Goal: Contribute content: Contribute content

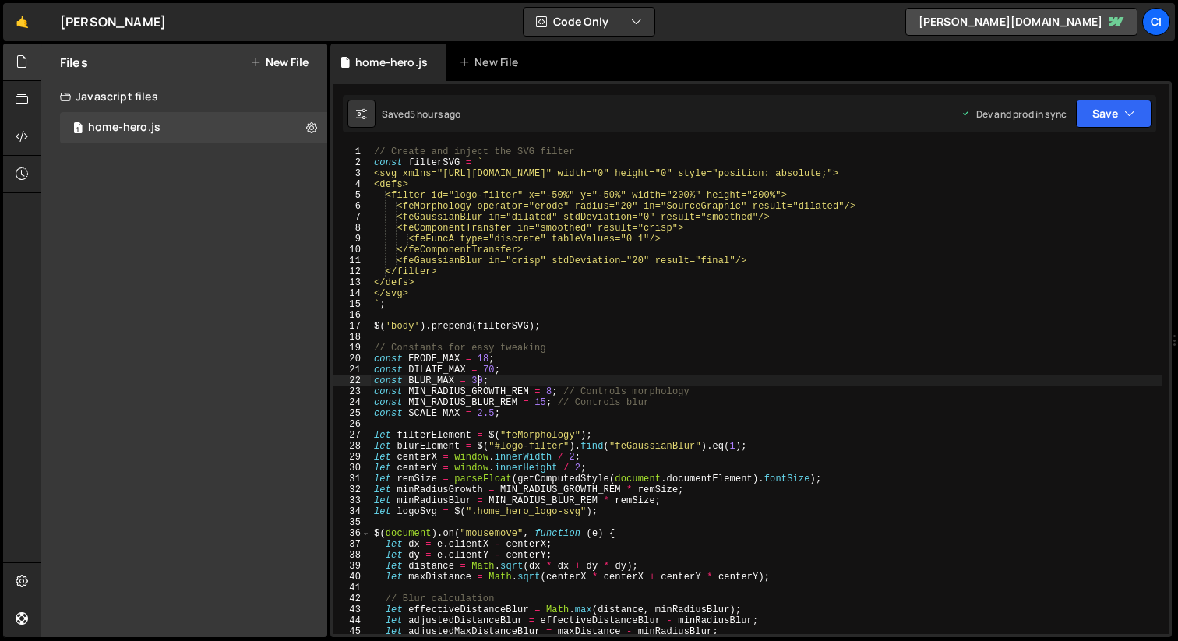
scroll to position [0, 8]
click at [264, 63] on button "New File" at bounding box center [279, 62] width 58 height 12
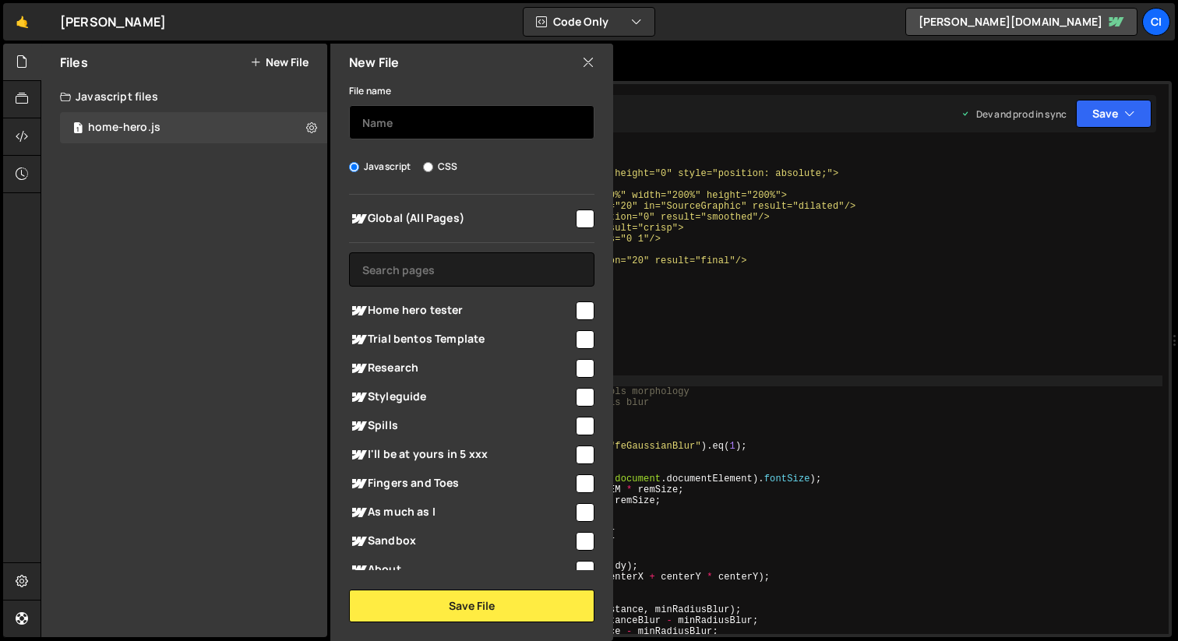
click at [381, 112] on input "text" at bounding box center [471, 122] width 245 height 34
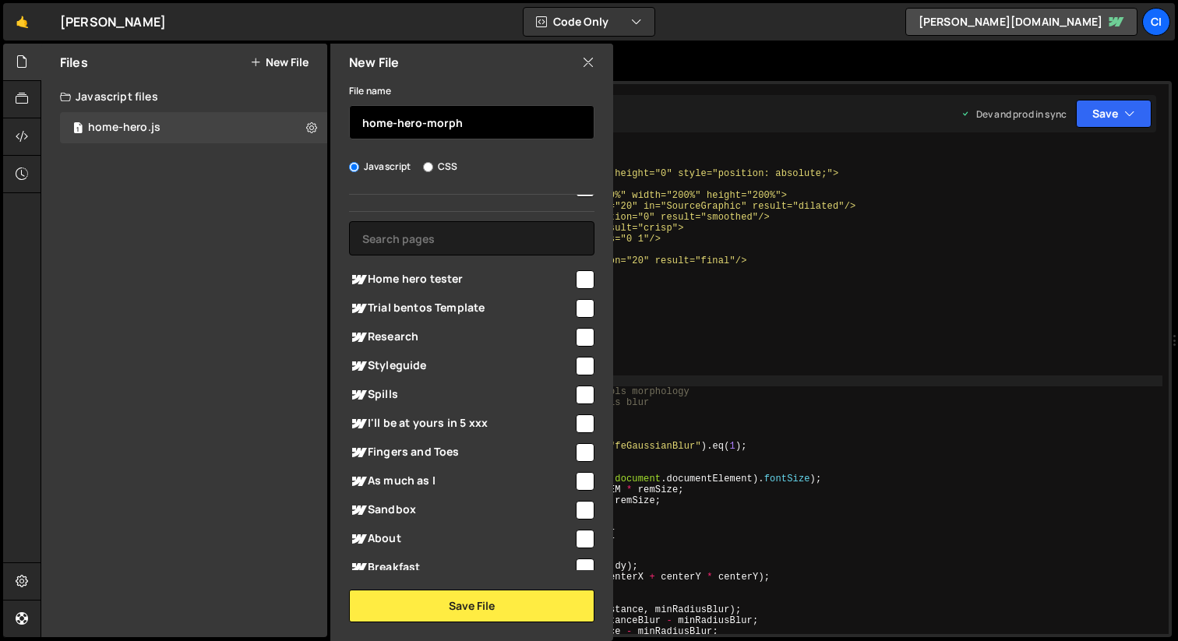
scroll to position [0, 0]
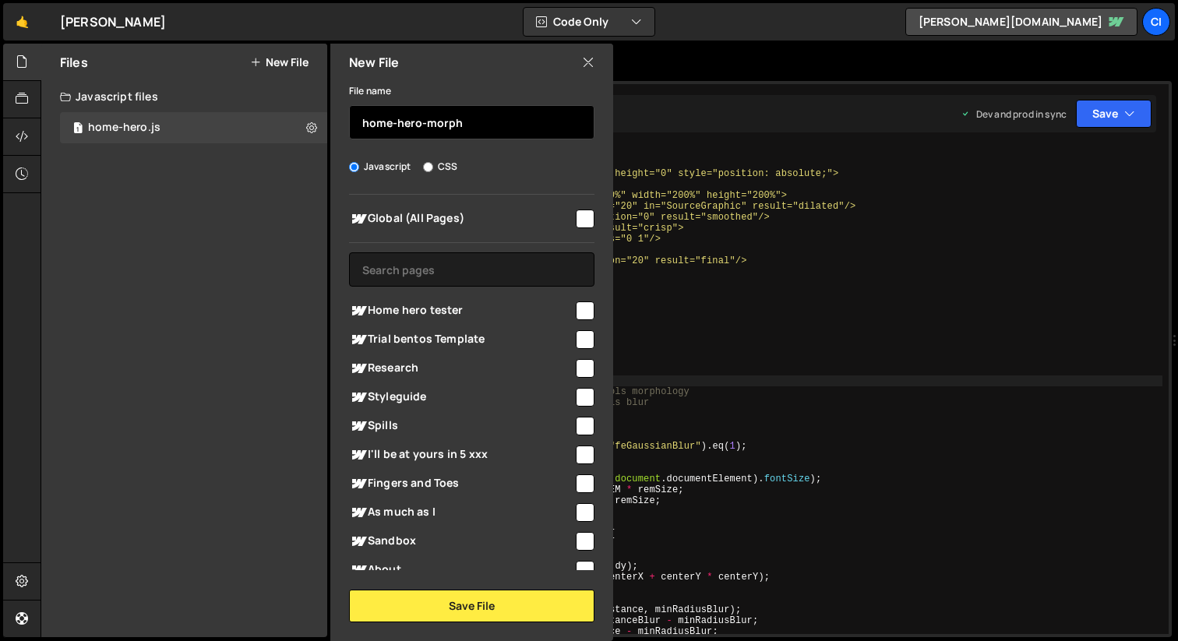
type input "home-hero-morph"
click at [587, 65] on icon at bounding box center [588, 62] width 12 height 17
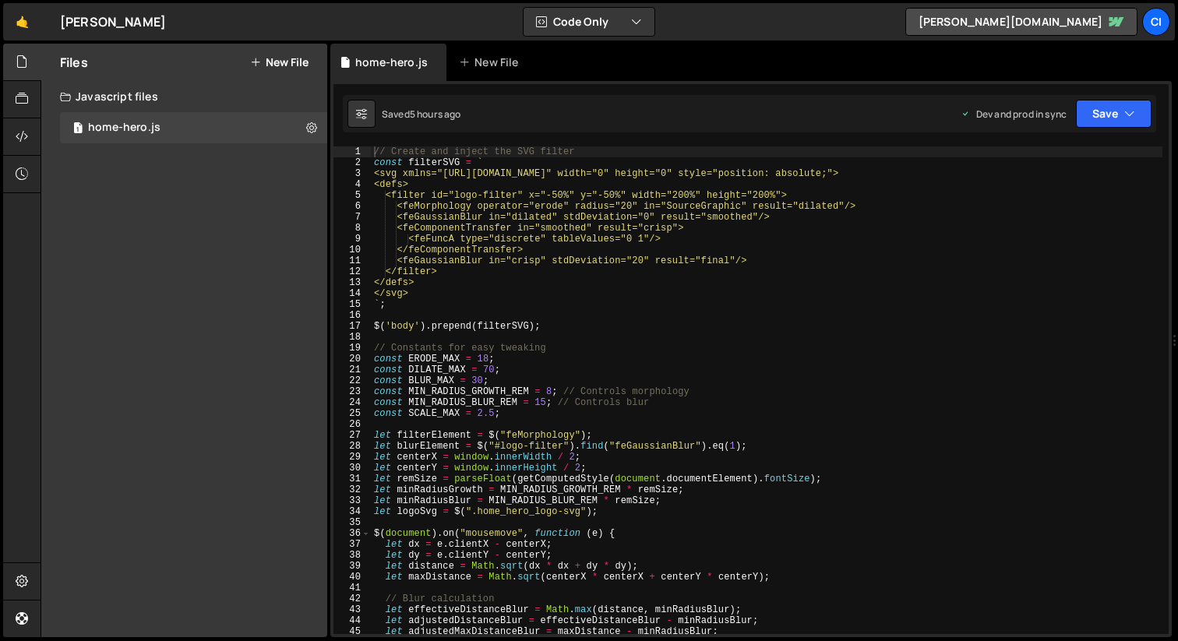
click at [276, 67] on button "New File" at bounding box center [279, 62] width 58 height 12
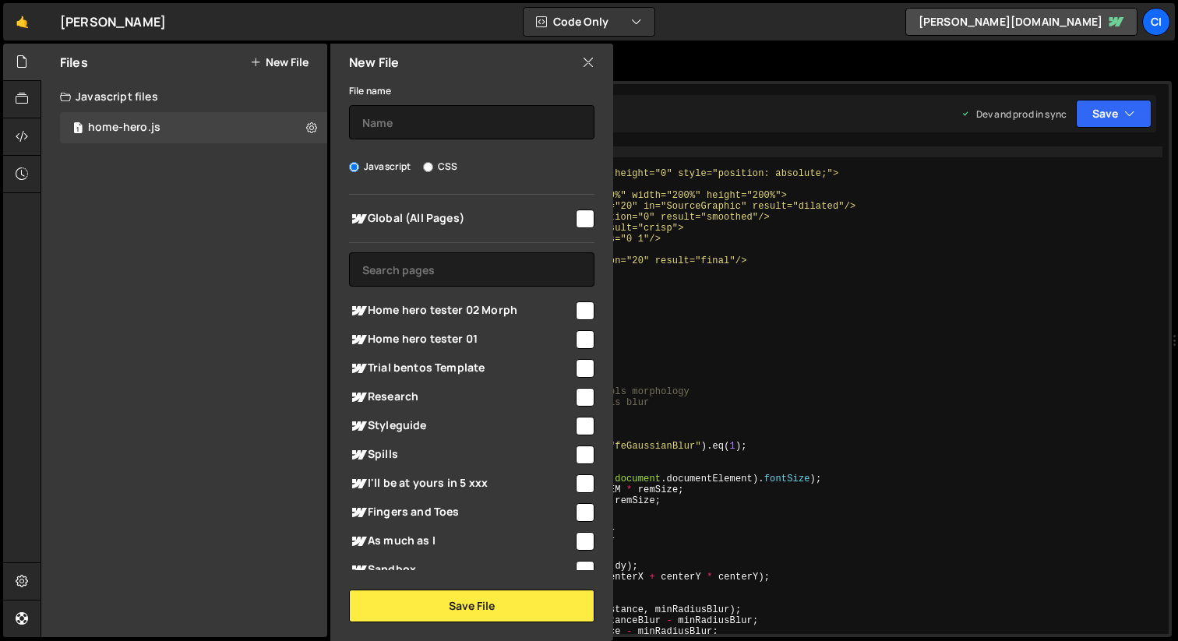
click at [577, 311] on input "checkbox" at bounding box center [585, 310] width 19 height 19
checkbox input "true"
click at [434, 124] on input "text" at bounding box center [471, 122] width 245 height 34
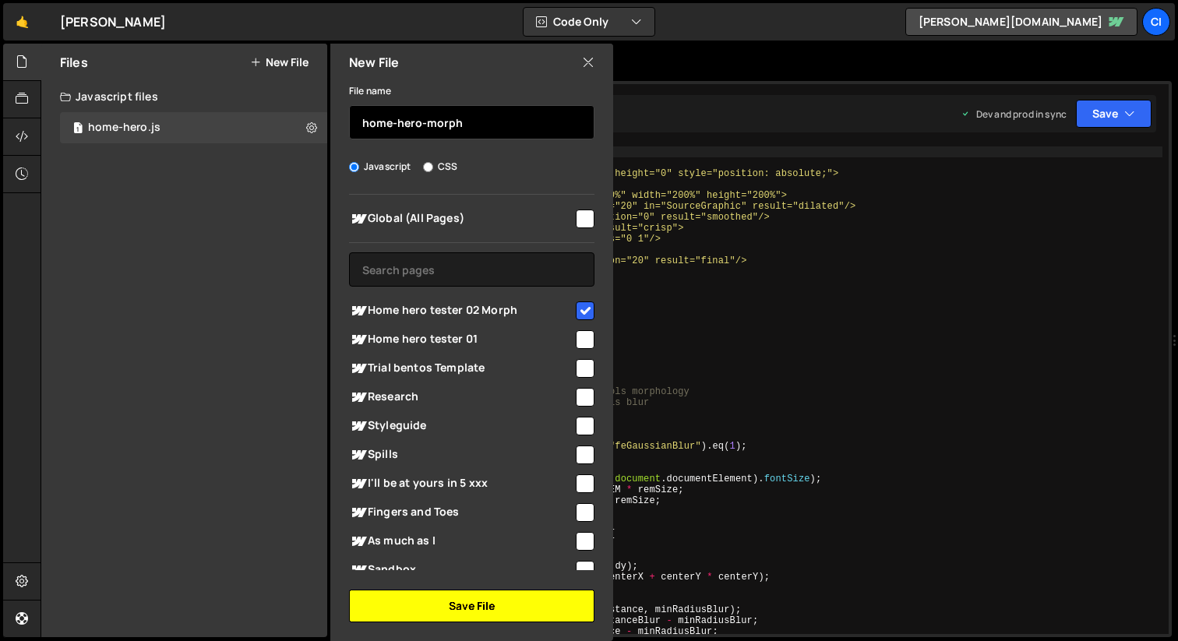
type input "home-hero-morph"
click at [508, 613] on button "Save File" at bounding box center [471, 606] width 245 height 33
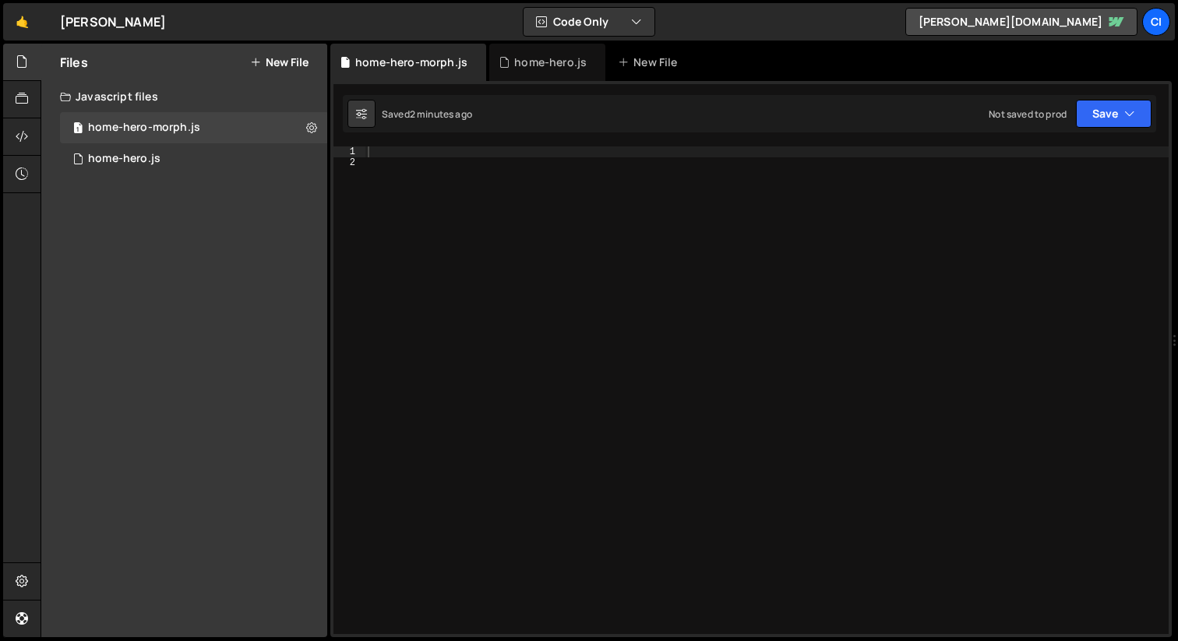
click at [590, 245] on div at bounding box center [766, 400] width 804 height 509
paste textarea "});"
type textarea "});"
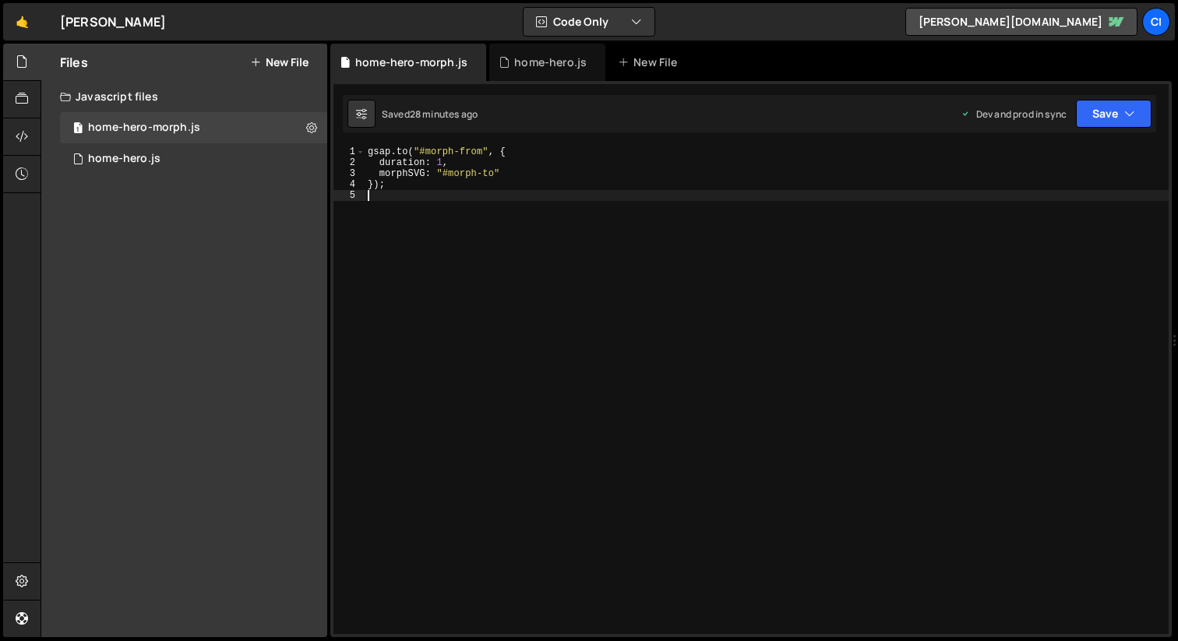
click at [474, 150] on div "gsap . to ( "#morph-from" , { duration : 1 , morphSVG : "#morph-to" }) ;" at bounding box center [766, 400] width 804 height 509
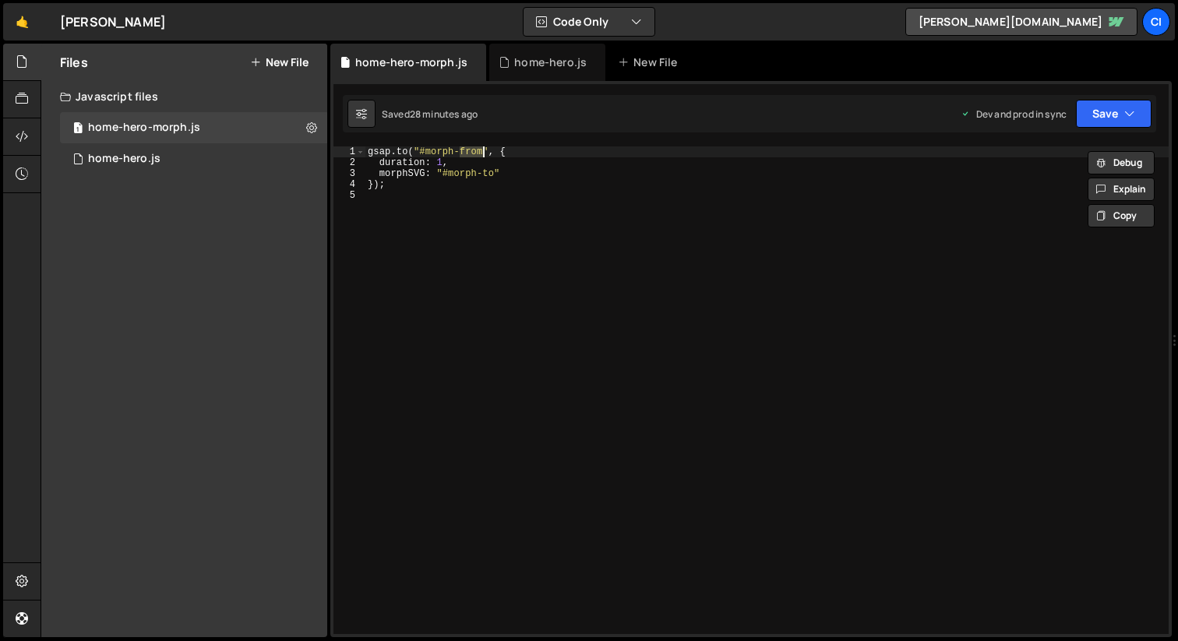
scroll to position [0, 7]
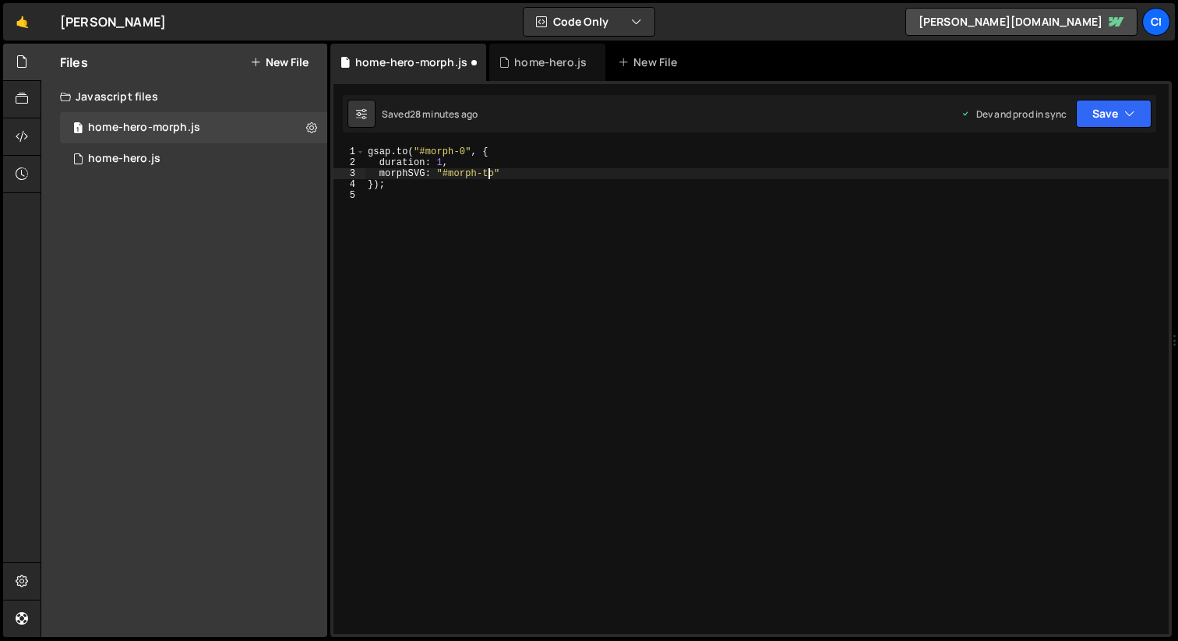
click at [487, 175] on div "gsap . to ( "#morph-0" , { duration : 1 , morphSVG : "#morph-to" }) ;" at bounding box center [766, 400] width 804 height 509
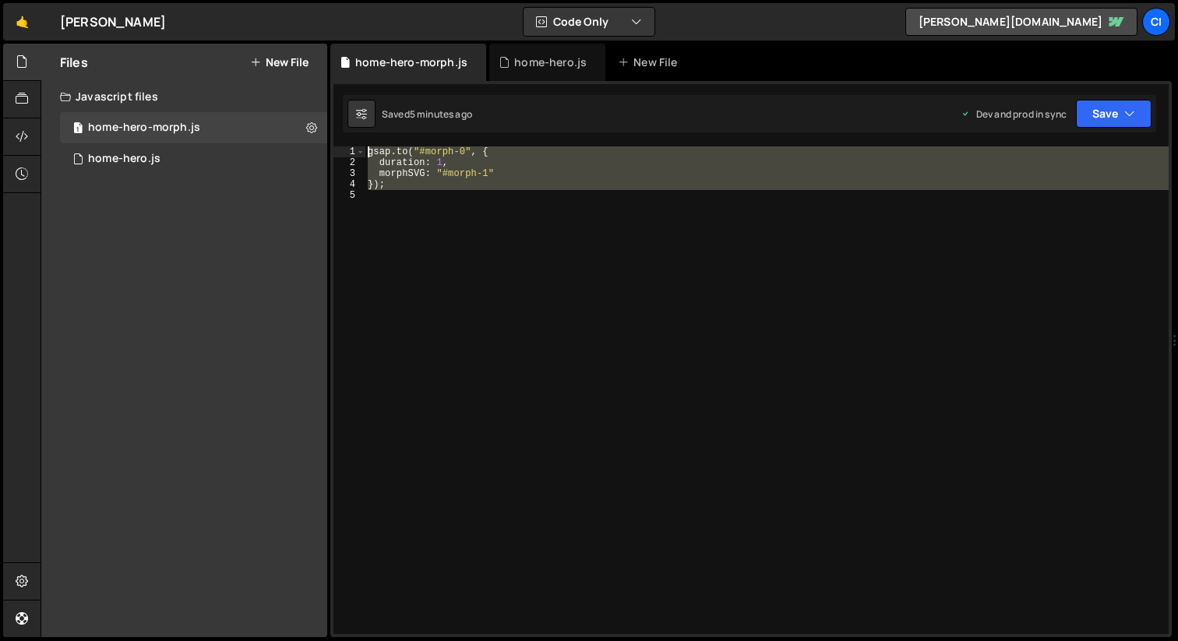
drag, startPoint x: 451, startPoint y: 243, endPoint x: 354, endPoint y: 153, distance: 132.2
click at [354, 153] on div "morphSVG: "#morph-1" 1 2 3 4 5 gsap . to ( "#morph-0" , { duration : 1 , morphS…" at bounding box center [750, 390] width 835 height 488
type textarea "[DOMAIN_NAME]("#morph-0", { duration: 1,"
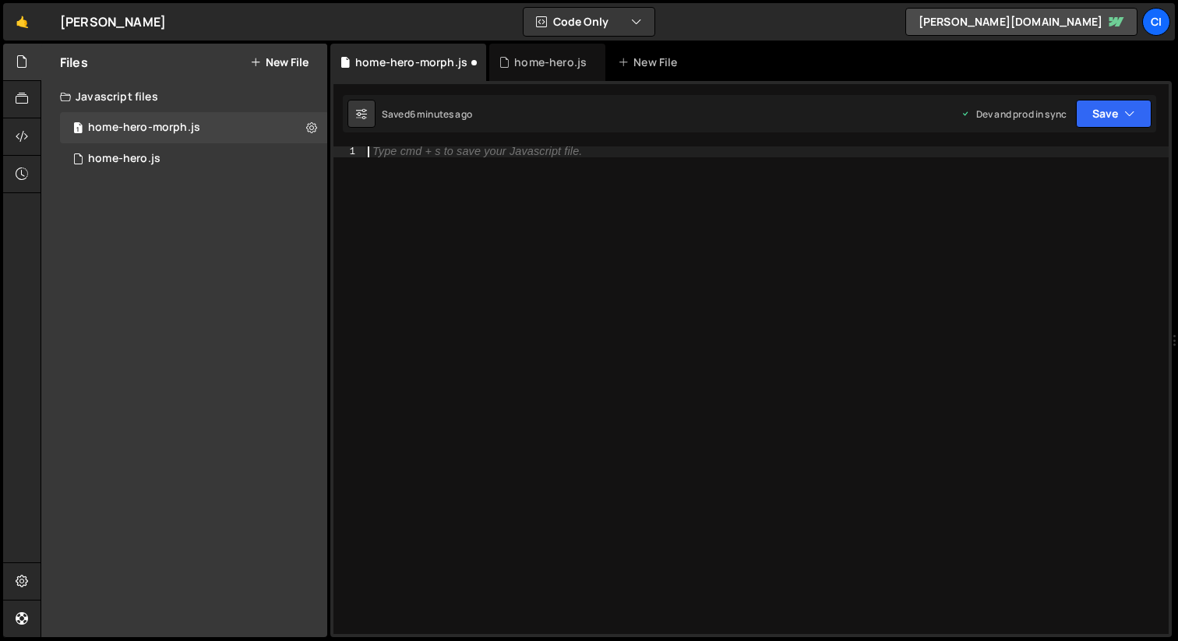
paste textarea "});"
type textarea "});"
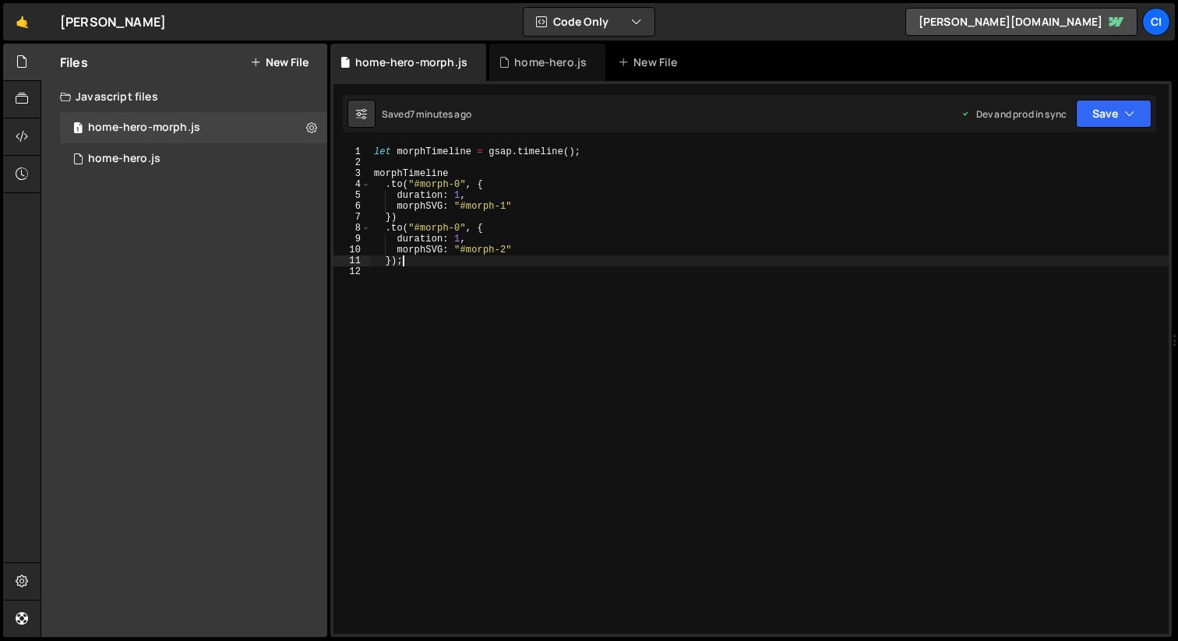
click at [426, 158] on div "let morphTimeline = gsap . timeline ( ) ; morphTimeline . to ( "#morph-0" , { d…" at bounding box center [770, 400] width 798 height 509
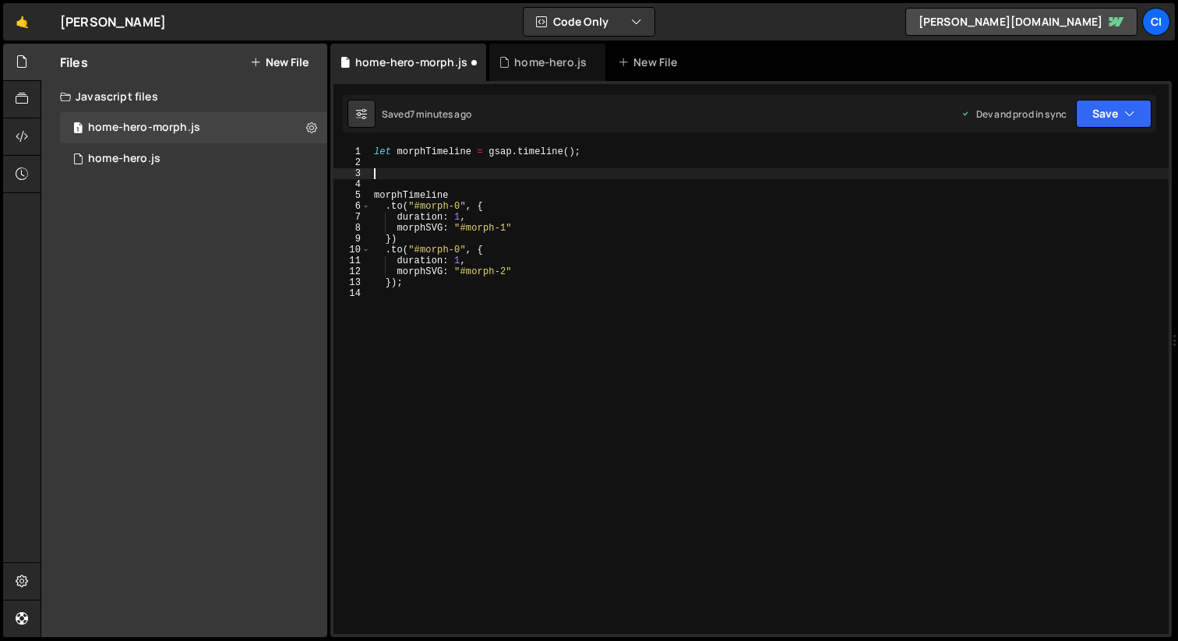
paste textarea "`);"
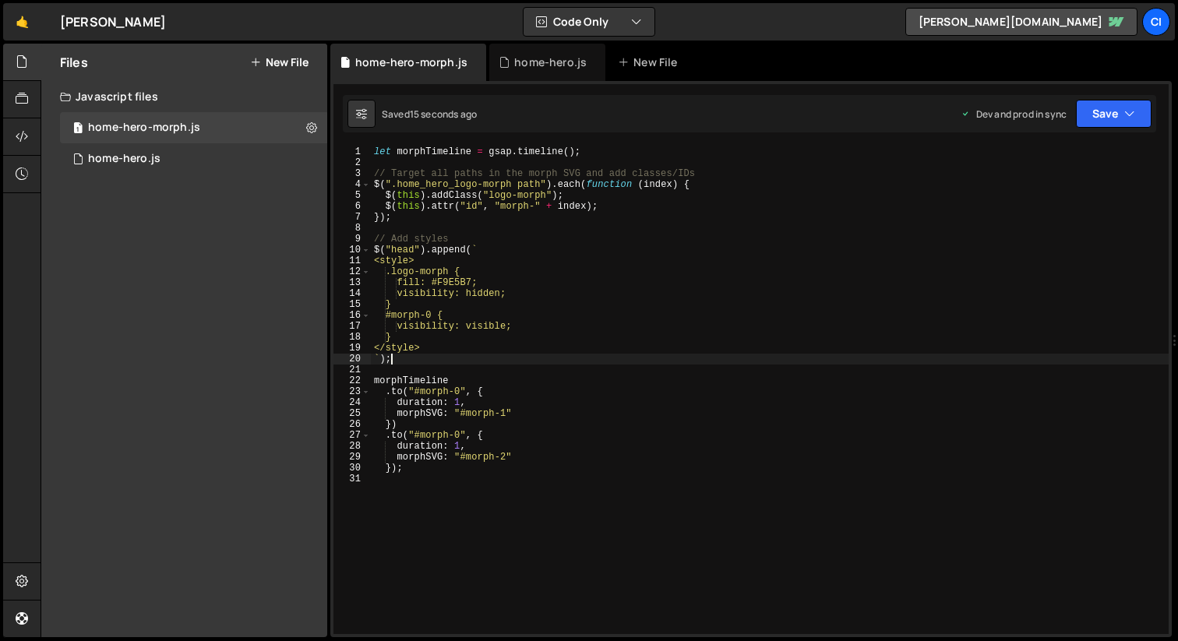
click at [408, 360] on div "let morphTimeline = gsap . timeline ( ) ; // Target all paths in the morph SVG …" at bounding box center [770, 400] width 798 height 509
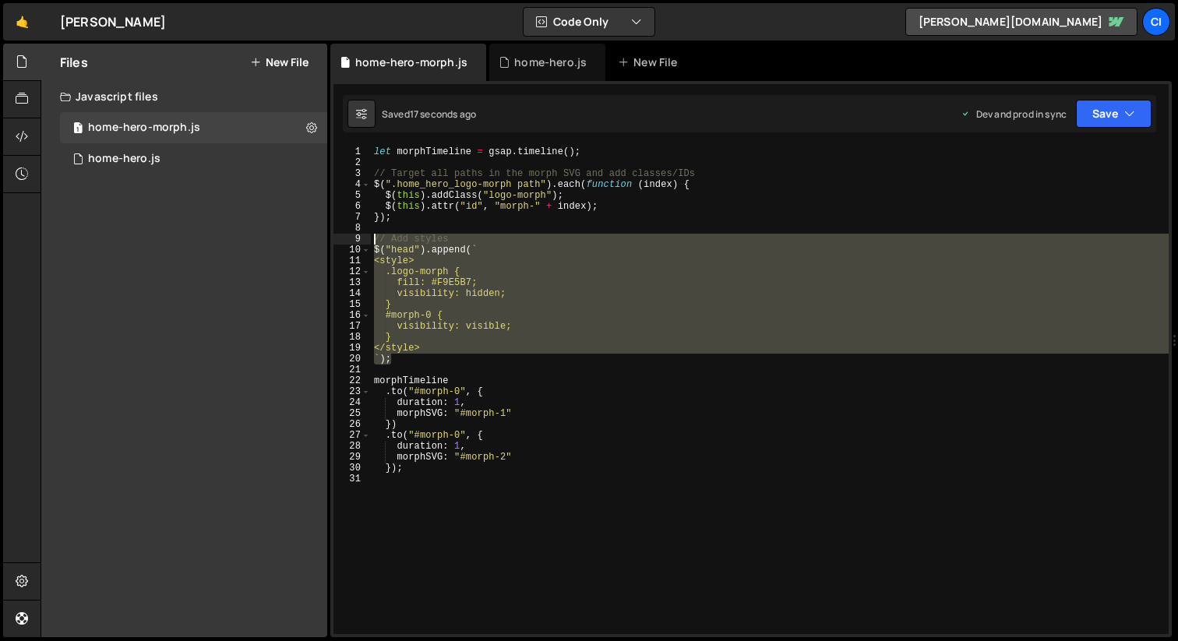
drag, startPoint x: 437, startPoint y: 361, endPoint x: 342, endPoint y: 241, distance: 153.6
click at [342, 241] on div "`); 1 2 3 4 5 6 7 8 9 10 11 12 13 14 15 16 17 18 19 20 21 22 23 24 25 26 27 28 …" at bounding box center [750, 390] width 835 height 488
type textarea "// Add styles $("head").append(`"
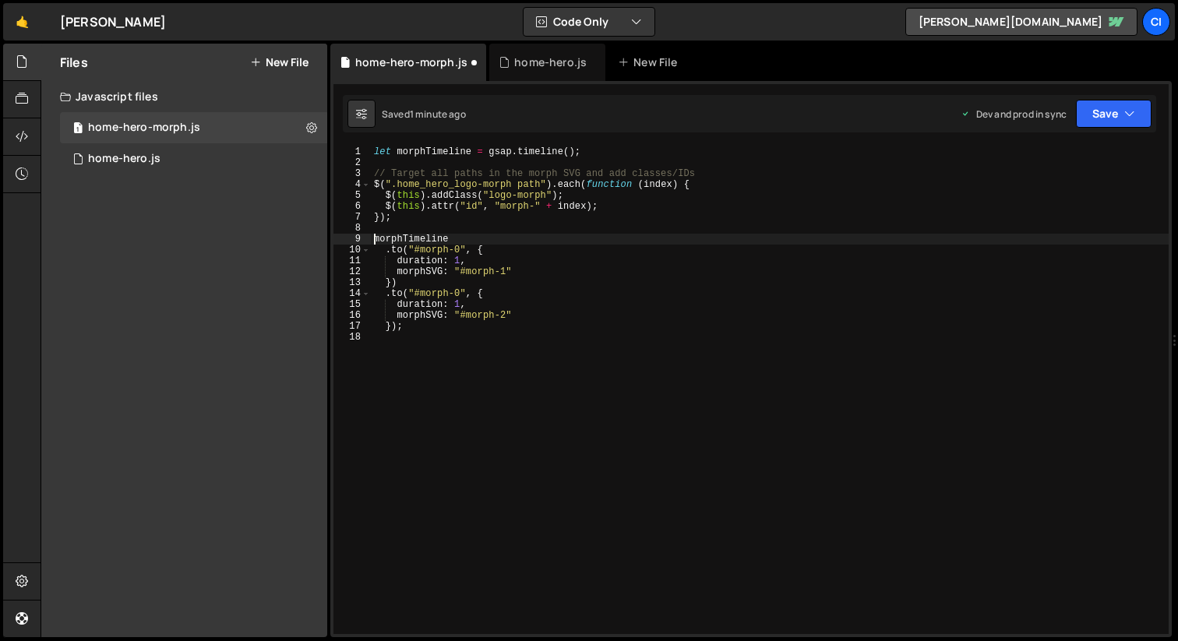
type textarea "morphTimeline"
click at [283, 65] on button "New File" at bounding box center [279, 62] width 58 height 12
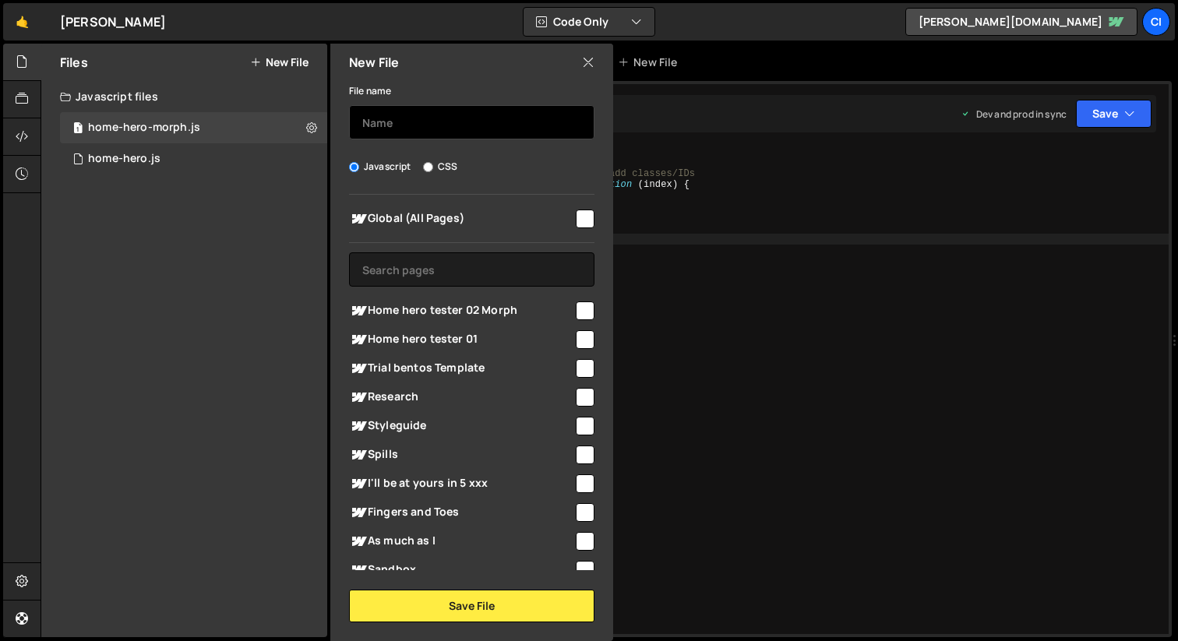
click at [400, 126] on input "text" at bounding box center [471, 122] width 245 height 34
type input "morph-svg"
click at [578, 311] on input "checkbox" at bounding box center [585, 310] width 19 height 19
checkbox input "true"
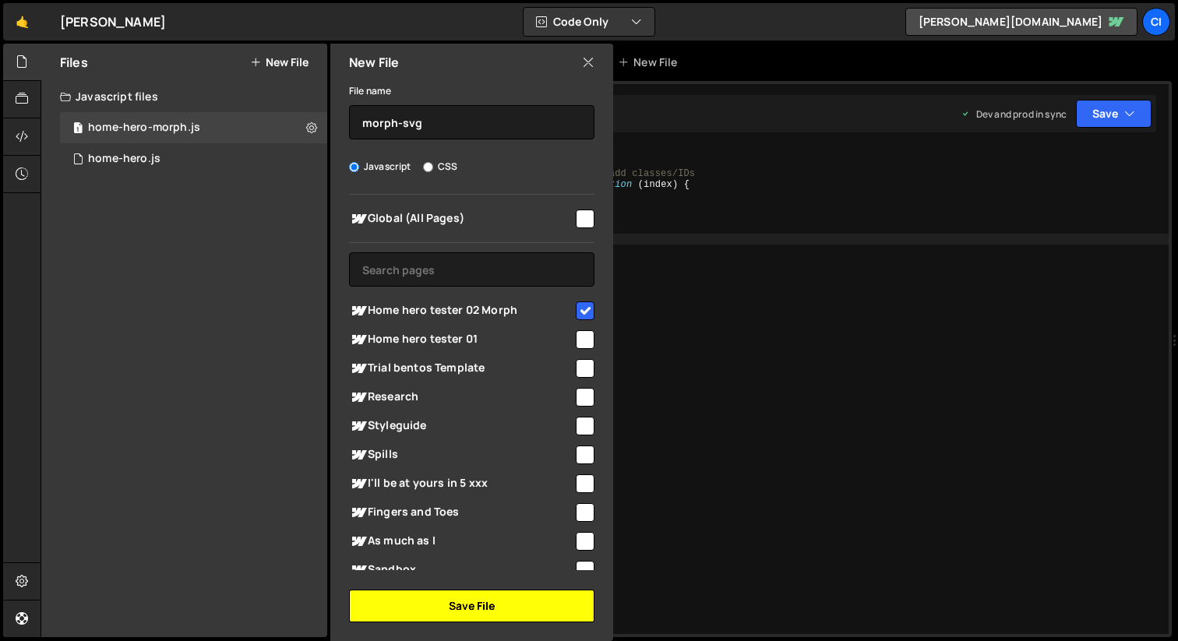
click at [494, 605] on button "Save File" at bounding box center [471, 606] width 245 height 33
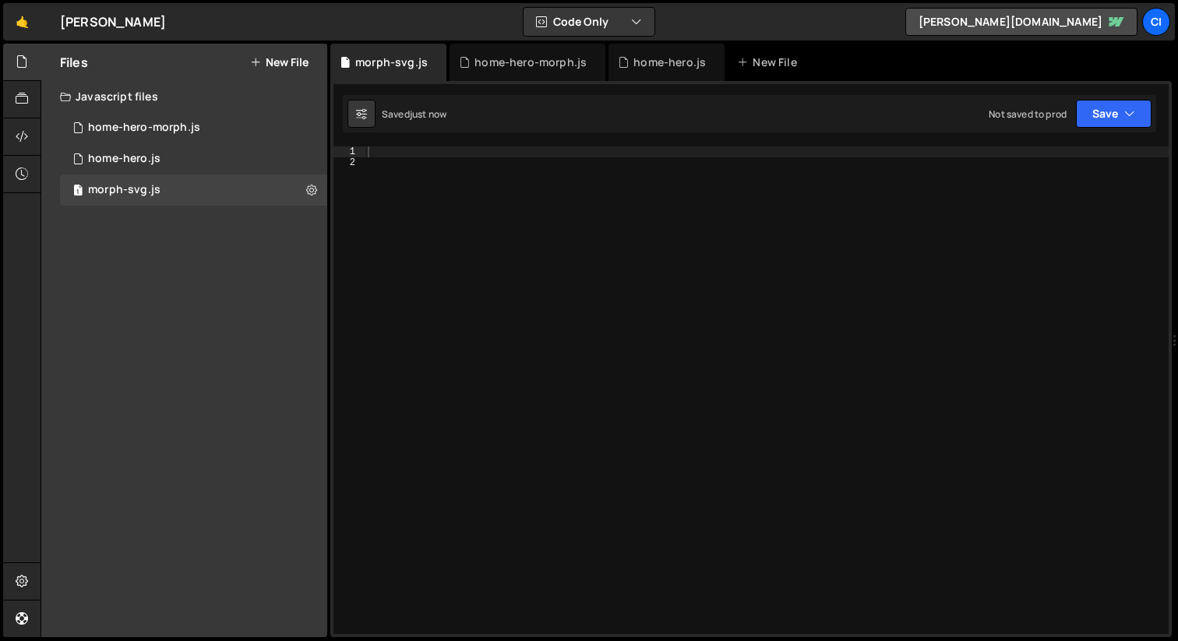
click at [397, 159] on div at bounding box center [766, 400] width 804 height 509
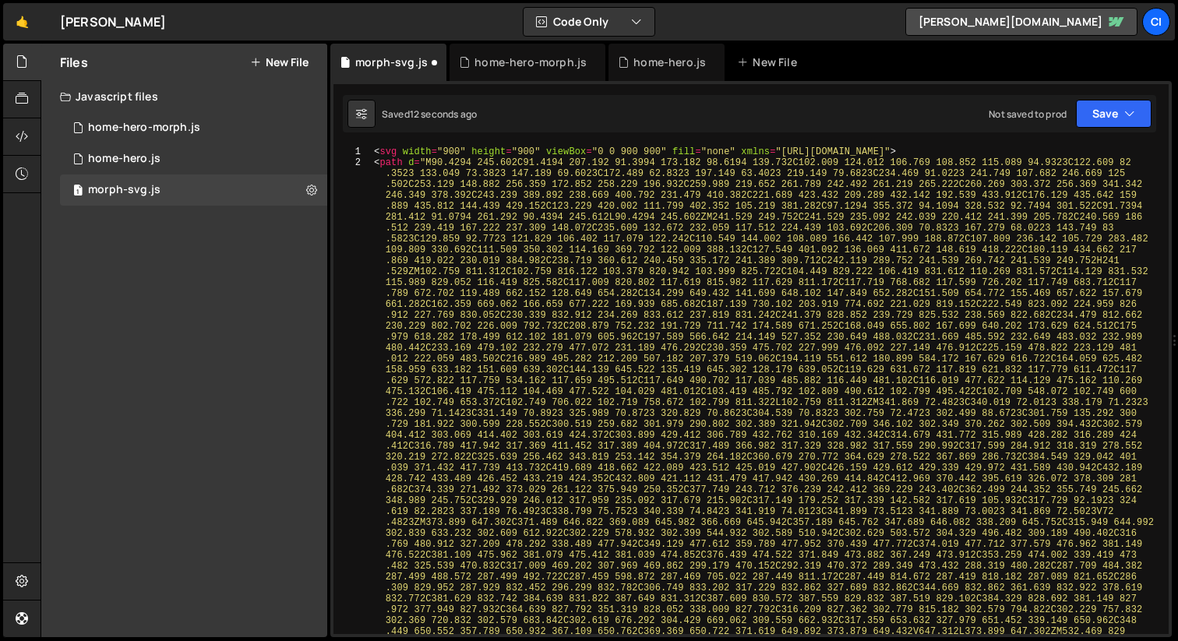
type textarea "<svg width="900" height="900" viewBox="0 0 900 900" fill="none" xmlns="[URL][DO…"
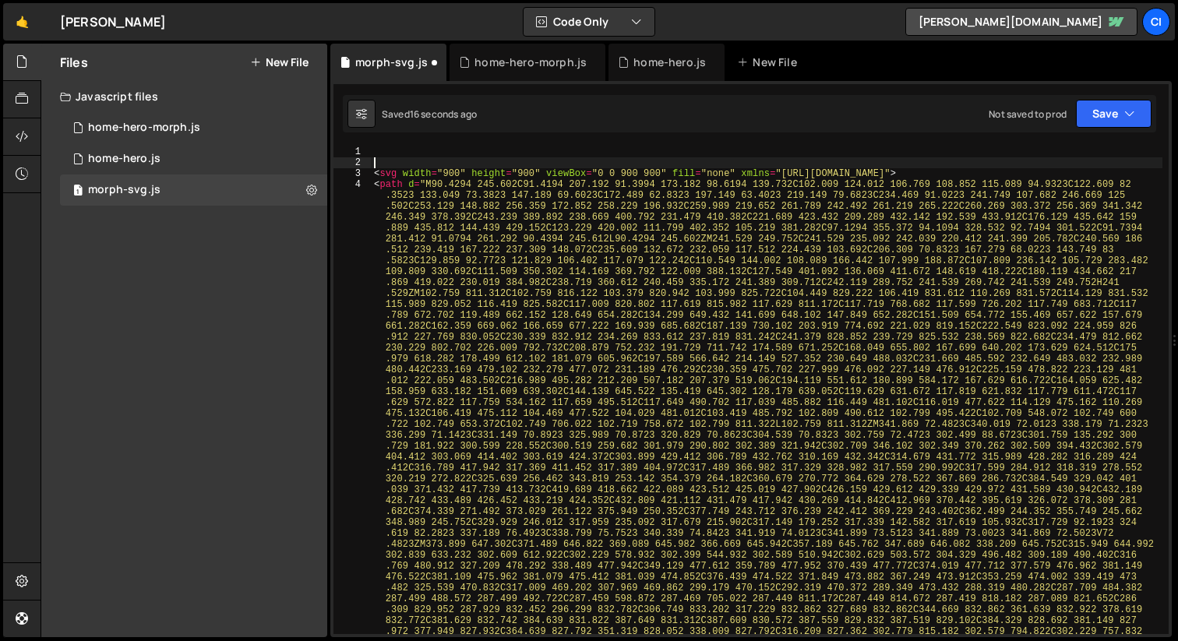
type textarea "<svg width="900" height="900" viewBox="0 0 900 900" fill="none" xmlns="[URL][DO…"
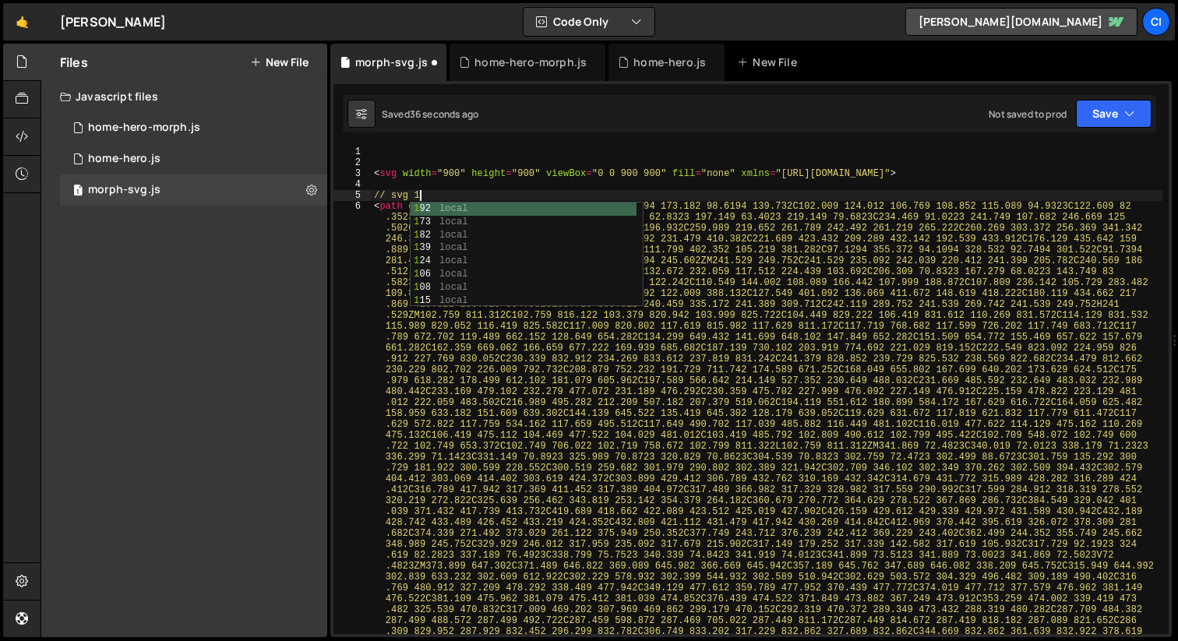
scroll to position [0, 2]
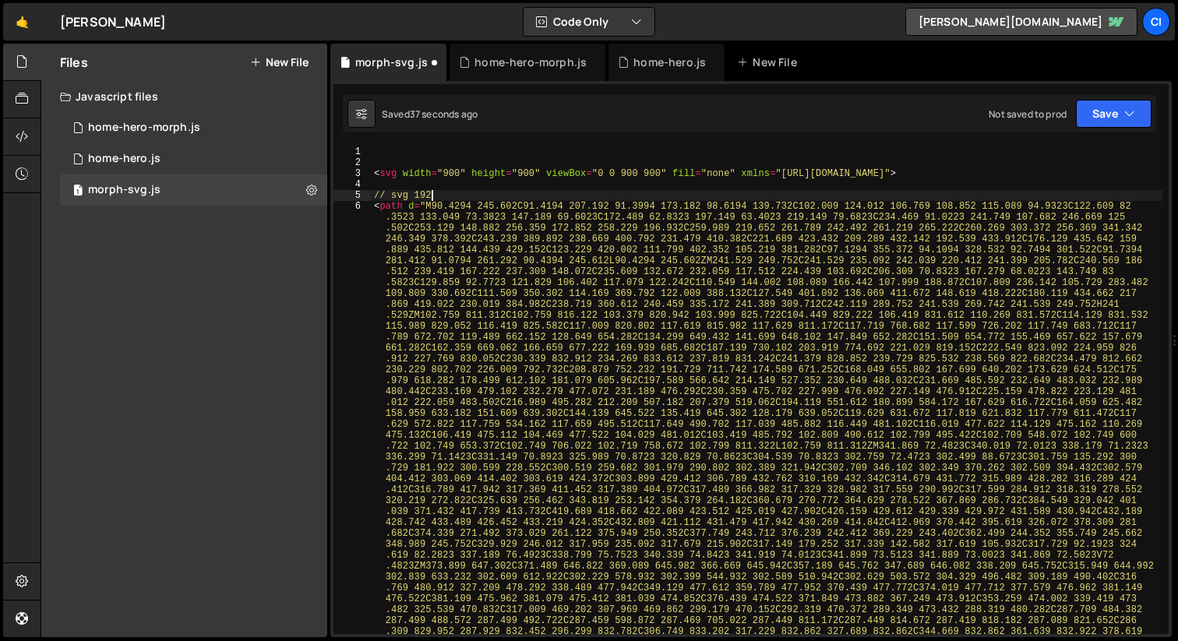
type textarea "// svg 19"
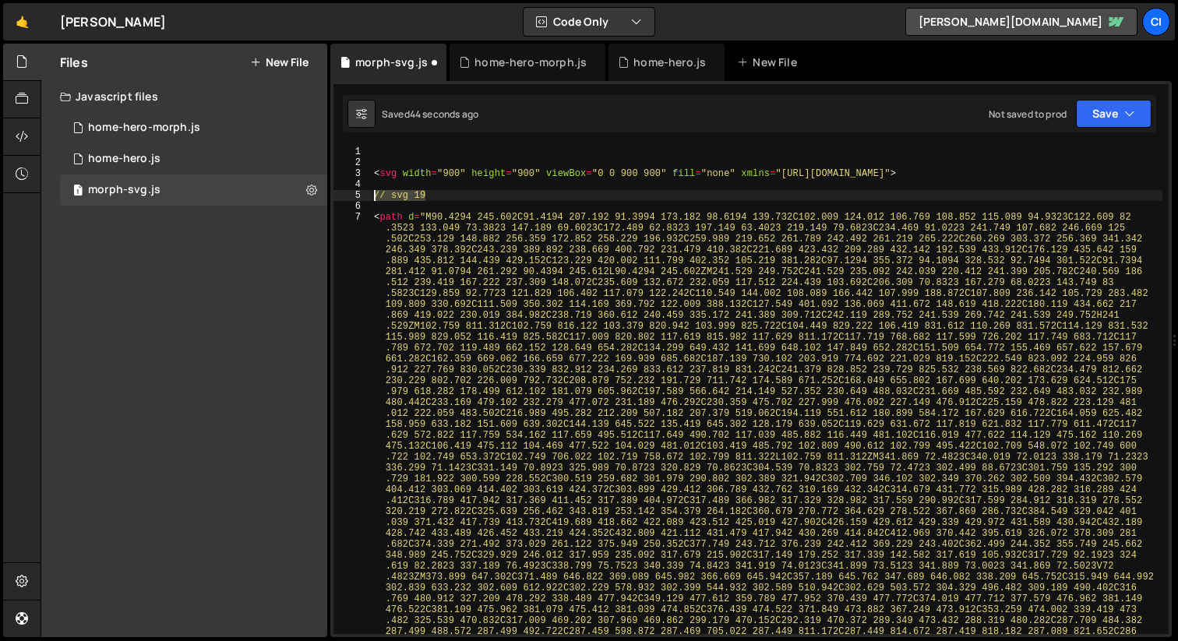
drag, startPoint x: 469, startPoint y: 192, endPoint x: 348, endPoint y: 191, distance: 120.7
click at [348, 191] on div "1 2 3 4 5 6 7 < svg width = "900" height = "900" viewBox = "0 0 900 900" fill =…" at bounding box center [750, 390] width 835 height 488
click at [460, 192] on div "< svg width = "900" height = "900" viewBox = "0 0 900 900" fill = "none" xmlns …" at bounding box center [766, 390] width 791 height 488
drag, startPoint x: 453, startPoint y: 193, endPoint x: 361, endPoint y: 192, distance: 91.9
click at [361, 192] on div "// svg 19 1 2 3 4 5 6 7 < svg width = "900" height = "900" viewBox = "0 0 900 9…" at bounding box center [750, 390] width 835 height 488
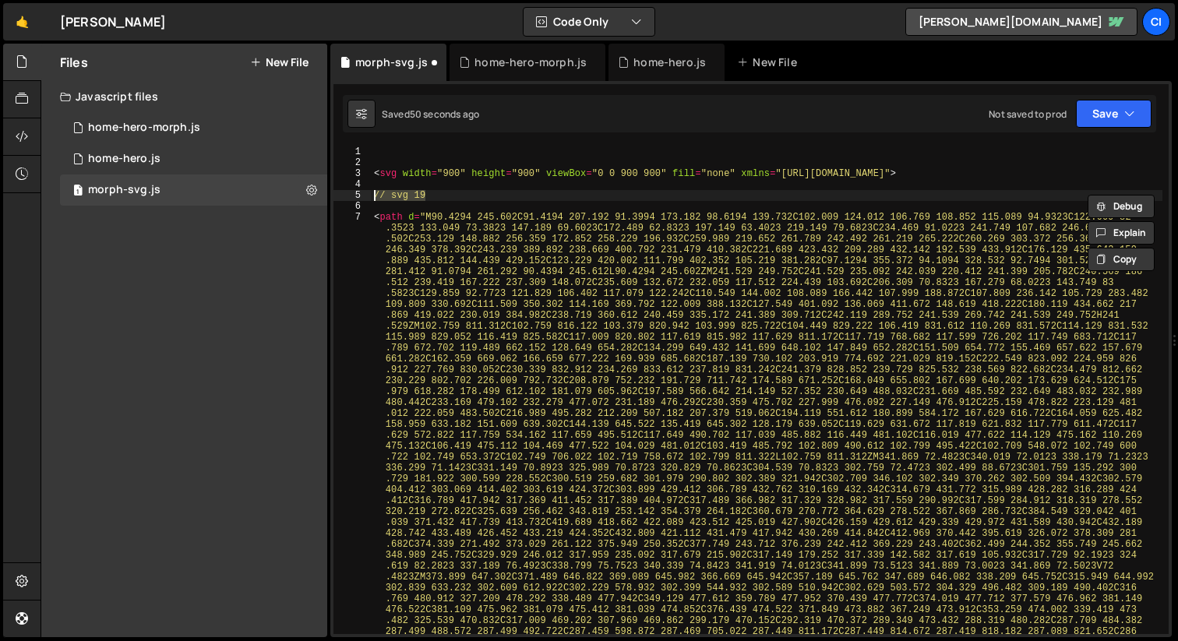
click at [453, 194] on div "< svg width = "900" height = "900" viewBox = "0 0 900 900" fill = "none" xmlns …" at bounding box center [766, 390] width 791 height 488
type textarea "// svg 1"
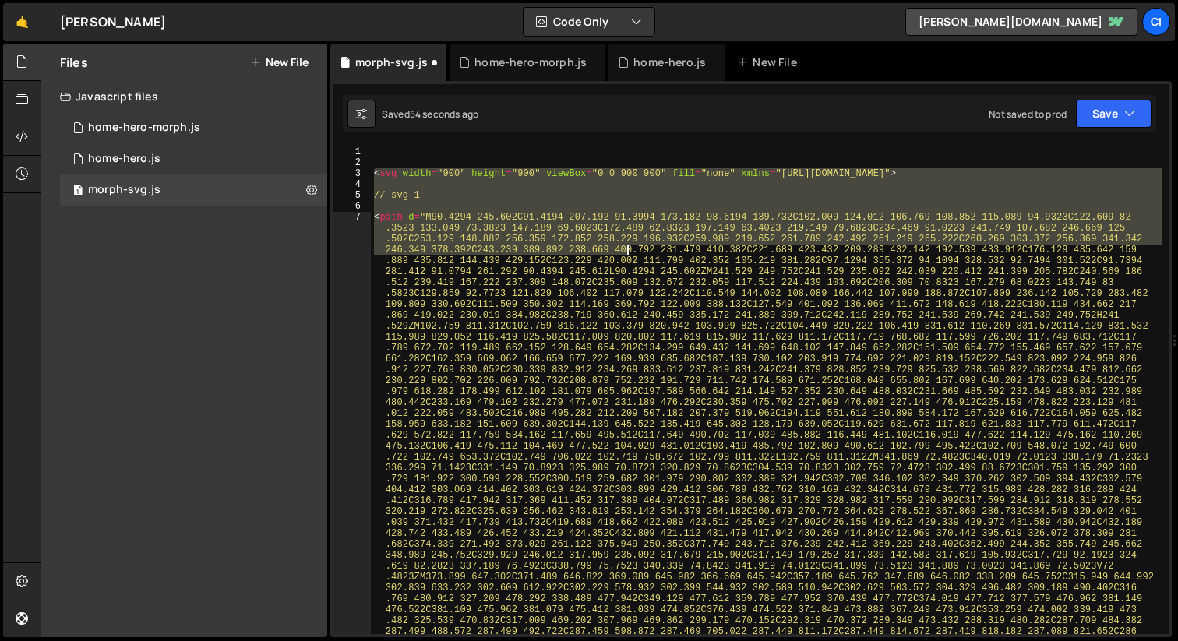
drag, startPoint x: 374, startPoint y: 174, endPoint x: 626, endPoint y: 249, distance: 263.4
type textarea "// svg 1"
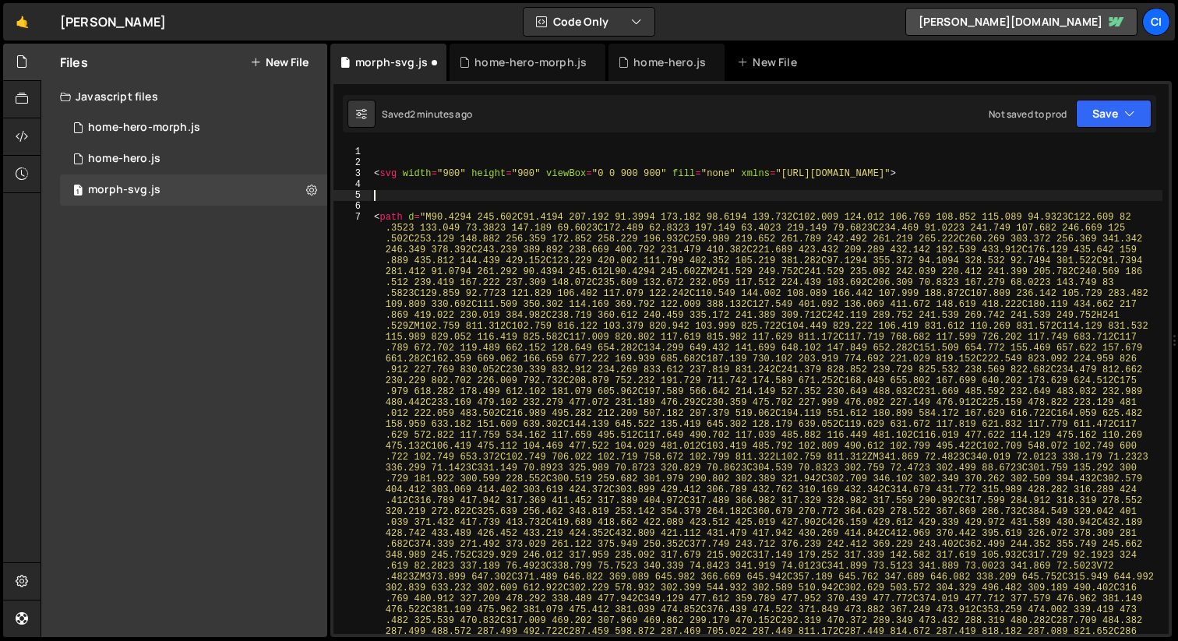
paste textarea "<!-- -->"
type textarea "<!-- SVG 1 -->"
drag, startPoint x: 387, startPoint y: 196, endPoint x: 351, endPoint y: 197, distance: 35.8
click at [351, 197] on div "<!-- SVG 1 --> 1 2 3 4 5 6 7 < svg width = "900" height = "900" viewBox = "0 0 …" at bounding box center [750, 390] width 835 height 488
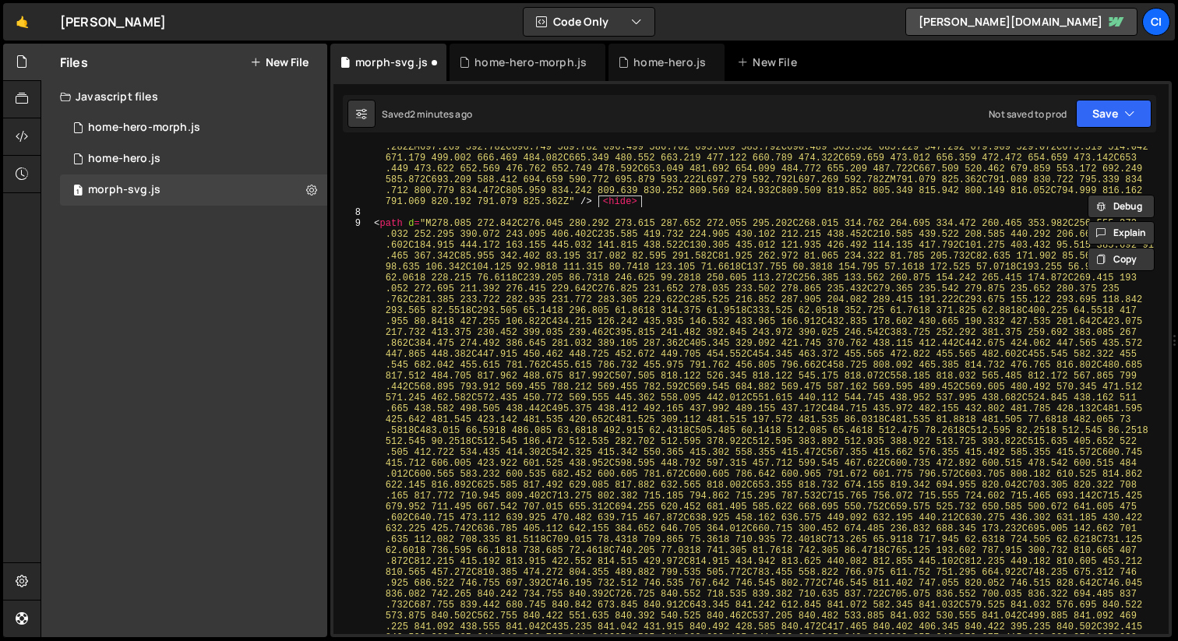
scroll to position [1062, 0]
click at [422, 213] on div "< path d = "M90.4294 245.602C91.4194 207.192 91.3994 173.182 98.6194 139.732C10…" at bounding box center [766, 424] width 791 height 2548
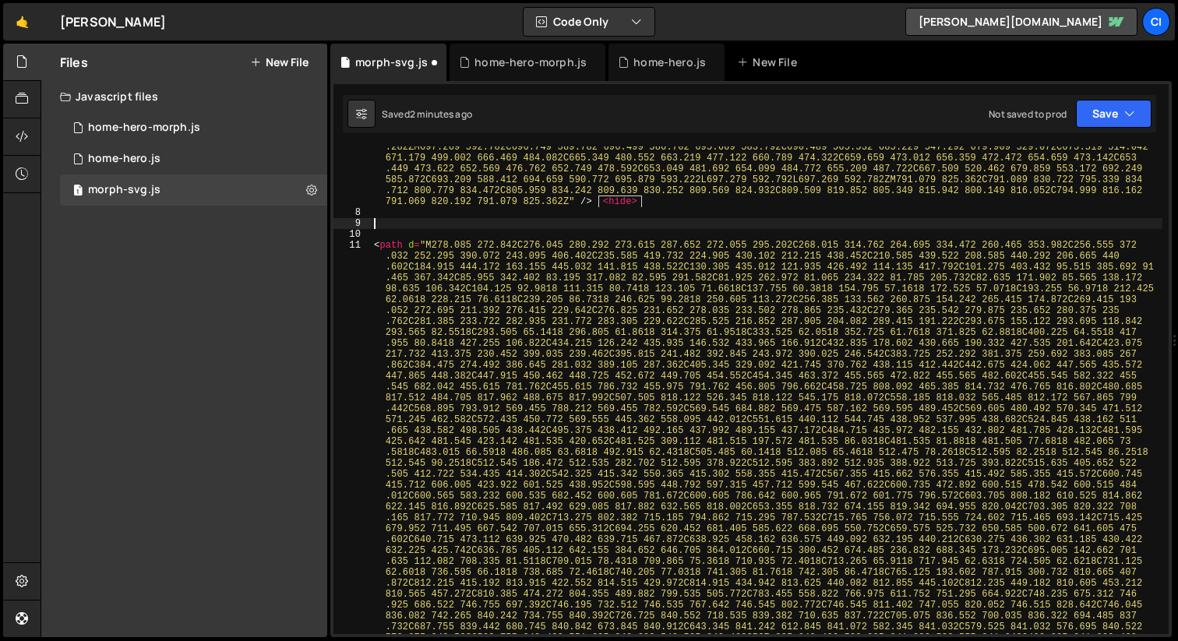
paste textarea "<!-- SVG 1 -->"
type textarea "<!-- SVG 2 -->"
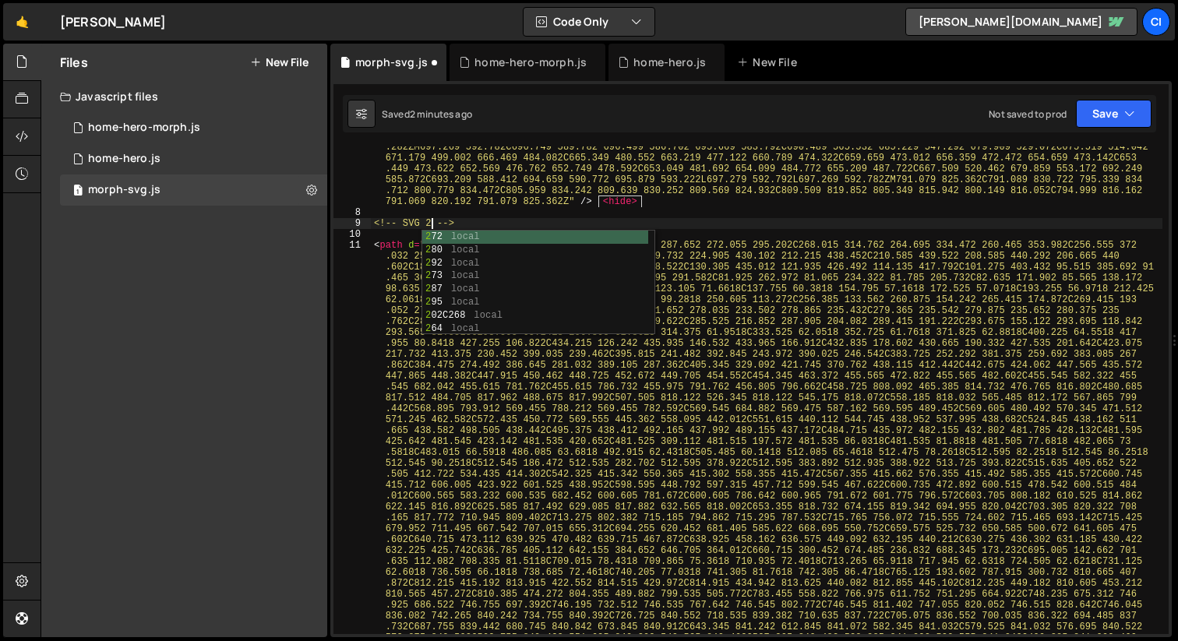
scroll to position [0, 4]
click at [407, 225] on div "< path d = "M90.4294 245.602C91.4194 207.192 91.3994 173.182 98.6194 139.732C10…" at bounding box center [766, 424] width 791 height 2548
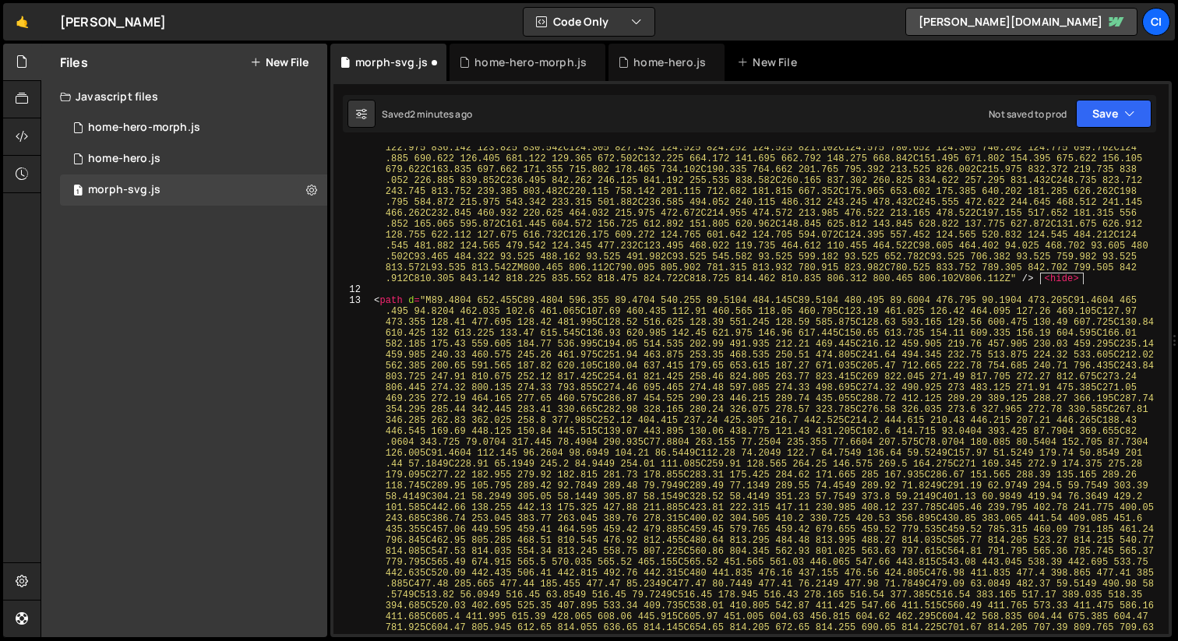
scroll to position [2070, 0]
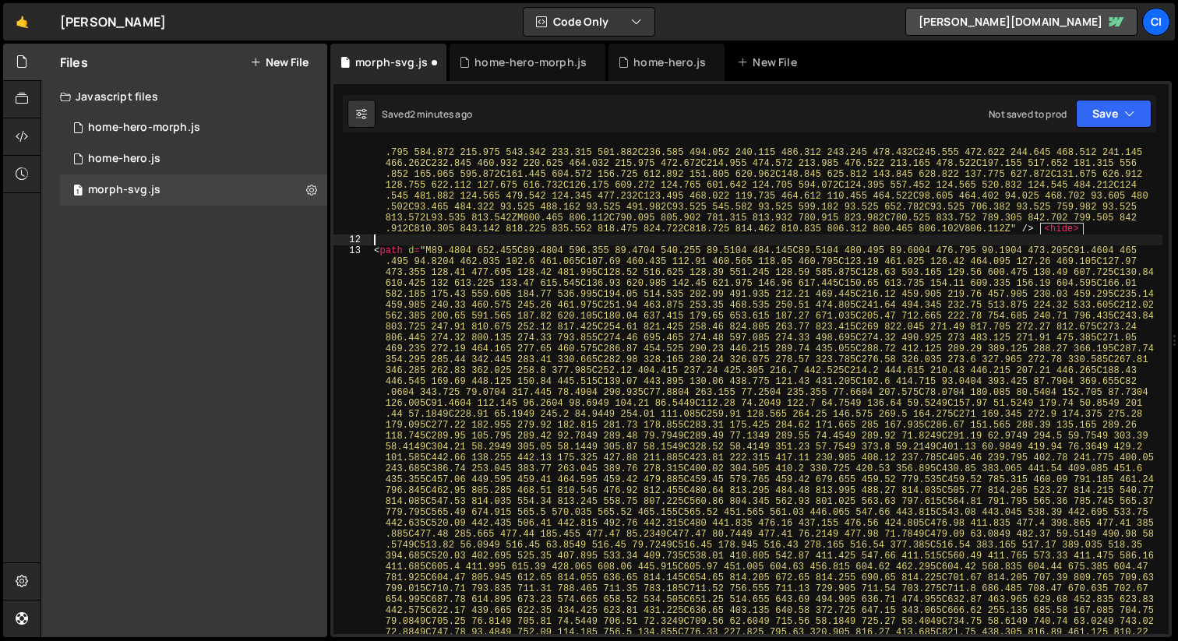
click at [403, 242] on div "< path d = "M278.085 272.842C276.045 280.292 273.615 287.652 272.055 295.202C26…" at bounding box center [766, 412] width 791 height 2363
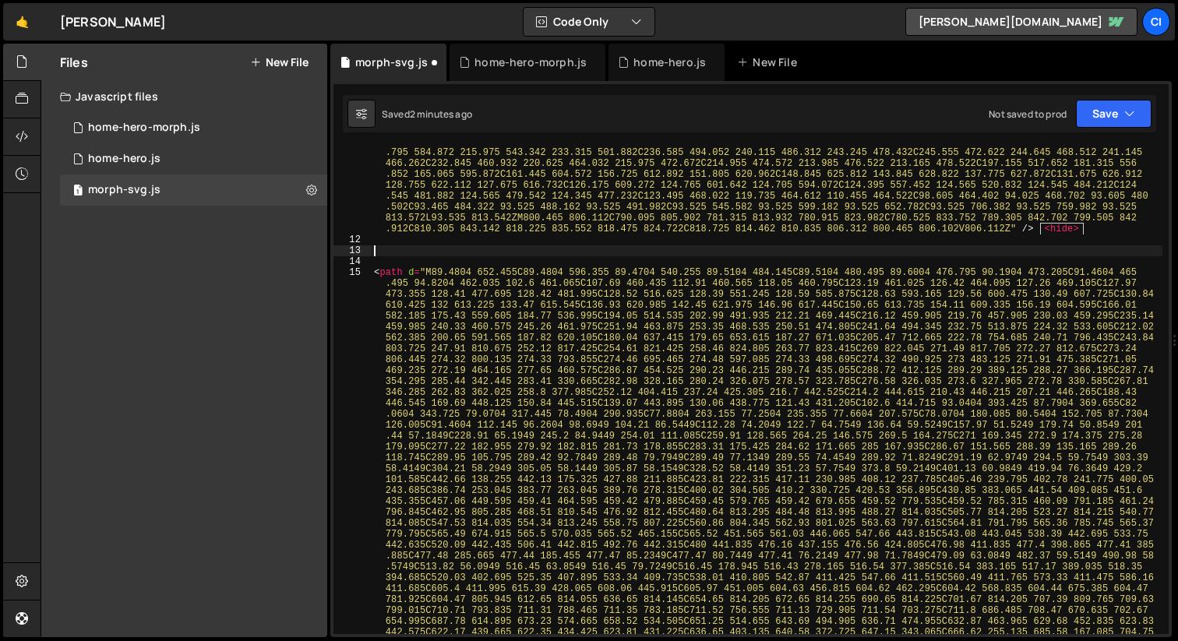
paste textarea "<!-- SVG 1 -->"
type textarea "<!-- SVG 3 -->"
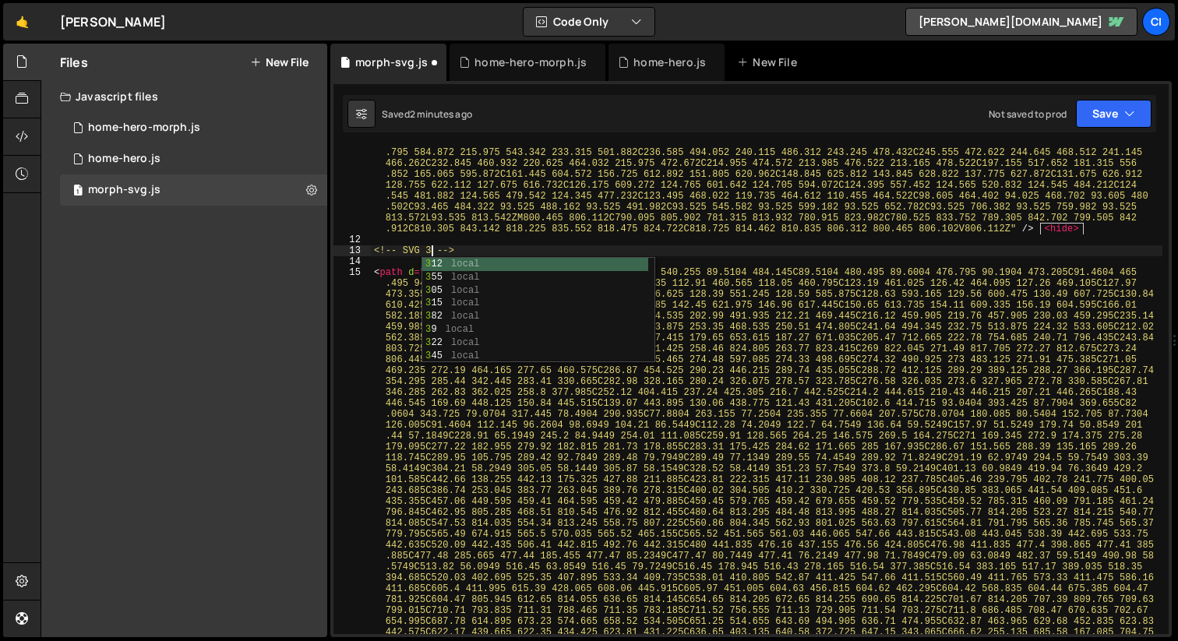
scroll to position [0, 4]
click at [403, 250] on div "< path d = "M278.085 272.842C276.045 280.292 273.615 287.652 272.055 295.202C26…" at bounding box center [766, 412] width 791 height 2363
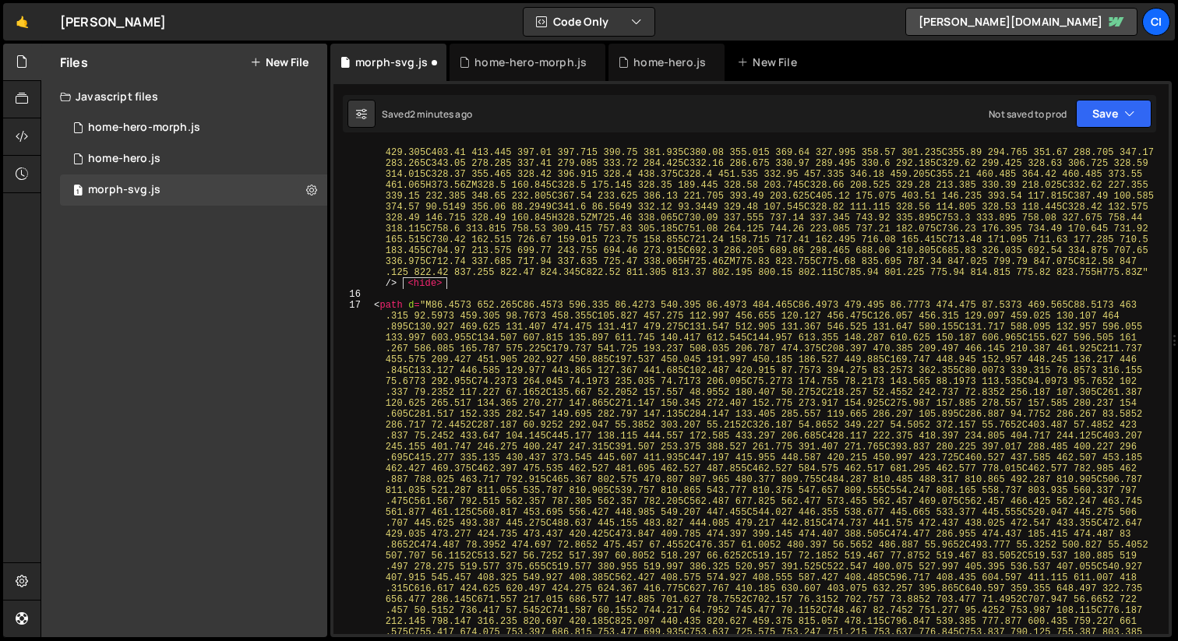
scroll to position [2921, 0]
drag, startPoint x: 385, startPoint y: 296, endPoint x: 450, endPoint y: 298, distance: 65.4
click at [386, 296] on div "< path d = "M89.4804 652.455C89.4804 596.355 89.4704 540.255 89.5104 484.145C89…" at bounding box center [766, 598] width 791 height 2363
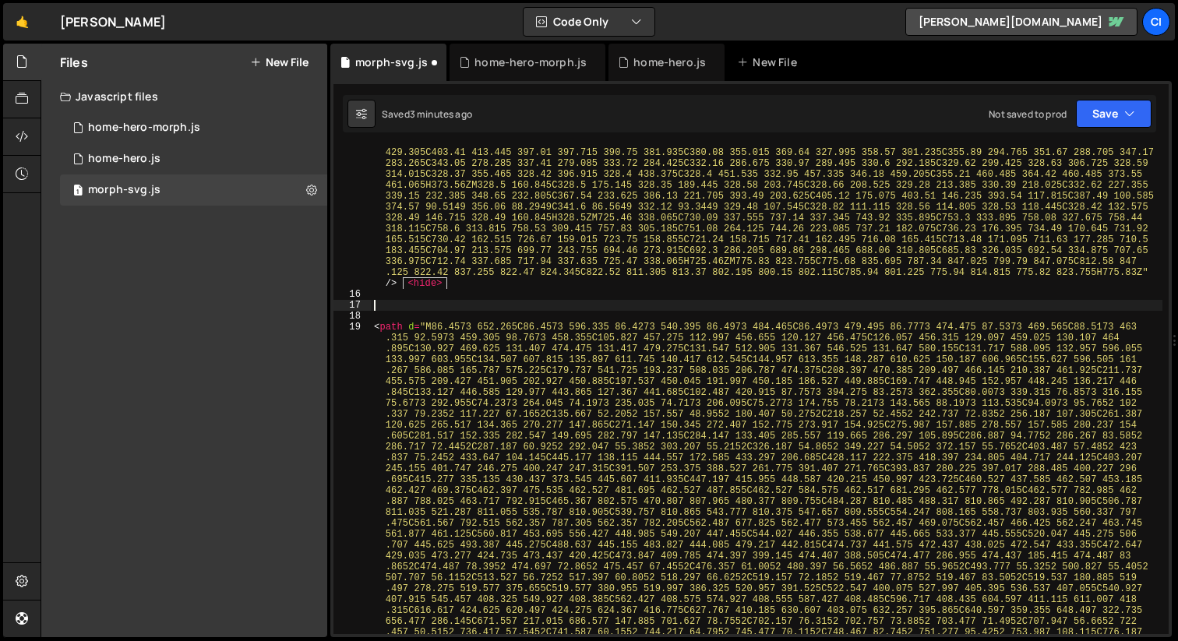
paste textarea "<!-- SVG 1 -->"
type textarea "<!-- SVG 4 -->"
click at [394, 312] on div "< path d = "M89.4804 652.455C89.4804 596.355 89.4704 540.255 89.5104 484.145C89…" at bounding box center [766, 598] width 791 height 2363
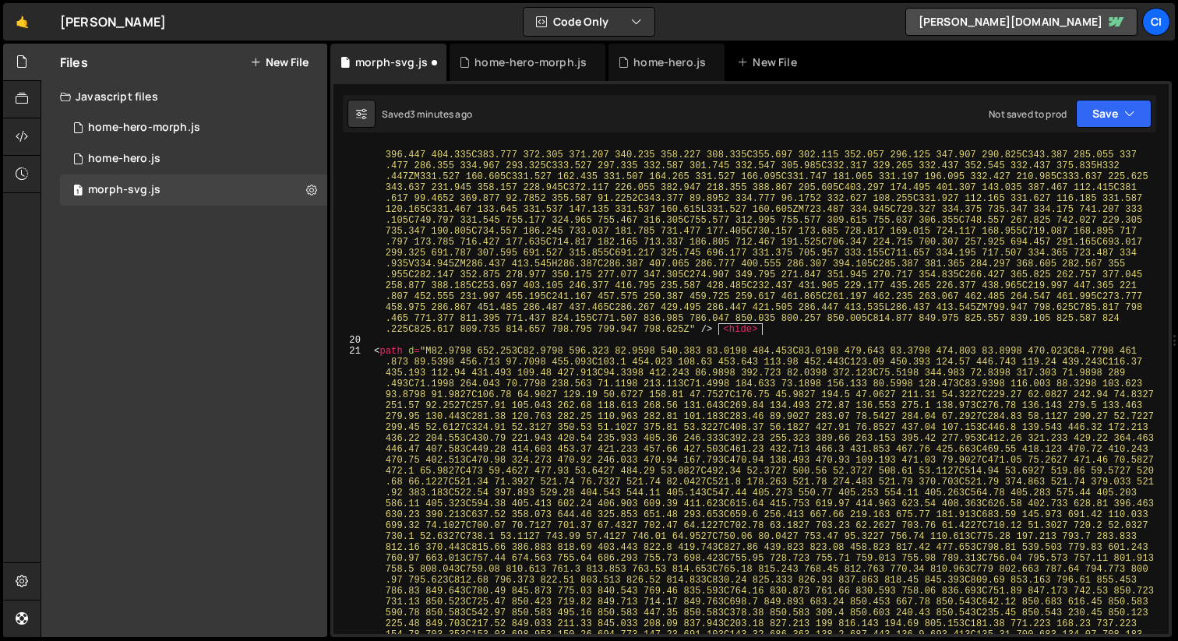
scroll to position [3918, 0]
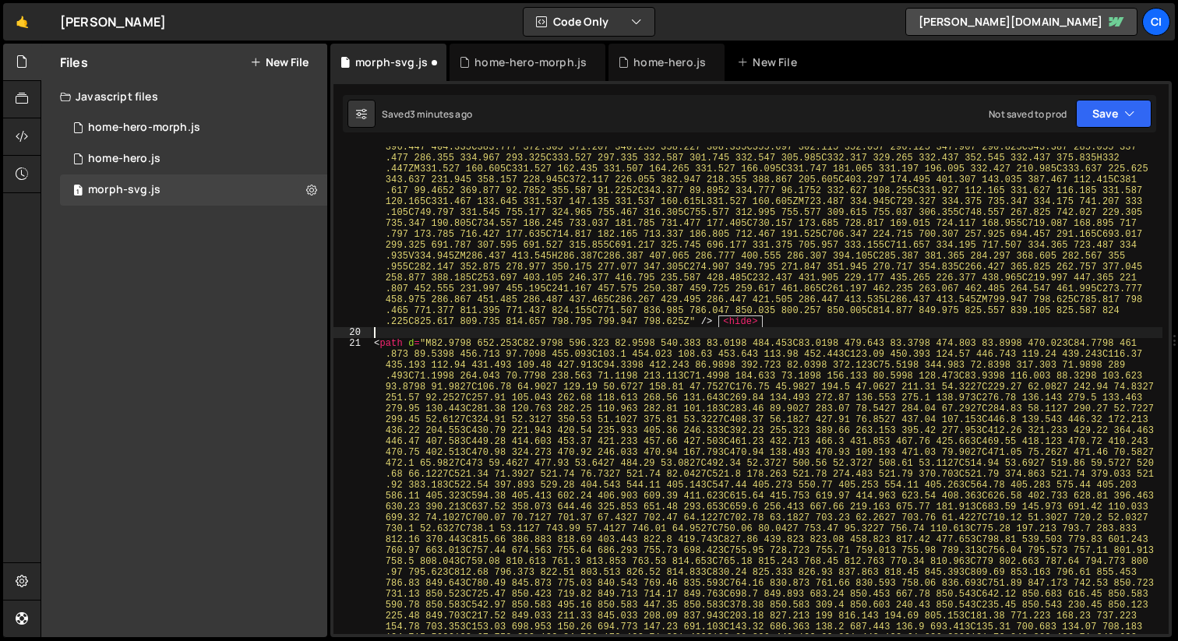
drag, startPoint x: 382, startPoint y: 333, endPoint x: 531, endPoint y: 338, distance: 148.9
click at [383, 333] on div "< path d = "M86.4573 652.265C86.4573 596.335 86.4273 540.395 86.4973 484.465C86…" at bounding box center [766, 543] width 791 height 2439
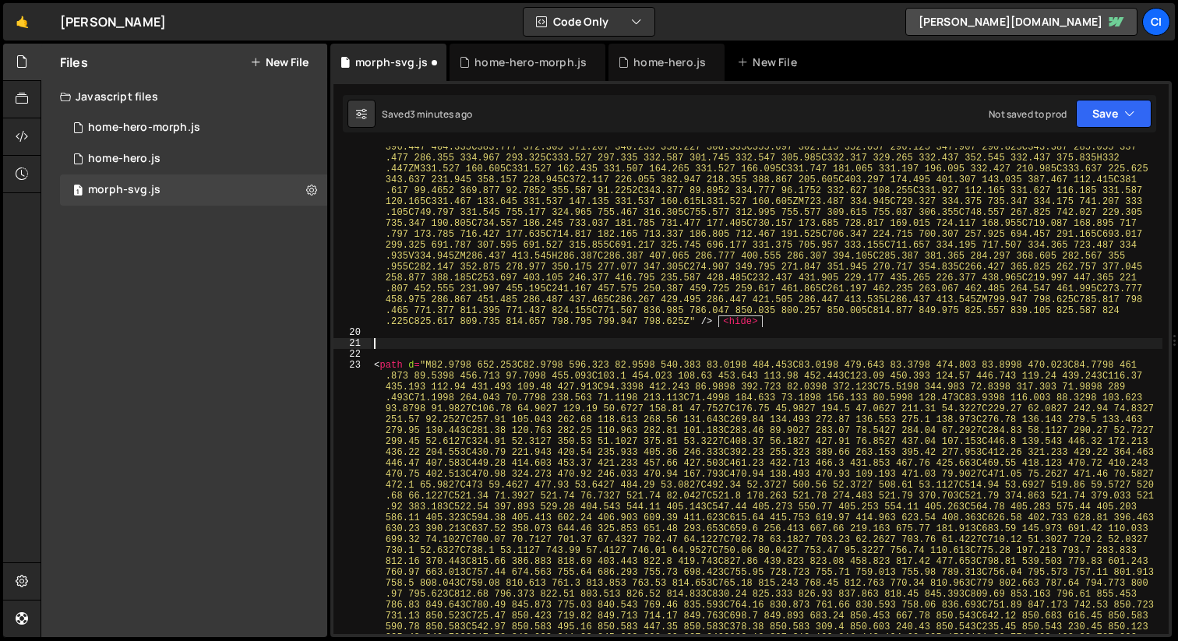
paste textarea "<!-- SVG 1 -->"
type textarea "<!-- SVG 5 -->"
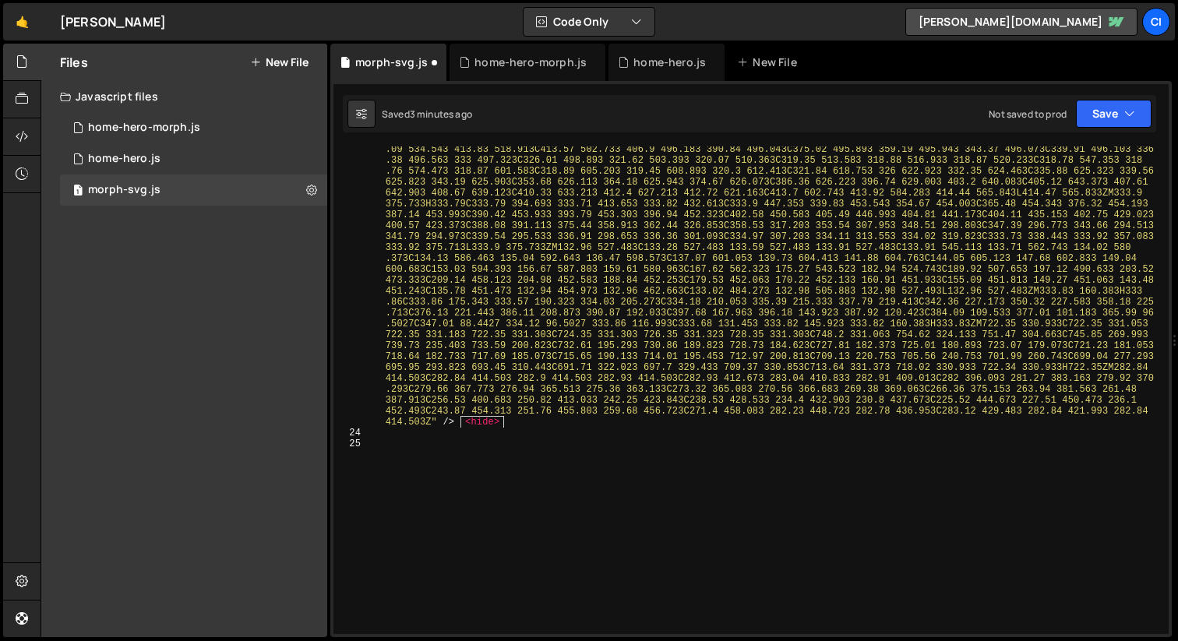
scroll to position [4854, 0]
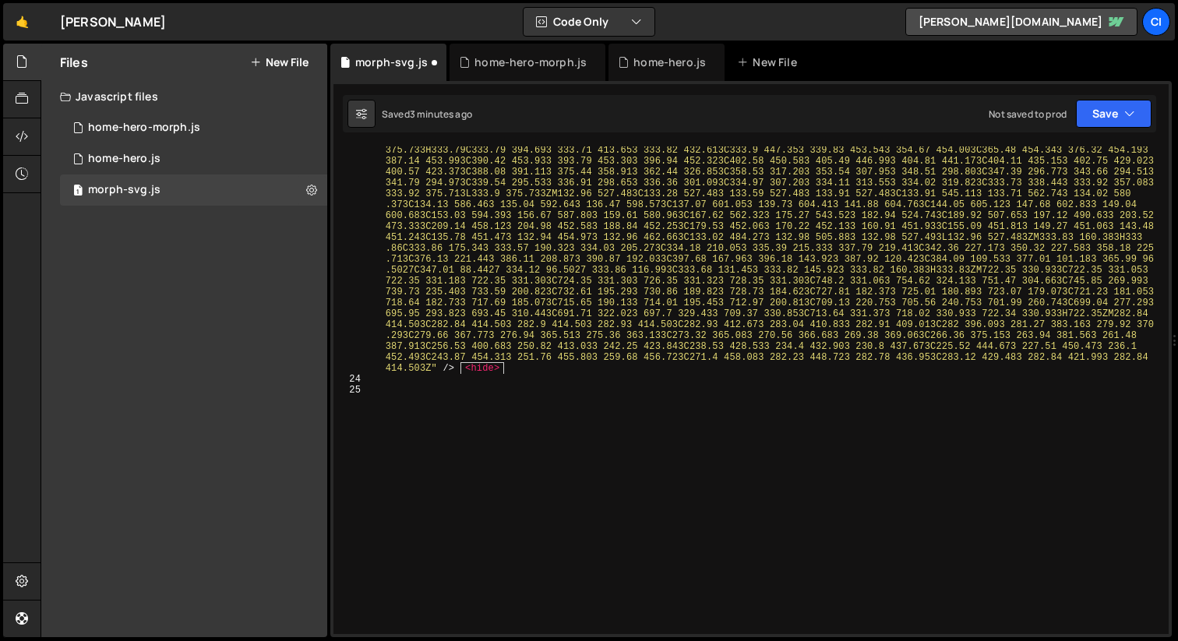
click at [405, 382] on div "< path d = "M82.9798 652.253C82.9798 596.323 82.9598 540.383 83.0198 484.453C83…" at bounding box center [766, 148] width 791 height 1447
paste textarea "<!-- SVG 1 -->"
type textarea "<!-- SVG 6 -->"
paste textarea "<!-- SVG 1 -->"
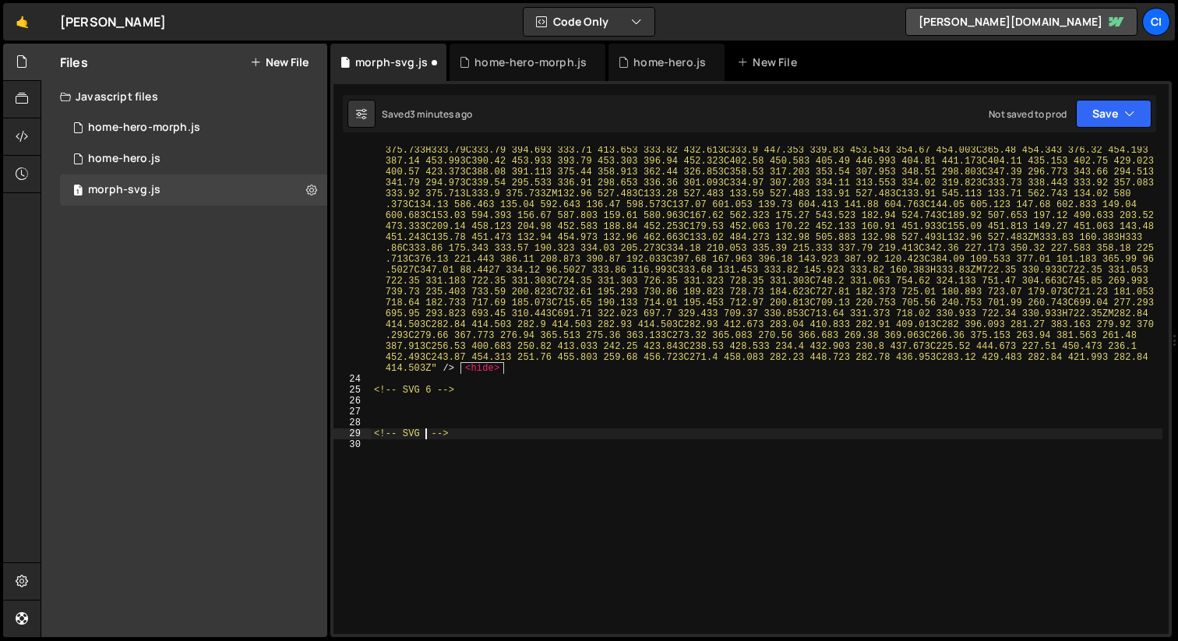
type textarea "<!-- SVG 7 -->"
paste textarea "<!-- SVG 1 -->"
type textarea "<!-- SVG 1 -->"
paste textarea "<!-- SVG 1 -->"
type textarea "<!-- SVG 1 -->"
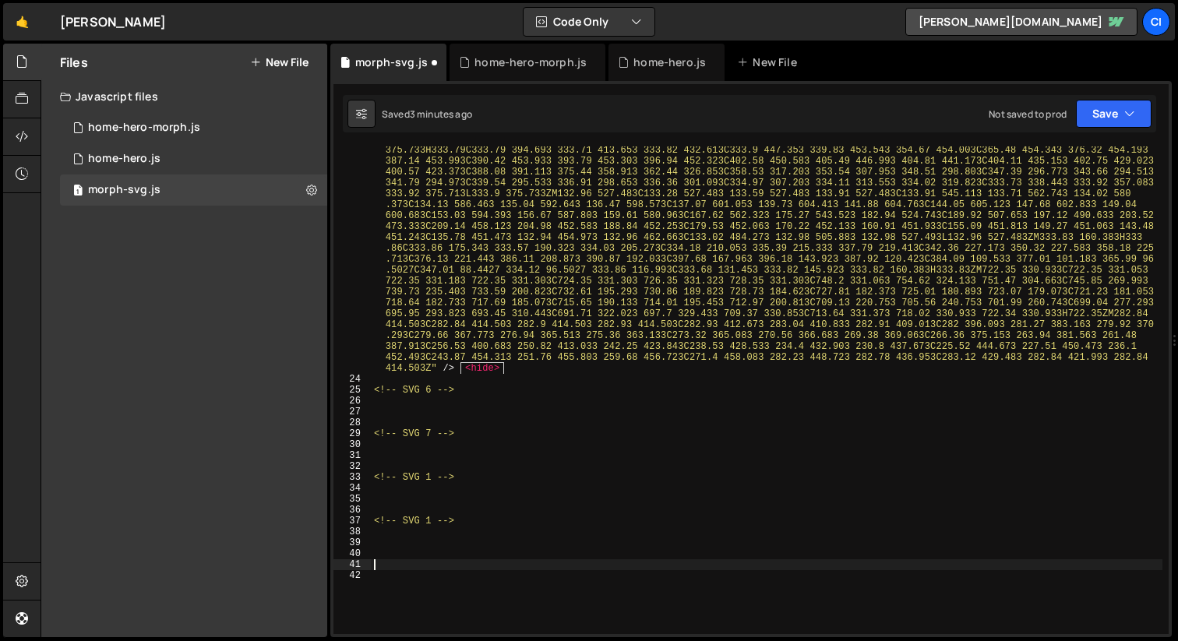
paste textarea "<!-- SVG 1 -->"
type textarea "<!-- SVG 1 -->"
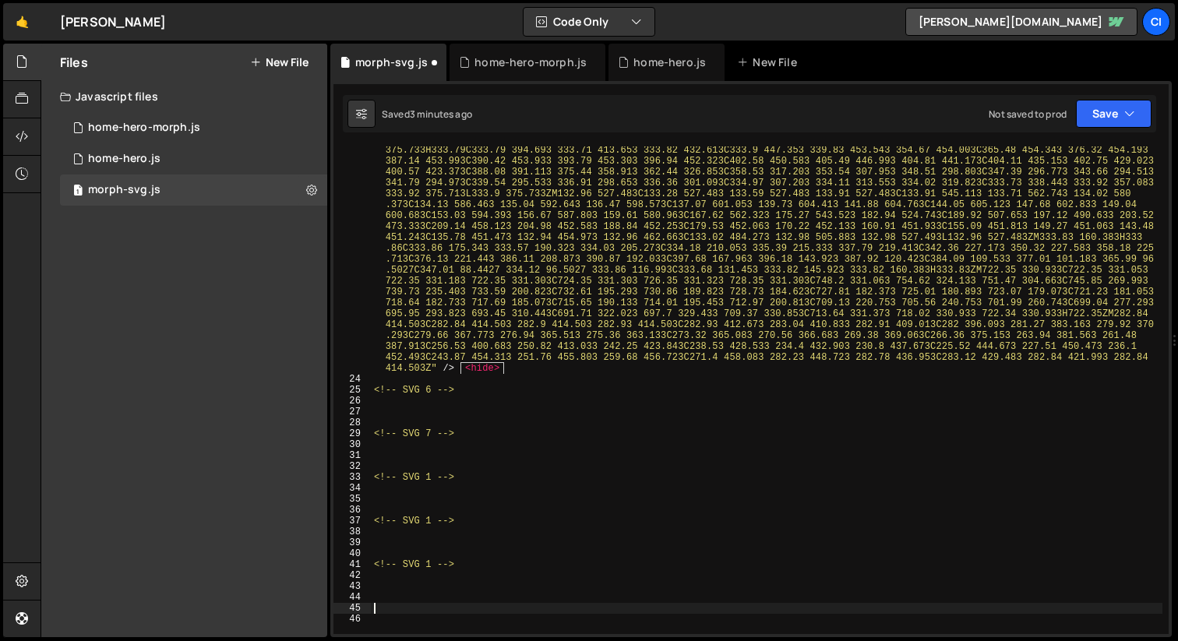
paste textarea "<!-- SVG 1 -->"
type textarea "<!-- SVG 1 -->"
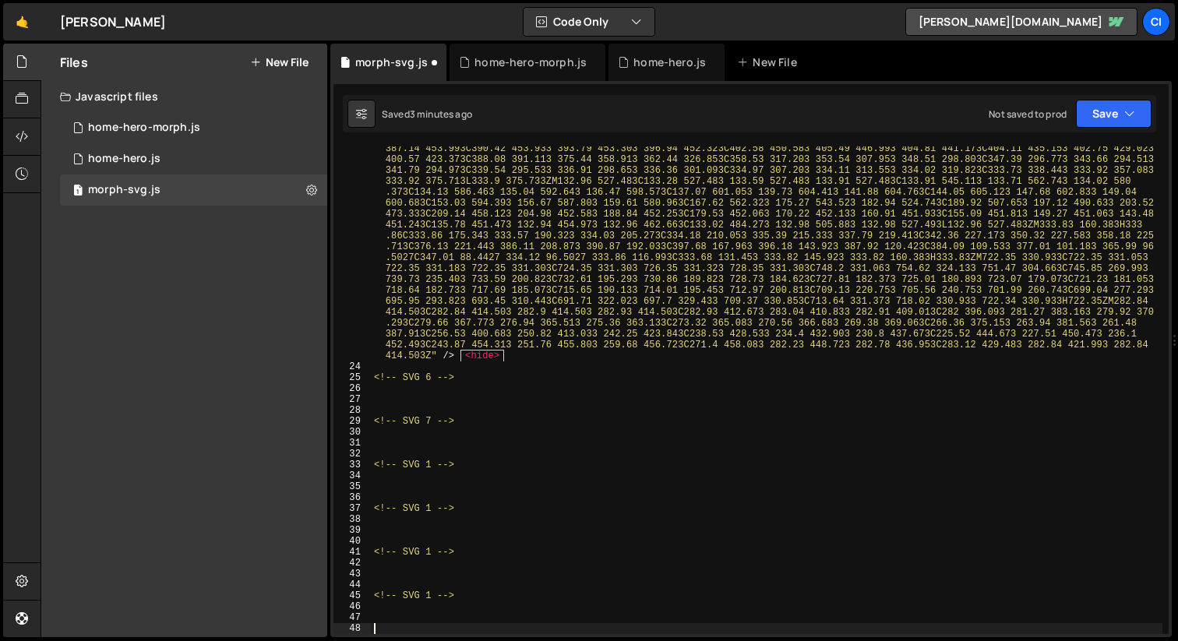
scroll to position [4877, 0]
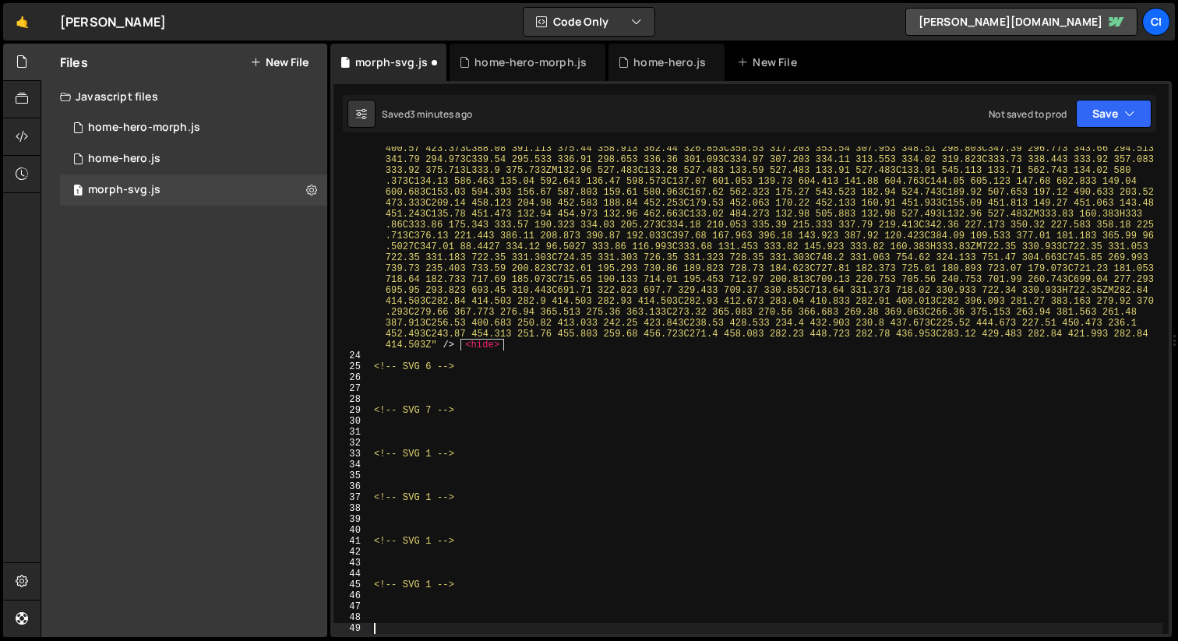
paste textarea "<!-- SVG 1 -->"
click at [425, 458] on div "< path d = "M82.9798 652.253C82.9798 596.323 82.9598 540.383 83.0198 484.453C83…" at bounding box center [766, 125] width 791 height 1447
type textarea "<!-- SVG 8 -->"
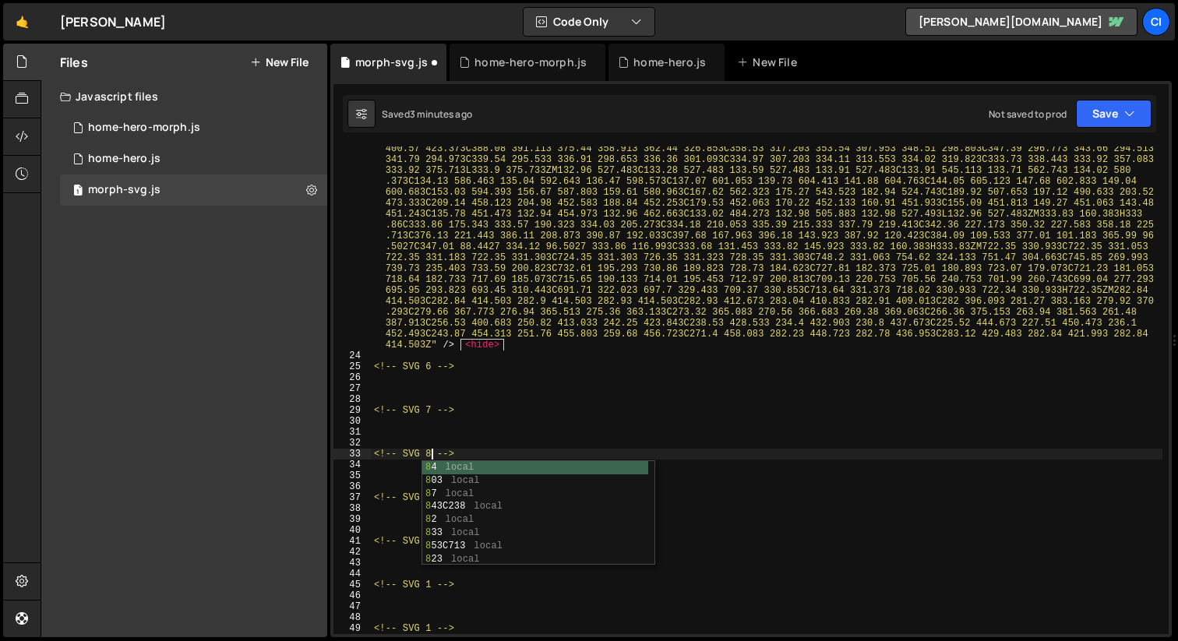
click at [411, 488] on div "< path d = "M82.9798 652.253C82.9798 596.323 82.9598 540.383 83.0198 484.453C83…" at bounding box center [766, 125] width 791 height 1447
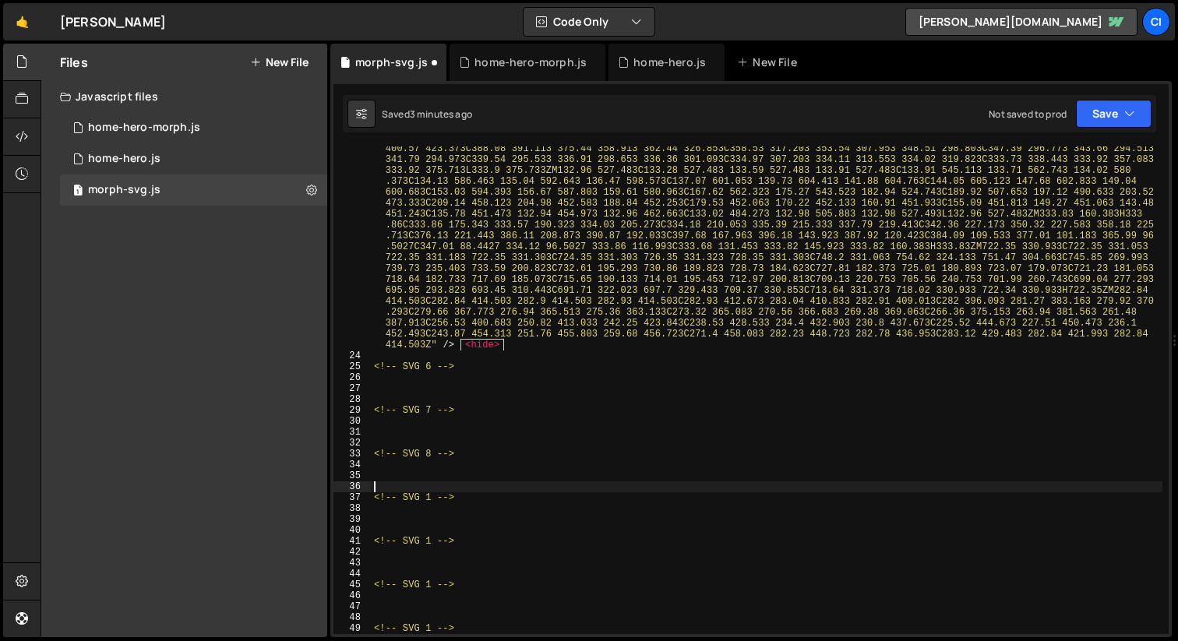
scroll to position [0, 0]
click at [428, 501] on div "< path d = "M82.9798 652.253C82.9798 596.323 82.9598 540.383 83.0198 484.453C83…" at bounding box center [766, 125] width 791 height 1447
click at [404, 544] on div "< path d = "M82.9798 652.253C82.9798 596.323 82.9598 540.383 83.0198 484.453C83…" at bounding box center [766, 125] width 791 height 1447
click at [431, 542] on div "< path d = "M82.9798 652.253C82.9798 596.323 82.9598 540.383 83.0198 484.453C83…" at bounding box center [766, 125] width 791 height 1447
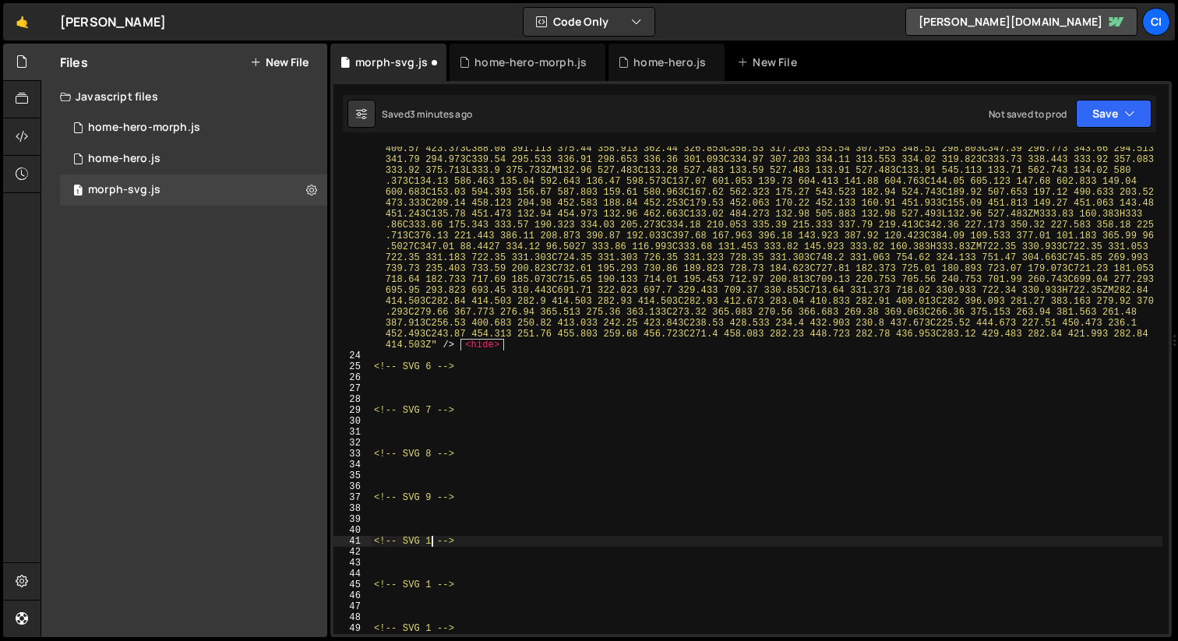
scroll to position [0, 5]
drag, startPoint x: 429, startPoint y: 583, endPoint x: 449, endPoint y: 585, distance: 19.6
click at [430, 583] on div "< path d = "M82.9798 652.253C82.9798 596.323 82.9598 540.383 83.0198 484.453C83…" at bounding box center [766, 125] width 791 height 1447
type textarea "<!-- SVG 11 -->"
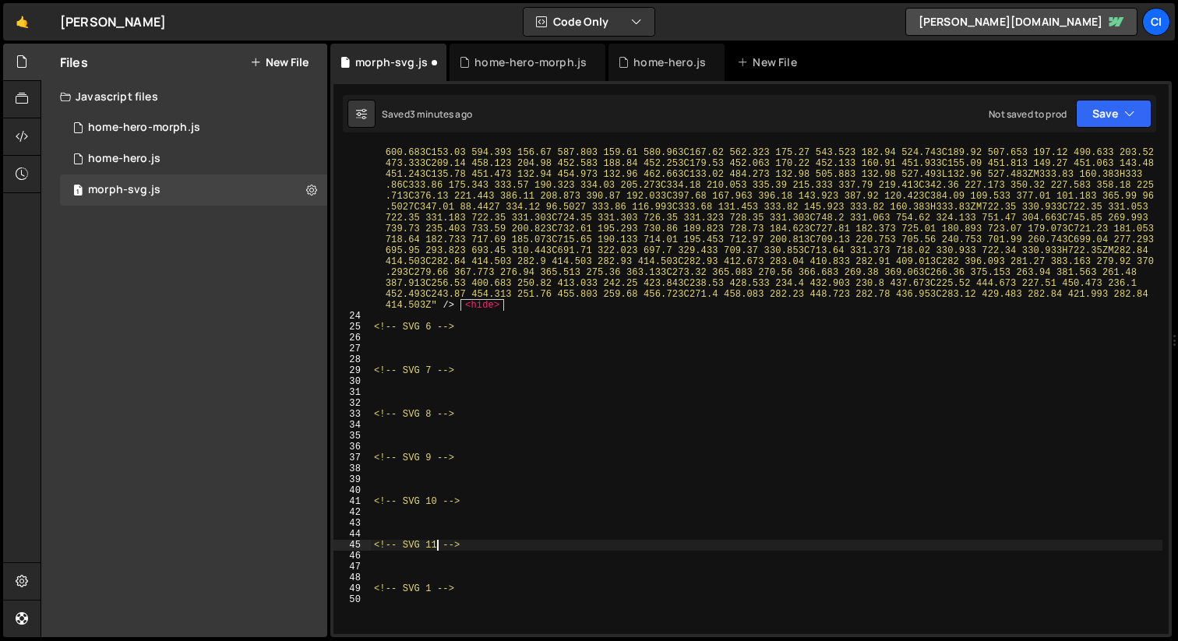
scroll to position [4940, 0]
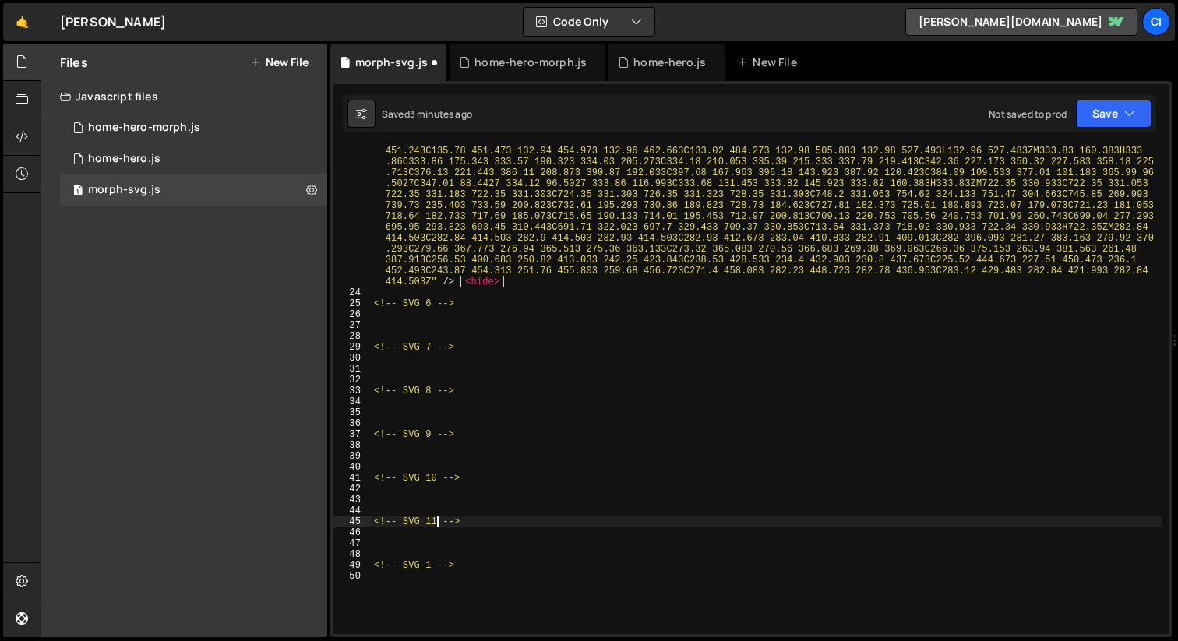
click at [431, 572] on div "< path d = "M82.9798 652.253C82.9798 596.323 82.9598 540.383 83.0198 484.453C83…" at bounding box center [766, 62] width 791 height 1447
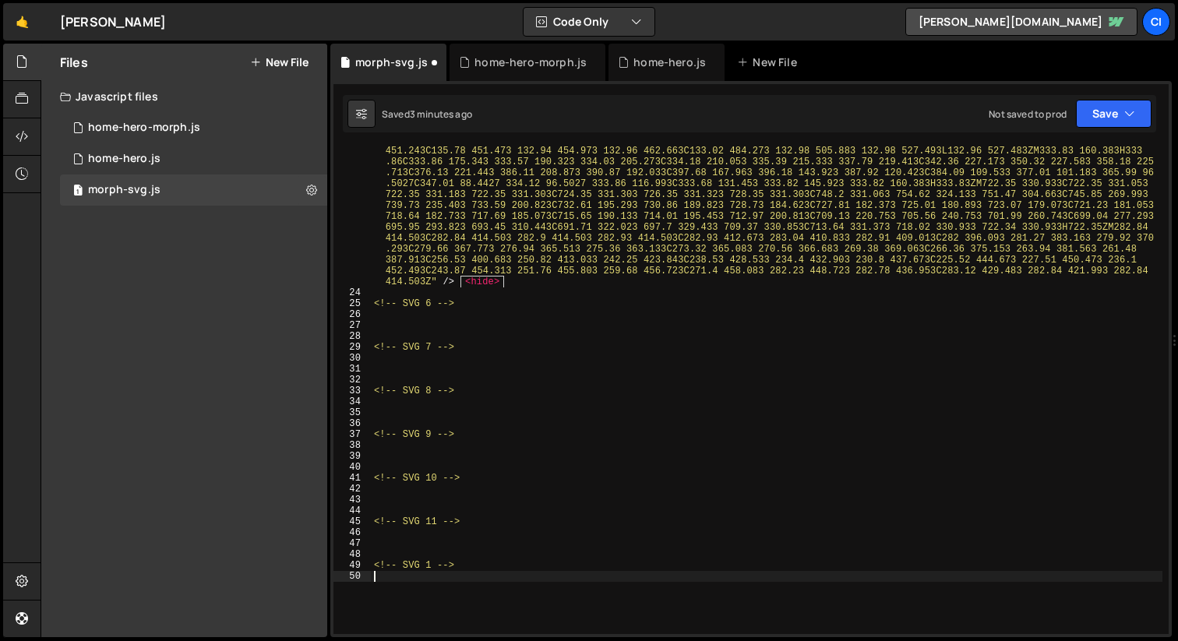
drag, startPoint x: 431, startPoint y: 563, endPoint x: 488, endPoint y: 565, distance: 56.1
click at [433, 563] on div "< path d = "M82.9798 652.253C82.9798 596.323 82.9598 540.383 83.0198 484.453C83…" at bounding box center [766, 62] width 791 height 1447
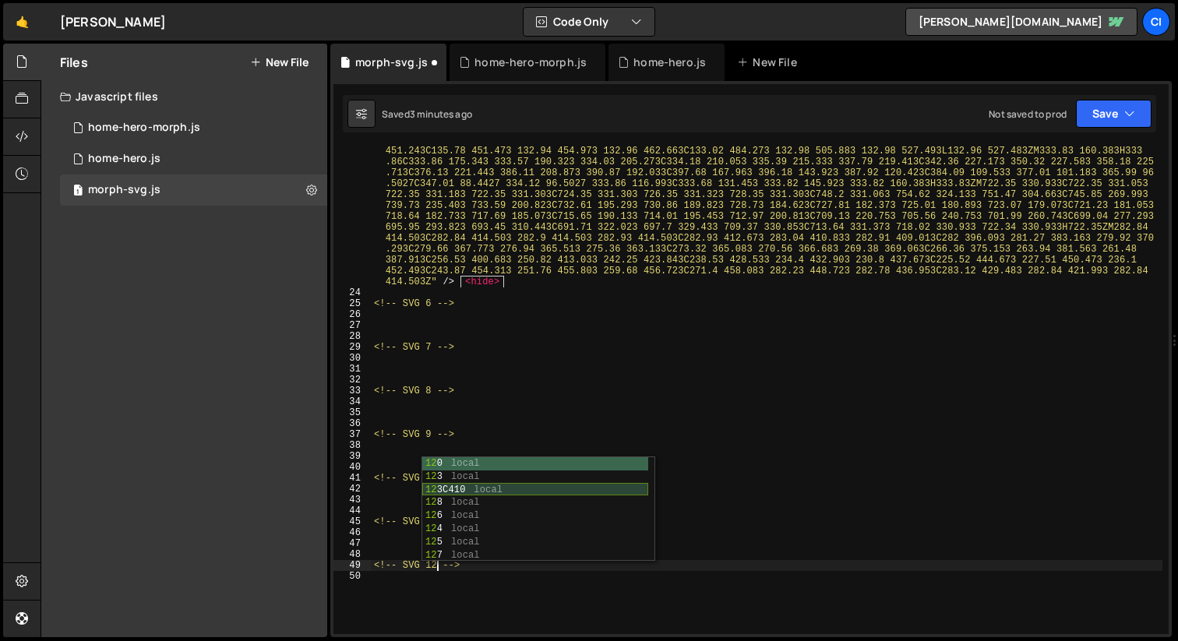
click at [576, 484] on div "12 0 local 12 3 local 12 3C410 local 12 8 local 12 6 local 12 4 local 12 5 loca…" at bounding box center [535, 522] width 226 height 131
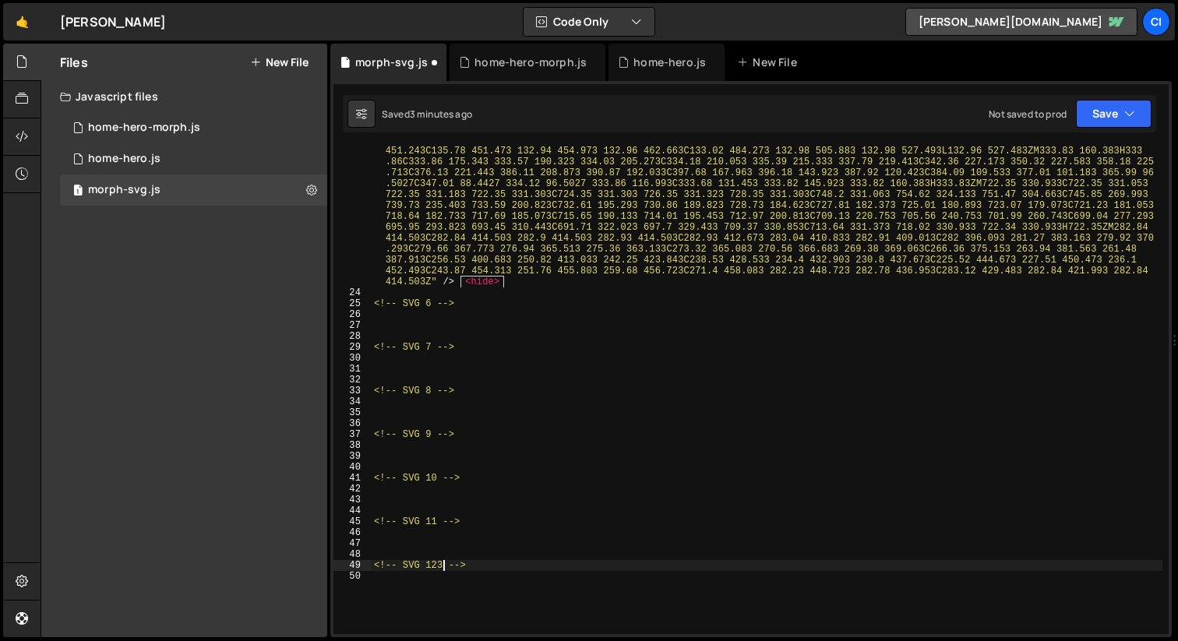
type textarea "<!-- SVG 12 -->"
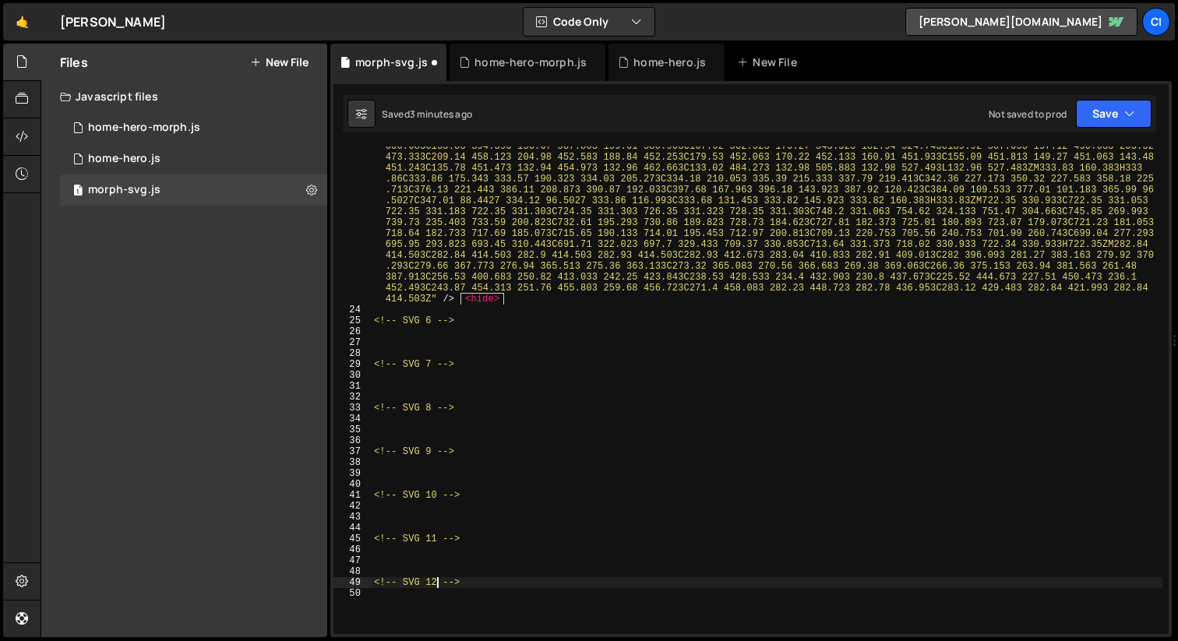
scroll to position [4908, 0]
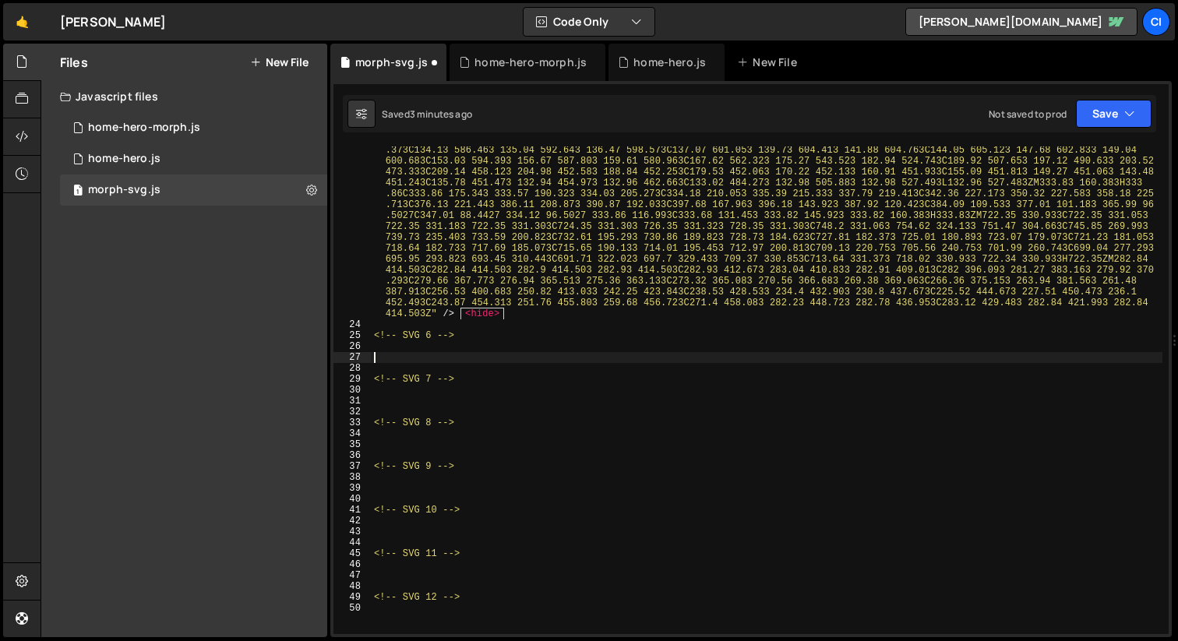
click at [397, 356] on div "< path d = "M82.9798 652.253C82.9798 596.323 82.9598 540.383 83.0198 484.453C83…" at bounding box center [766, 94] width 791 height 1447
click at [418, 361] on div "< path d = "M82.9798 652.253C82.9798 596.323 82.9598 540.383 83.0198 484.453C83…" at bounding box center [766, 95] width 791 height 1447
paste textarea "</svg>"
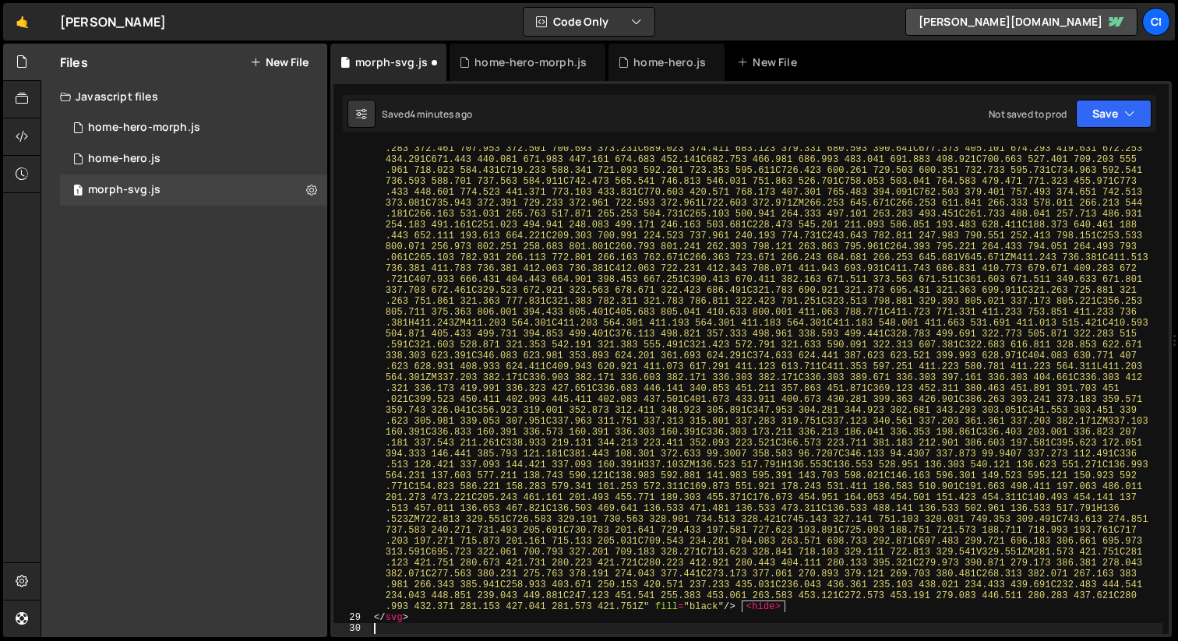
type textarea "</svg>"
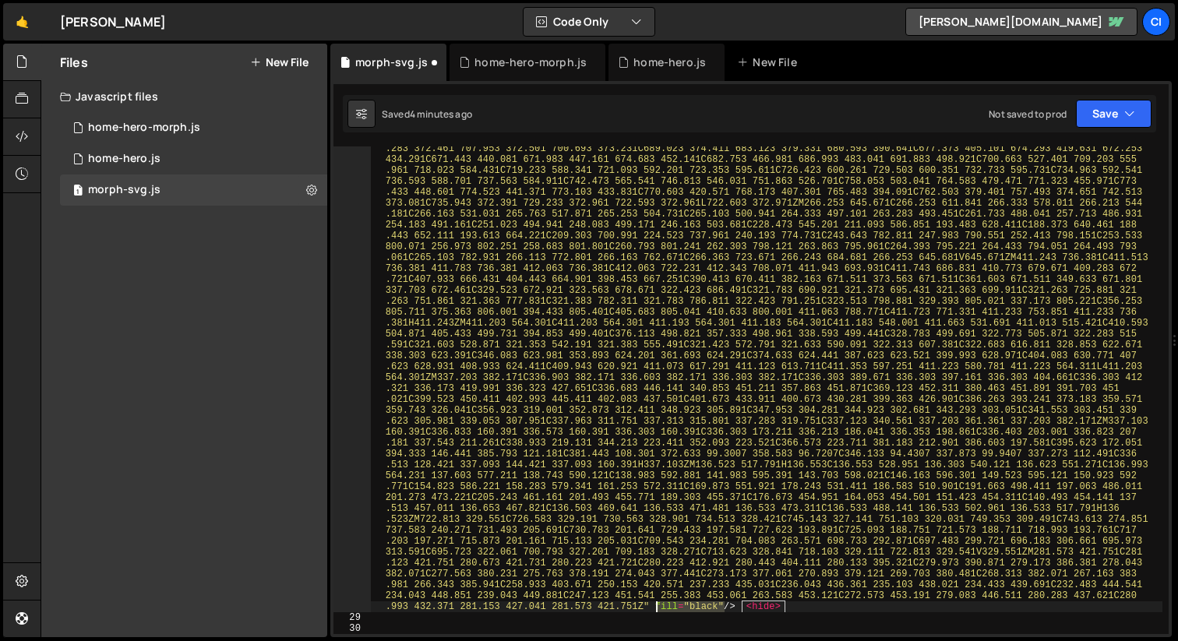
drag, startPoint x: 724, startPoint y: 606, endPoint x: 657, endPoint y: 607, distance: 67.8
click at [657, 607] on div "< path d = "M81.493 652.891C81.493 595.401 81.493 537.901 81.513 480.411C81.513…" at bounding box center [766, 371] width 791 height 1480
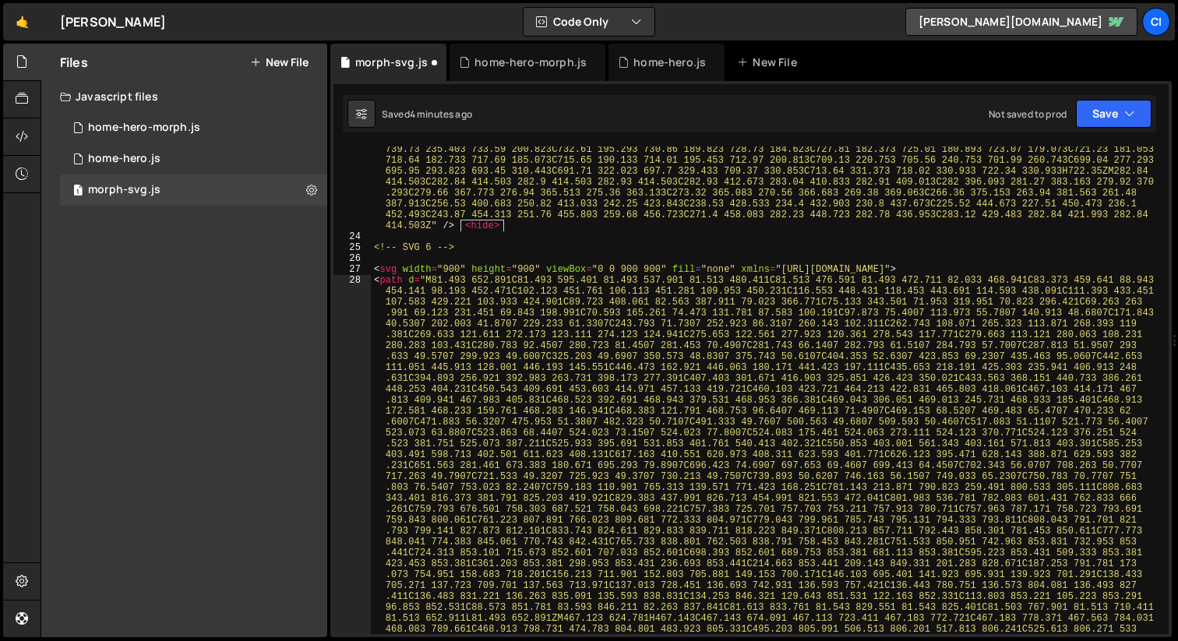
scroll to position [4904, 0]
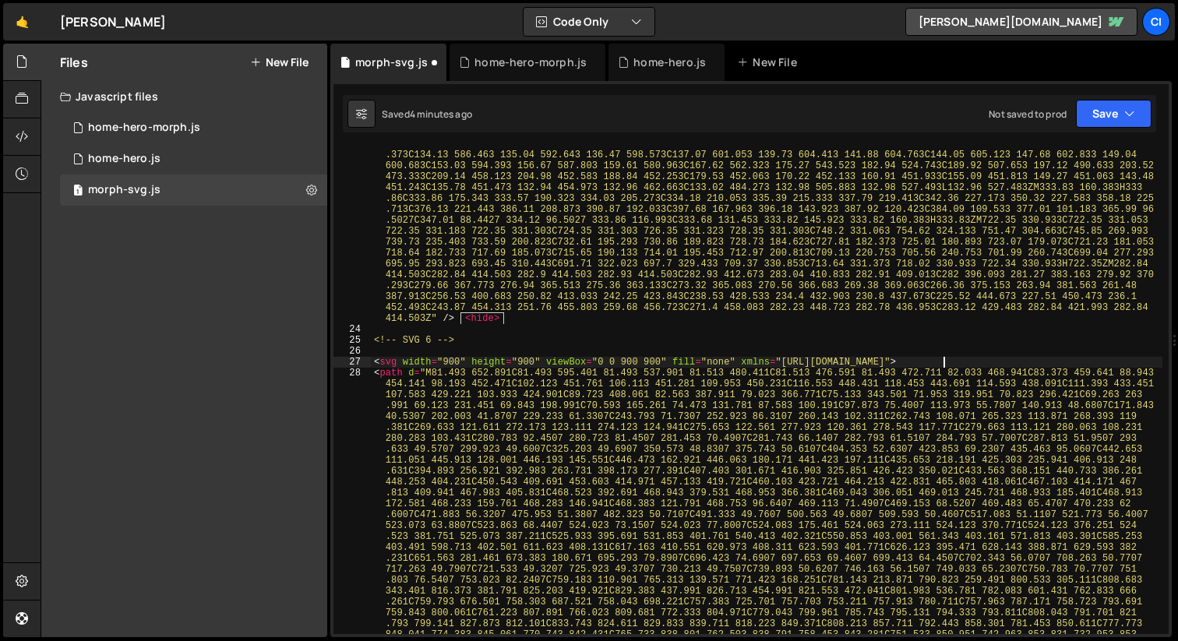
click at [1037, 361] on div "< path d = "M82.9798 652.253C82.9798 596.323 82.9598 540.383 83.0198 484.453C83…" at bounding box center [766, 583] width 791 height 2417
type textarea "<svg width="900" height="900" viewBox="0 0 900 900" fill="none" xmlns="[URL][DO…"
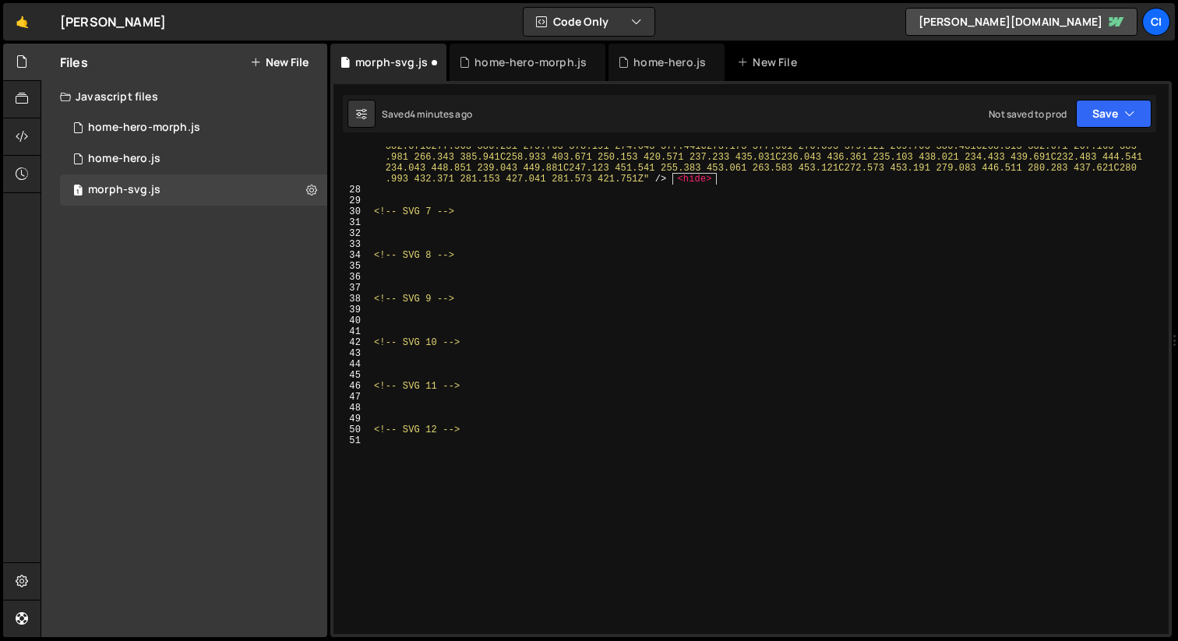
scroll to position [6023, 0]
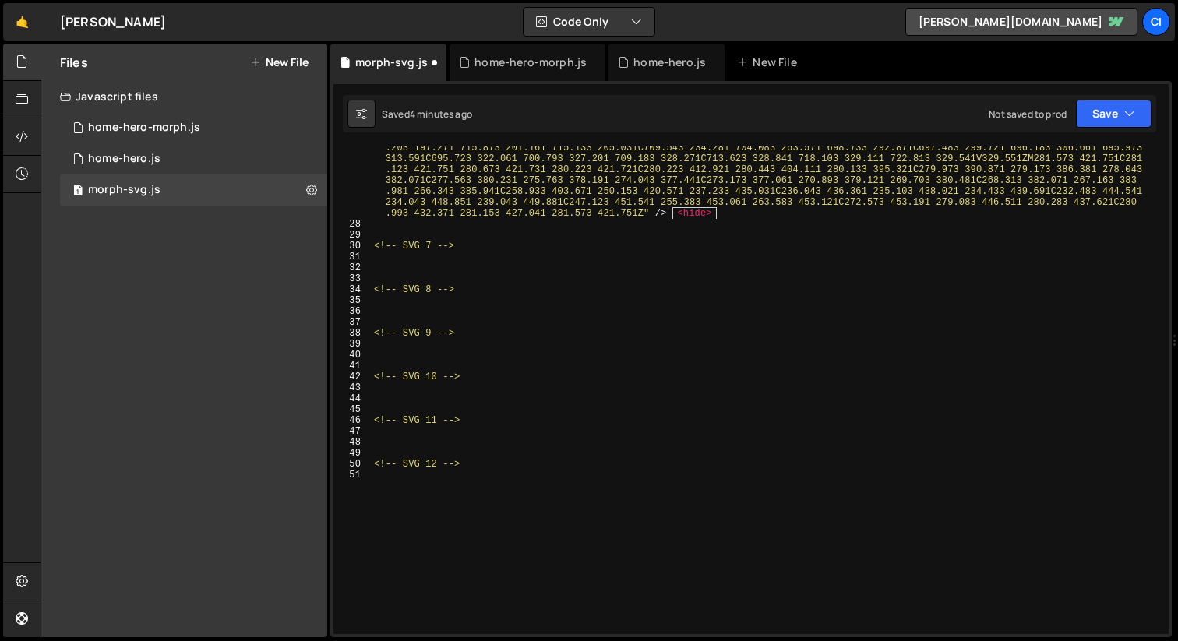
paste textarea "</svg>"
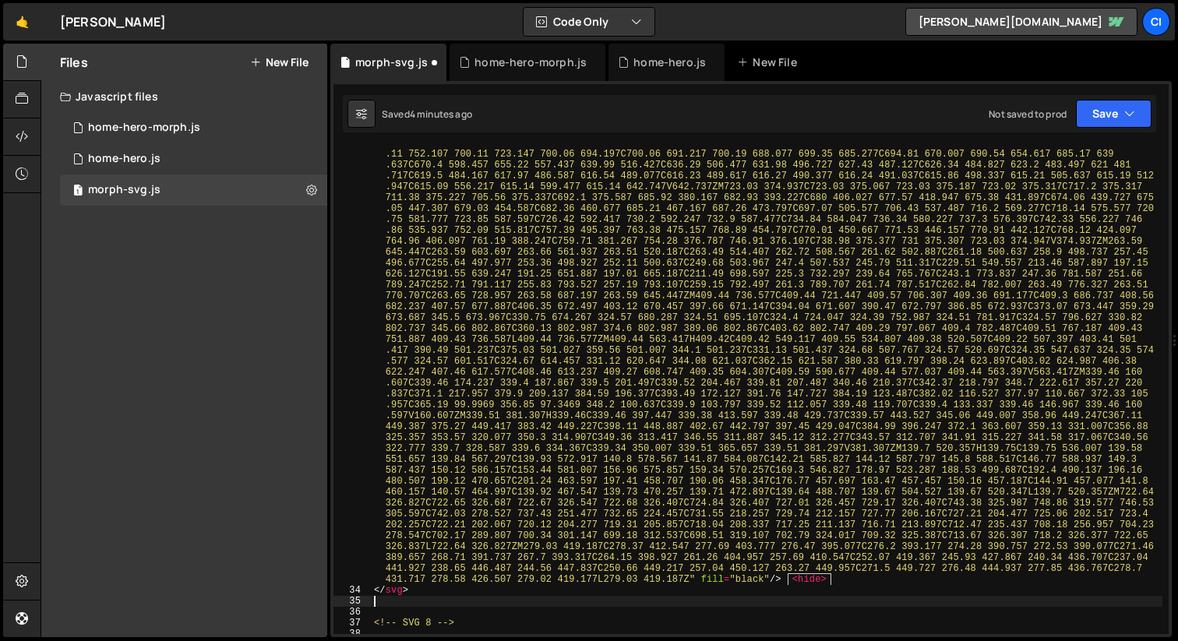
scroll to position [6594, 0]
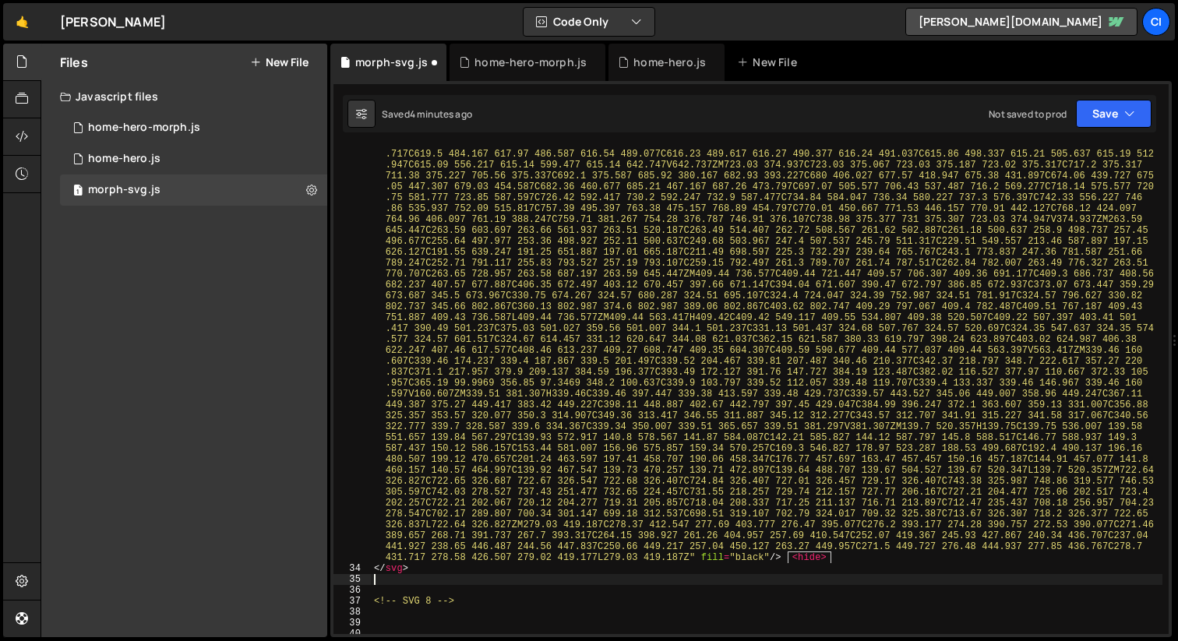
type textarea "</svg>"
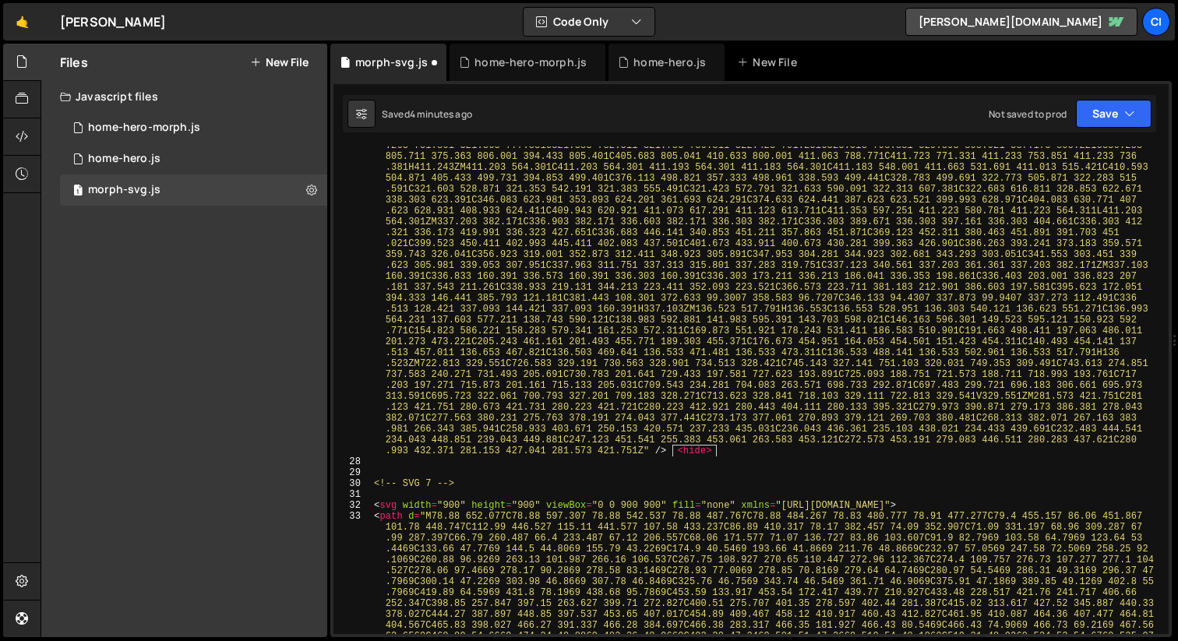
scroll to position [5866, 0]
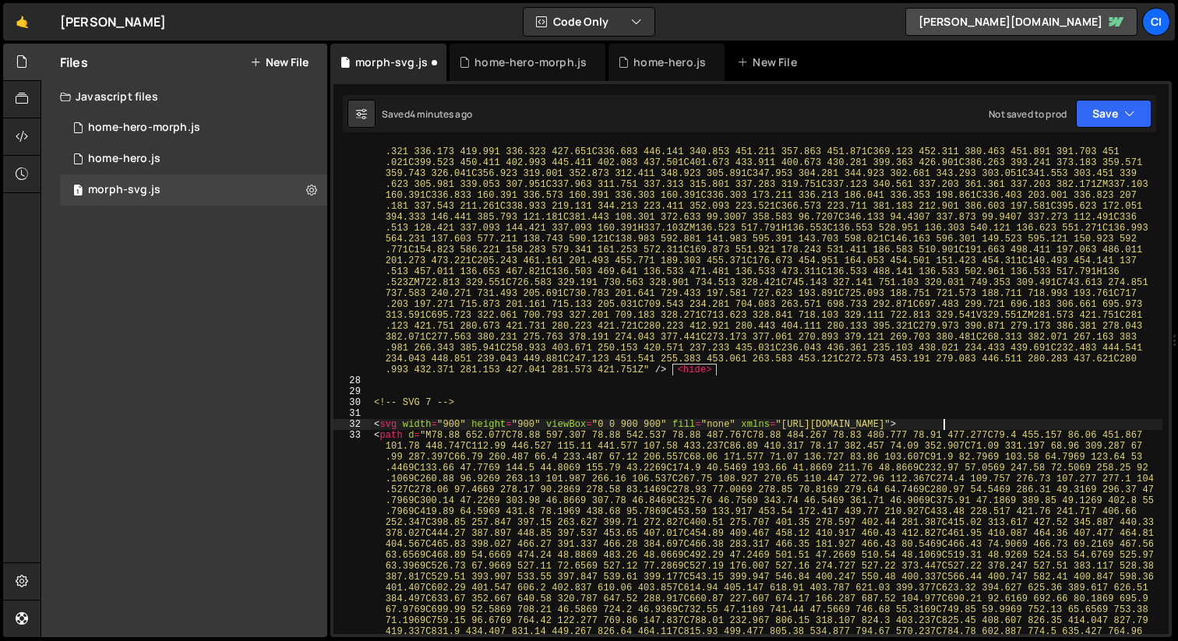
click at [967, 423] on div "< path d = "M81.493 652.891C81.493 595.401 81.493 537.901 81.513 480.411C81.513…" at bounding box center [766, 559] width 791 height 2330
type textarea "<svg width="900" height="900" viewBox="0 0 900 900" fill="none" xmlns="[URL][DO…"
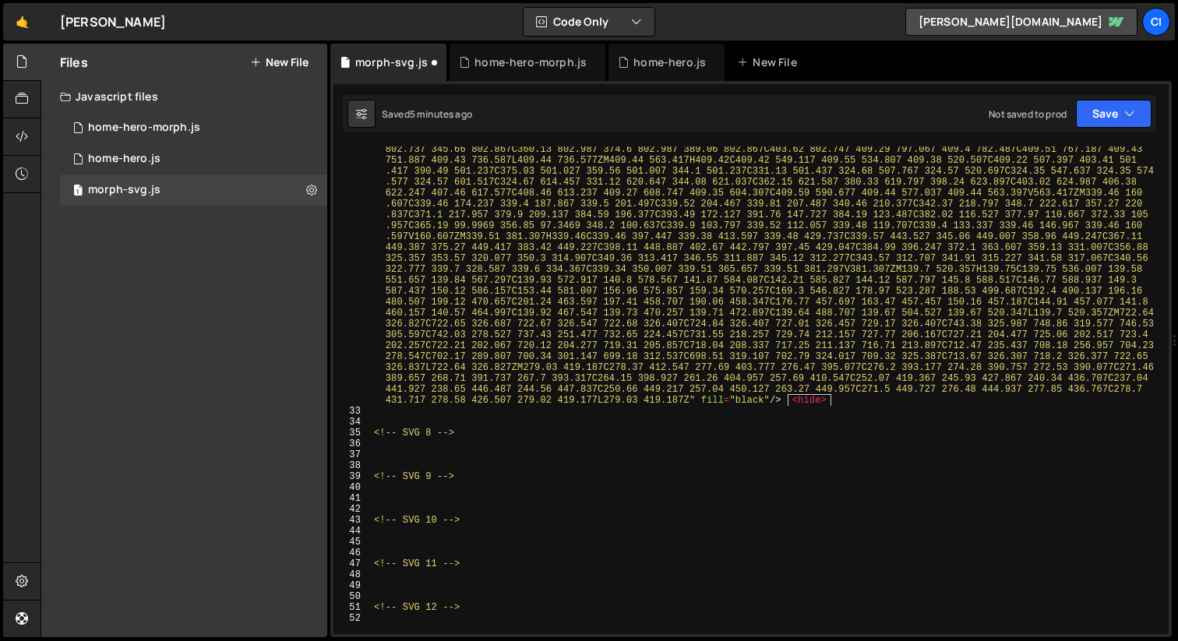
scroll to position [6844, 0]
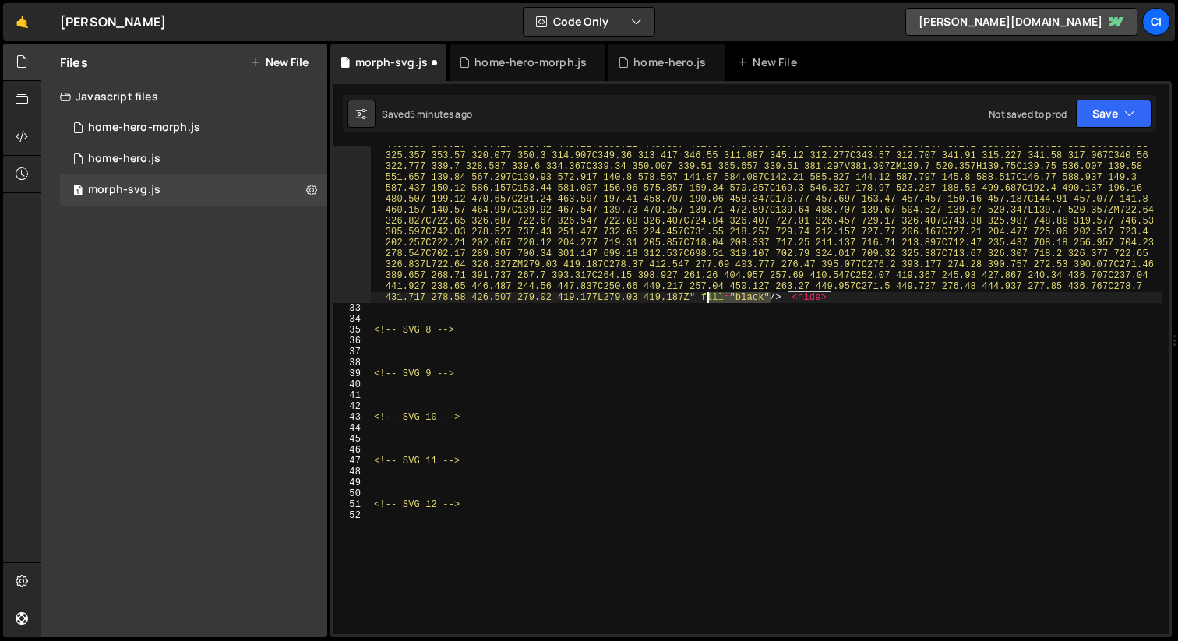
drag, startPoint x: 769, startPoint y: 298, endPoint x: 705, endPoint y: 300, distance: 64.7
click at [705, 300] on div "< path d = "M78.88 652.077C78.88 597.307 78.88 542.537 78.88 487.767C78.88 484.…" at bounding box center [766, 122] width 791 height 1360
click at [420, 348] on div "< path d = "M78.88 652.077C78.88 597.307 78.88 542.537 78.88 487.767C78.88 484.…" at bounding box center [766, 122] width 791 height 1360
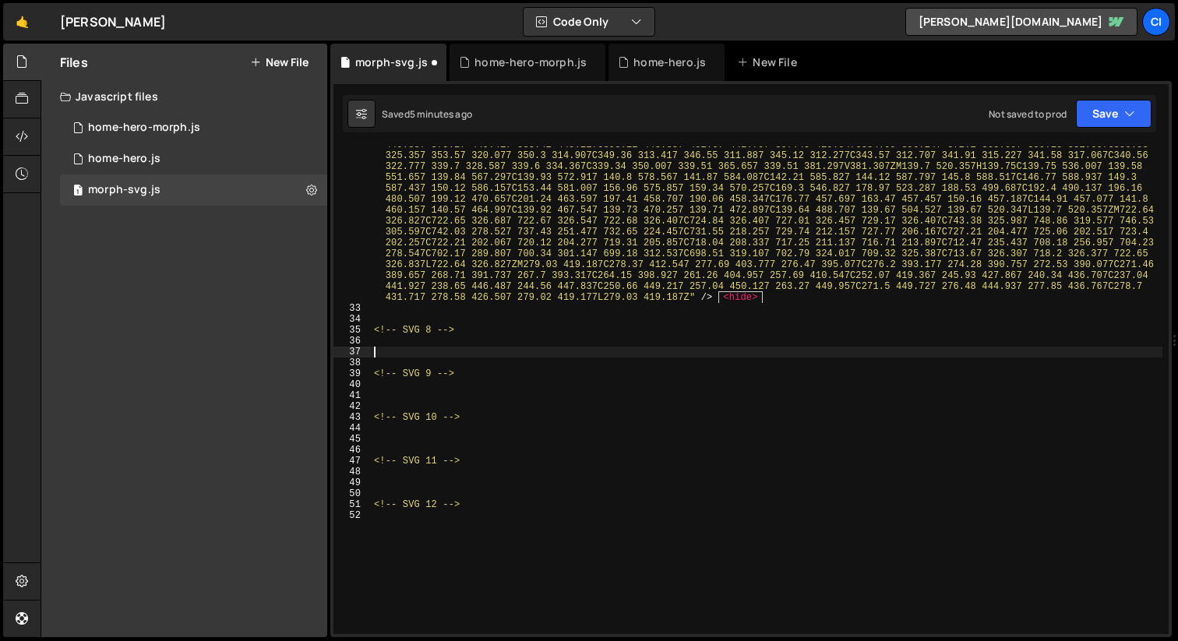
paste textarea "</svg>"
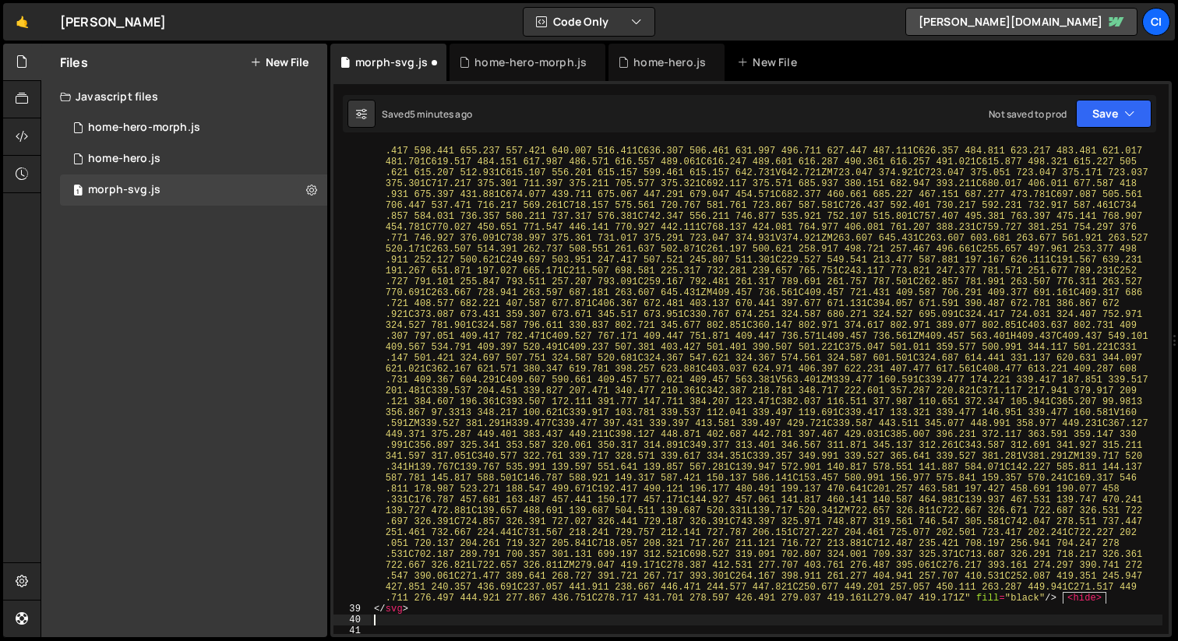
scroll to position [7575, 0]
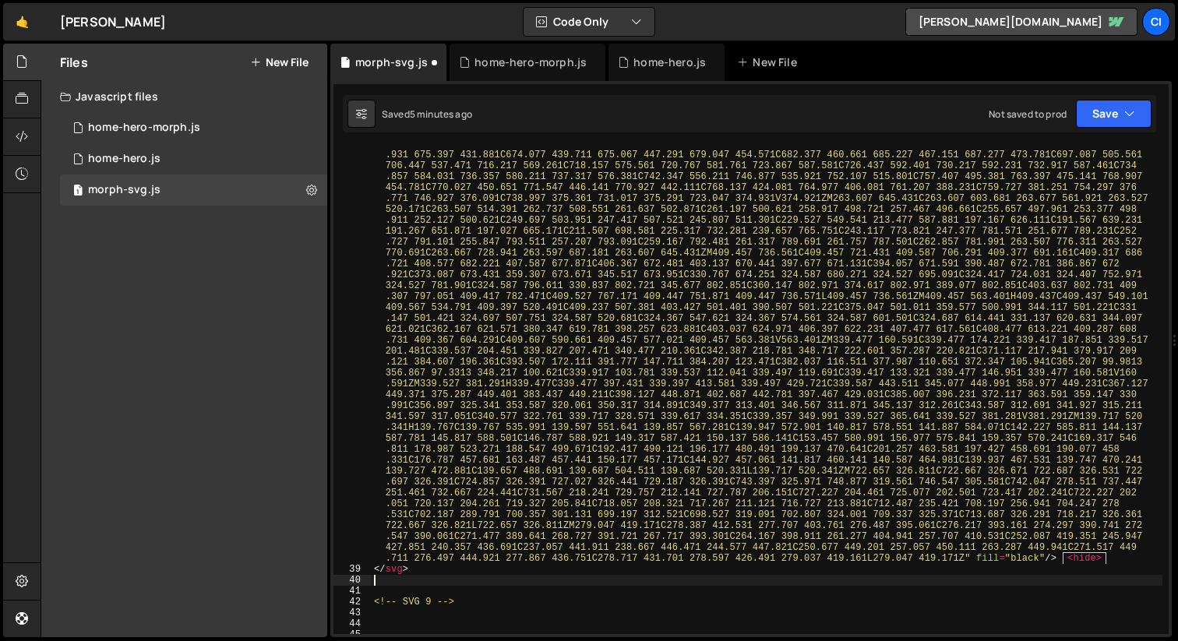
type textarea "</svg>"
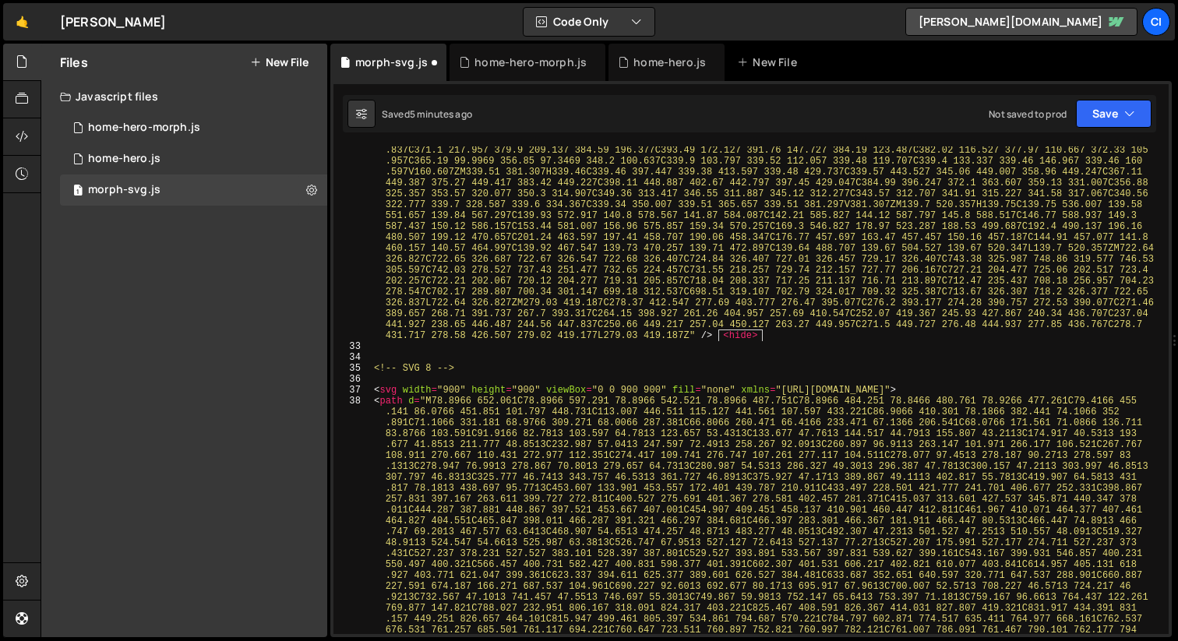
scroll to position [6802, 0]
click at [974, 392] on div "< path d = "M78.88 652.077C78.88 597.307 78.88 542.537 78.88 487.767C78.88 484.…" at bounding box center [766, 625] width 791 height 2287
type textarea "<svg width="900" height="900" viewBox="0 0 900 900" fill="none" xmlns="[URL][DO…"
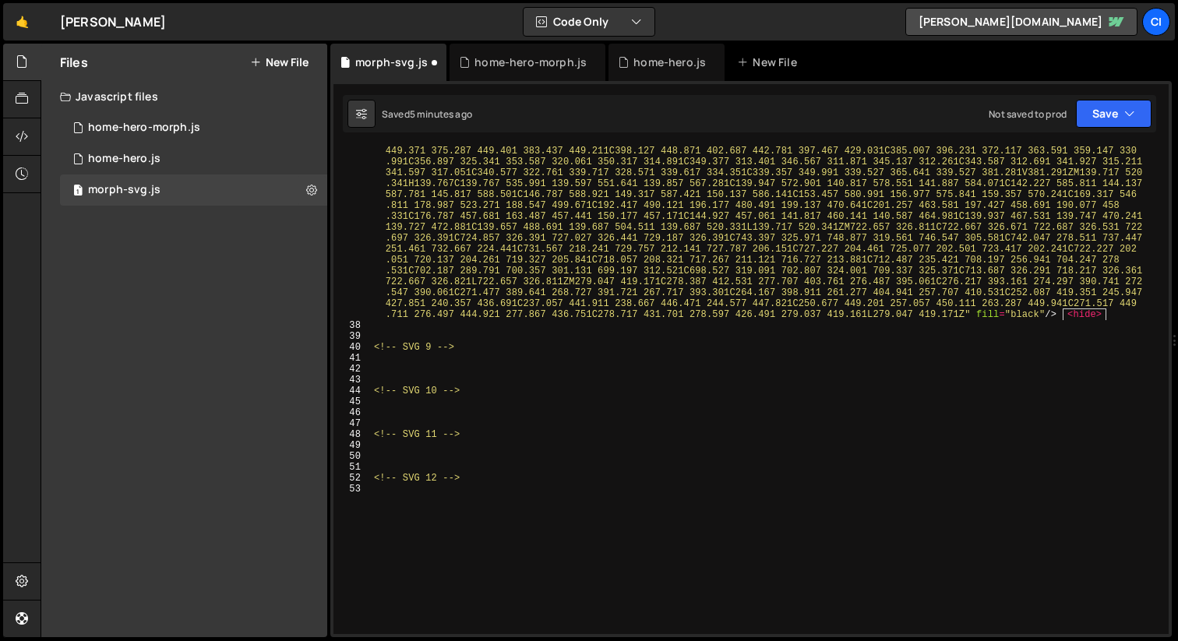
scroll to position [7907, 0]
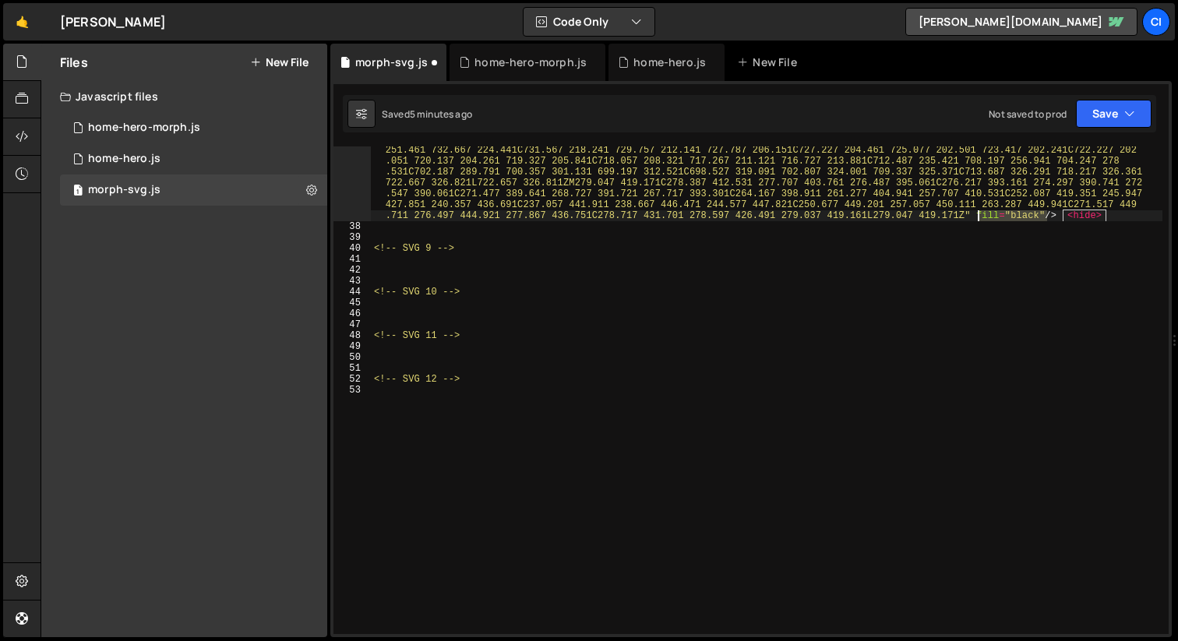
drag, startPoint x: 1045, startPoint y: 216, endPoint x: 978, endPoint y: 217, distance: 67.0
click at [978, 217] on div "< path d = "M78.8966 652.061C78.8966 597.291 78.8966 542.521 78.8966 487.751C78…" at bounding box center [766, 1] width 791 height 1436
click at [465, 266] on div "< path d = "M78.8966 652.061C78.8966 597.291 78.8966 542.521 78.8966 487.751C78…" at bounding box center [766, 1] width 791 height 1436
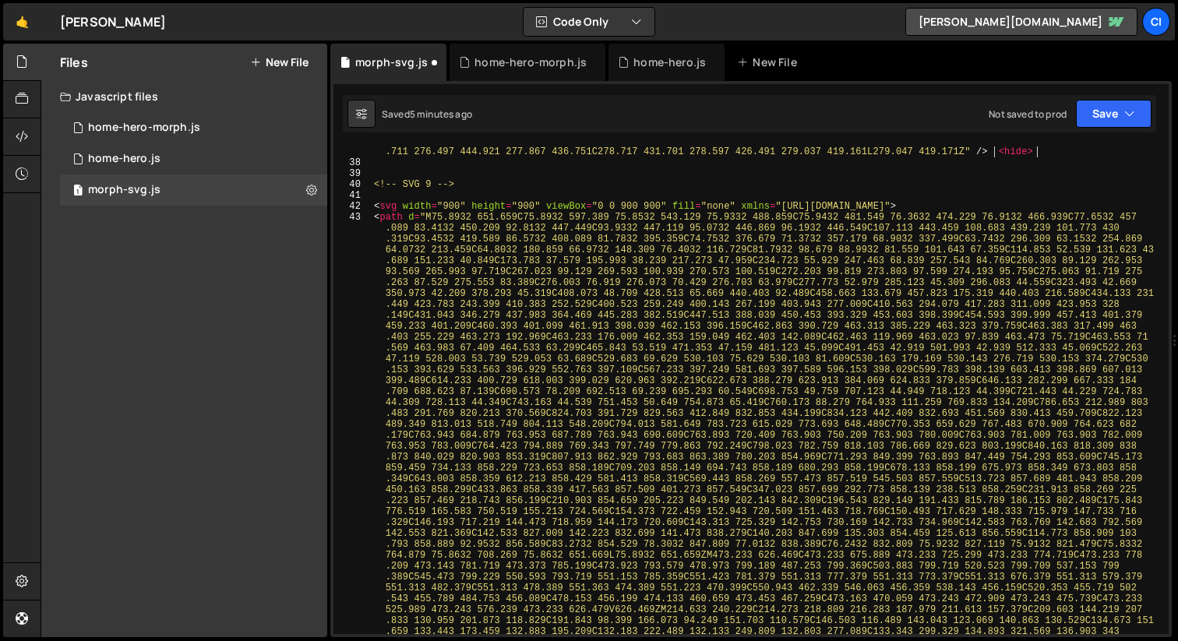
scroll to position [7856, 0]
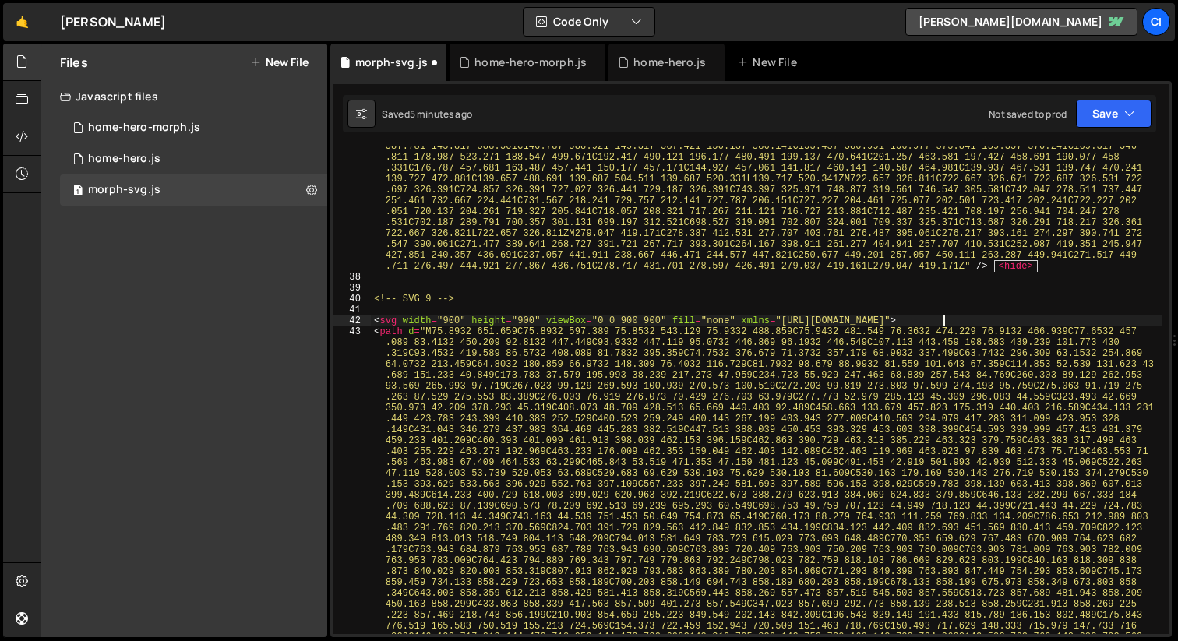
click at [980, 319] on div "< path d = "M78.8966 652.061C78.8966 597.291 78.8966 542.521 78.8966 487.751C78…" at bounding box center [766, 510] width 791 height 2352
type textarea "<svg width="900" height="900" viewBox="0 0 900 900" fill="none" xmlns="[URL][DO…"
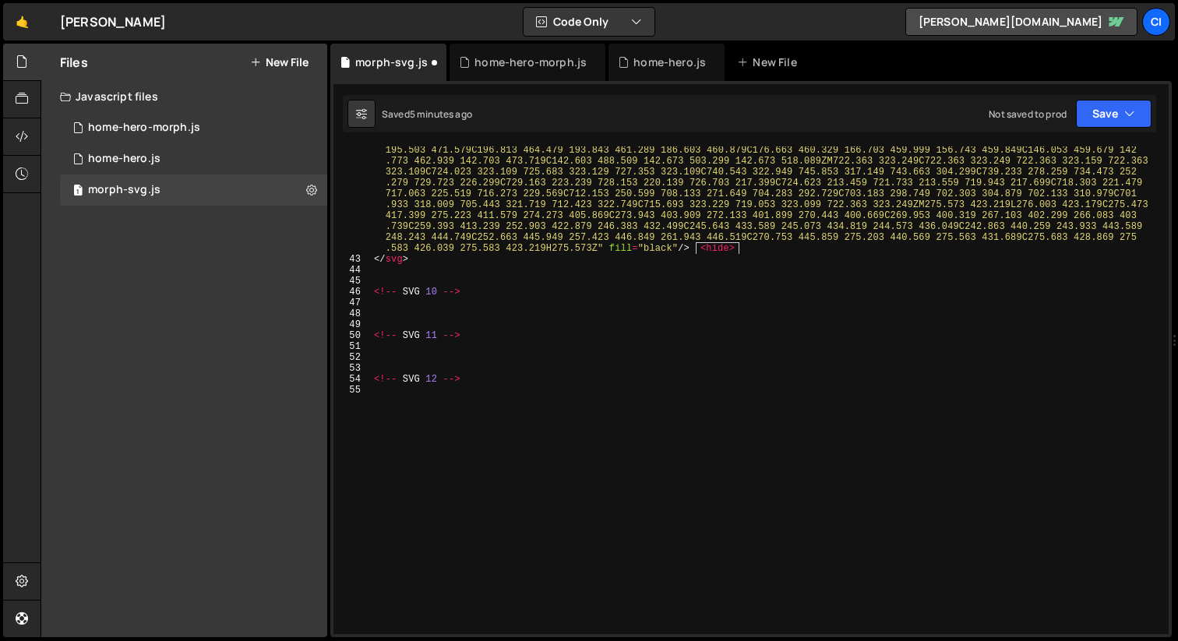
scroll to position [8844, 0]
click at [673, 251] on div "< path d = "M75.8932 651.659C75.8932 597.389 75.8532 543.129 75.9332 488.859C75…" at bounding box center [766, 39] width 791 height 1425
drag, startPoint x: 678, startPoint y: 247, endPoint x: 611, endPoint y: 249, distance: 66.2
click at [611, 249] on div "< path d = "M75.8932 651.659C75.8932 597.389 75.8532 543.129 75.9332 488.859C75…" at bounding box center [766, 39] width 791 height 1425
click at [482, 264] on div "< path d = "M75.8932 651.659C75.8932 597.389 75.8532 543.129 75.9332 488.859C75…" at bounding box center [766, 39] width 791 height 1425
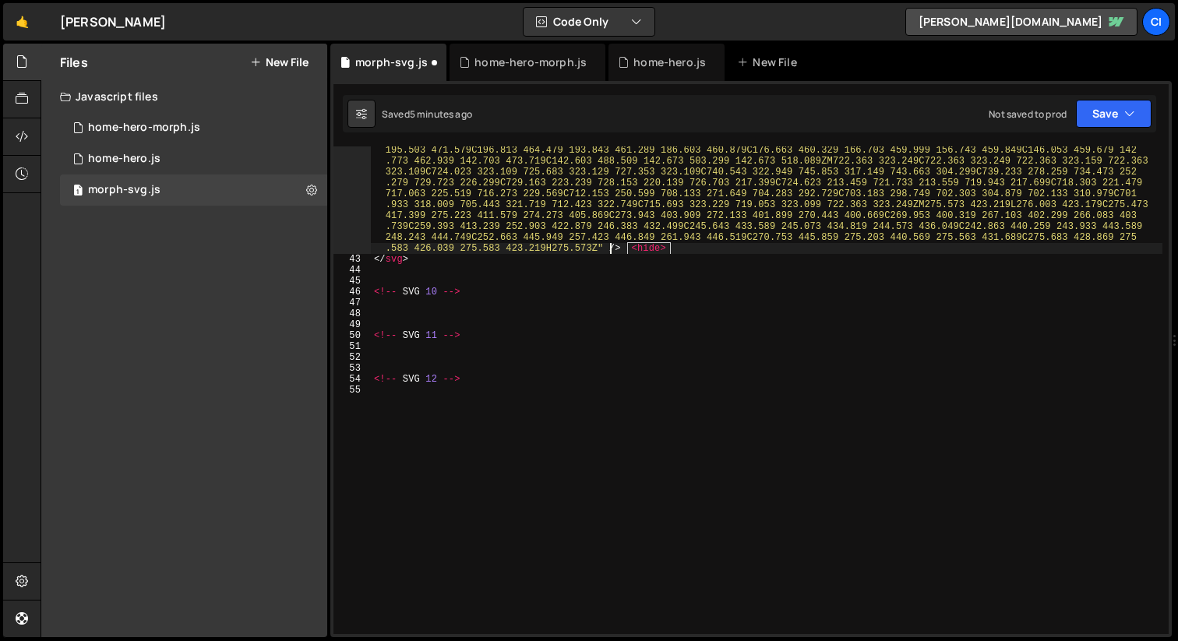
type textarea "</svg>"
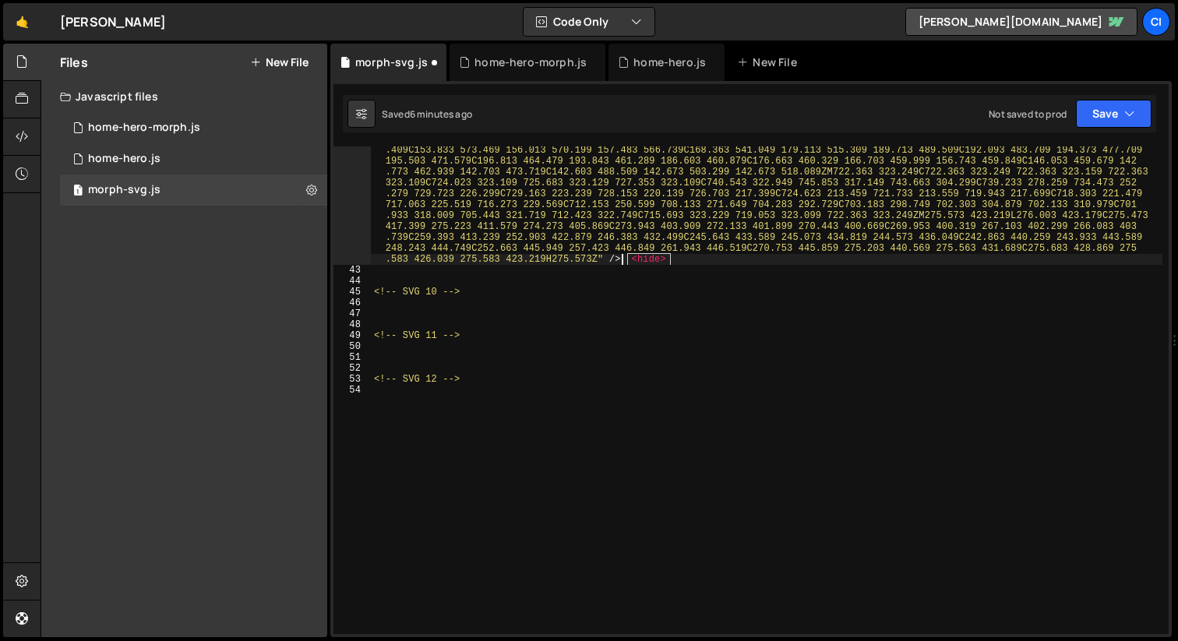
click at [450, 312] on div "< path d = "M75.8932 651.659C75.8932 597.389 75.8532 543.129 75.9332 488.859C75…" at bounding box center [766, 50] width 791 height 1425
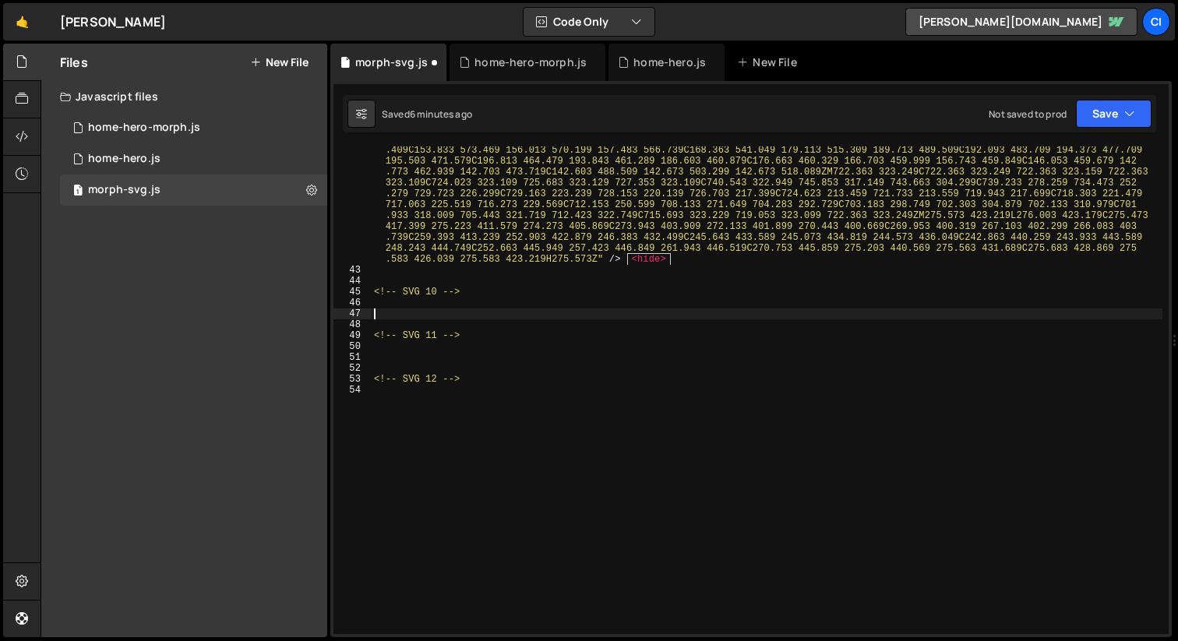
paste textarea "</svg>"
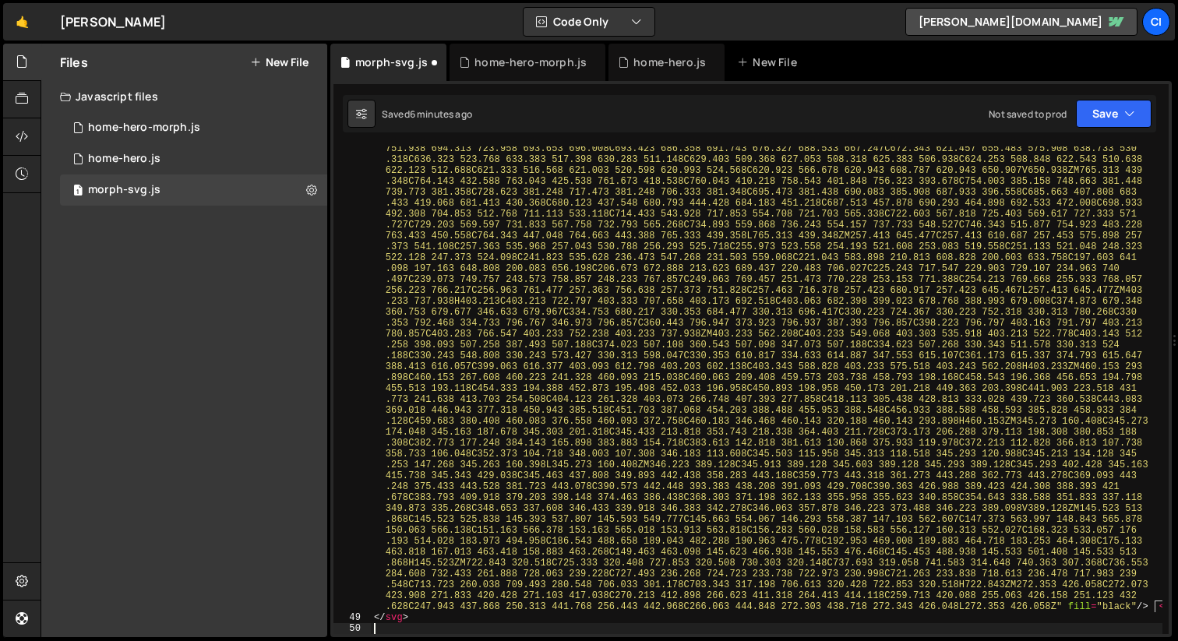
type textarea "</svg>"
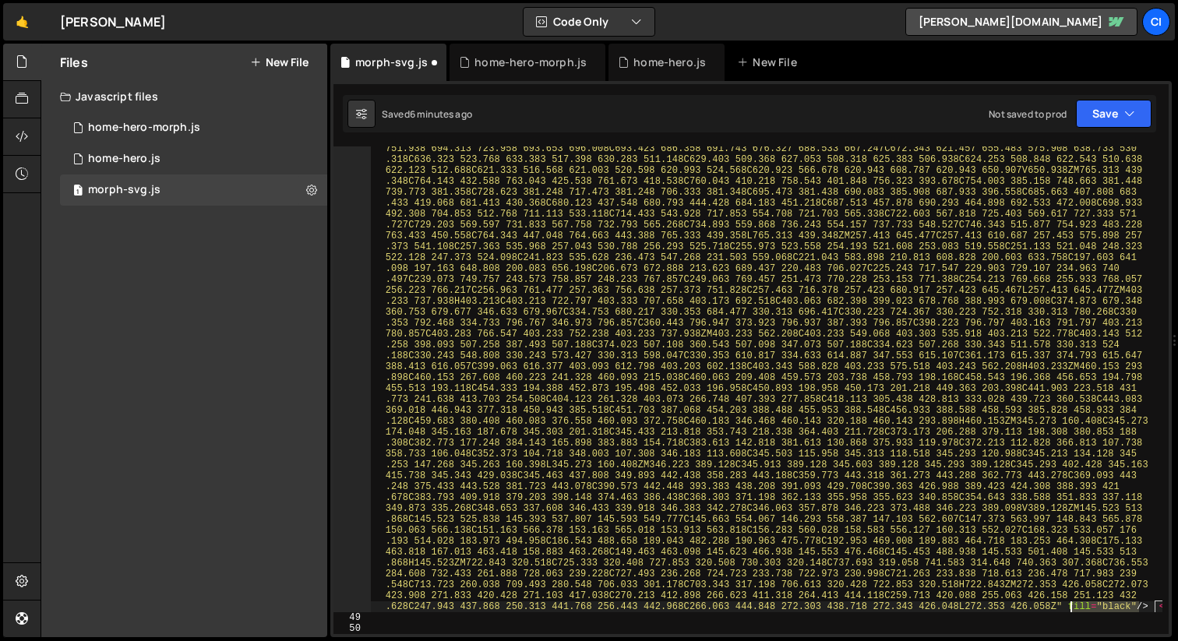
drag, startPoint x: 1138, startPoint y: 607, endPoint x: 1074, endPoint y: 607, distance: 63.9
click at [1072, 607] on div "< path d = "M72.6527 652.177C72.6527 594.077 72.5827 535.978 72.7527 477.878C72…" at bounding box center [766, 420] width 791 height 1382
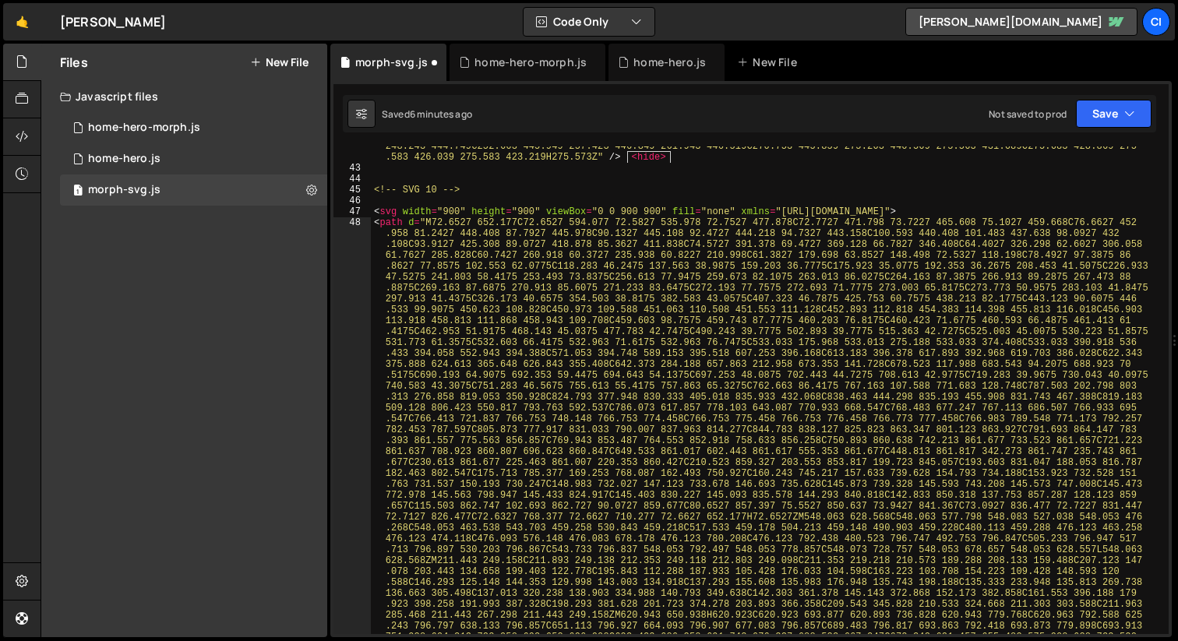
scroll to position [8865, 0]
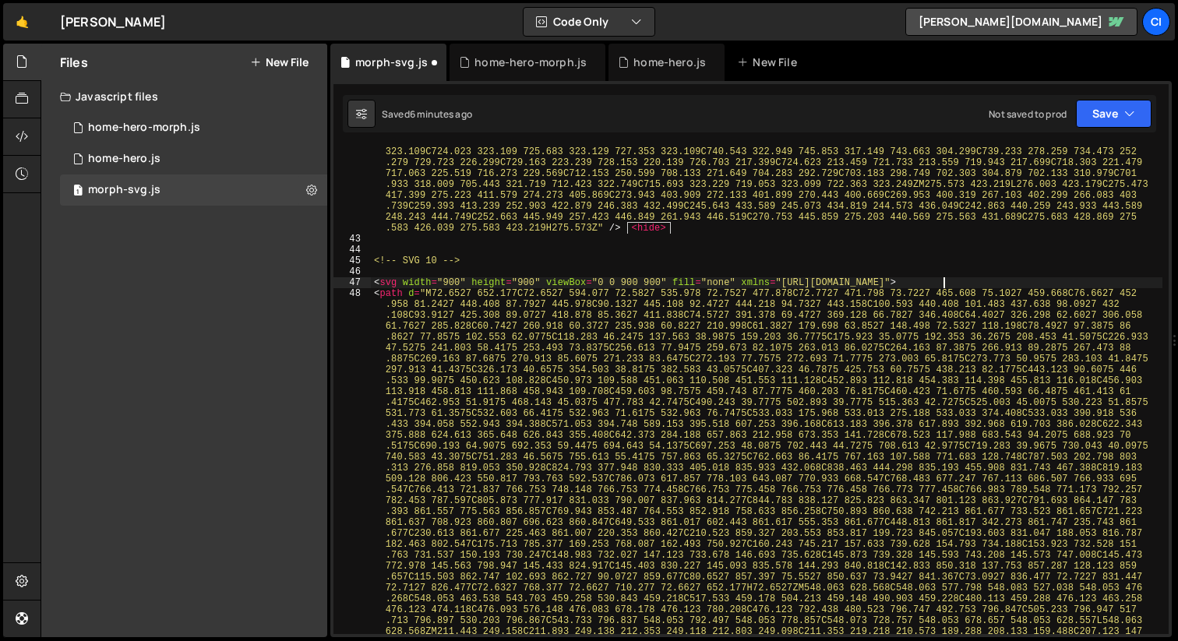
click at [994, 281] on div "< path d = "M75.8932 651.659C75.8932 597.389 75.8532 543.129 75.9332 488.859C75…" at bounding box center [766, 456] width 791 height 2298
type textarea "<svg width="900" height="900" viewBox="0 0 900 900" fill="none" xmlns="[URL][DO…"
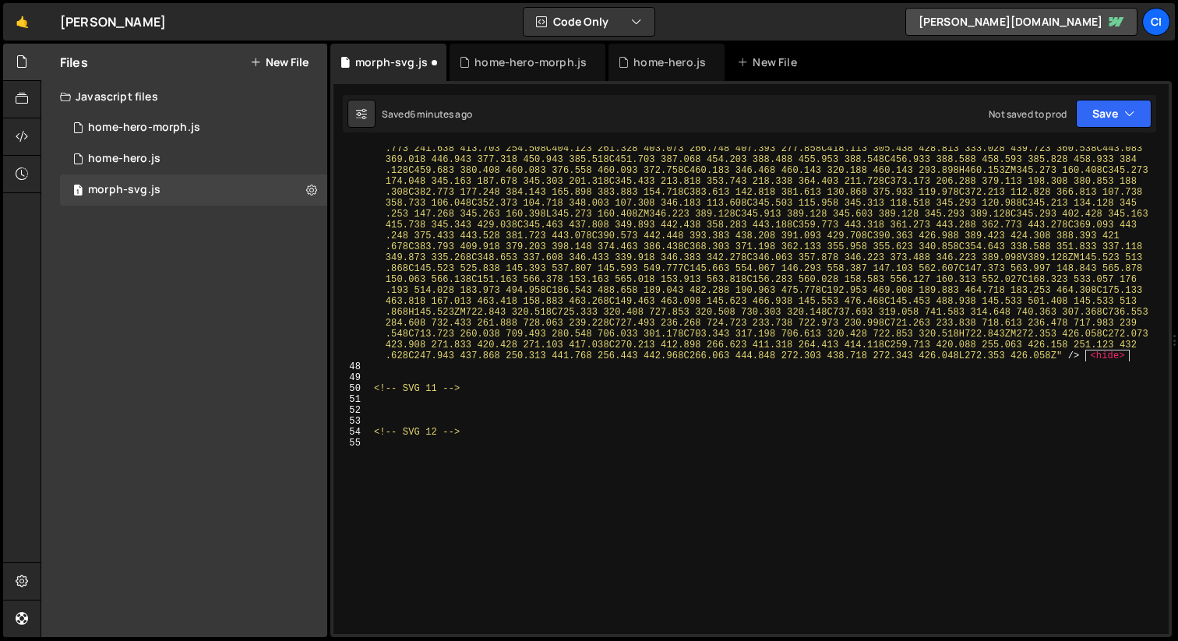
scroll to position [9717, 0]
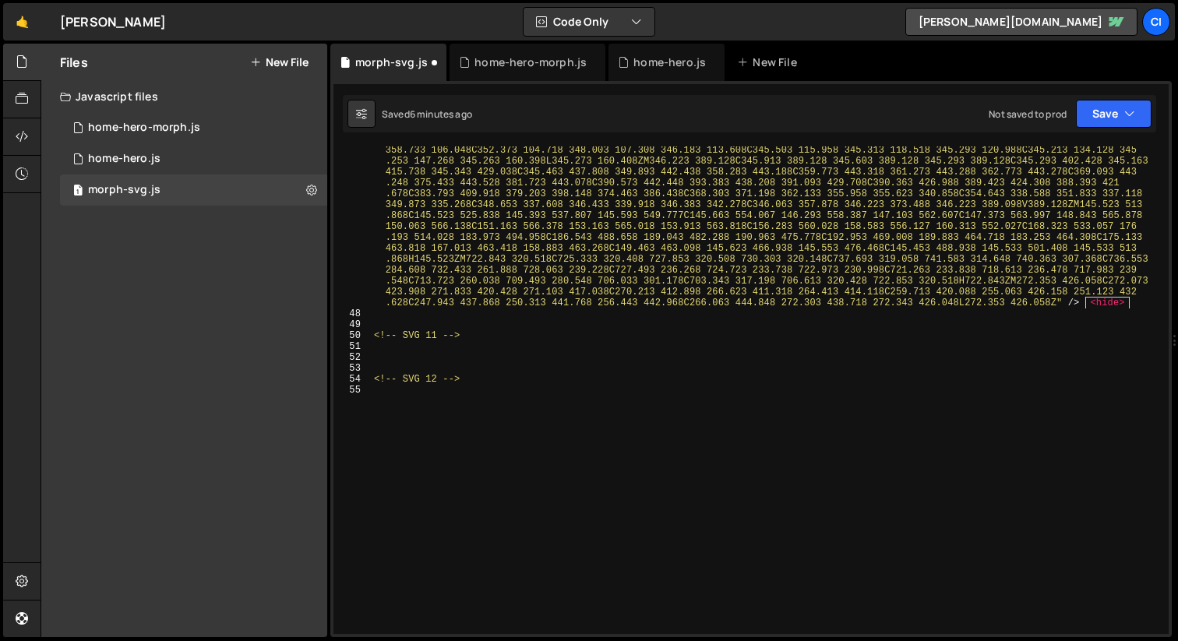
click at [435, 357] on div "< path d = "M72.6527 652.177C72.6527 594.077 72.5827 535.978 72.7527 477.878C72…" at bounding box center [766, 116] width 791 height 1382
click at [419, 358] on div "< path d = "M72.6527 652.177C72.6527 594.077 72.5827 535.978 72.7527 477.878C72…" at bounding box center [766, 116] width 791 height 1382
paste textarea "</svg>"
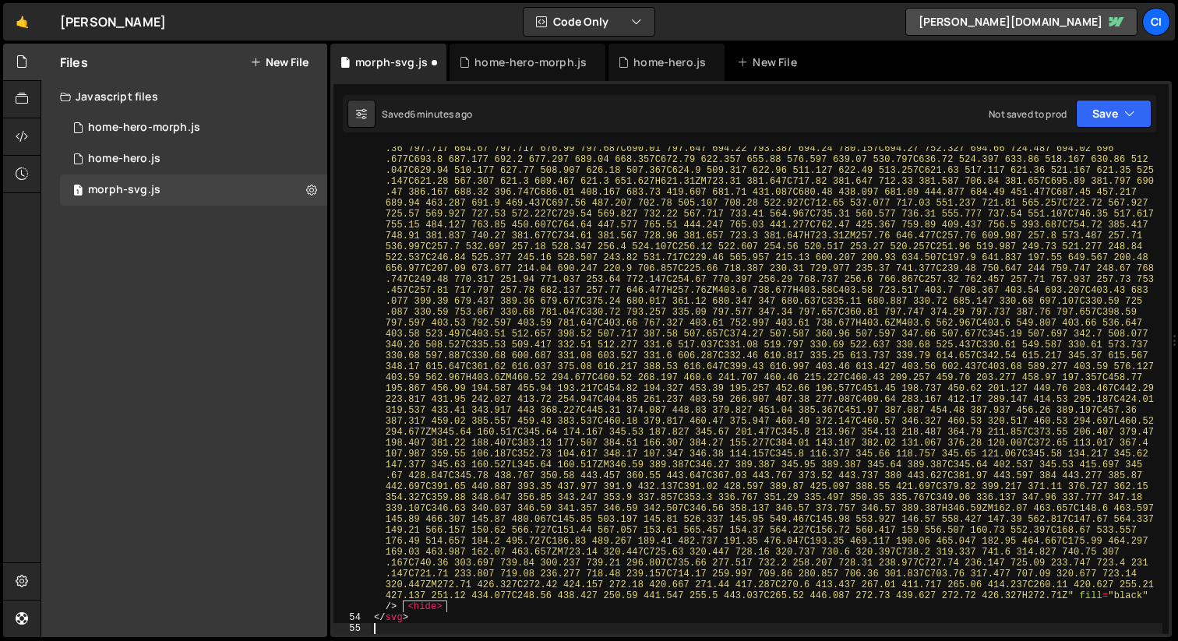
scroll to position [10307, 0]
type textarea "</svg>"
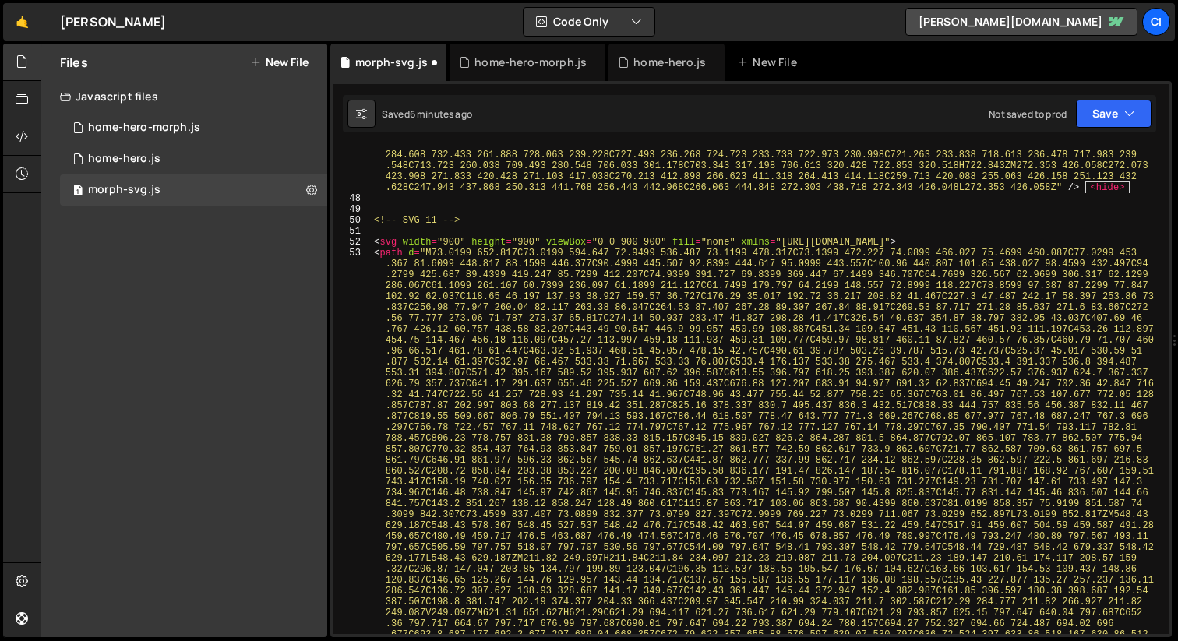
scroll to position [9829, 0]
click at [980, 242] on div "< path d = "M72.6527 652.177C72.6527 594.077 72.5827 535.978 72.7527 477.878C72…" at bounding box center [766, 418] width 791 height 2210
type textarea "<svg width="900" height="900" viewBox="0 0 900 900" fill="none" xmlns="[URL][DO…"
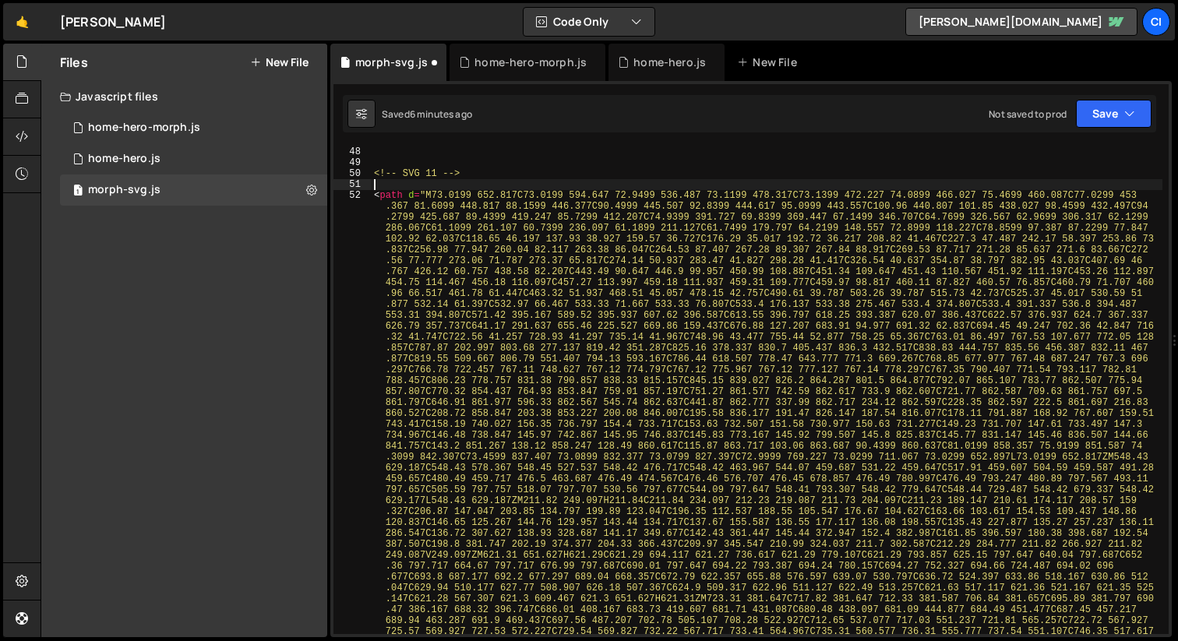
scroll to position [10556, 0]
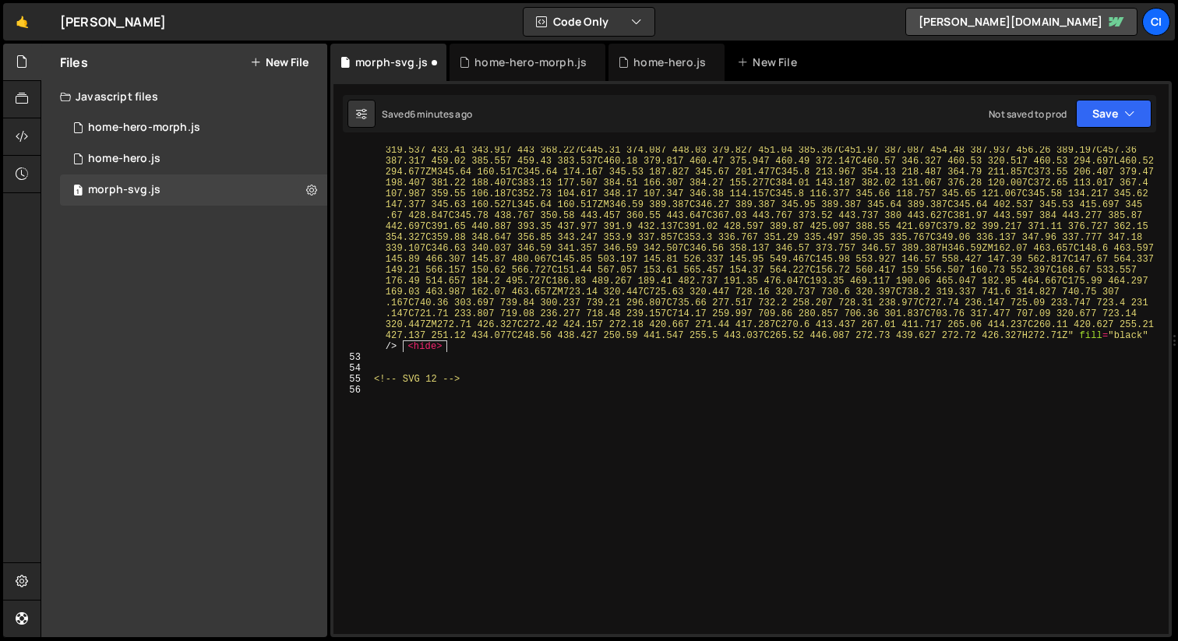
click at [1081, 336] on div "< path d = "M73.0199 652.817C73.0199 594.647 72.9499 536.487 73.1199 478.317C73…" at bounding box center [766, 181] width 791 height 1338
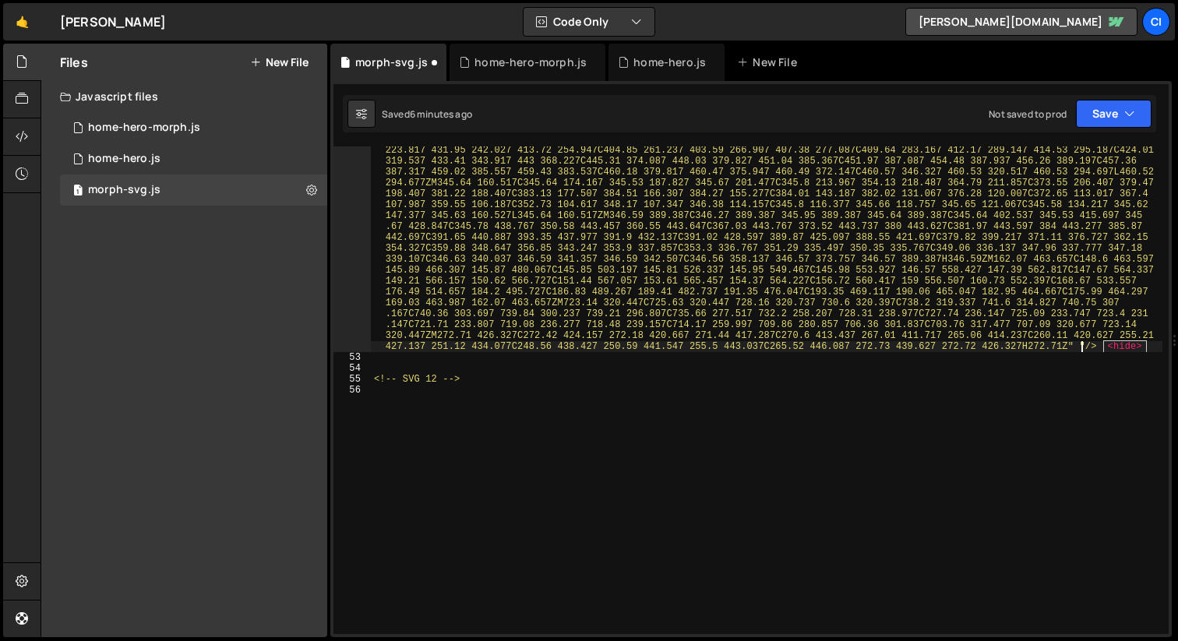
scroll to position [10545, 0]
click at [718, 393] on div "< path d = "M73.0199 652.817C73.0199 594.647 72.9499 536.487 73.1199 478.317C73…" at bounding box center [766, 186] width 791 height 1327
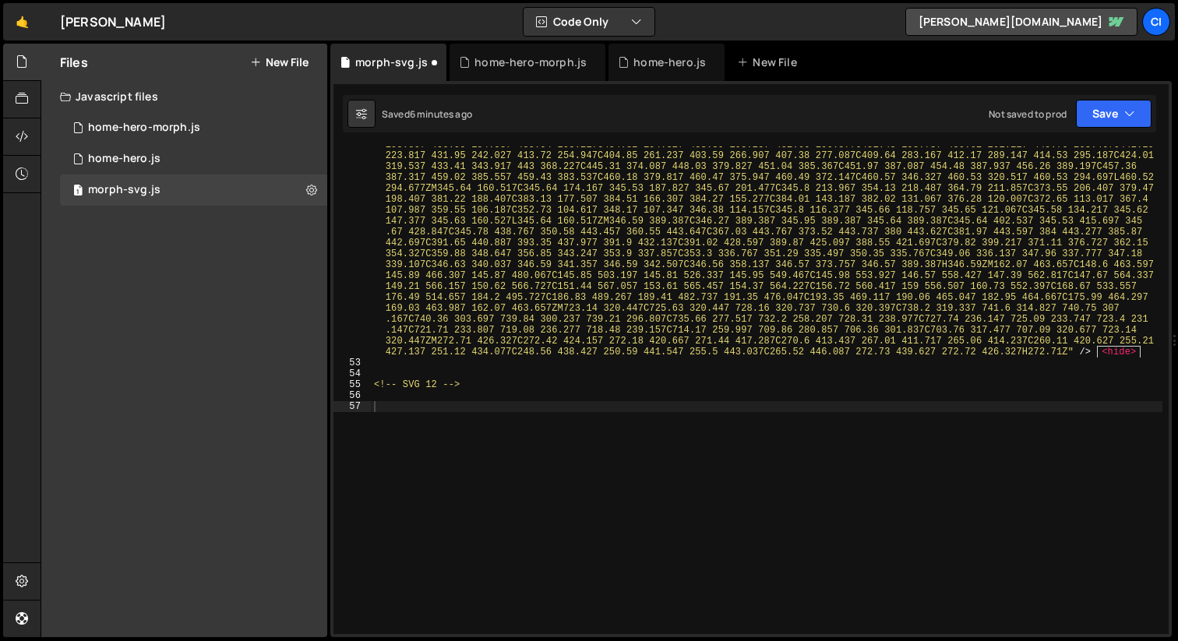
scroll to position [10540, 0]
paste textarea "</svg>"
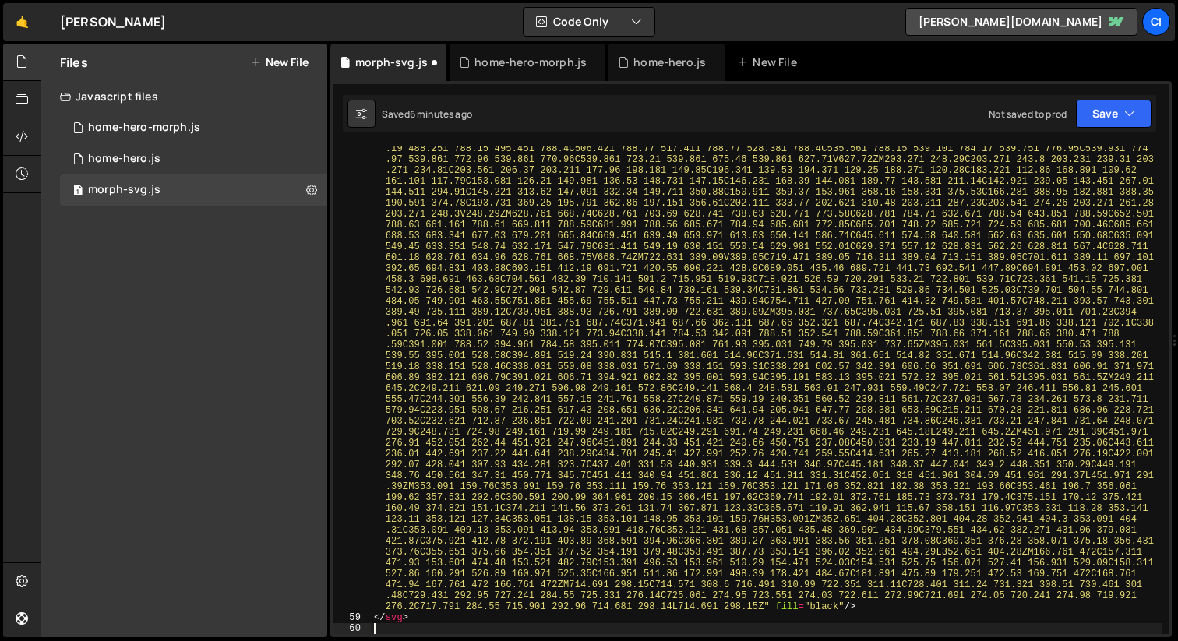
type textarea "</svg>"
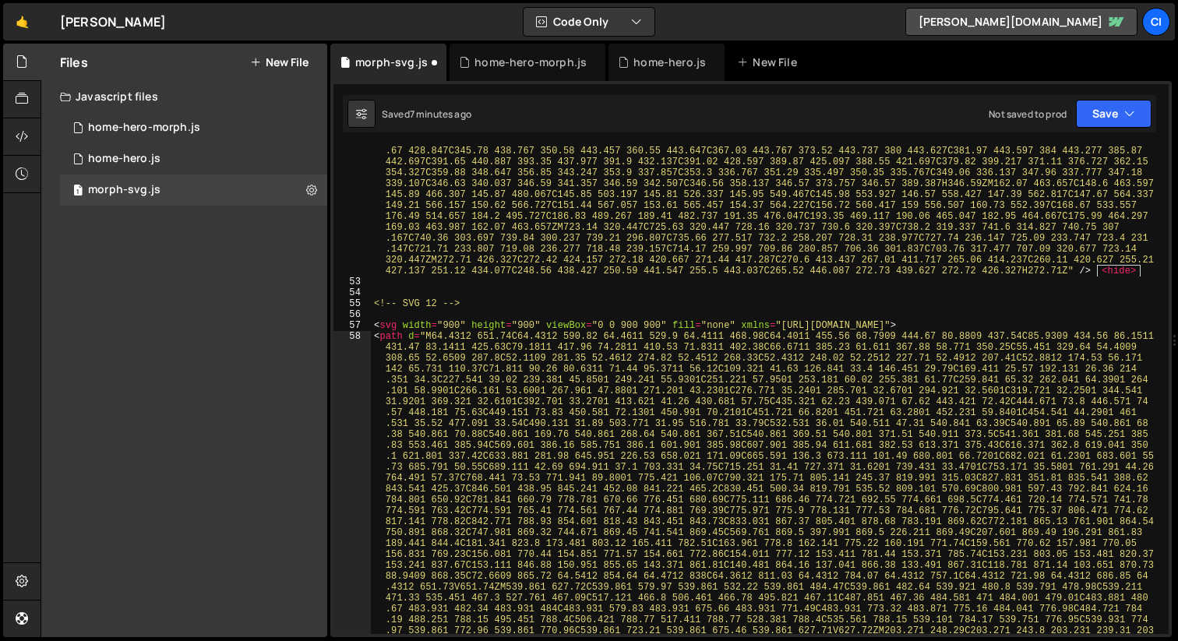
scroll to position [10561, 0]
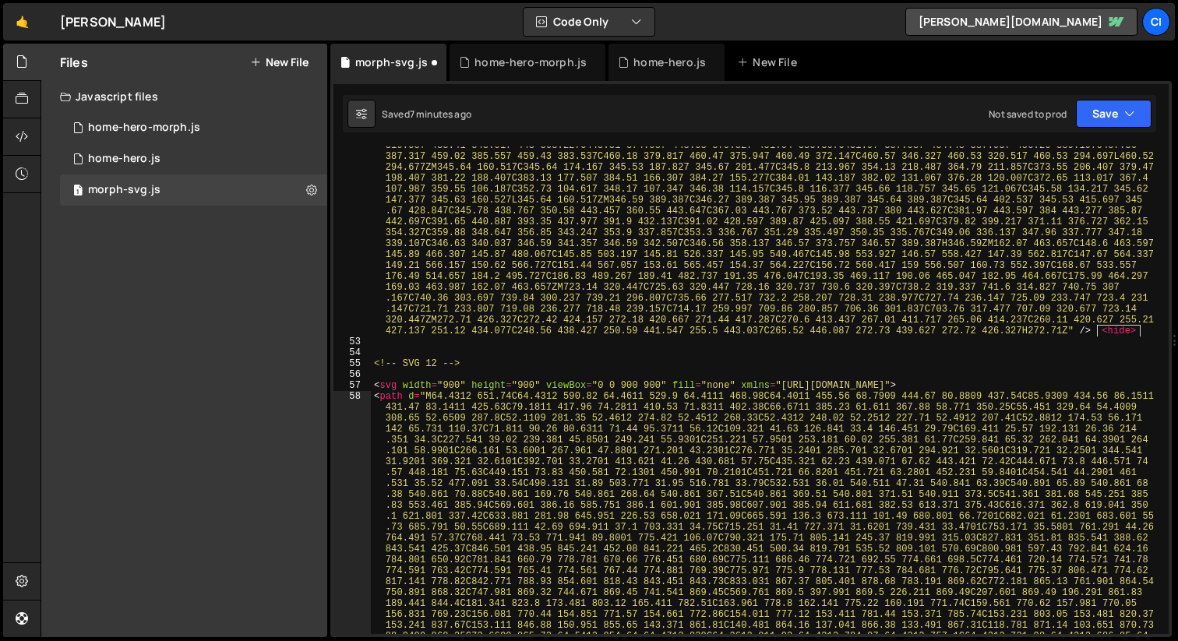
click at [991, 384] on div "< path d = "M73.0199 652.817C73.0199 594.647 72.9499 536.487 73.1199 478.317C73…" at bounding box center [766, 542] width 791 height 2069
type textarea "<svg width="900" height="900" viewBox="0 0 900 900" fill="none" xmlns="[URL][DO…"
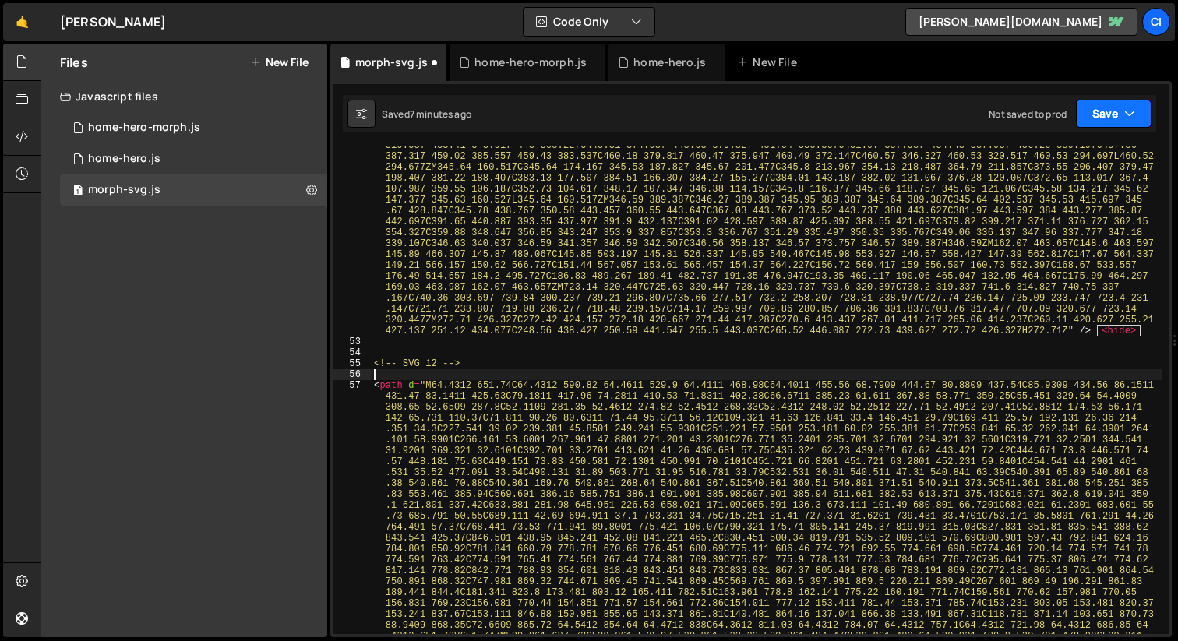
click at [1100, 121] on button "Save" at bounding box center [1114, 114] width 76 height 28
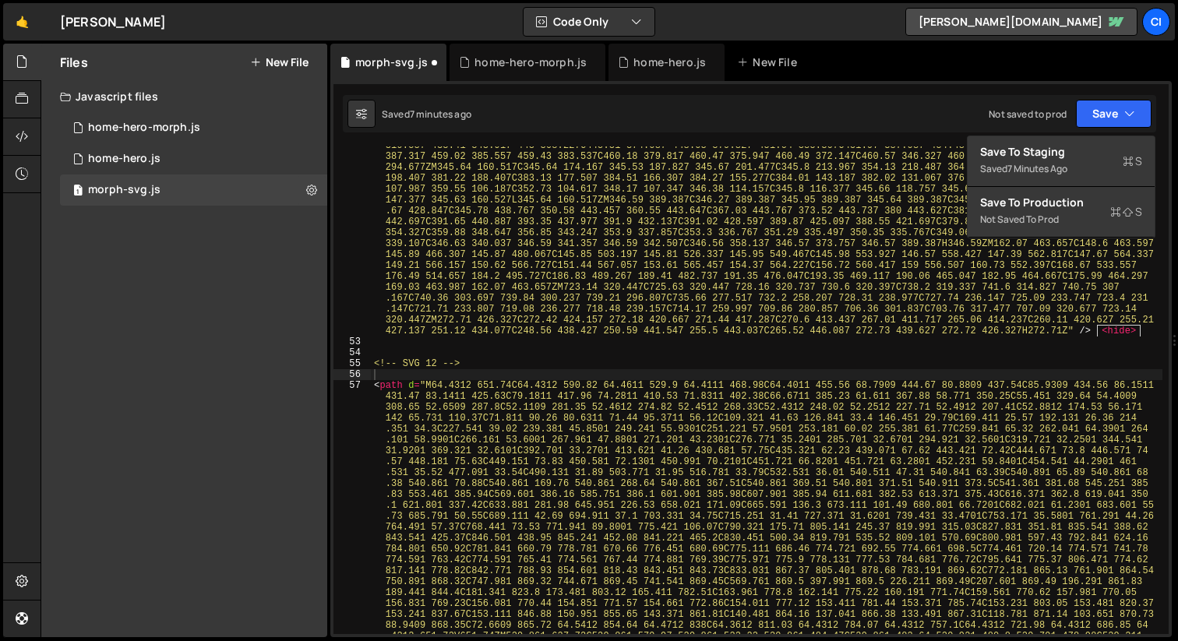
click at [875, 124] on div "Saved 7 minutes ago Not saved to prod Upgrade to Edit Save Save to Staging S Sa…" at bounding box center [749, 113] width 813 height 37
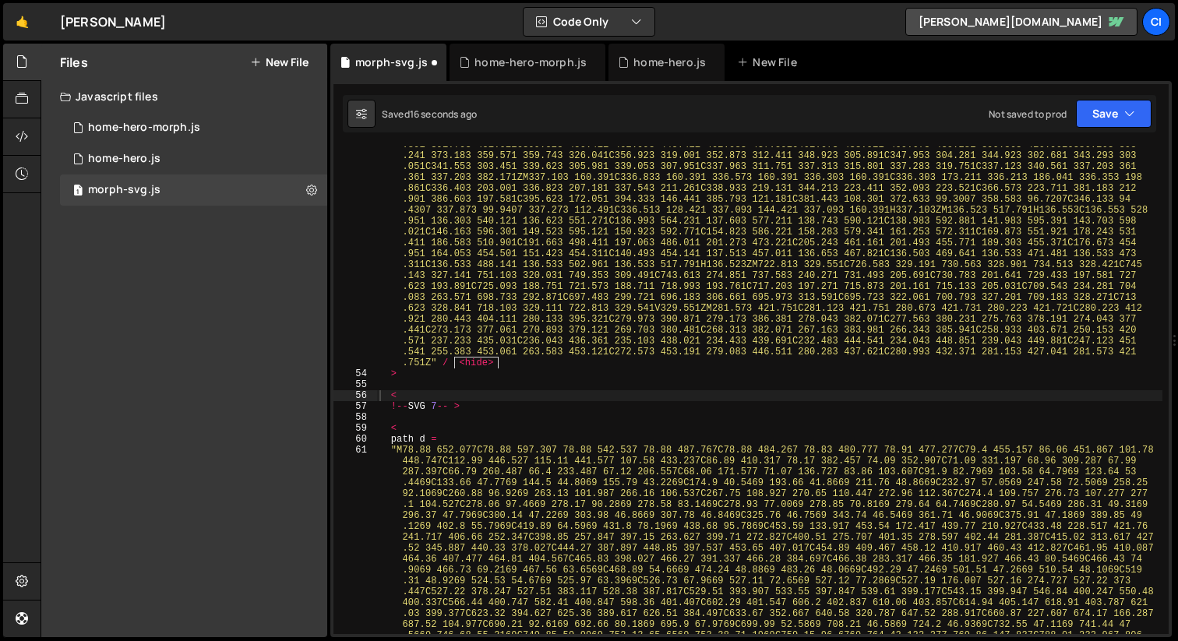
scroll to position [6309, 0]
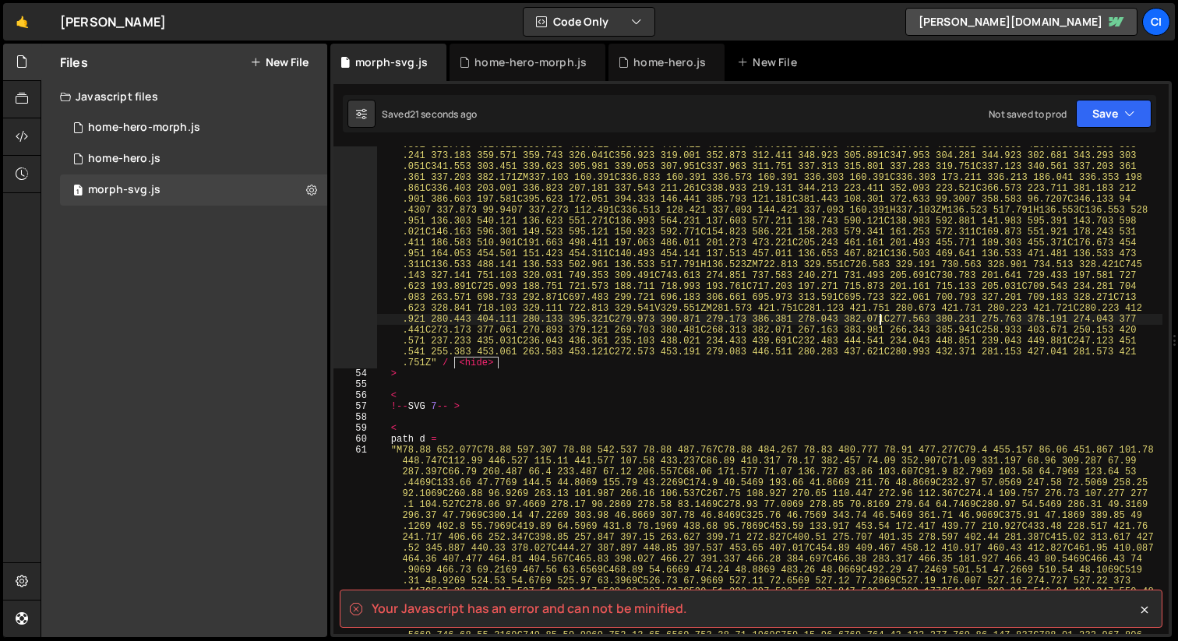
click at [882, 322] on div ""M81.493 652.891C81.493 595.401 81.493 537.901 81.513 480.411C81.513 476.591 81…" at bounding box center [769, 546] width 786 height 2385
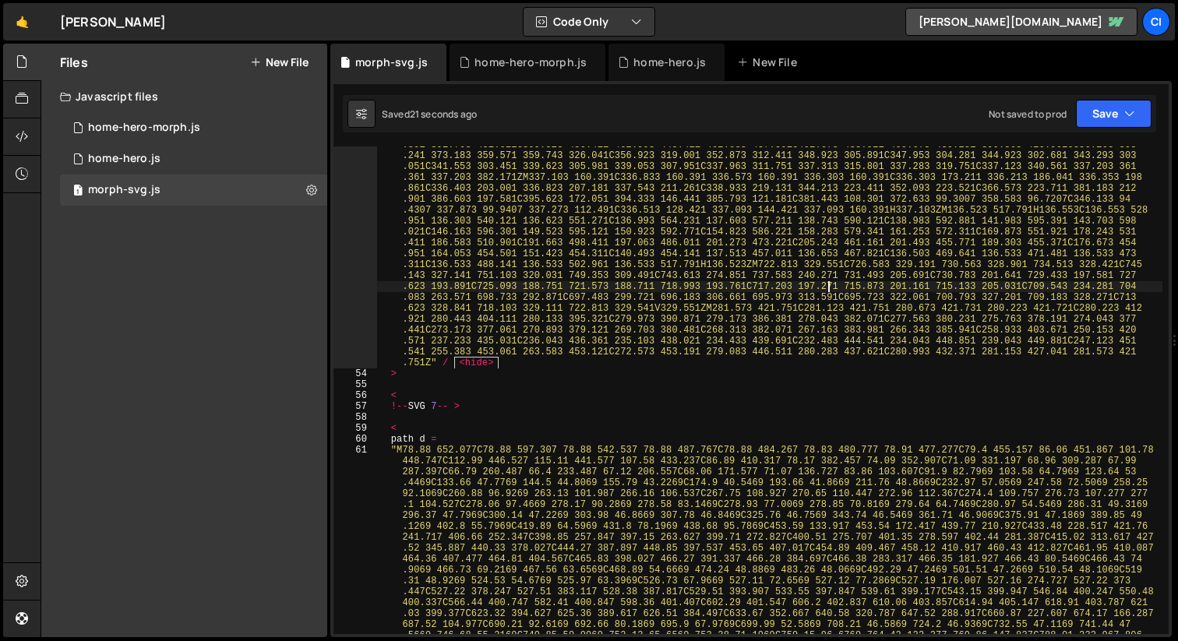
click at [826, 288] on div ""M81.493 652.891C81.493 595.401 81.493 537.901 81.513 480.411C81.513 476.591 81…" at bounding box center [769, 546] width 786 height 2385
type textarea ">"
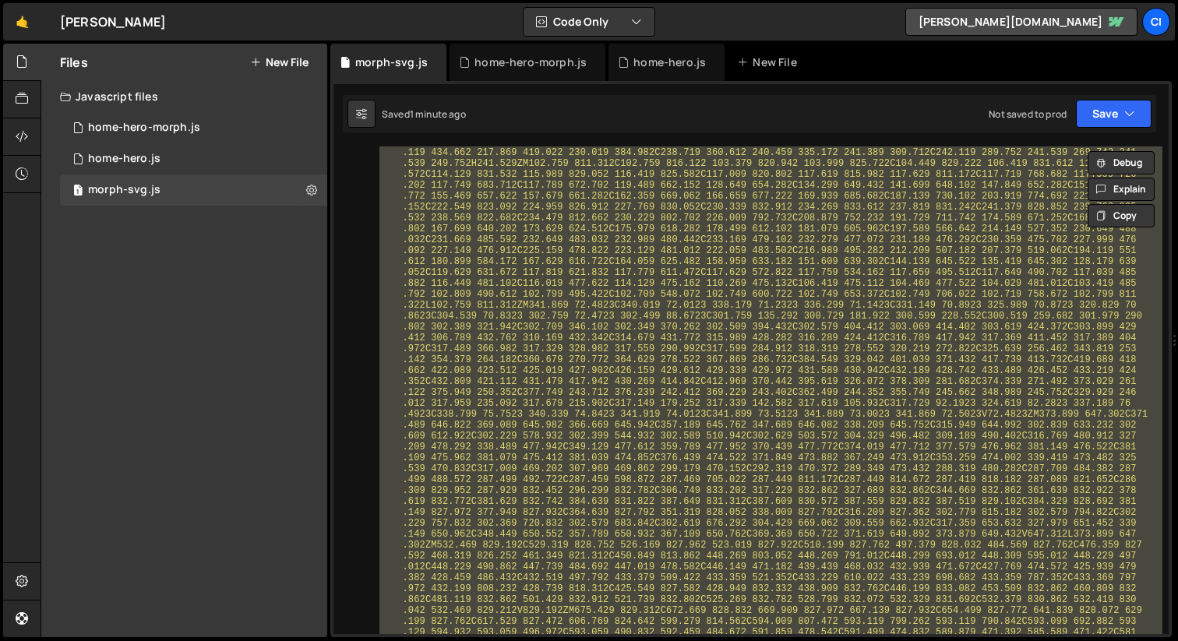
scroll to position [0, 0]
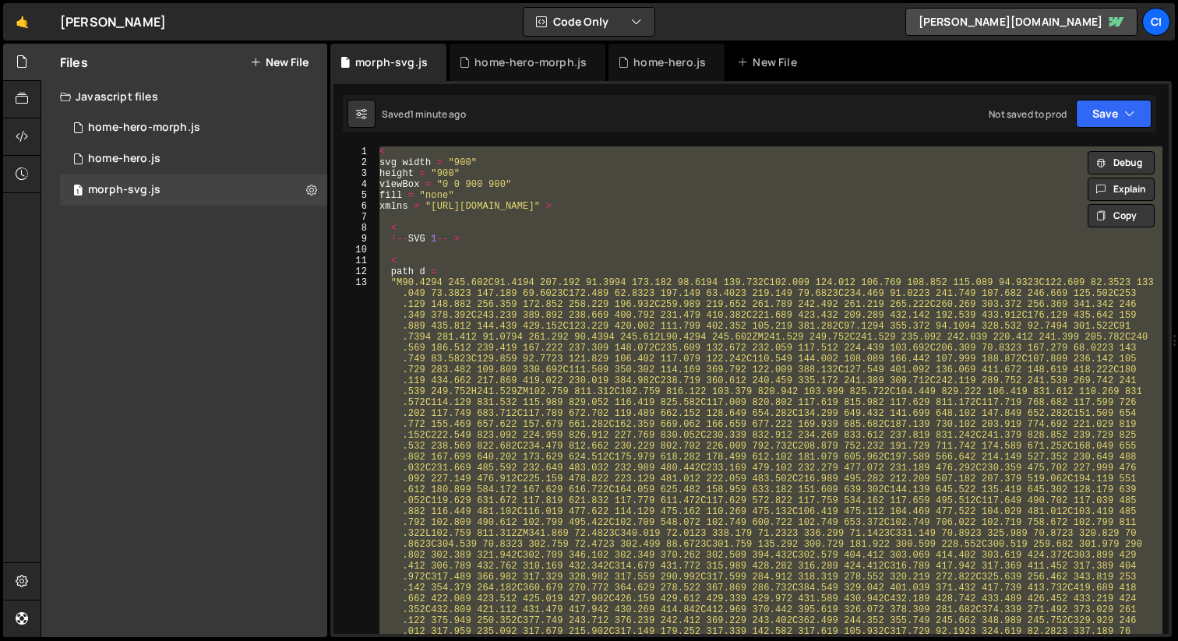
click at [494, 246] on div "< svg width = "900" height = "900" viewBox = "0 0 900 900" fill = "none" xmlns …" at bounding box center [769, 390] width 786 height 488
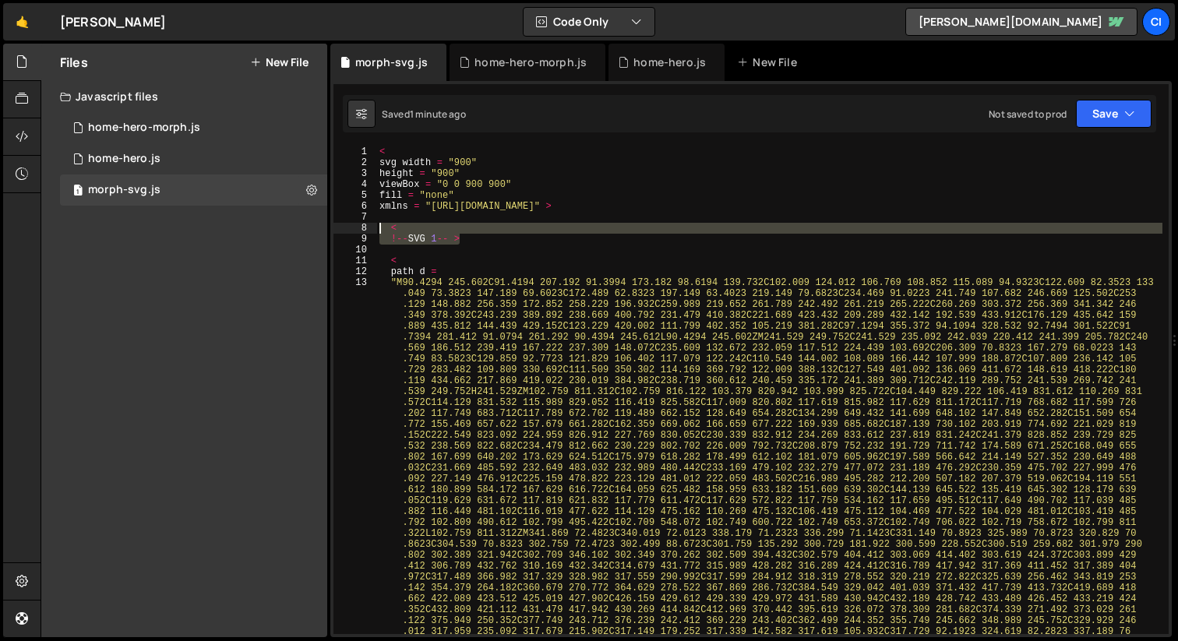
drag, startPoint x: 474, startPoint y: 239, endPoint x: 379, endPoint y: 231, distance: 95.4
type textarea "< !--SVG 1-- >"
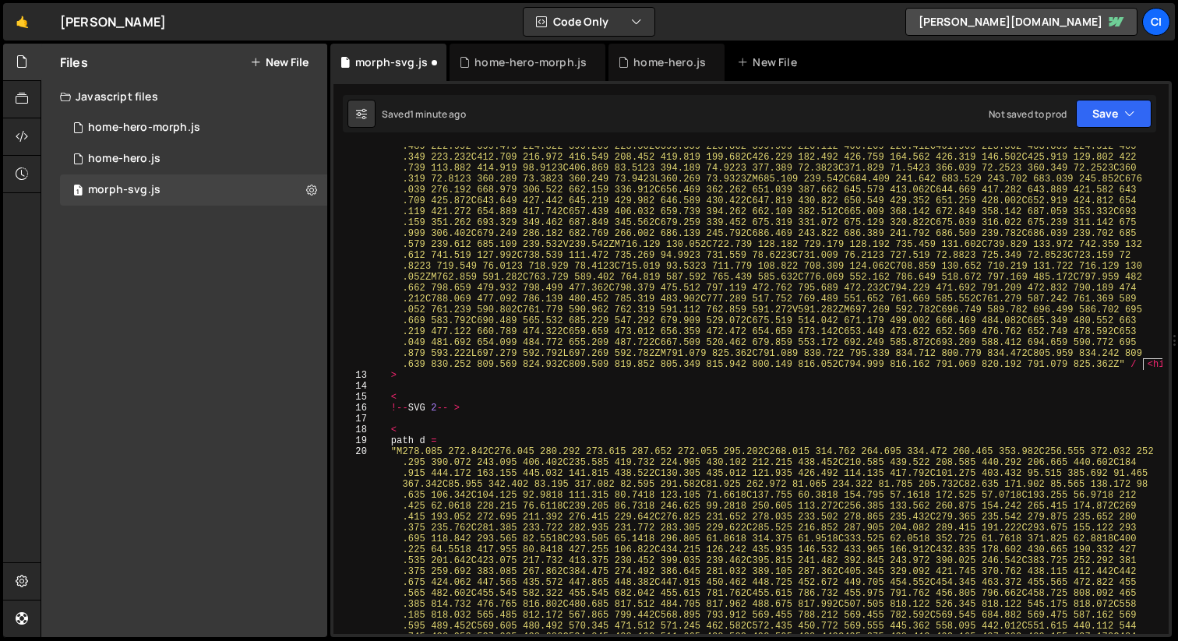
scroll to position [979, 0]
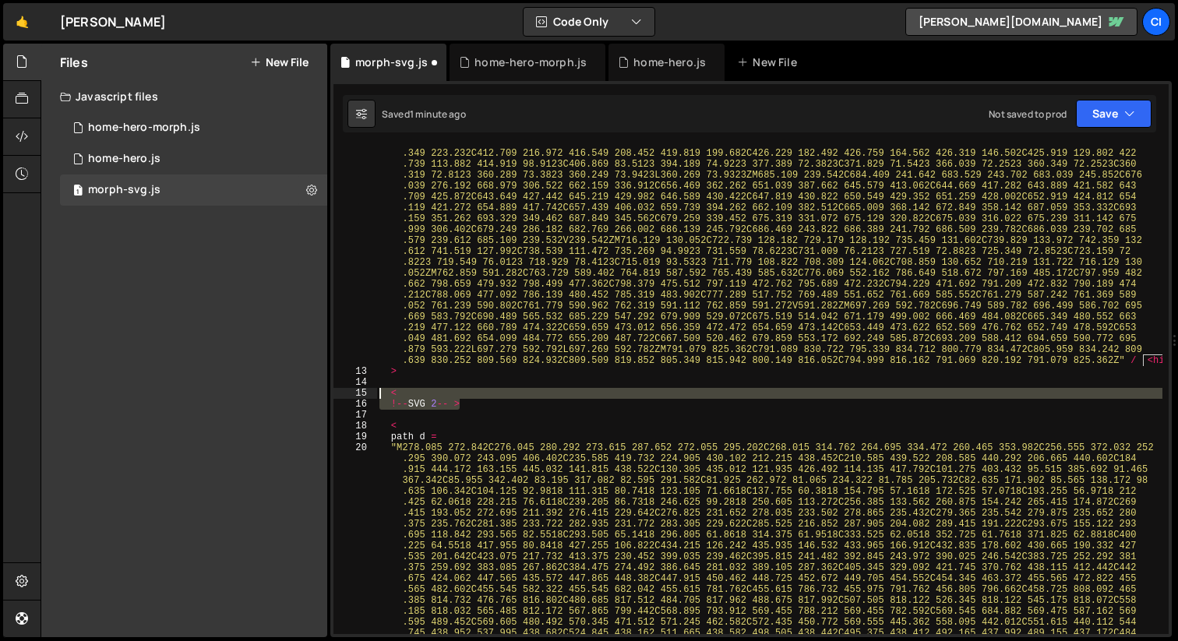
drag, startPoint x: 417, startPoint y: 404, endPoint x: 379, endPoint y: 395, distance: 39.3
click at [379, 395] on div ""M90.4294 245.602C91.4194 207.192 91.3994 173.182 98.6194 139.732C102.009 124.0…" at bounding box center [769, 588] width 786 height 2603
type textarea "< !--SVG 2-- >"
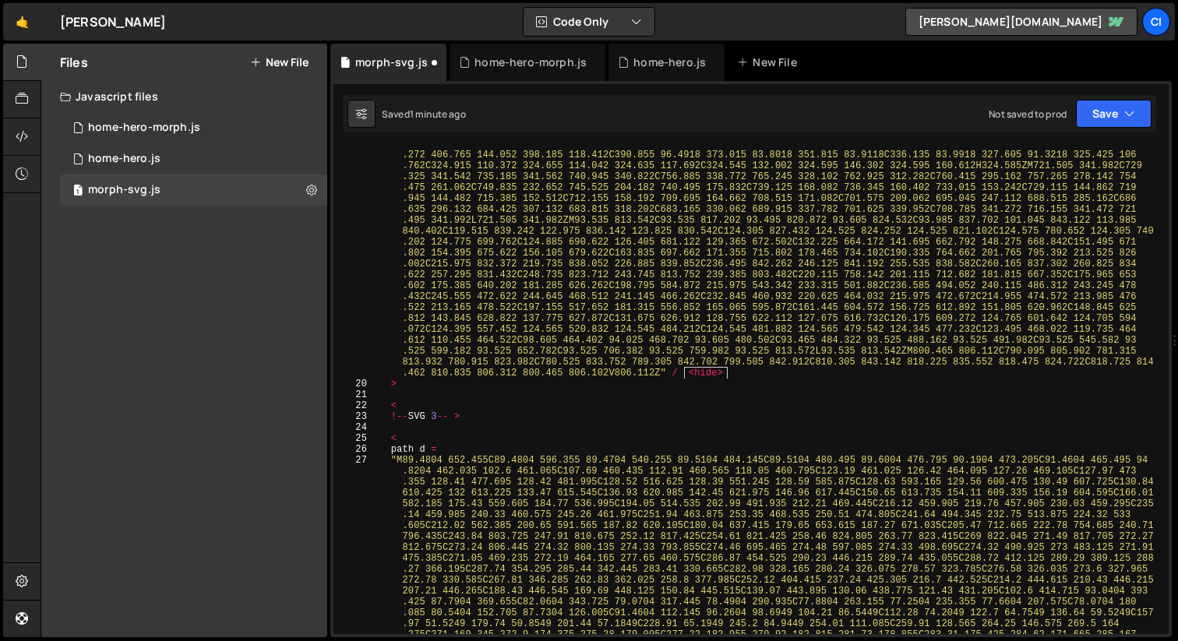
scroll to position [2093, 0]
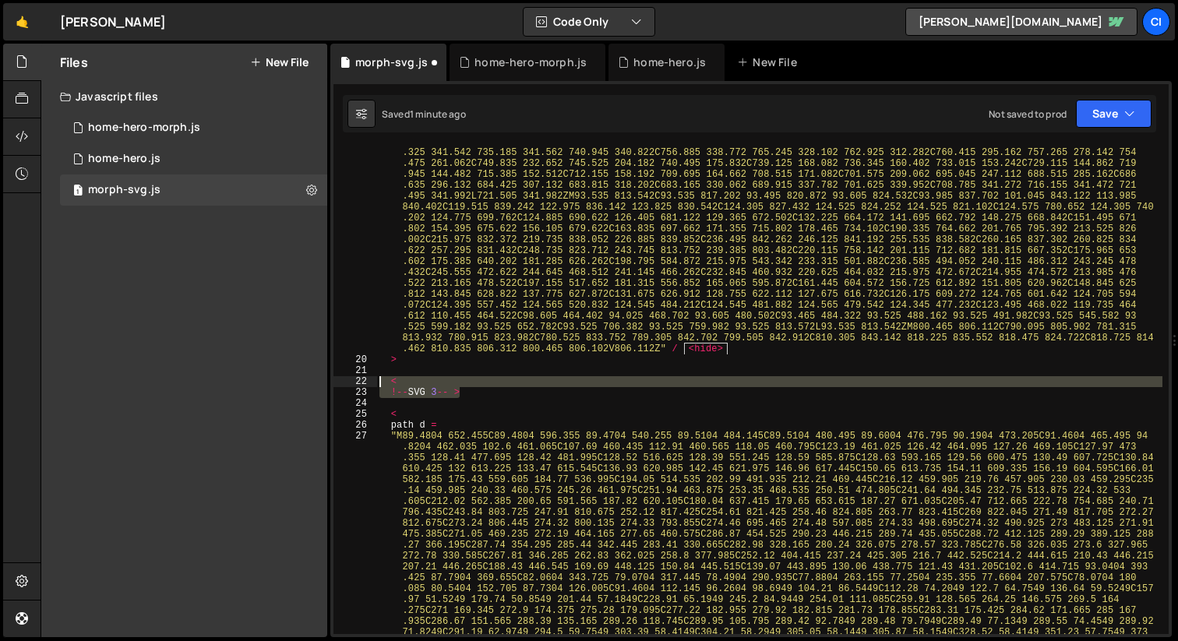
drag, startPoint x: 464, startPoint y: 392, endPoint x: 355, endPoint y: 382, distance: 109.5
click at [355, 382] on div "19 20 21 22 23 24 25 26 27 28 29 30 31 32 33 34 35 36 37 38 39 40 41 42 43 44 4…" at bounding box center [750, 390] width 835 height 488
type textarea "< !--SVG 3-- >"
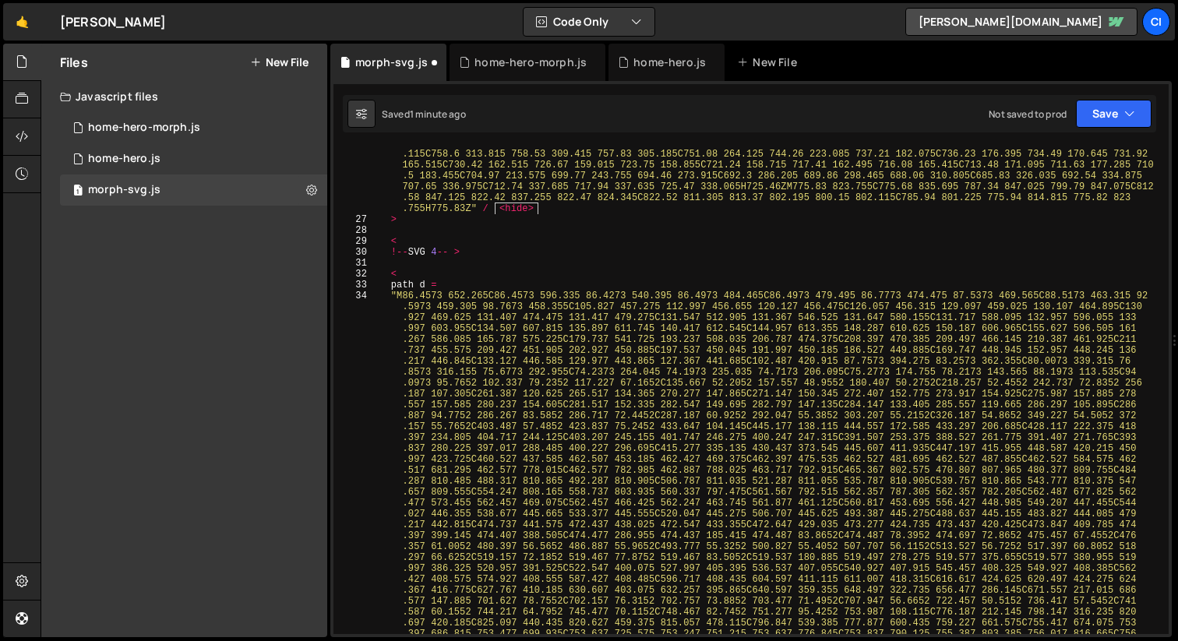
scroll to position [3231, 0]
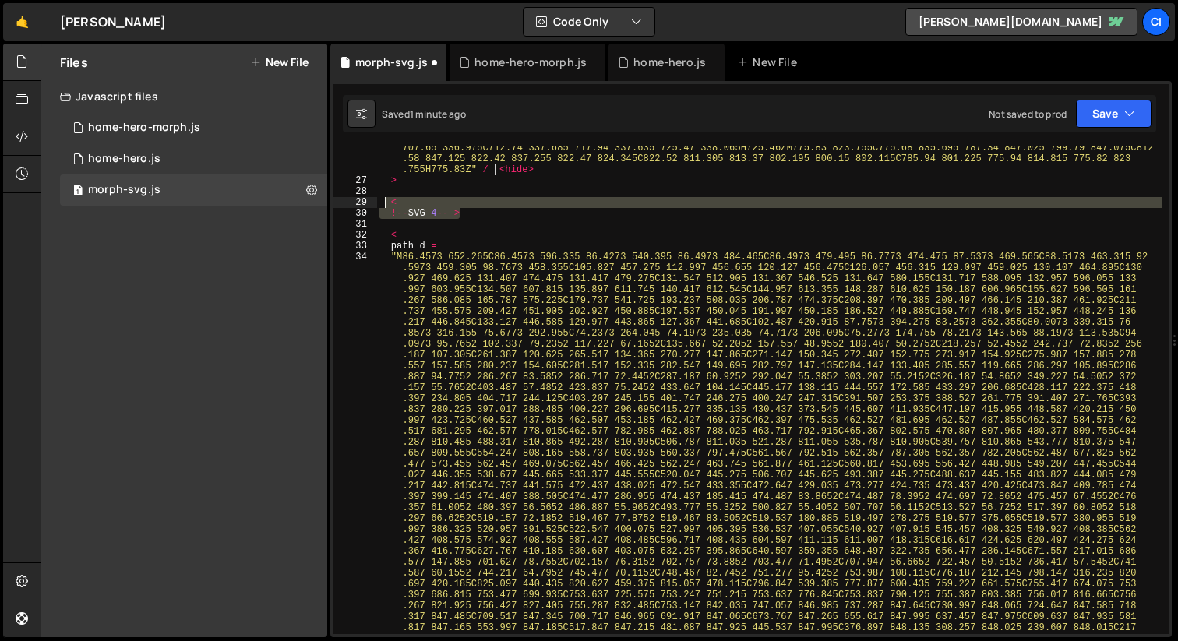
drag, startPoint x: 414, startPoint y: 209, endPoint x: 385, endPoint y: 203, distance: 29.3
click at [385, 203] on div ""M89.4804 652.455C89.4804 596.355 89.4704 540.255 89.5104 484.145C89.5104 480.4…" at bounding box center [769, 484] width 786 height 2407
type textarea "< !--SVG 4-- >"
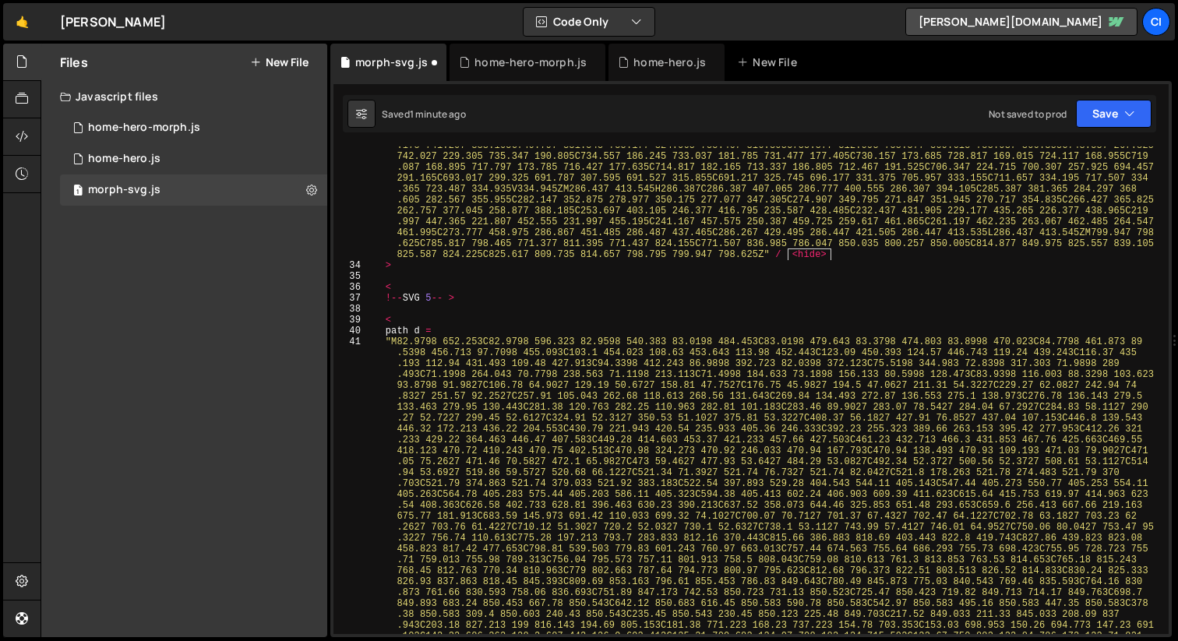
scroll to position [4010, 0]
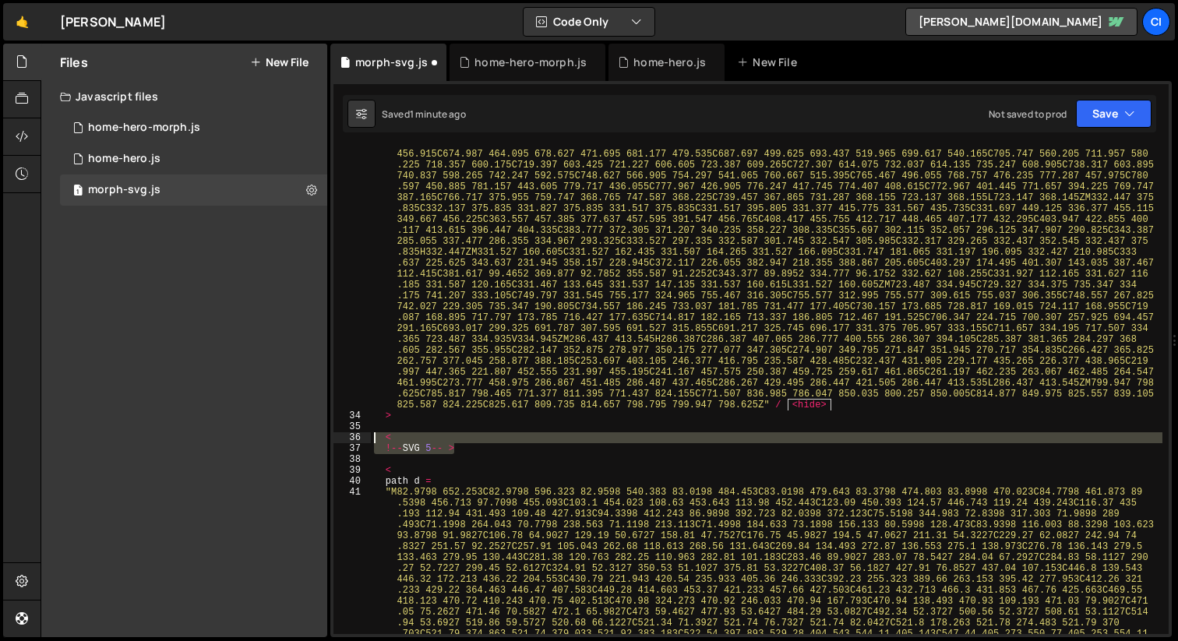
drag, startPoint x: 445, startPoint y: 449, endPoint x: 375, endPoint y: 439, distance: 69.9
click at [375, 439] on div ""M86.4573 652.265C86.4573 596.335 86.4273 540.395 86.4973 484.465C86.4973 479.4…" at bounding box center [766, 632] width 791 height 2450
type textarea "< !--SVG 5-- >"
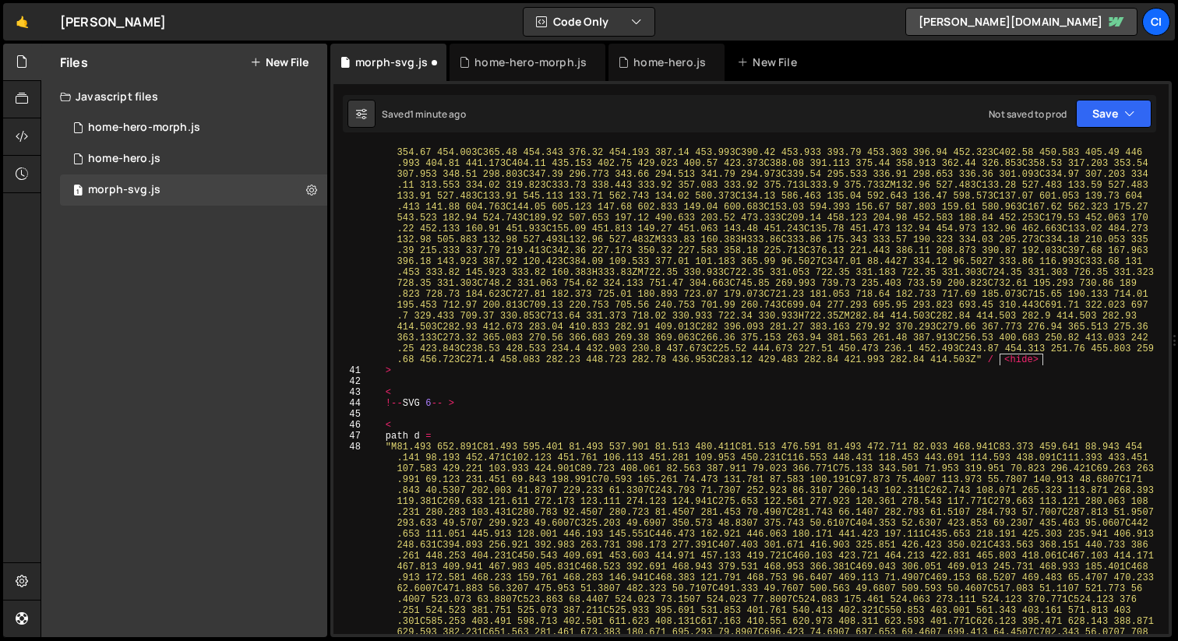
scroll to position [5154, 0]
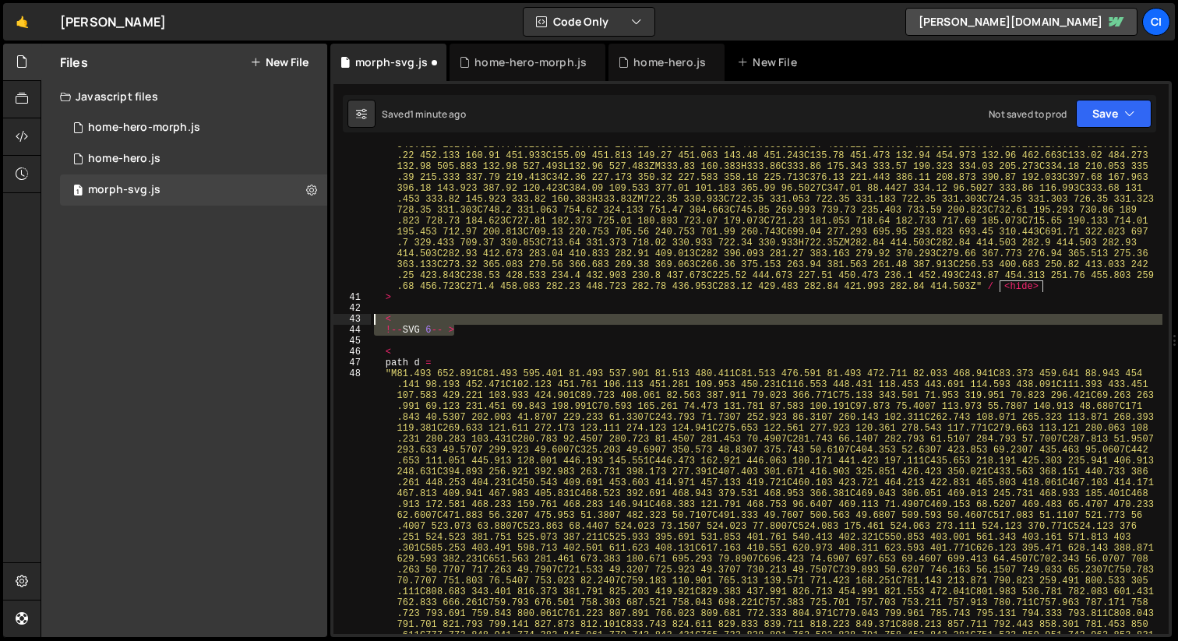
drag, startPoint x: 463, startPoint y: 331, endPoint x: 373, endPoint y: 322, distance: 90.0
click at [373, 322] on div ""M82.9798 652.253C82.9798 596.323 82.9598 540.383 83.0198 484.453C83.0198 479.6…" at bounding box center [766, 547] width 791 height 2428
type textarea "< !--SVG 6-- >"
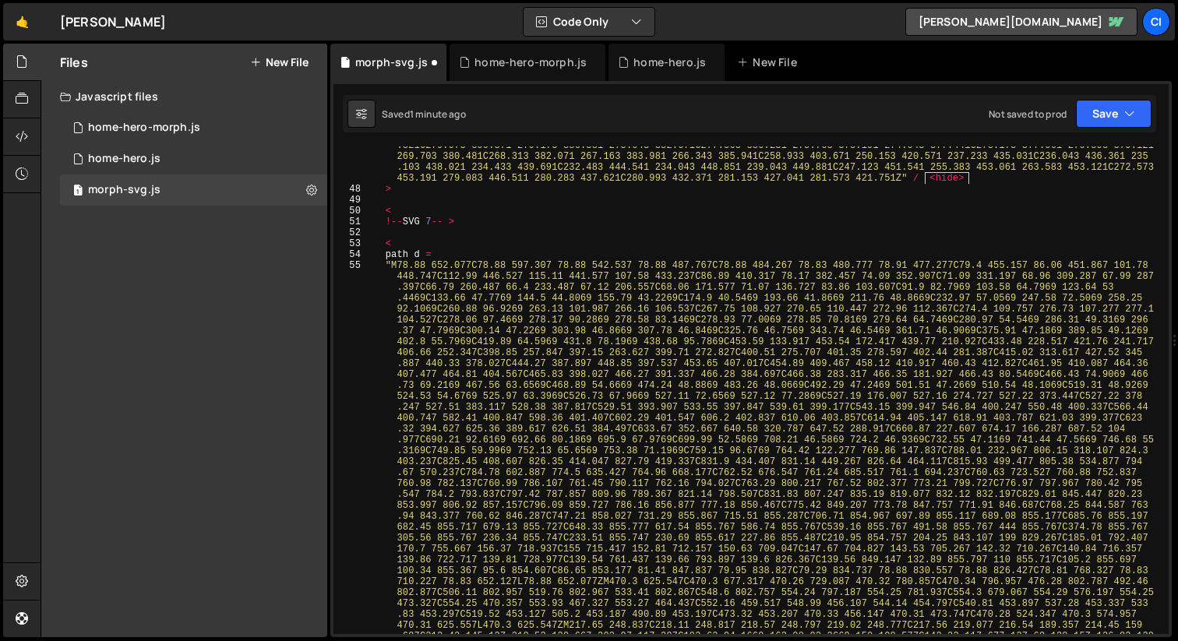
scroll to position [6266, 0]
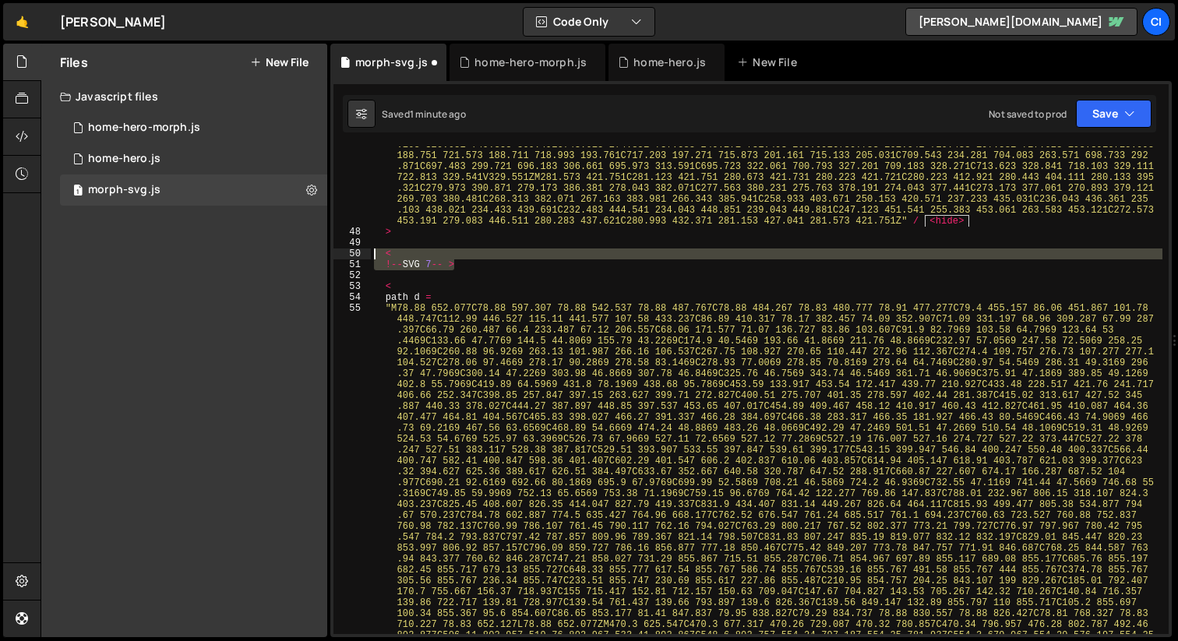
drag, startPoint x: 438, startPoint y: 262, endPoint x: 372, endPoint y: 258, distance: 65.6
click at [372, 258] on div ""M81.493 652.891C81.493 595.401 81.493 537.901 81.513 480.411C81.513 476.591 81…" at bounding box center [766, 415] width 791 height 2341
type textarea "< !--SVG 7-- >"
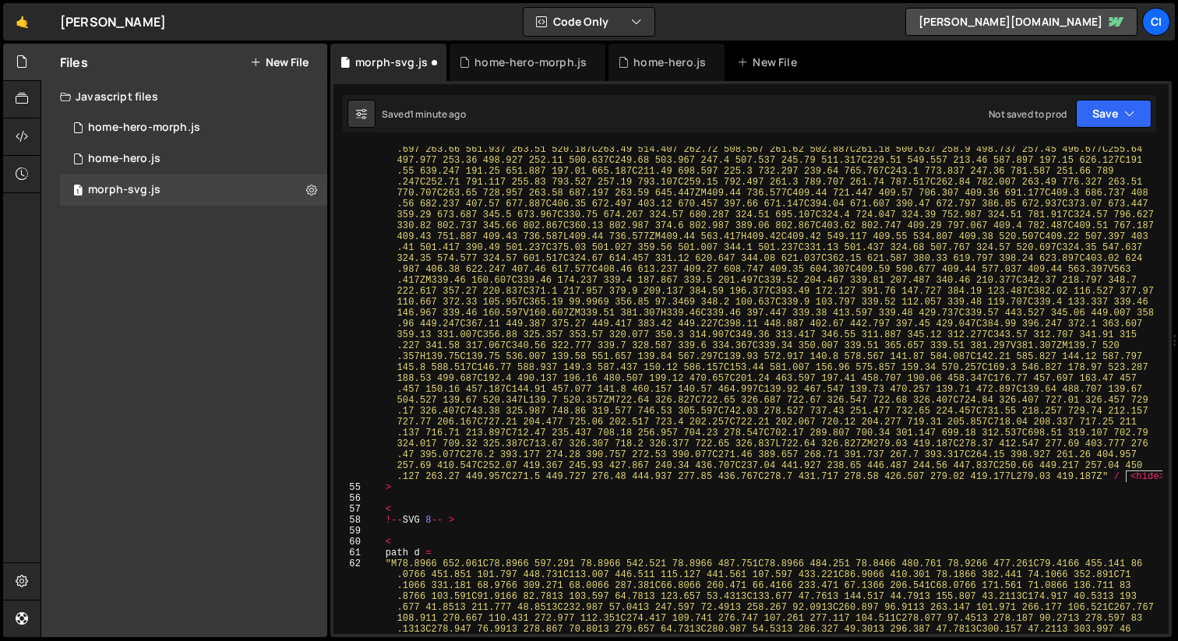
scroll to position [7108, 0]
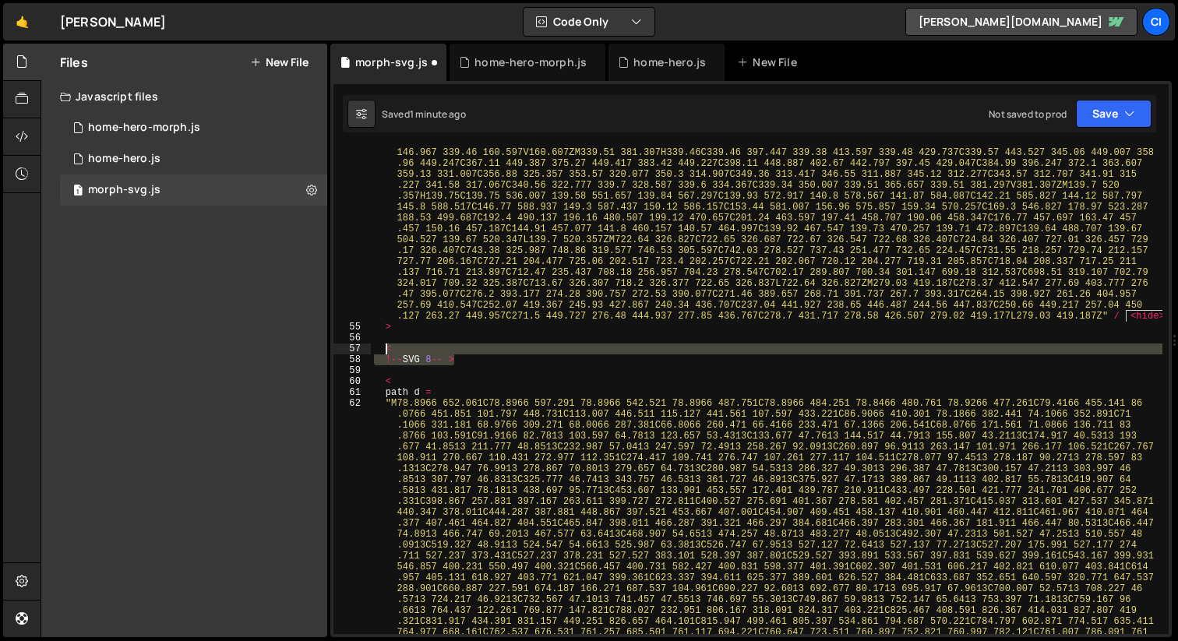
drag, startPoint x: 465, startPoint y: 363, endPoint x: 485, endPoint y: 338, distance: 32.1
click at [382, 347] on div ""M78.88 652.077C78.88 597.307 78.88 542.537 78.88 487.767C78.88 484.267 78.83 4…" at bounding box center [766, 603] width 791 height 2308
type textarea "< !--SVG 8-- >"
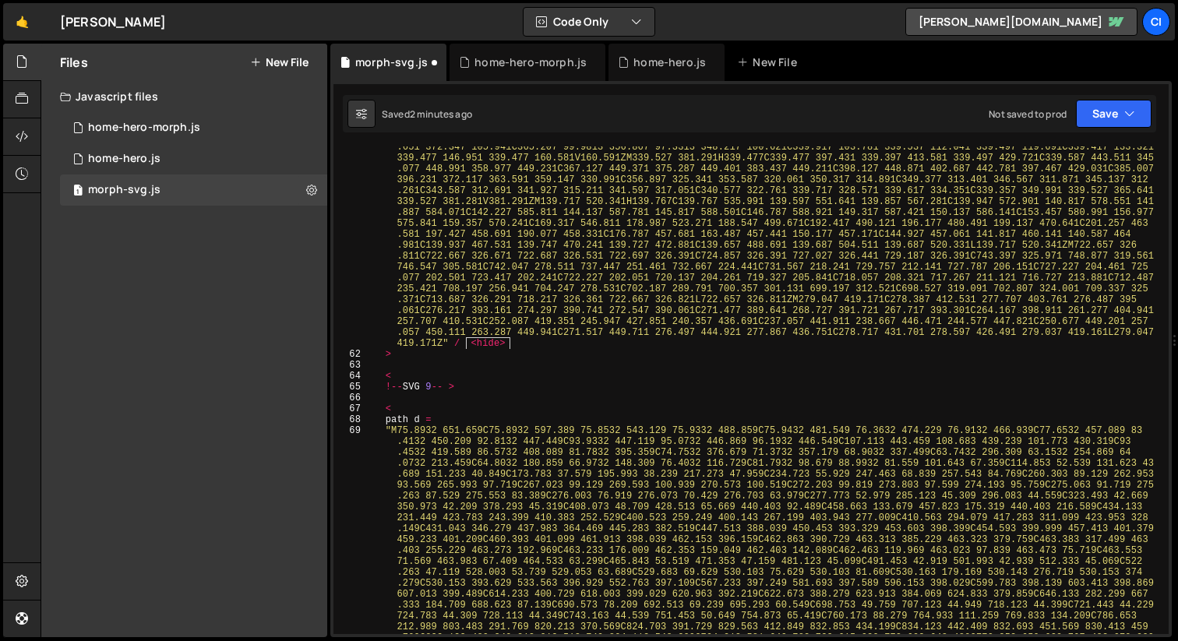
scroll to position [8095, 0]
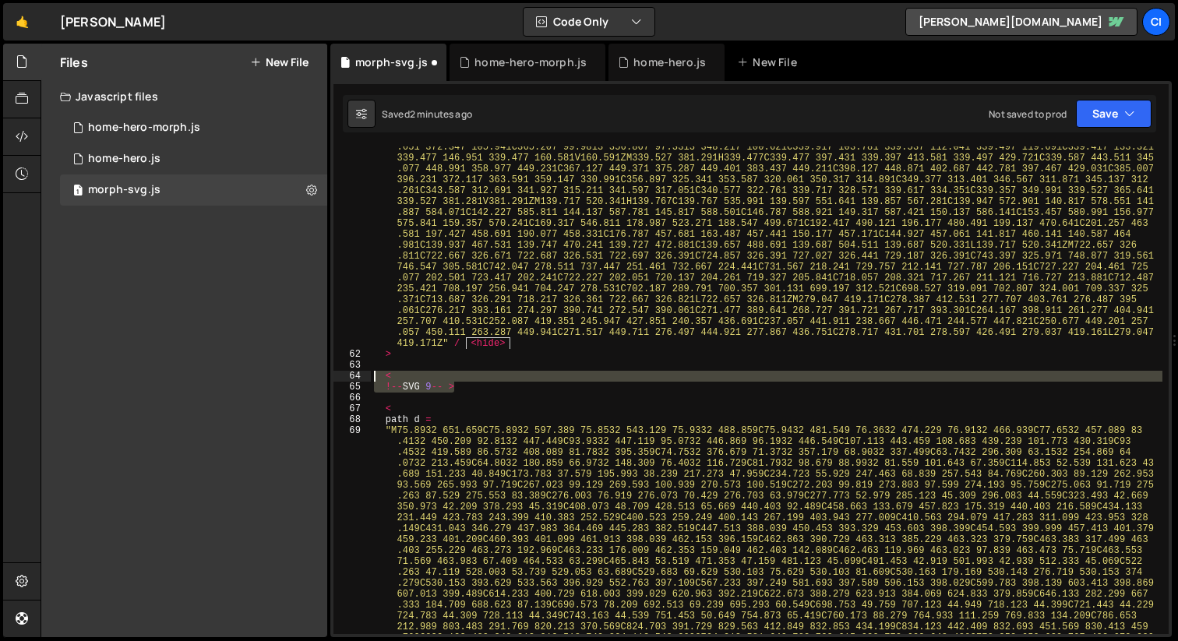
drag, startPoint x: 456, startPoint y: 392, endPoint x: 367, endPoint y: 378, distance: 90.7
click at [367, 378] on div "61 62 63 64 65 66 67 68 69 70 71 72 73 74 75 76 77 78 79 80 81 82 83 84 85 86 8…" at bounding box center [750, 390] width 835 height 488
type textarea "< !--SVG 9-- >"
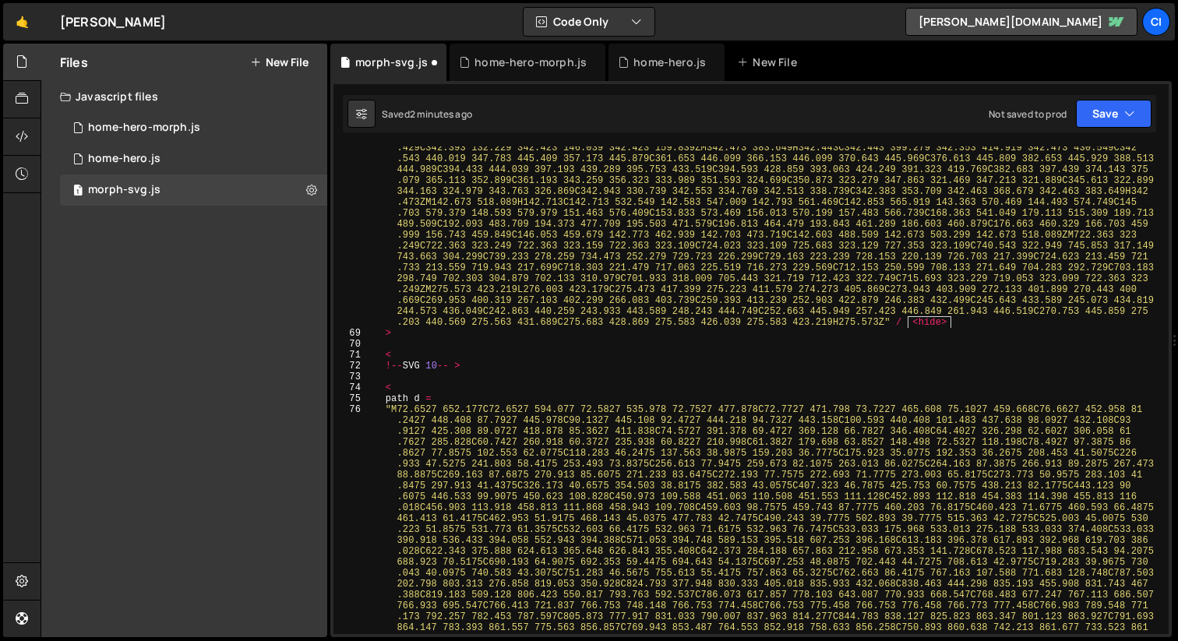
scroll to position [9108, 0]
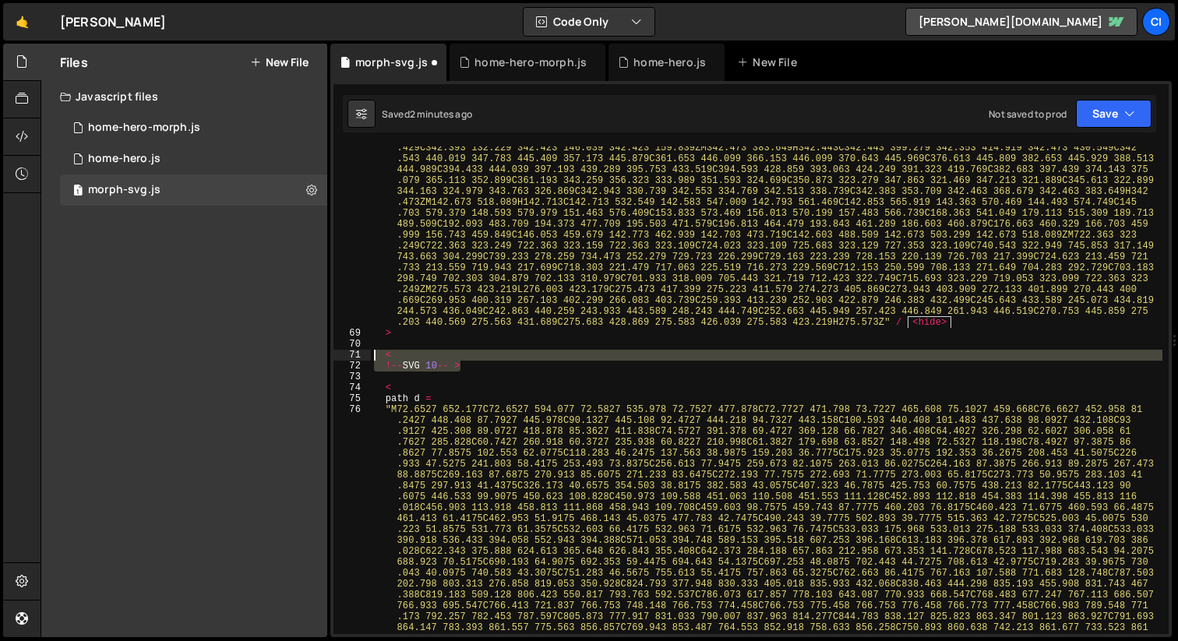
drag, startPoint x: 394, startPoint y: 357, endPoint x: 407, endPoint y: 350, distance: 15.0
click at [347, 354] on div "68 69 70 71 72 73 74 75 76 77 78 79 80 81 82 83 84 85 86 87 88 89 90 91 92 93 9…" at bounding box center [750, 390] width 835 height 488
type textarea "< !--SVG 10-- >"
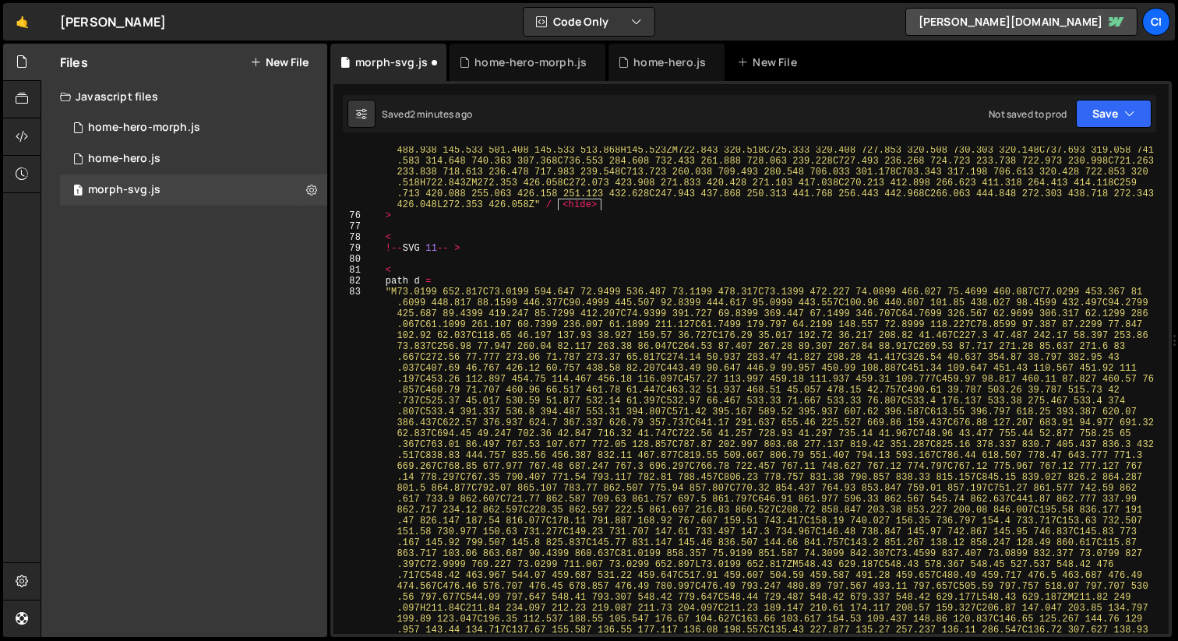
scroll to position [10199, 0]
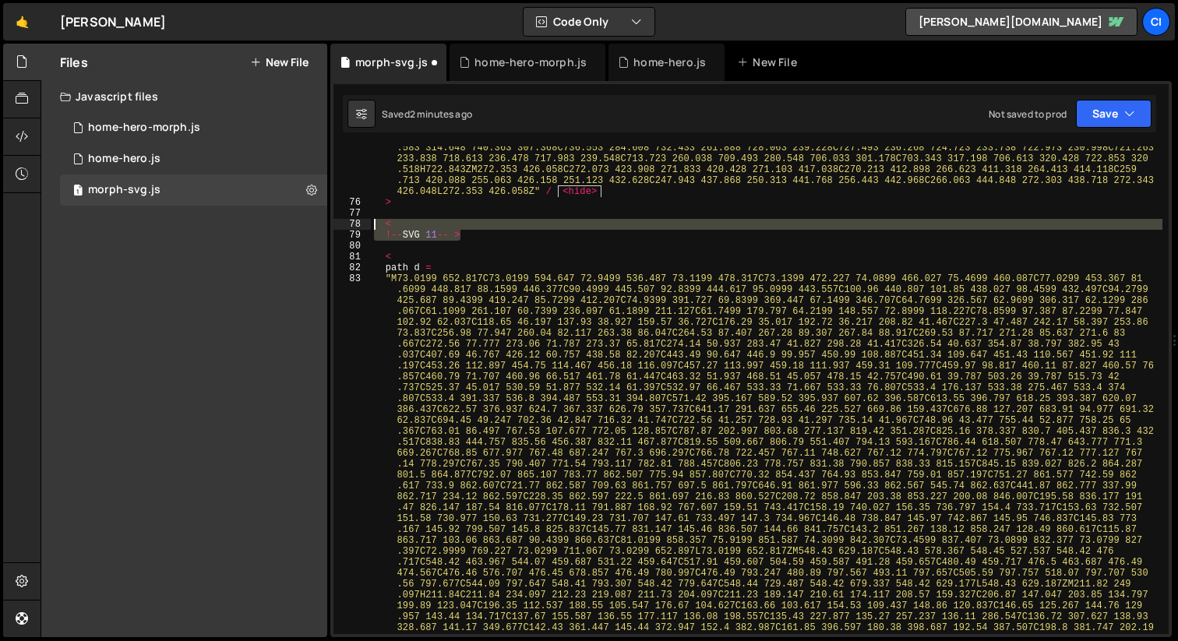
drag, startPoint x: 463, startPoint y: 234, endPoint x: 341, endPoint y: 220, distance: 122.3
click at [341, 220] on div "75 76 77 78 79 80 81 82 83 84 85 86 87 88 89 90 91 92 93 "M72.6527 652.177C72.6…" at bounding box center [750, 390] width 835 height 488
type textarea "< !--SVG 11-- >"
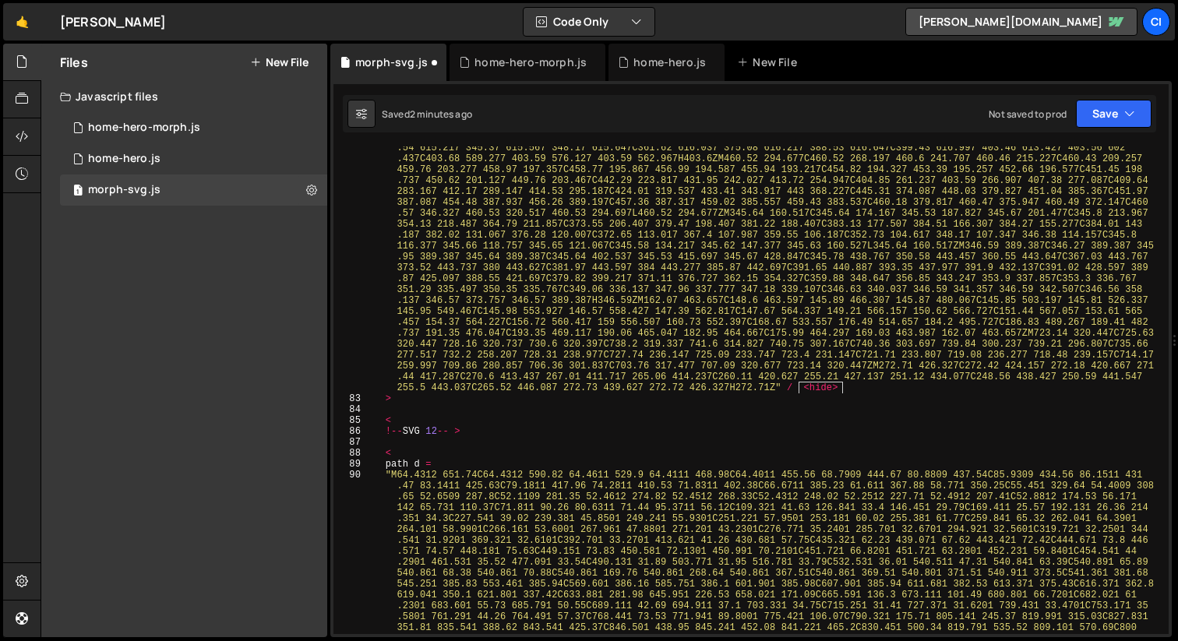
scroll to position [11059, 0]
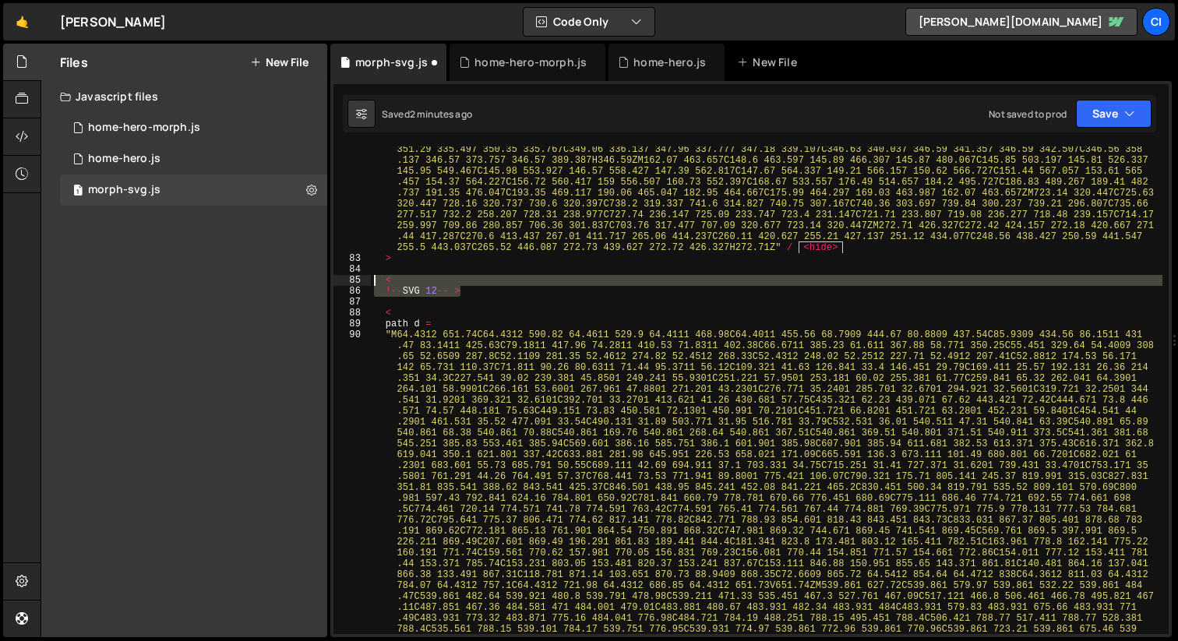
drag, startPoint x: 479, startPoint y: 291, endPoint x: 339, endPoint y: 283, distance: 140.5
click at [339, 283] on div "82 83 84 85 86 87 88 89 90 91 92 "M73.0199 652.817C73.0199 594.647 72.9499 536.…" at bounding box center [750, 390] width 835 height 488
type textarea "< !--SVG 12-- >"
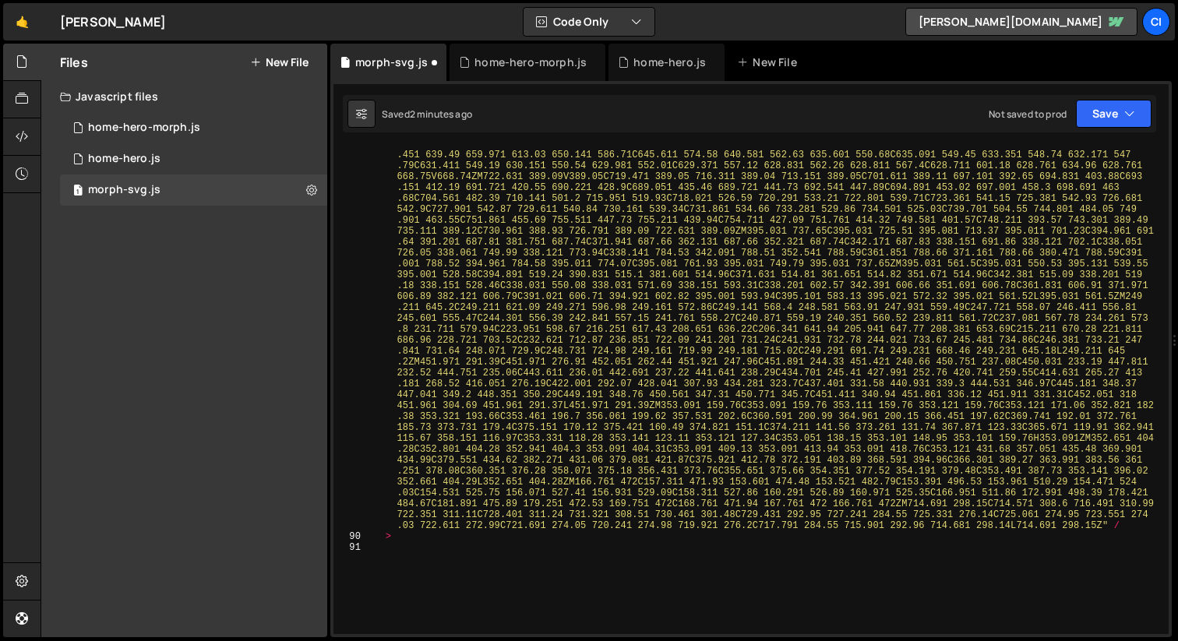
scroll to position [11767, 0]
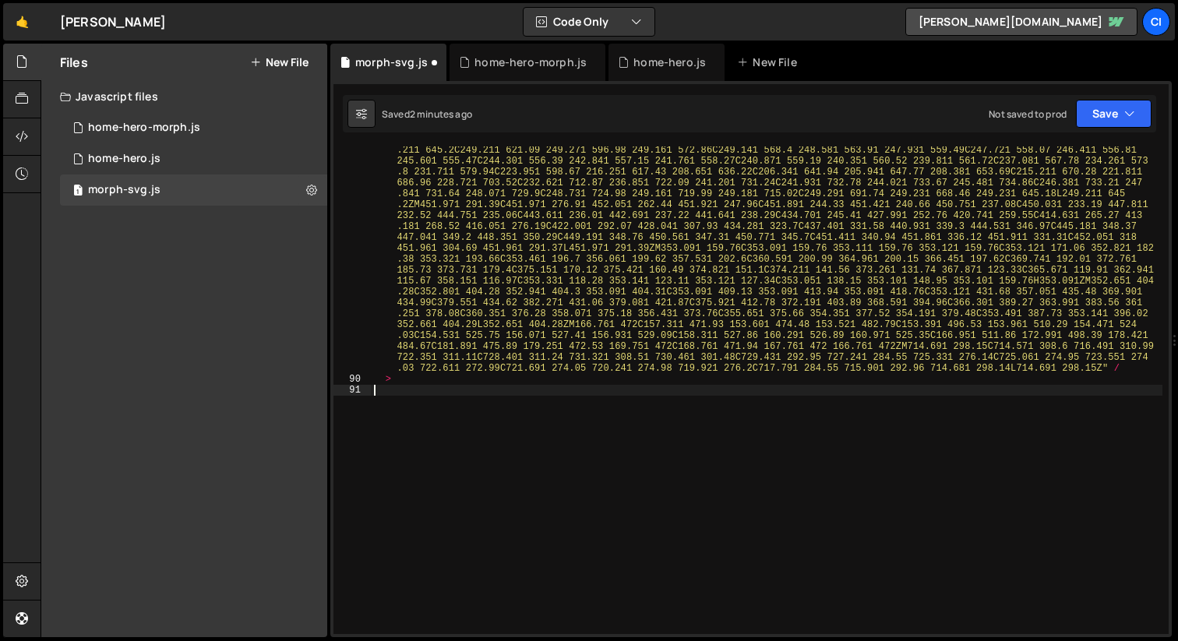
click at [640, 435] on div ""M64.4312 651.74C64.4312 590.82 64.4611 529.9 64.4111 468.98C64.4011 455.56 68.…" at bounding box center [766, 242] width 791 height 1262
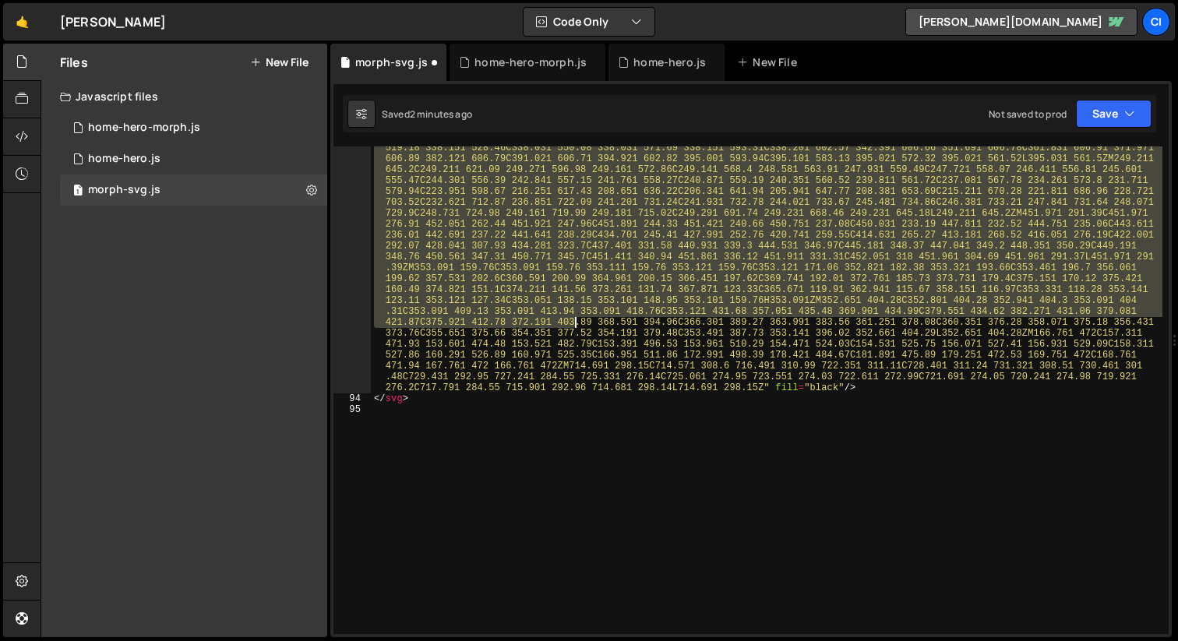
scroll to position [12552, 0]
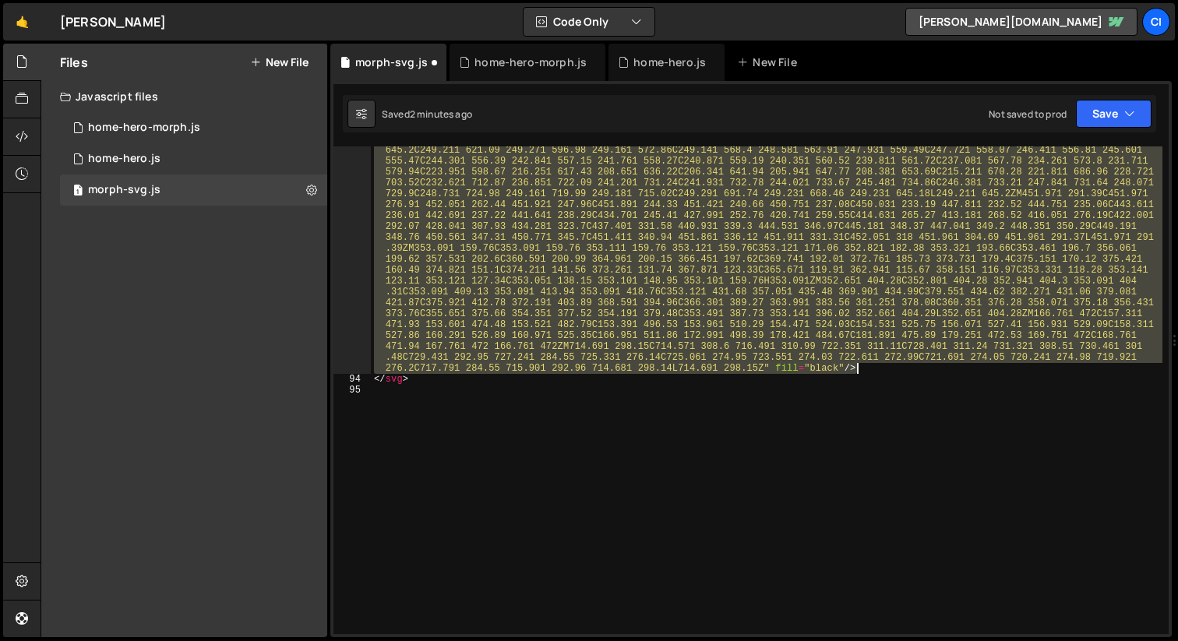
drag, startPoint x: 381, startPoint y: 323, endPoint x: 892, endPoint y: 365, distance: 512.6
click at [892, 365] on div "< path d = "M64.4312 651.74C64.4312 590.82 64.4611 529.9 64.4111 468.98C64.4011…" at bounding box center [766, 246] width 791 height 1251
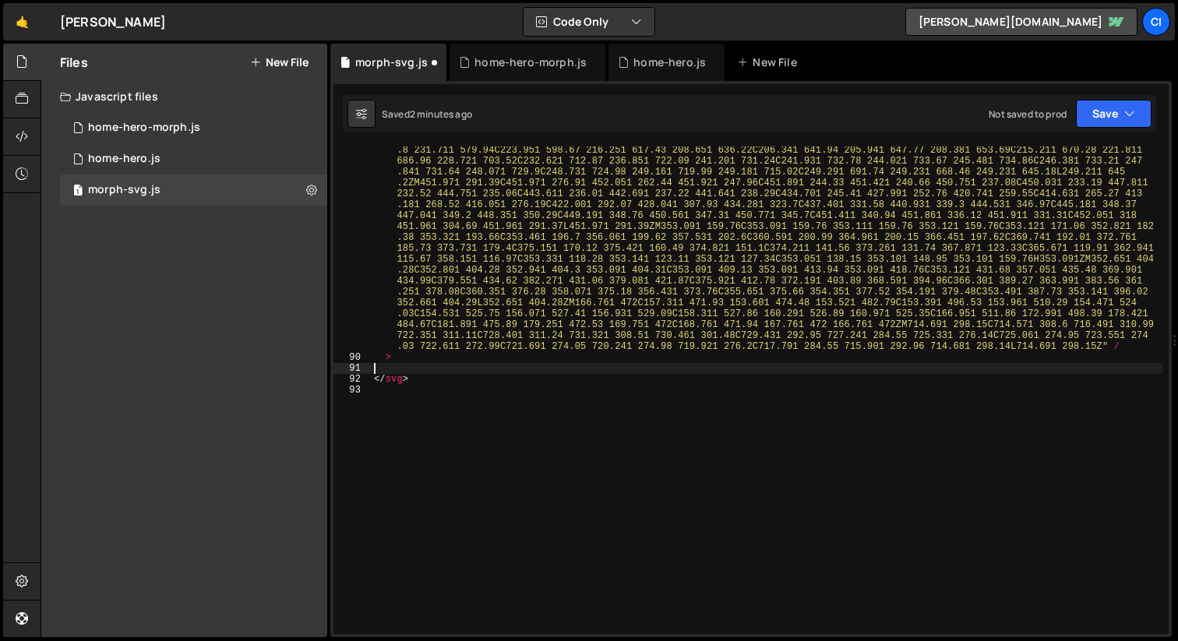
scroll to position [11532, 0]
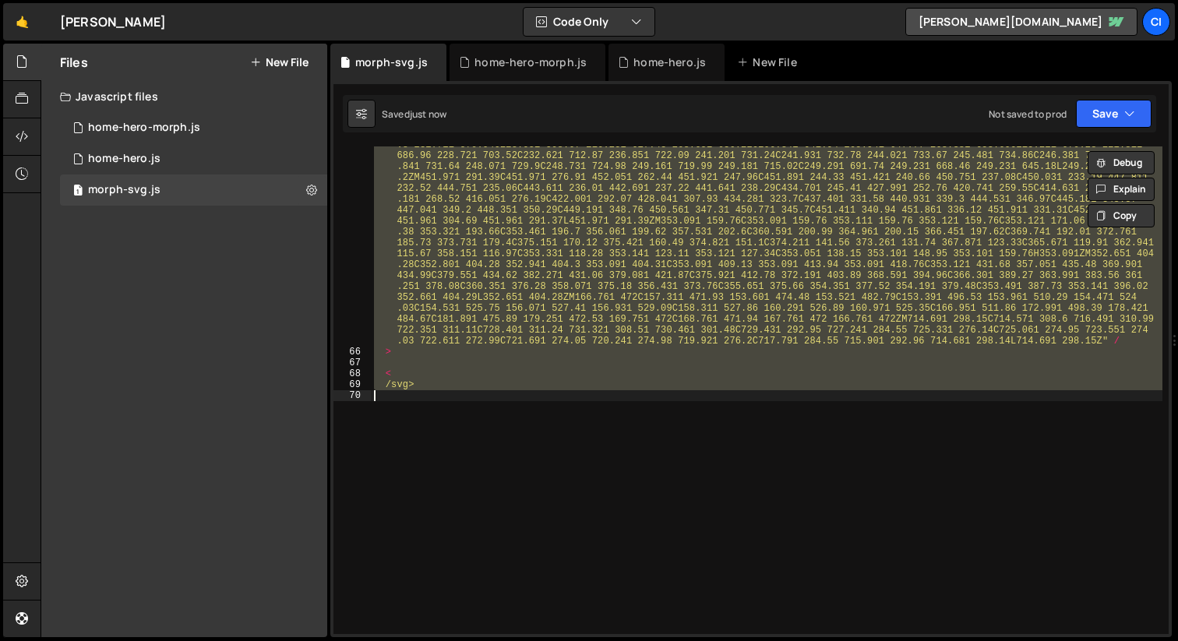
type textarea "/svg>"
click at [531, 340] on div ""M64.4312 651.74C64.4312 590.82 64.4611 529.9 64.4111 468.98C64.4011 455.56 68.…" at bounding box center [766, 390] width 791 height 488
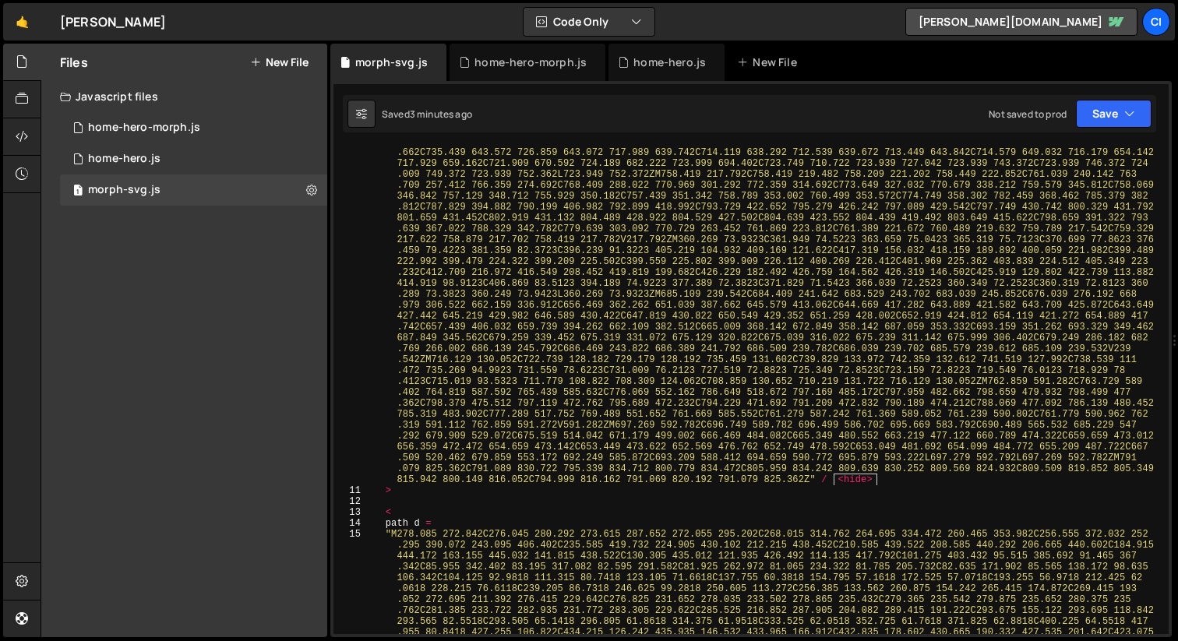
scroll to position [0, 0]
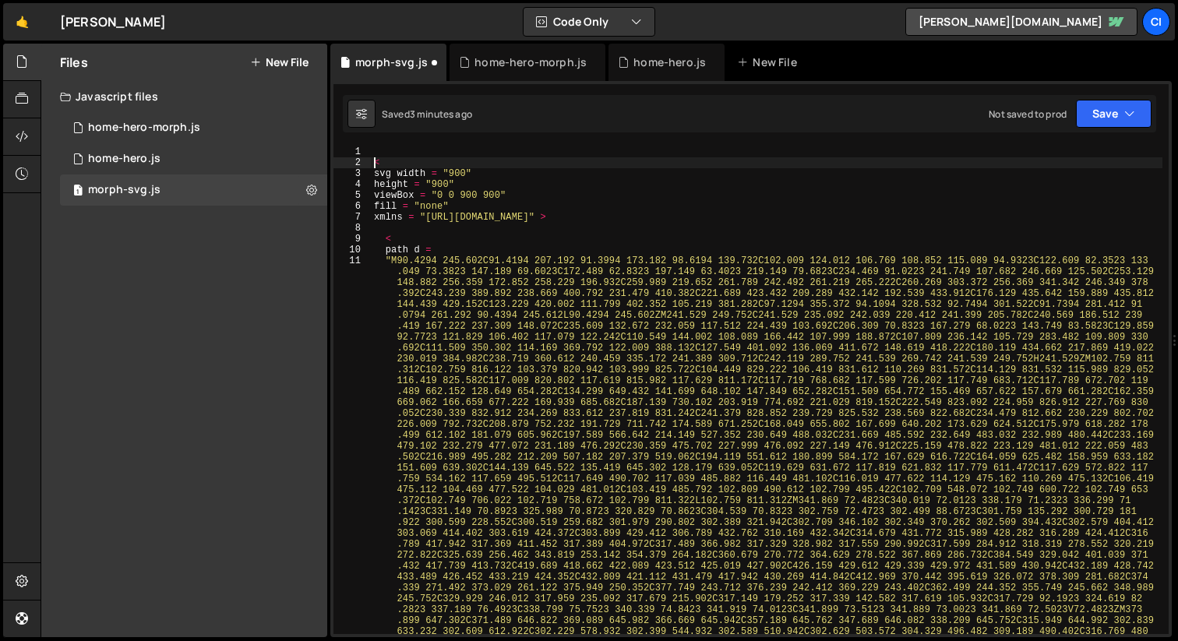
type textarea "<"
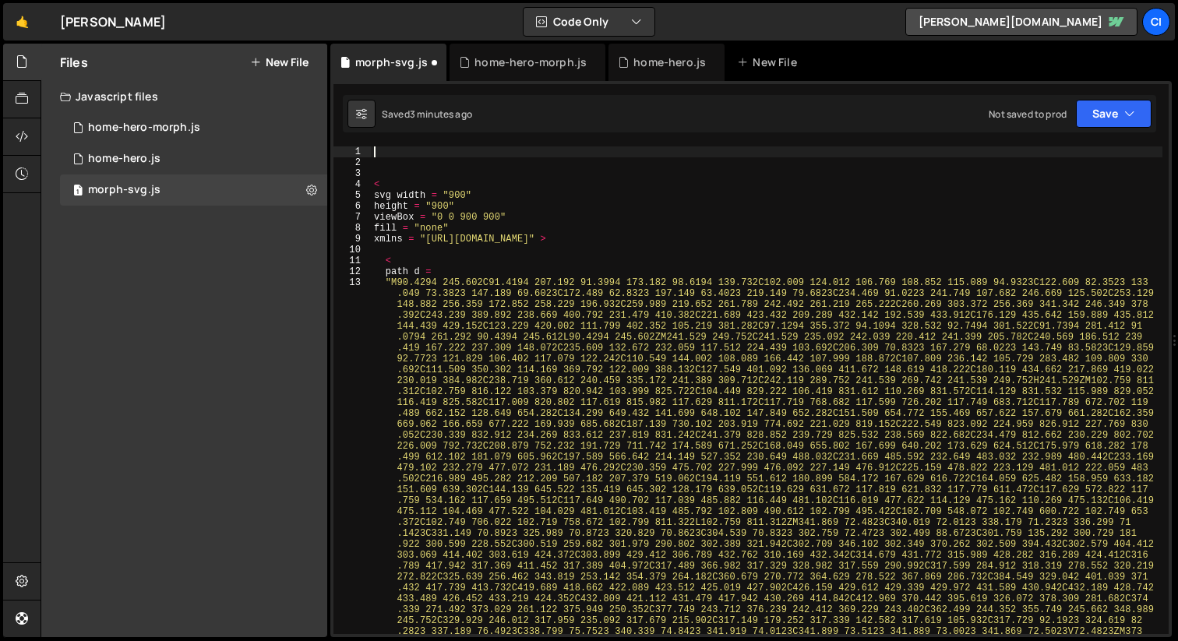
paste textarea
paste textarea "}"
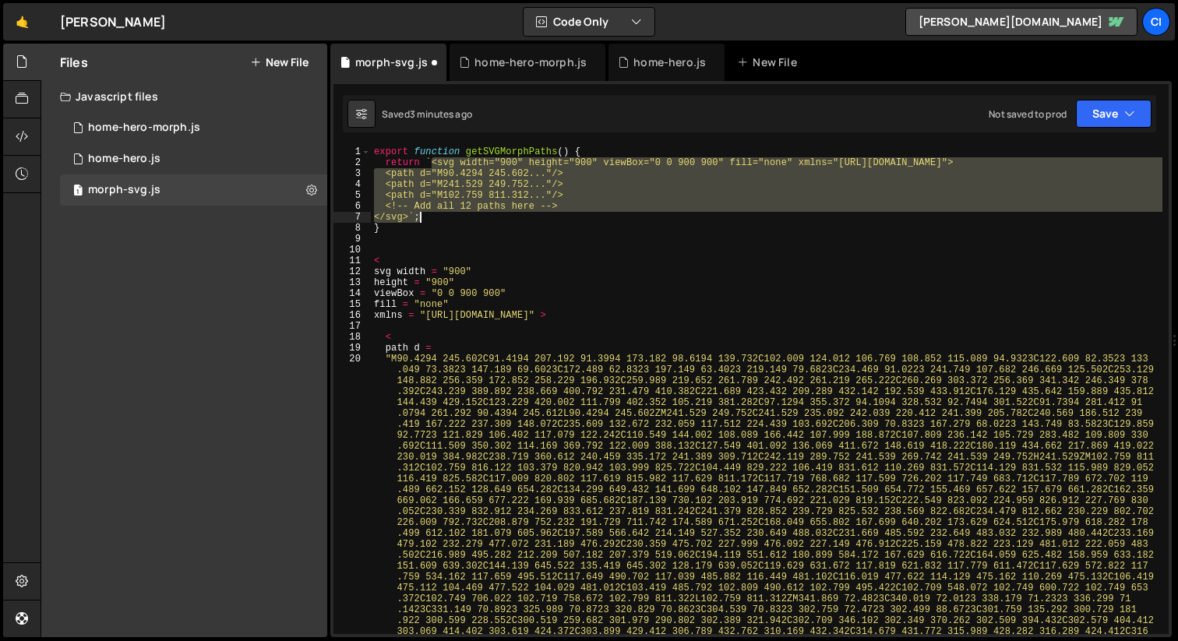
drag, startPoint x: 432, startPoint y: 164, endPoint x: 421, endPoint y: 213, distance: 50.4
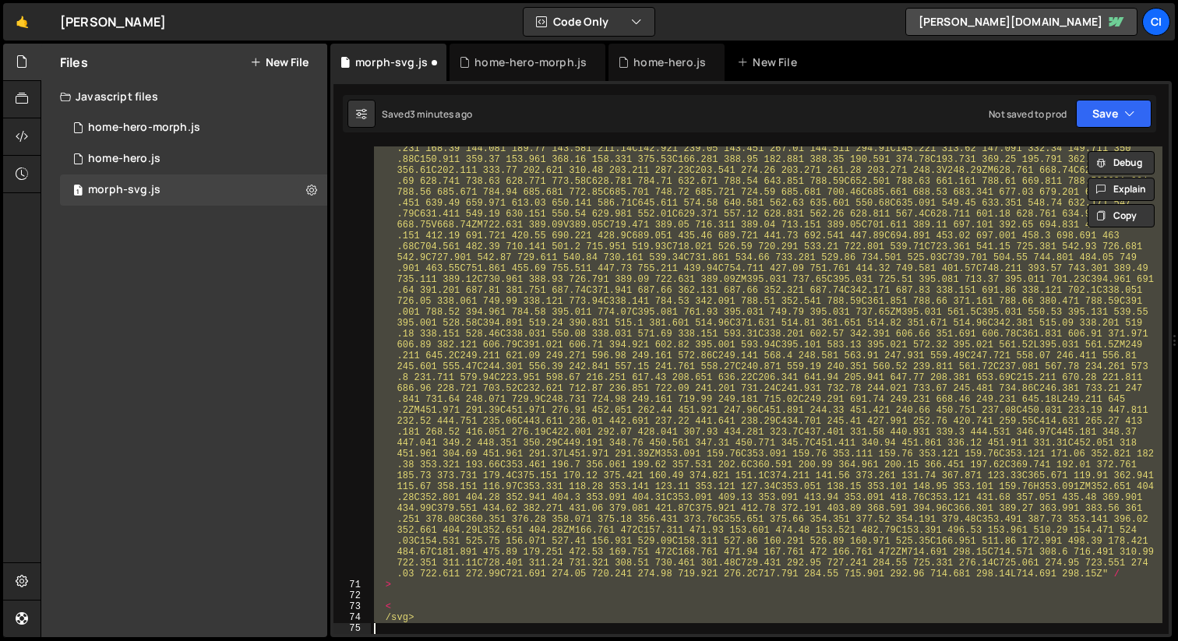
scroll to position [11354, 0]
type textarea "< /svg>"
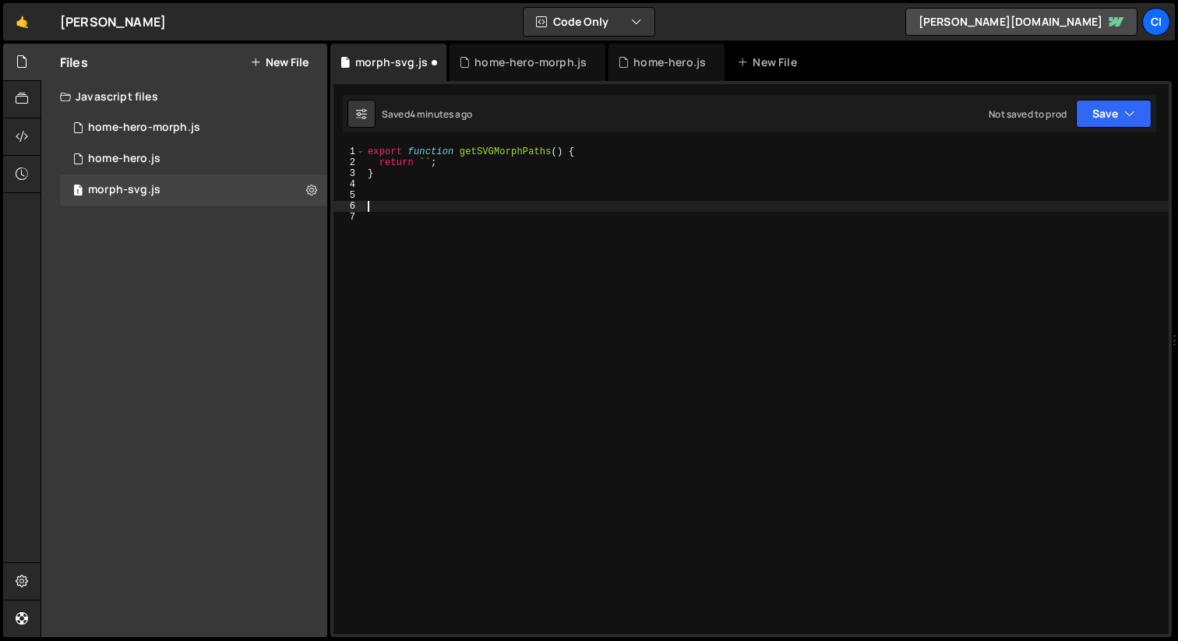
drag, startPoint x: 427, startPoint y: 161, endPoint x: 529, endPoint y: 188, distance: 105.4
click at [427, 161] on div "export function getSVGMorphPaths ( ) { return ` ` ; }" at bounding box center [766, 400] width 804 height 509
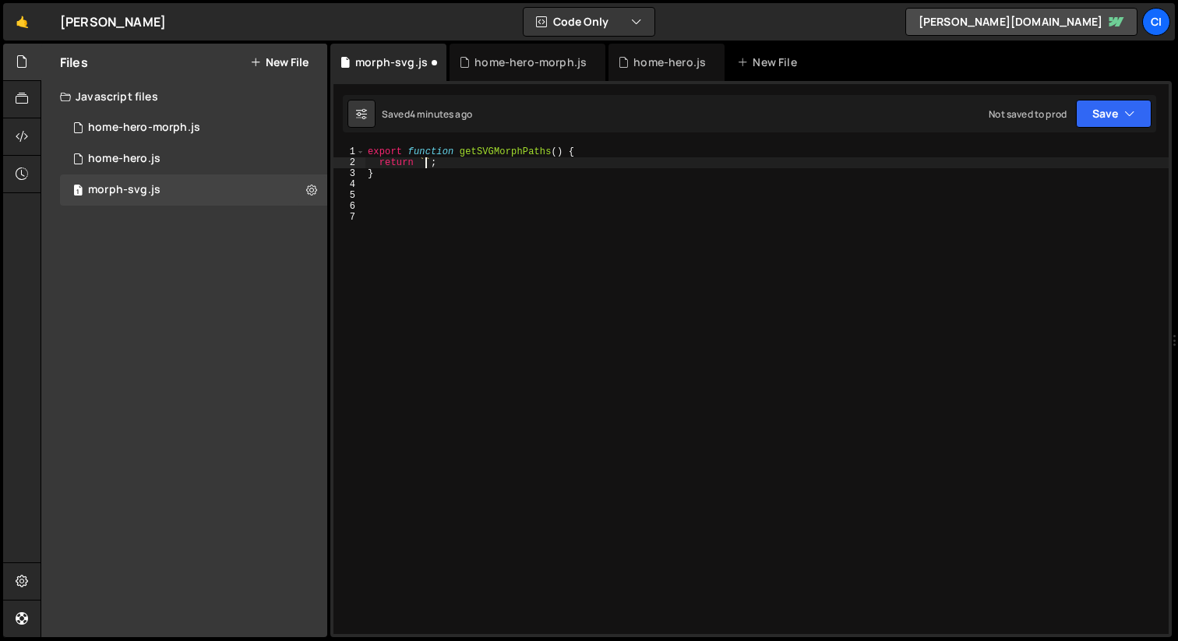
paste textarea "/svg>"
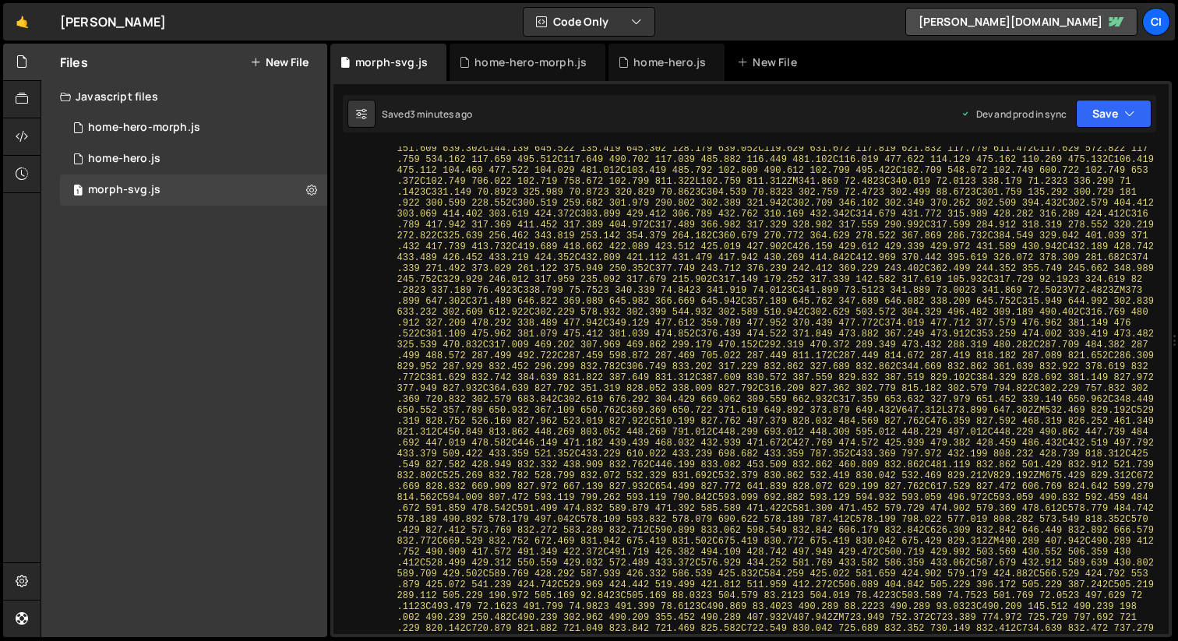
scroll to position [0, 0]
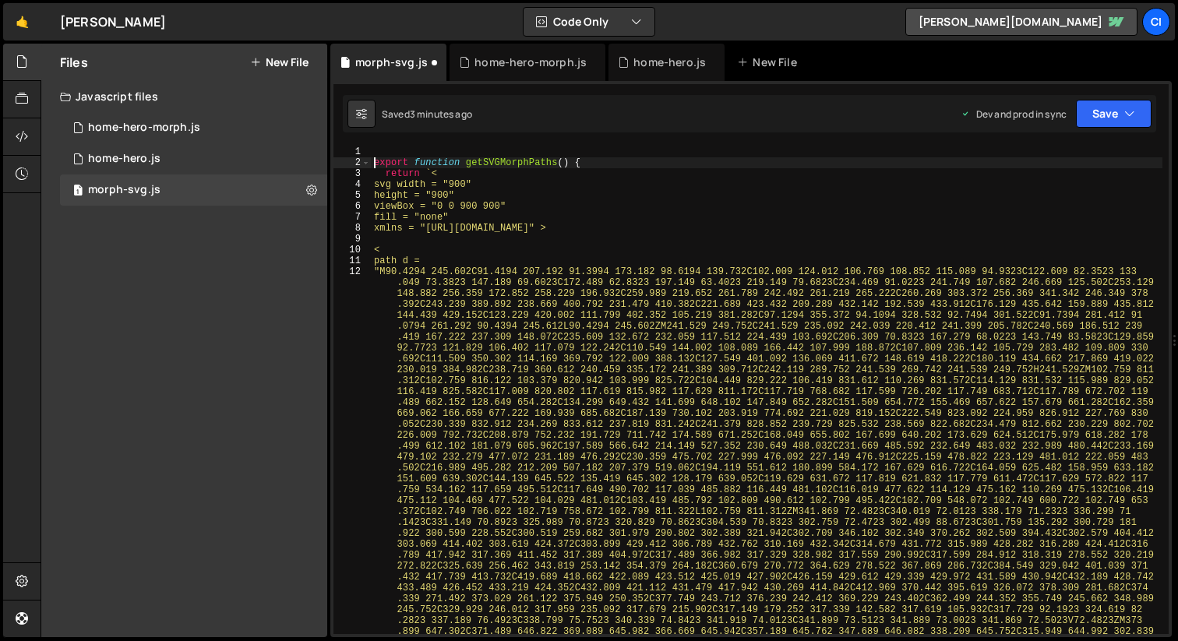
type textarea "export function getSVGMorphPaths() {"
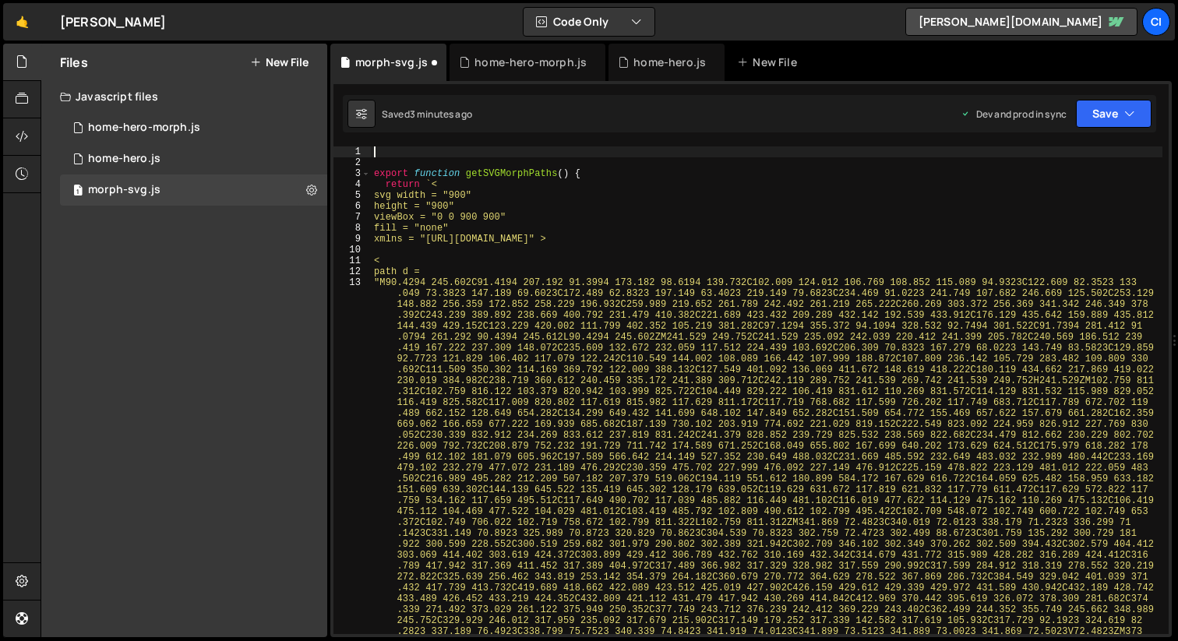
paste textarea "`;"
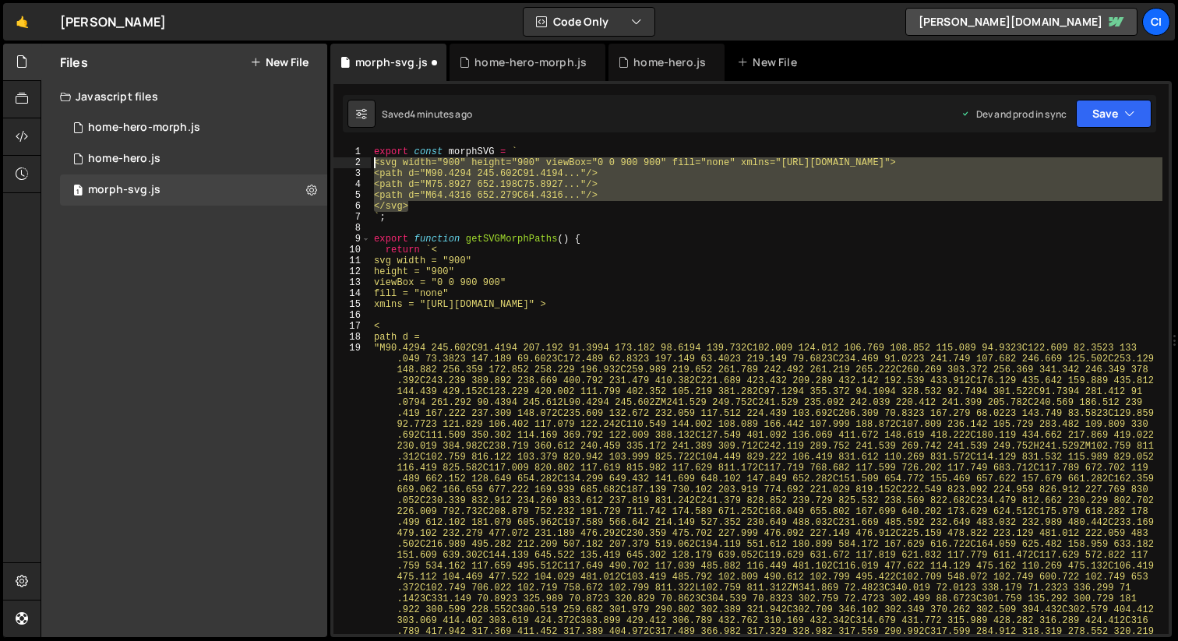
drag, startPoint x: 408, startPoint y: 208, endPoint x: 372, endPoint y: 167, distance: 54.7
type textarea "<svg width="900" height="900" viewBox="0 0 900 900" fill="none" xmlns="[URL][DO…"
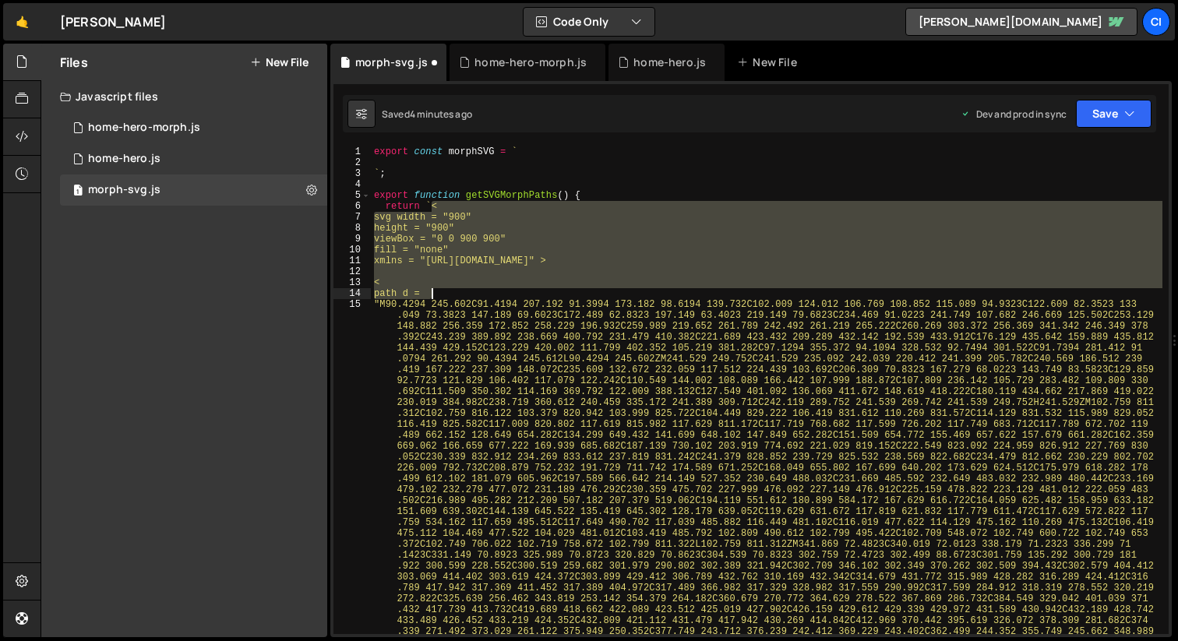
drag, startPoint x: 431, startPoint y: 209, endPoint x: 460, endPoint y: 299, distance: 94.8
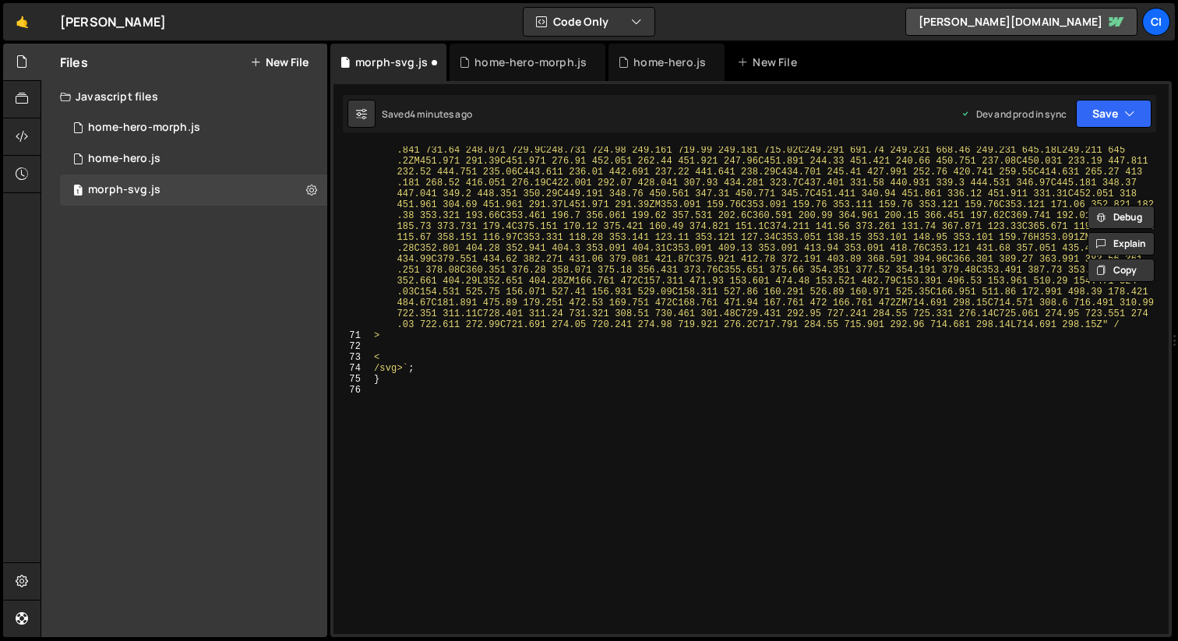
scroll to position [11603, 0]
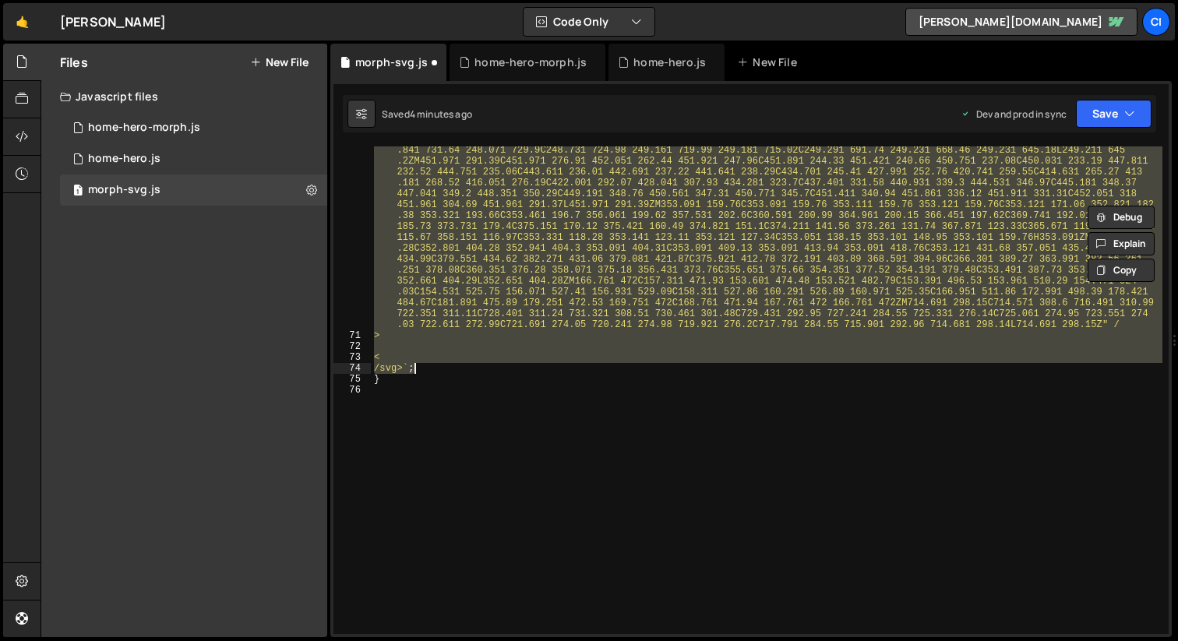
click at [414, 372] on div ""M64.4312 651.74C64.4312 590.82 64.4611 529.9 64.4111 468.98C64.4011 455.56 68.…" at bounding box center [766, 198] width 791 height 1262
type textarea "return ``;"
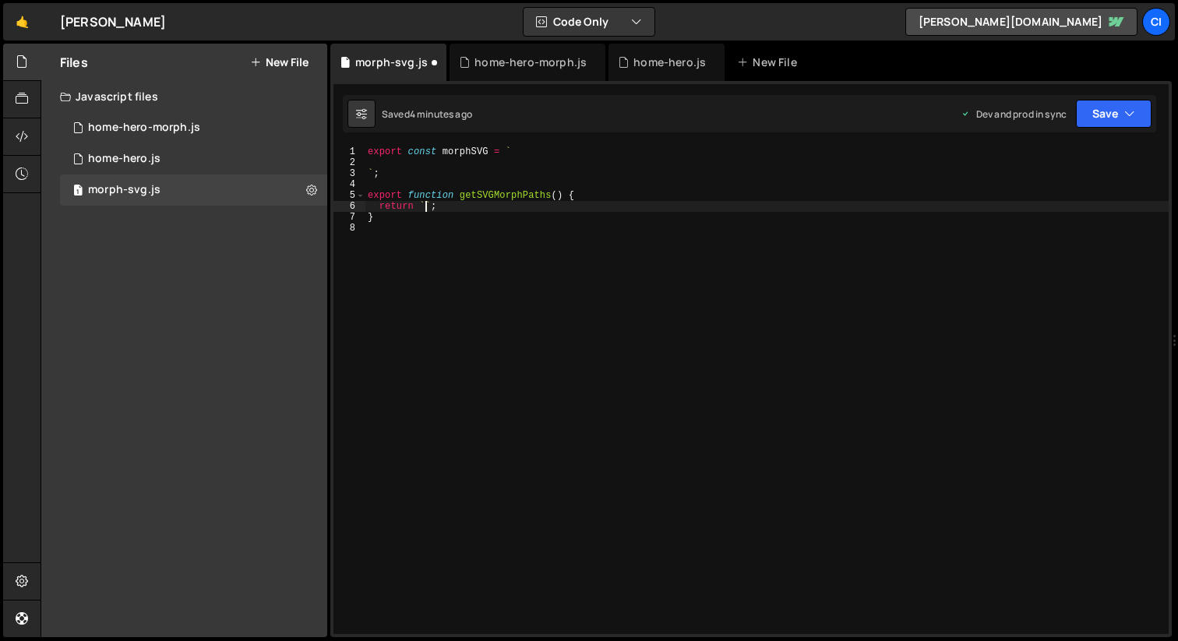
click at [458, 164] on div "export const morphSVG = ` ` ; export function getSVGMorphPaths ( ) { return ` `…" at bounding box center [766, 400] width 804 height 509
paste textarea "/svg>"
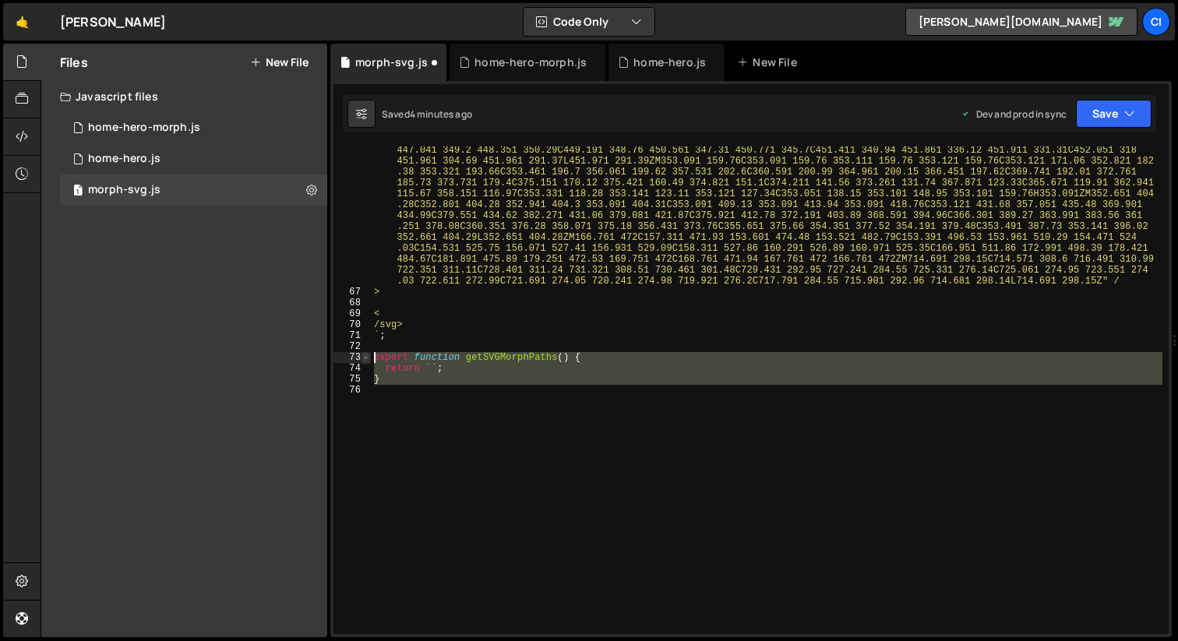
drag, startPoint x: 460, startPoint y: 411, endPoint x: 365, endPoint y: 355, distance: 109.7
click at [365, 355] on div "/svg> 66 67 68 69 70 71 72 73 74 75 76 "M64.4312 651.74C64.4312 590.82 64.4611 …" at bounding box center [750, 390] width 835 height 488
type textarea "export function getSVGMorphPaths() { return ``;"
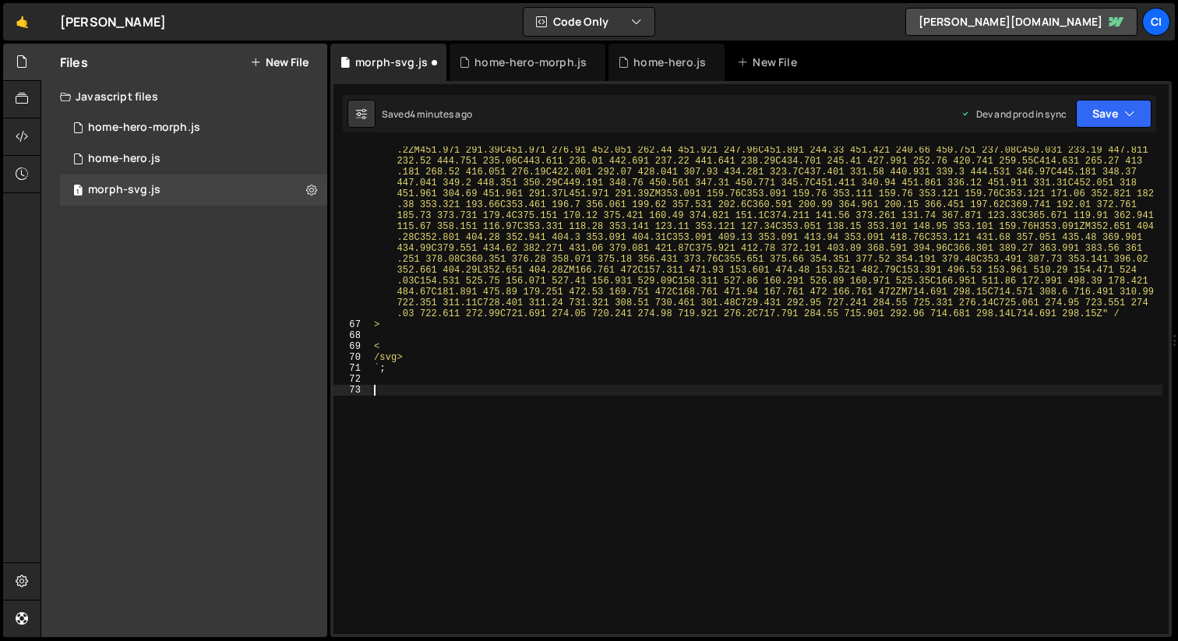
scroll to position [11570, 0]
click at [431, 345] on div ""M64.4312 651.74C64.4312 590.82 64.4611 529.9 64.4111 468.98C64.4011 455.56 68.…" at bounding box center [766, 187] width 791 height 1262
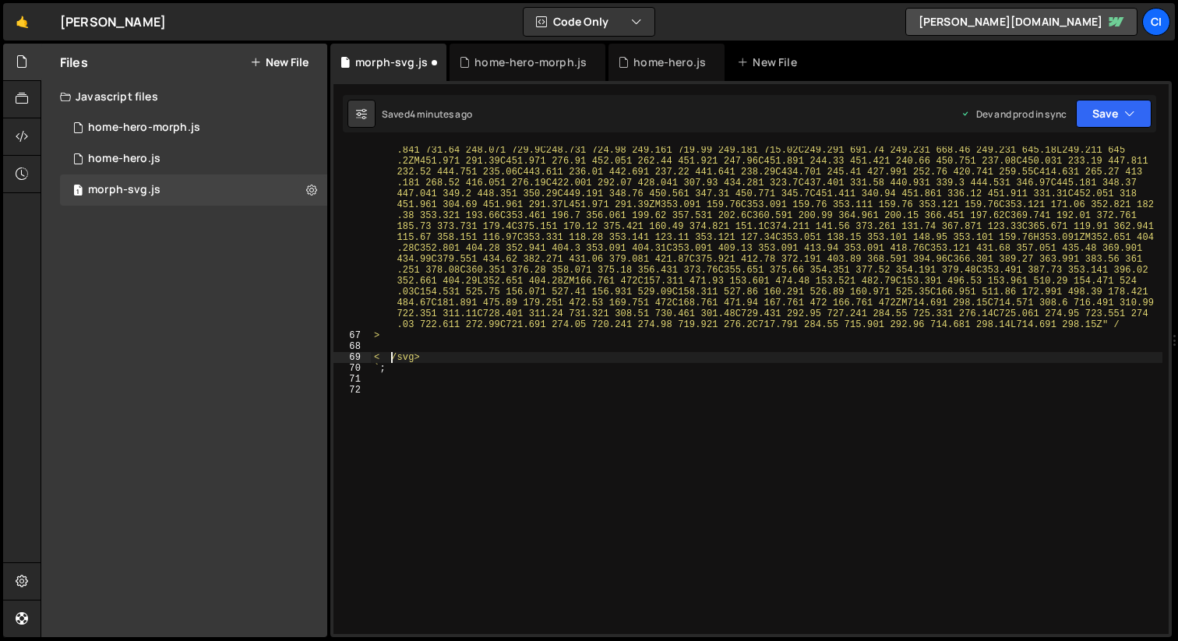
scroll to position [11559, 0]
drag, startPoint x: 382, startPoint y: 337, endPoint x: 440, endPoint y: 336, distance: 57.6
click at [382, 337] on div ""M64.4312 651.74C64.4312 590.82 64.4611 529.9 64.4111 468.98C64.4011 455.56 68.…" at bounding box center [766, 198] width 791 height 1262
type textarea ">"
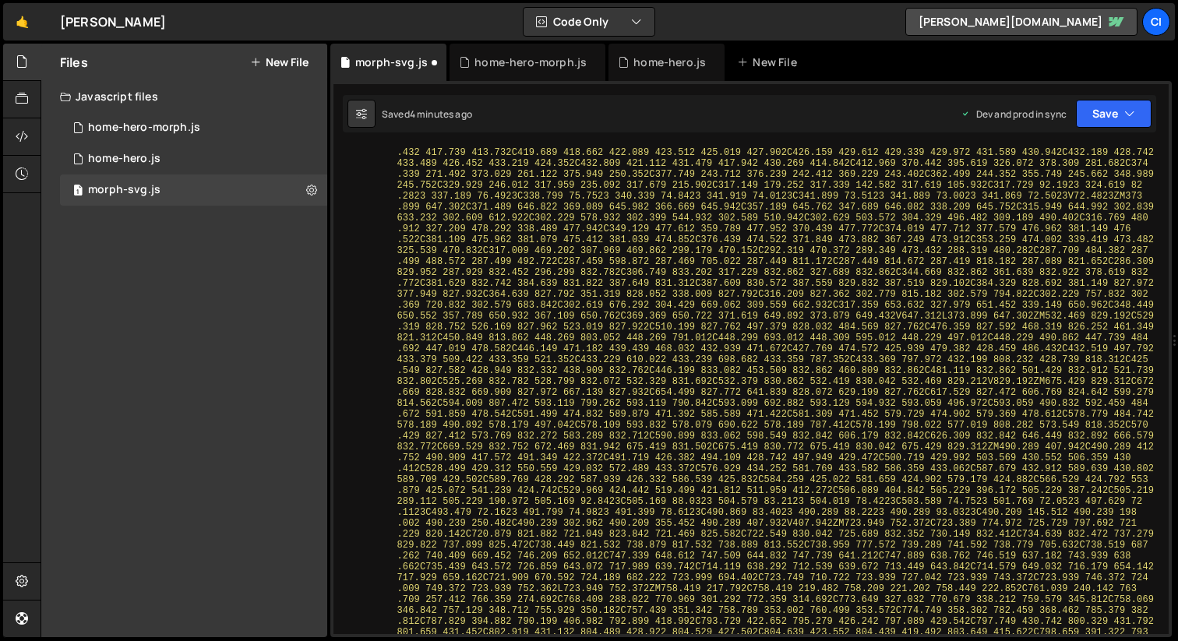
scroll to position [0, 0]
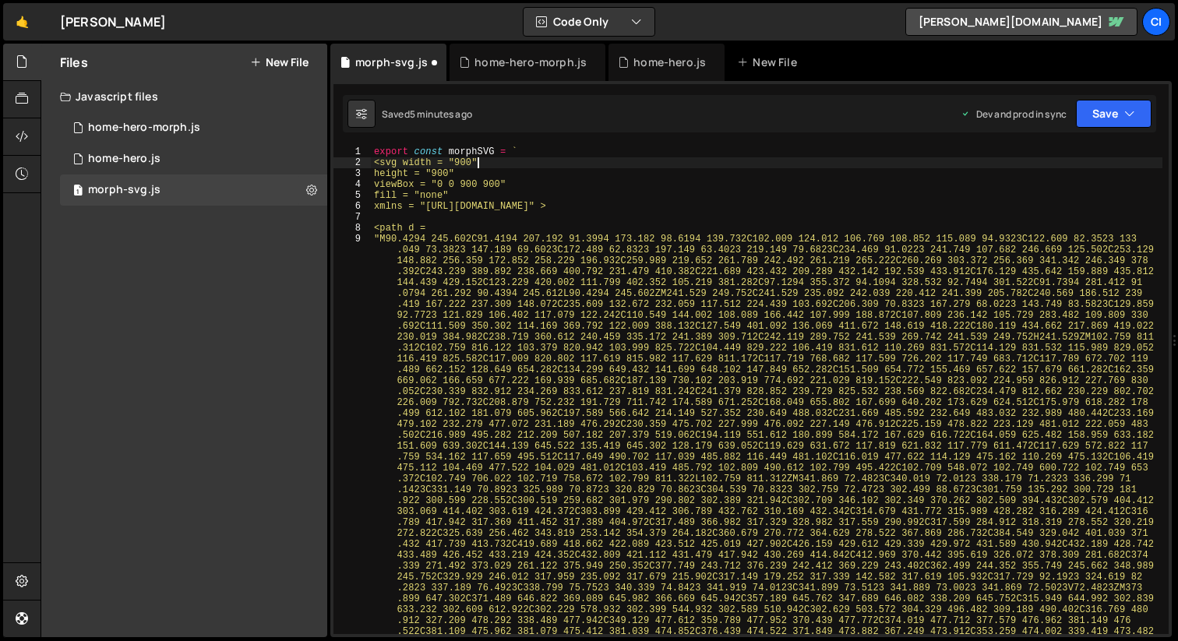
type textarea "<svg width = "900""
click at [191, 132] on div "home-hero-morph.js" at bounding box center [144, 128] width 112 height 14
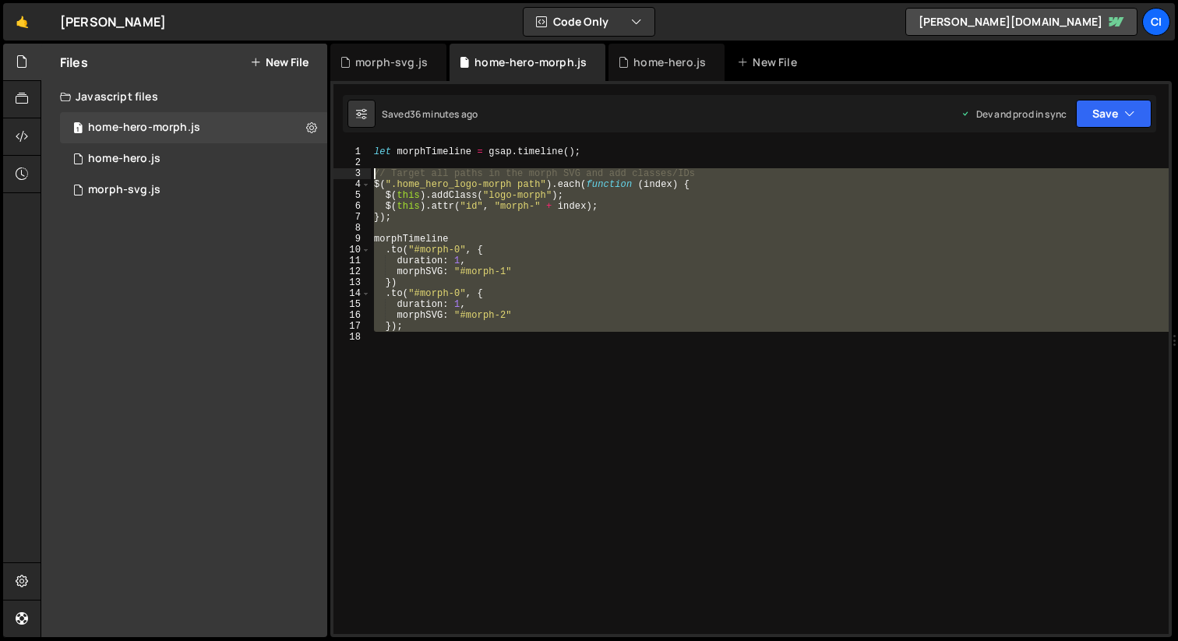
drag, startPoint x: 438, startPoint y: 352, endPoint x: 336, endPoint y: 176, distance: 203.4
click at [336, 176] on div "1 2 3 4 5 6 7 8 9 10 11 12 13 14 15 16 17 18 let morphTimeline = gsap . timelin…" at bounding box center [750, 390] width 835 height 488
click at [372, 152] on div "let morphTimeline = gsap . timeline ( ) ; // Target all paths in the morph SVG …" at bounding box center [770, 400] width 798 height 509
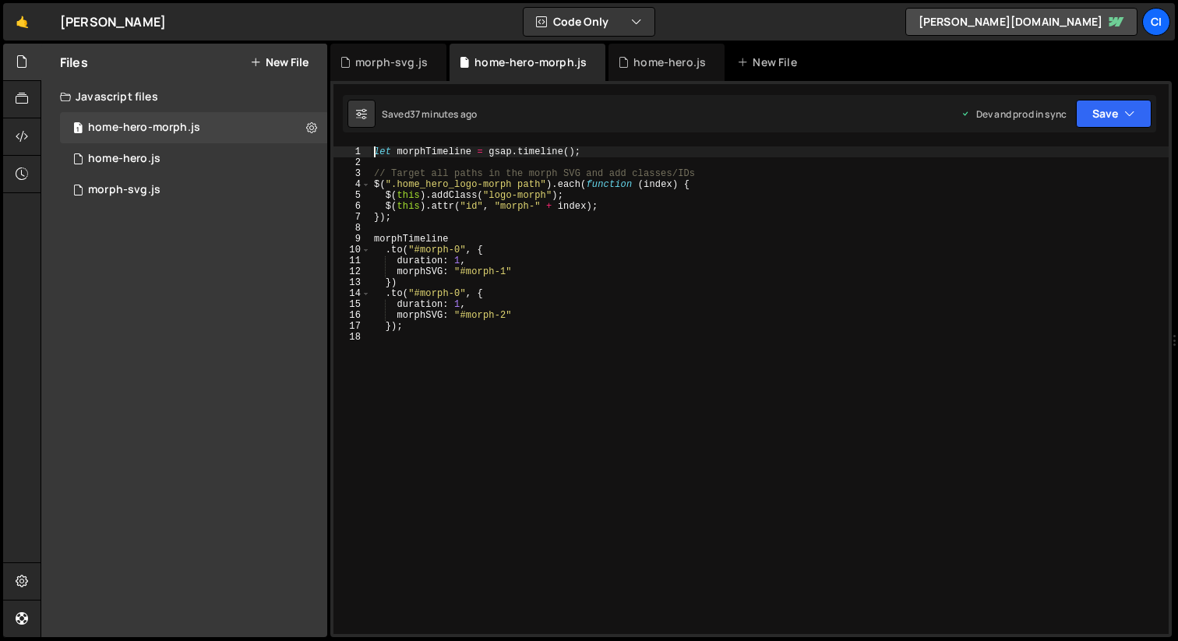
type textarea "let morphTimeline = gsap.timeline();"
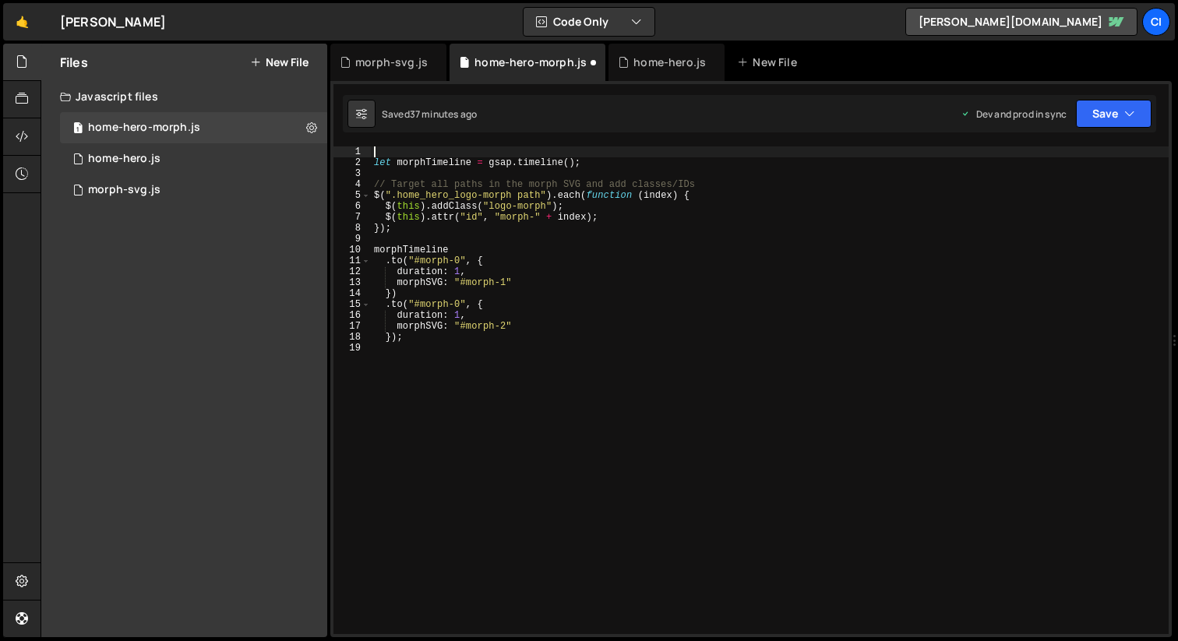
paste textarea "$(".home_hero_logo-morph").html(morphSVG);"
type textarea "$(".home_hero_logo-morph").html(morphSVG);"
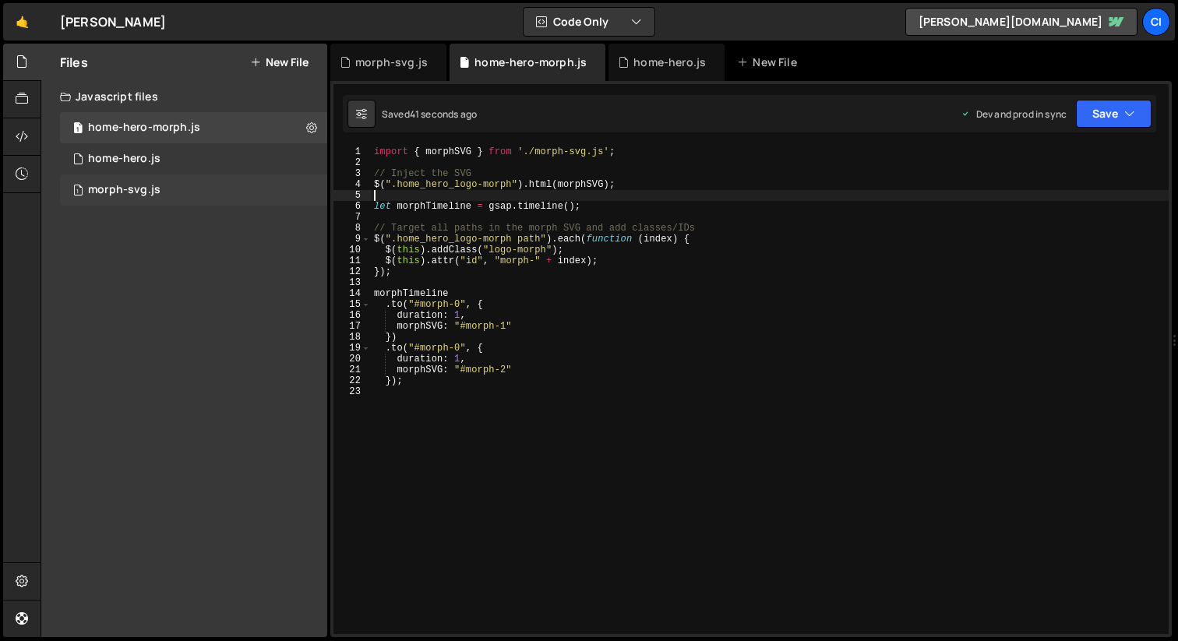
click at [155, 193] on div "morph-svg.js" at bounding box center [124, 190] width 72 height 14
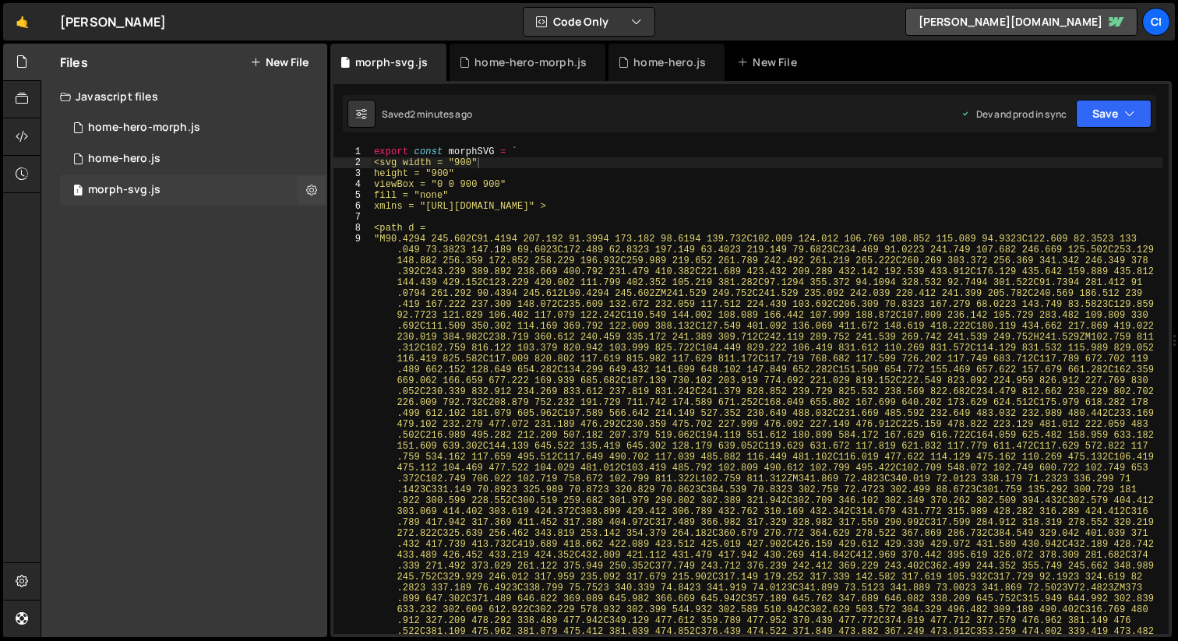
click at [162, 193] on div "1 morph-svg.js 0" at bounding box center [193, 189] width 267 height 31
click at [165, 129] on div "home-hero-morph.js" at bounding box center [144, 128] width 112 height 14
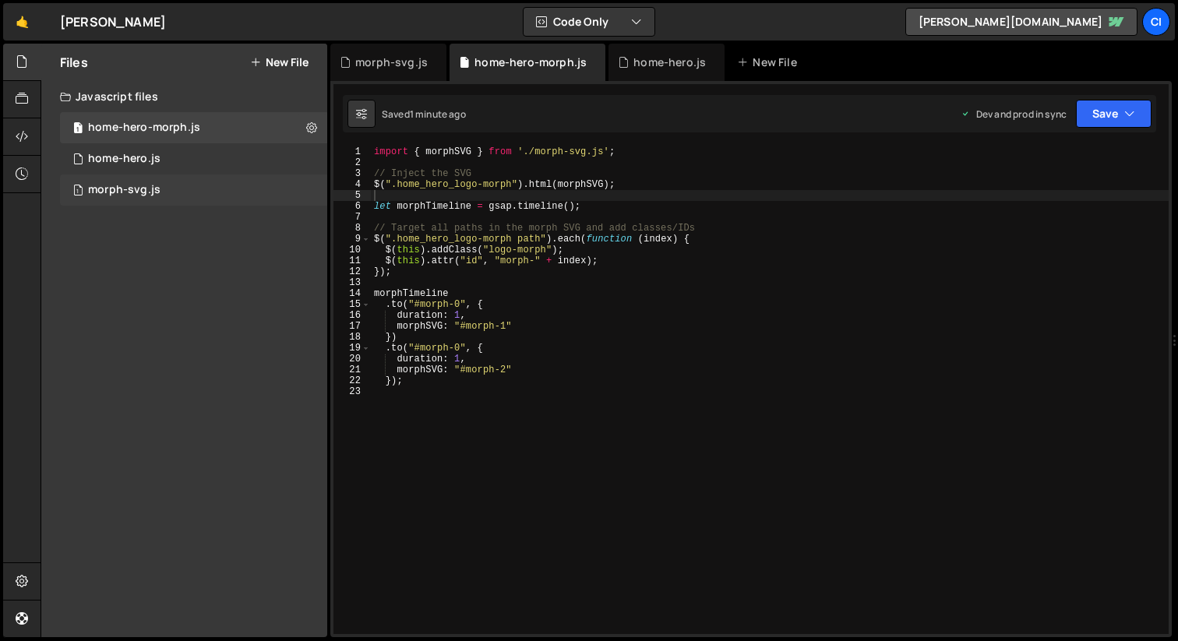
click at [129, 195] on div "morph-svg.js" at bounding box center [124, 190] width 72 height 14
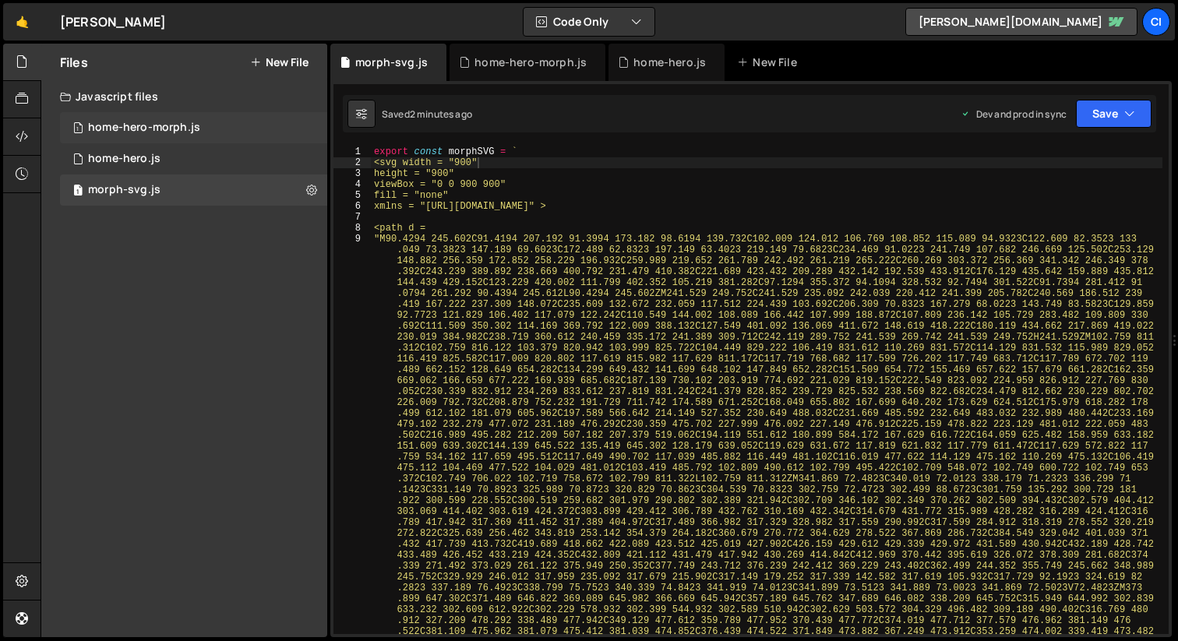
click at [149, 133] on div "home-hero-morph.js" at bounding box center [144, 128] width 112 height 14
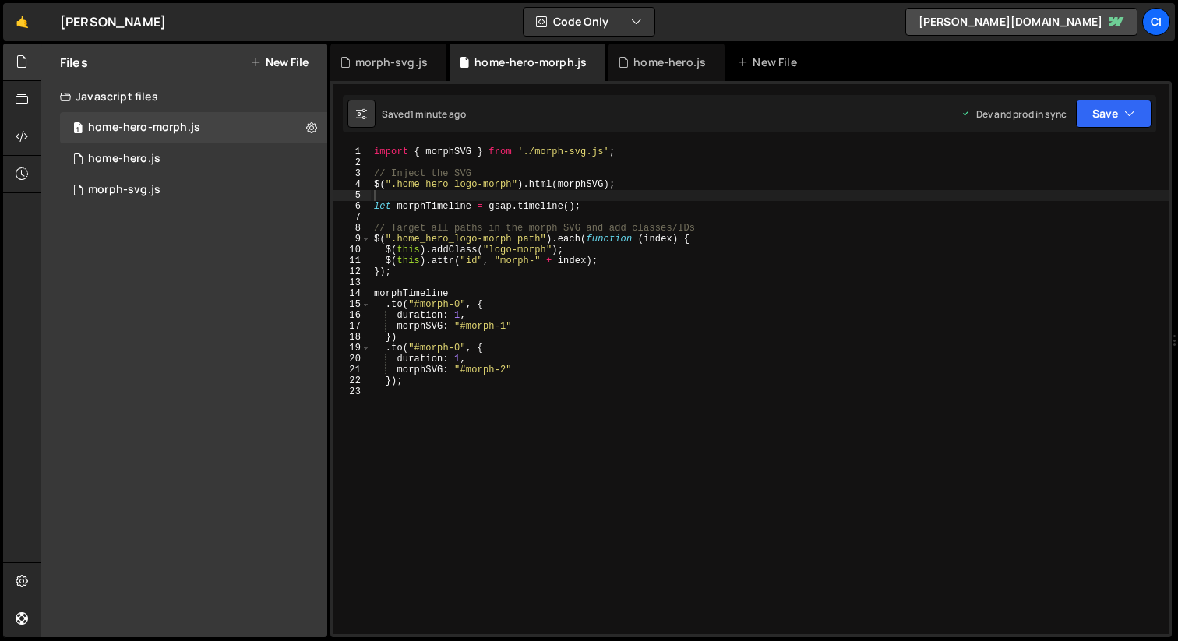
type textarea "$(".home_hero_logo-morph").html(morphSVG);"
drag, startPoint x: 508, startPoint y: 185, endPoint x: 397, endPoint y: 185, distance: 110.6
click at [397, 185] on div "import { morphSVG } from './morph-svg.js' ; // Inject the SVG $ ( ".home_hero_l…" at bounding box center [770, 400] width 798 height 509
click at [865, 475] on div "import { morphSVG } from './morph-svg.js' ; // Inject the SVG $ ( ".home_hero_l…" at bounding box center [770, 400] width 798 height 509
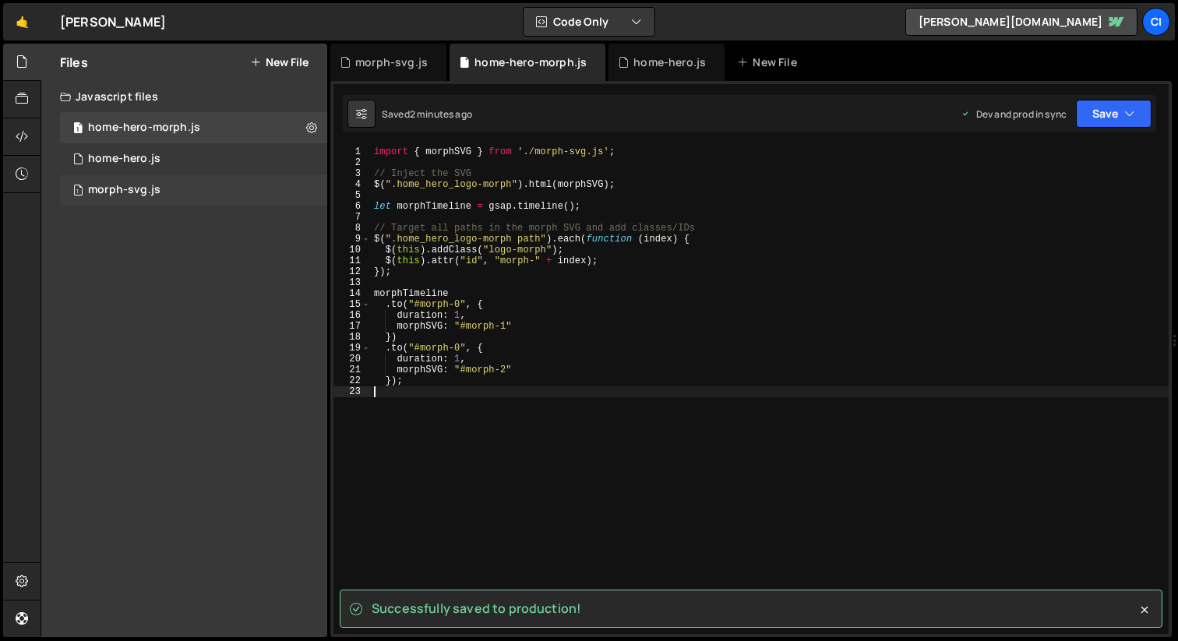
click at [167, 188] on div "1 morph-svg.js 0" at bounding box center [193, 189] width 267 height 31
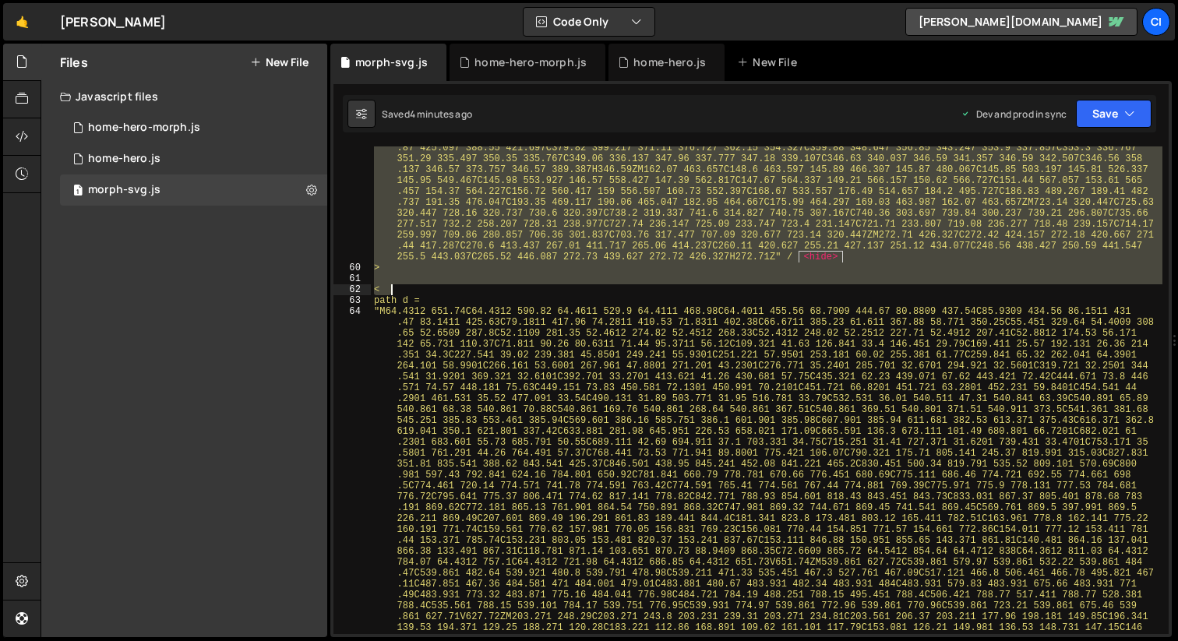
scroll to position [11516, 0]
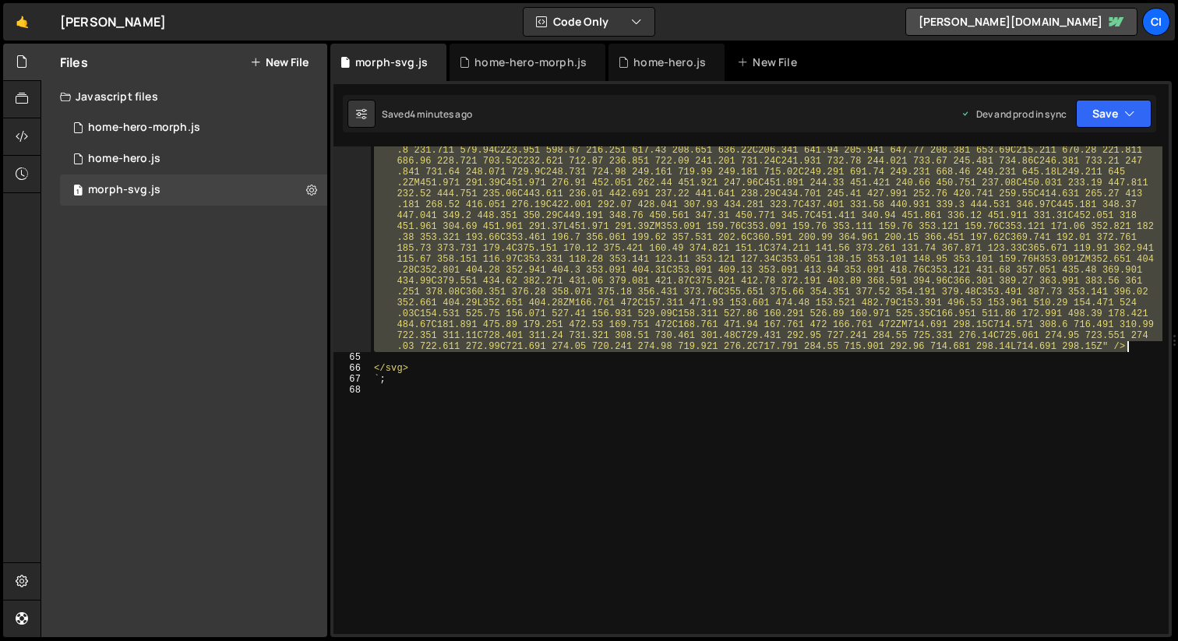
drag, startPoint x: 388, startPoint y: 290, endPoint x: 1135, endPoint y: 347, distance: 749.1
click at [1135, 347] on div ""M64.4312 651.74C64.4312 590.82 64.4611 529.9 64.4111 468.98C64.4011 455.56 68.…" at bounding box center [766, 220] width 791 height 1262
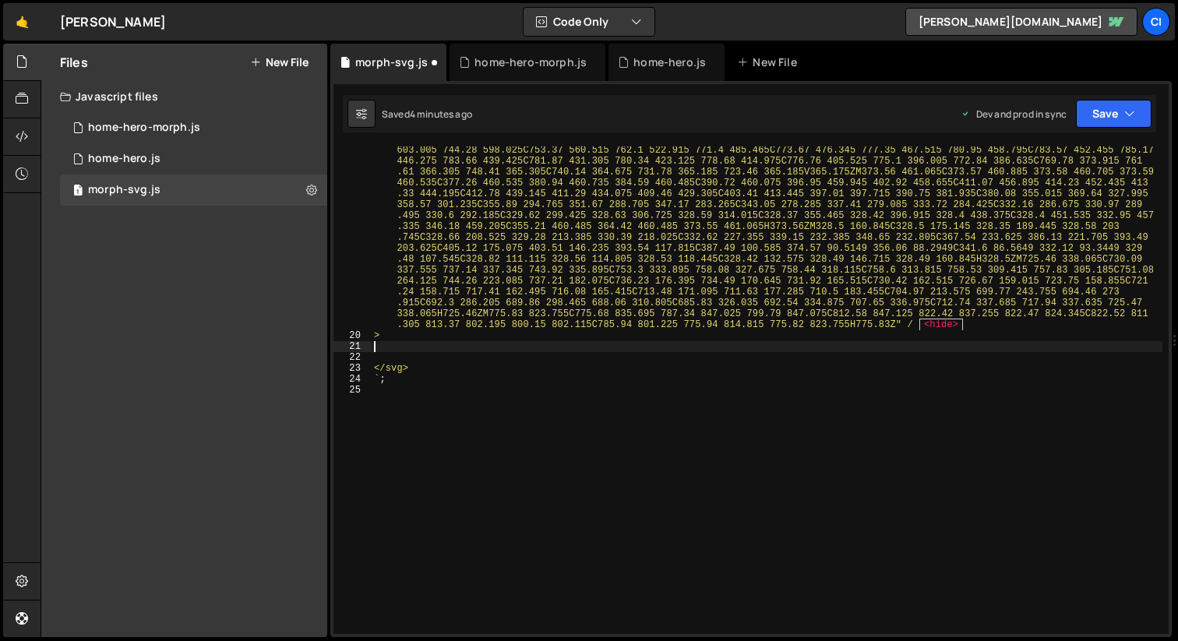
scroll to position [2946, 0]
click at [632, 379] on div ""M89.4804 652.455C89.4804 596.355 89.4704 540.255 89.5104 484.145C89.5104 480.4…" at bounding box center [766, 138] width 791 height 1382
type textarea "`;"
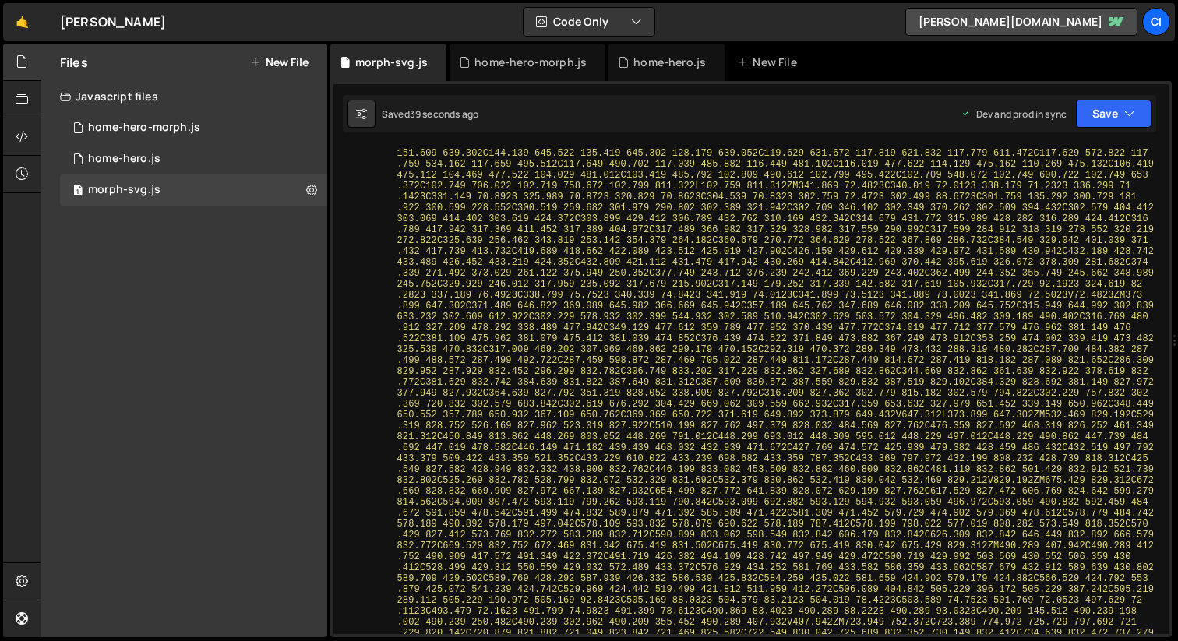
scroll to position [0, 0]
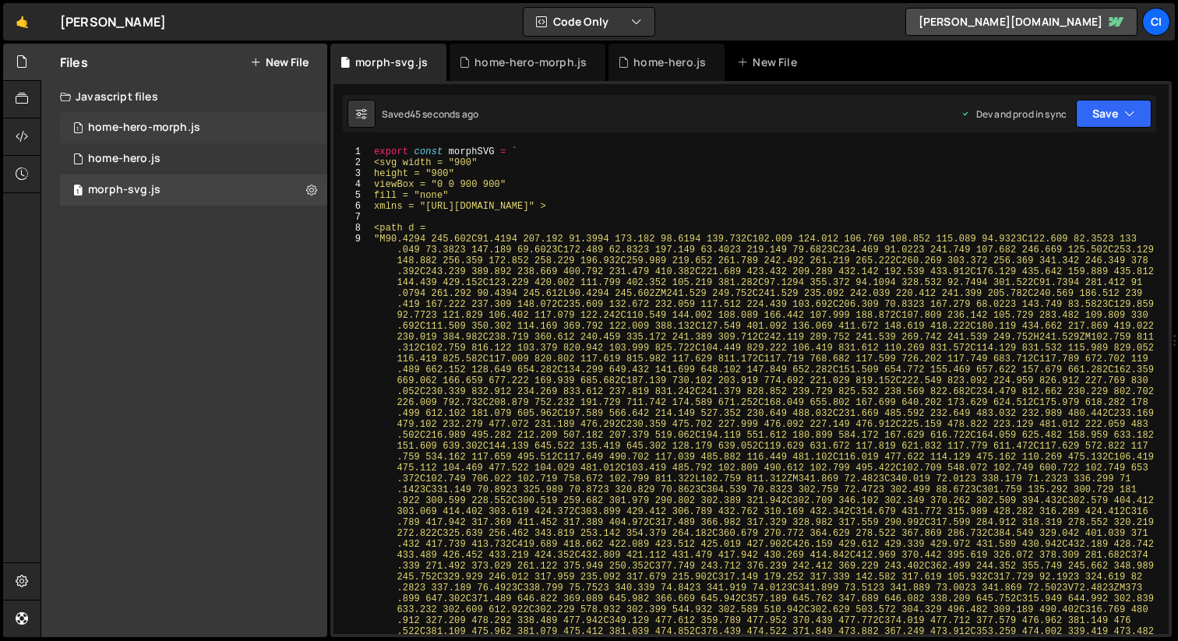
click at [197, 128] on div "home-hero-morph.js" at bounding box center [144, 128] width 112 height 14
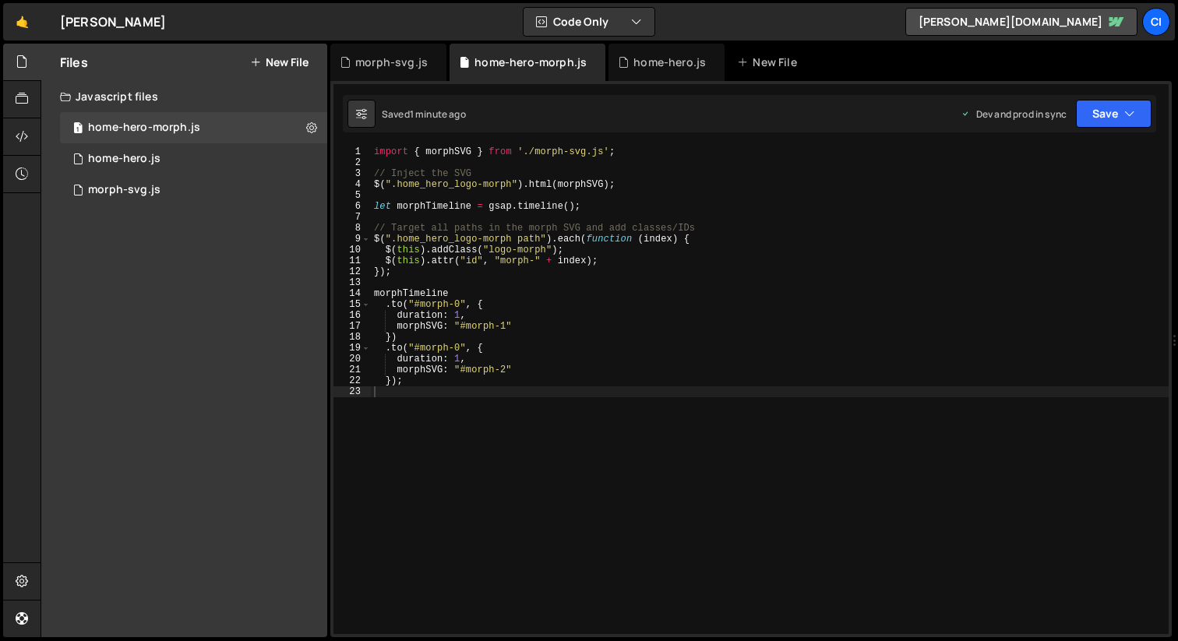
click at [383, 156] on div "import { morphSVG } from './morph-svg.js' ; // Inject the SVG $ ( ".home_hero_l…" at bounding box center [770, 400] width 798 height 509
click at [486, 183] on div "//import { morphSVG } from './morph-svg.js'; // Inject the SVG $ ( ".home_hero_…" at bounding box center [770, 400] width 798 height 509
type textarea "//$(".home_hero_logo-morph").html(morphSVG);"
click at [199, 195] on div "1 morph-svg.js 0" at bounding box center [193, 189] width 267 height 31
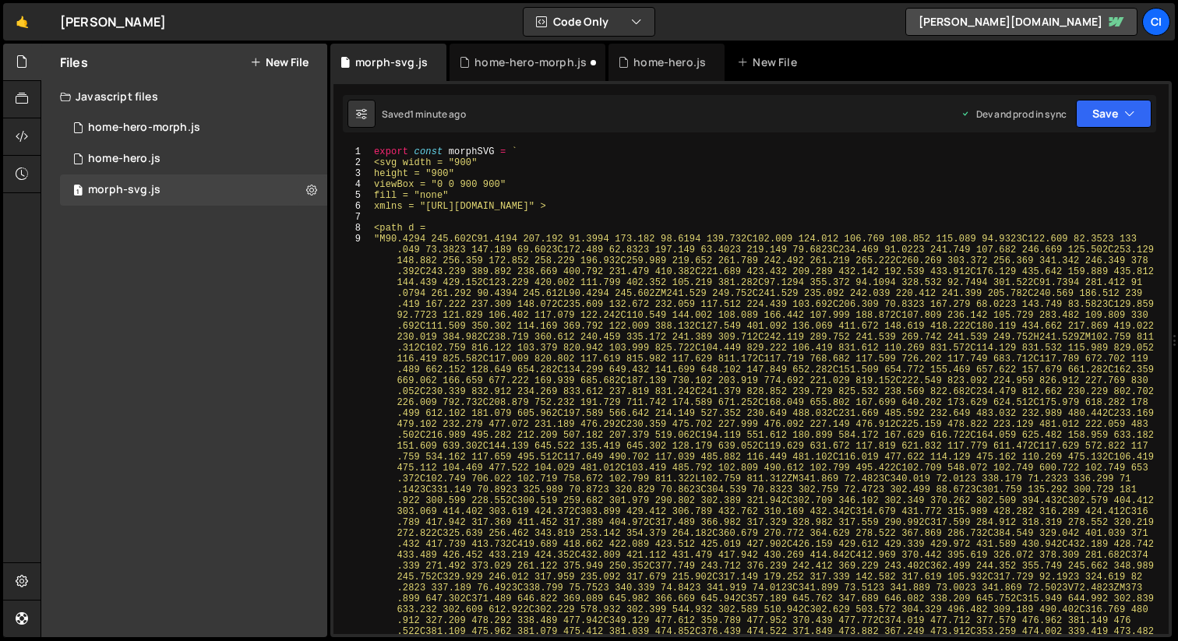
type textarea "<svg width = "900""
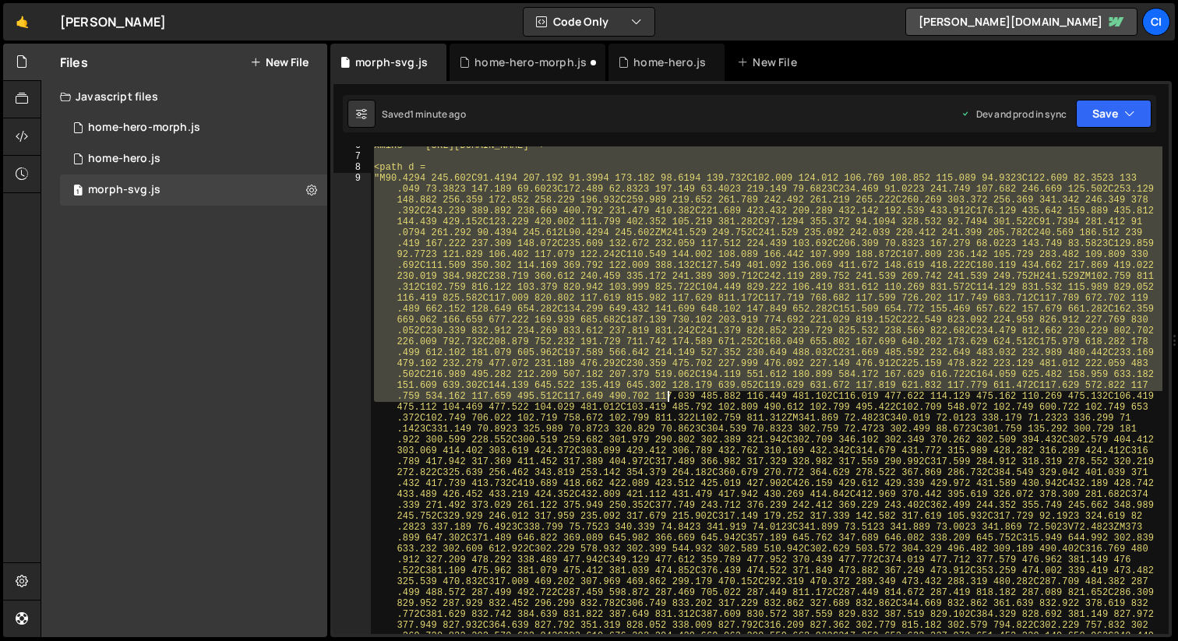
scroll to position [61, 0]
drag, startPoint x: 375, startPoint y: 160, endPoint x: 665, endPoint y: 391, distance: 371.3
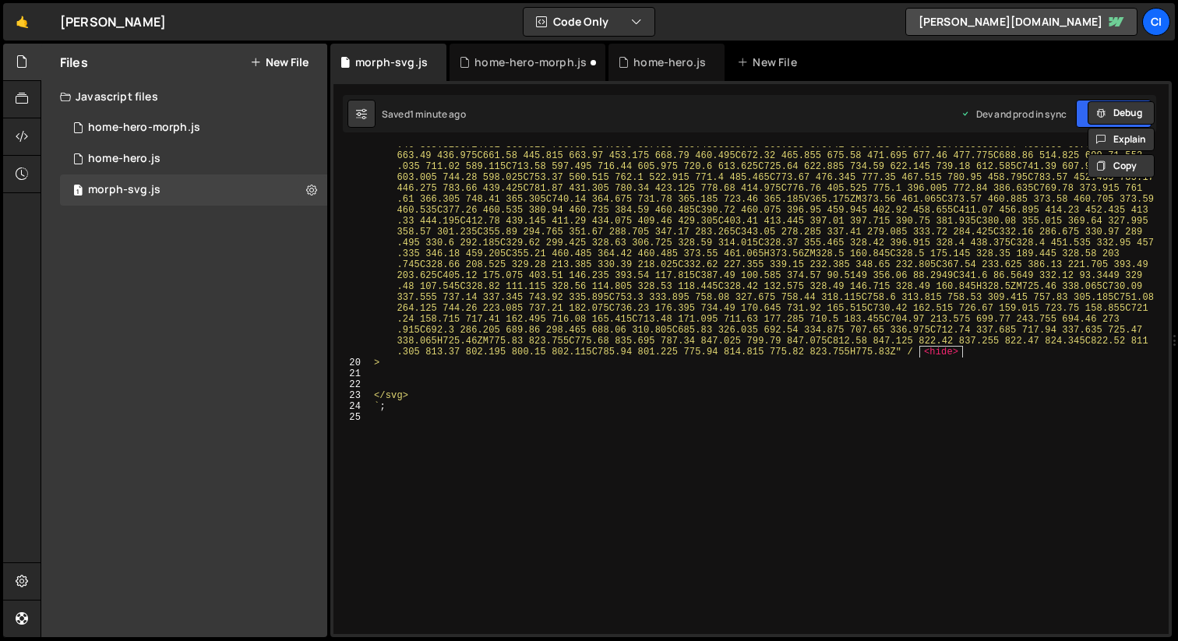
scroll to position [2946, 0]
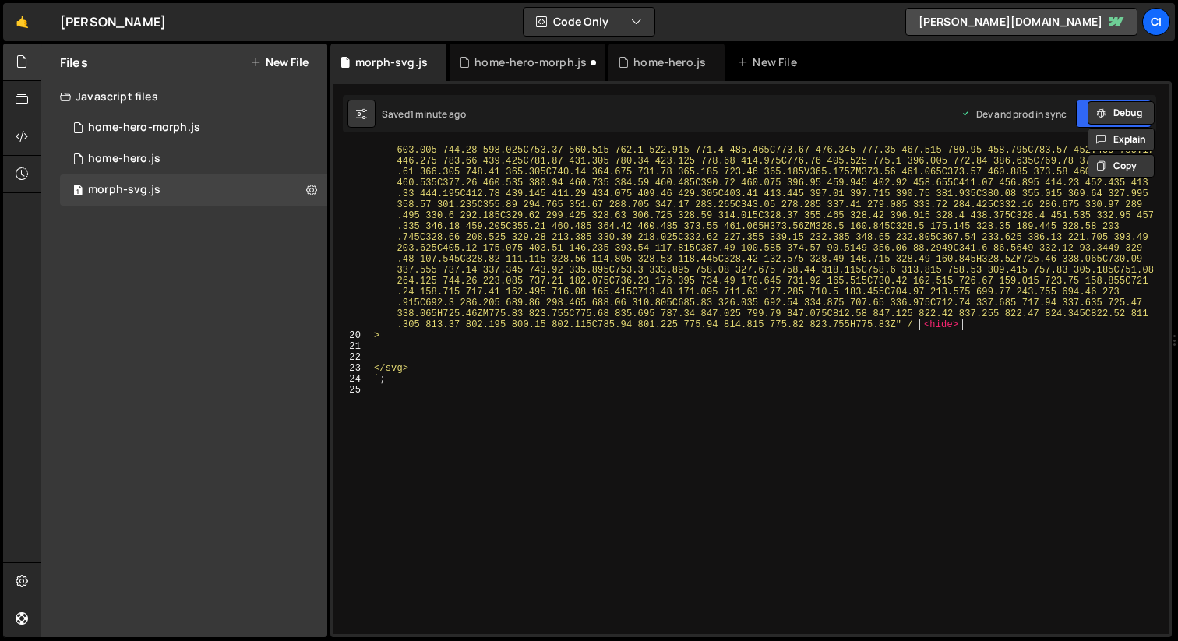
click at [412, 354] on div ""M89.4804 652.455C89.4804 596.355 89.4704 540.255 89.5104 484.145C89.5104 480.4…" at bounding box center [766, 138] width 791 height 1382
click at [412, 347] on div ""M89.4804 652.455C89.4804 596.355 89.4704 540.255 89.5104 484.145C89.5104 480.4…" at bounding box center [766, 138] width 791 height 1382
paste textarea
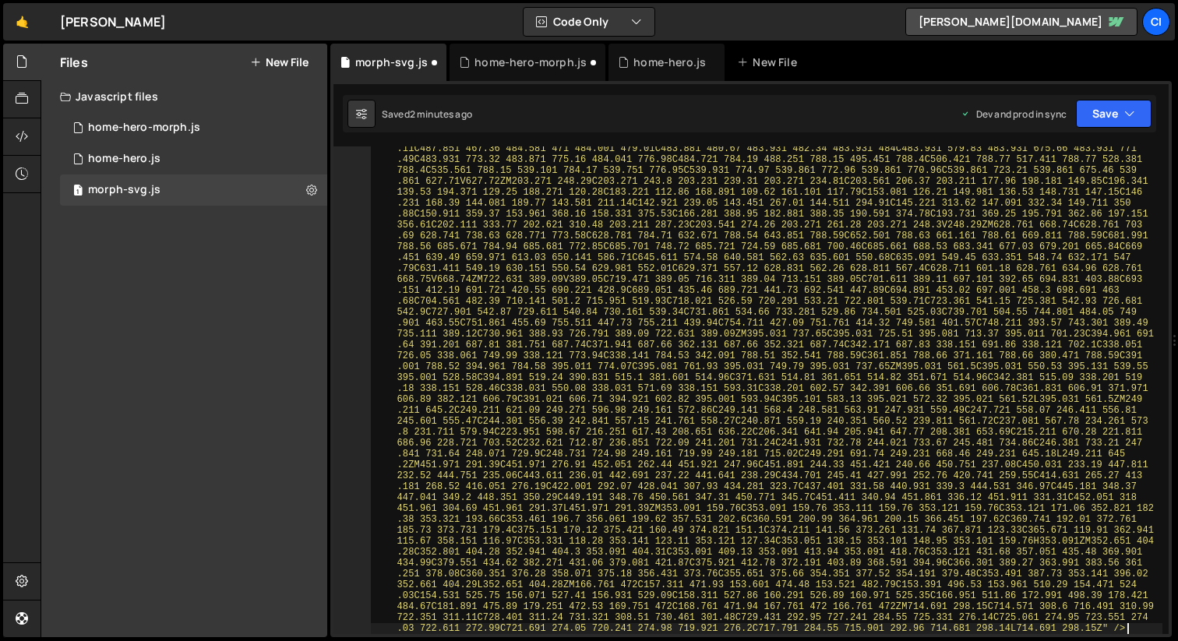
scroll to position [11527, 0]
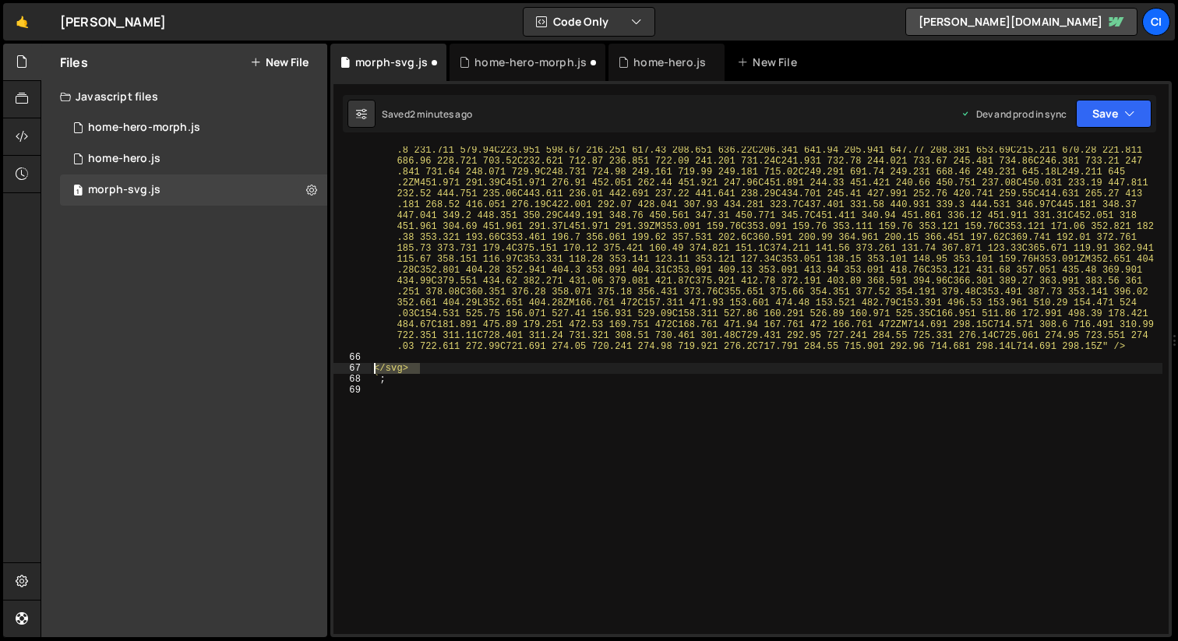
drag, startPoint x: 417, startPoint y: 370, endPoint x: 360, endPoint y: 368, distance: 56.9
click at [349, 370] on div "65 66 67 68 69 "M64.4312 651.74C64.4312 590.82 64.4611 529.9 64.4111 468.98C64.…" at bounding box center [750, 390] width 835 height 488
type textarea "</svg>"
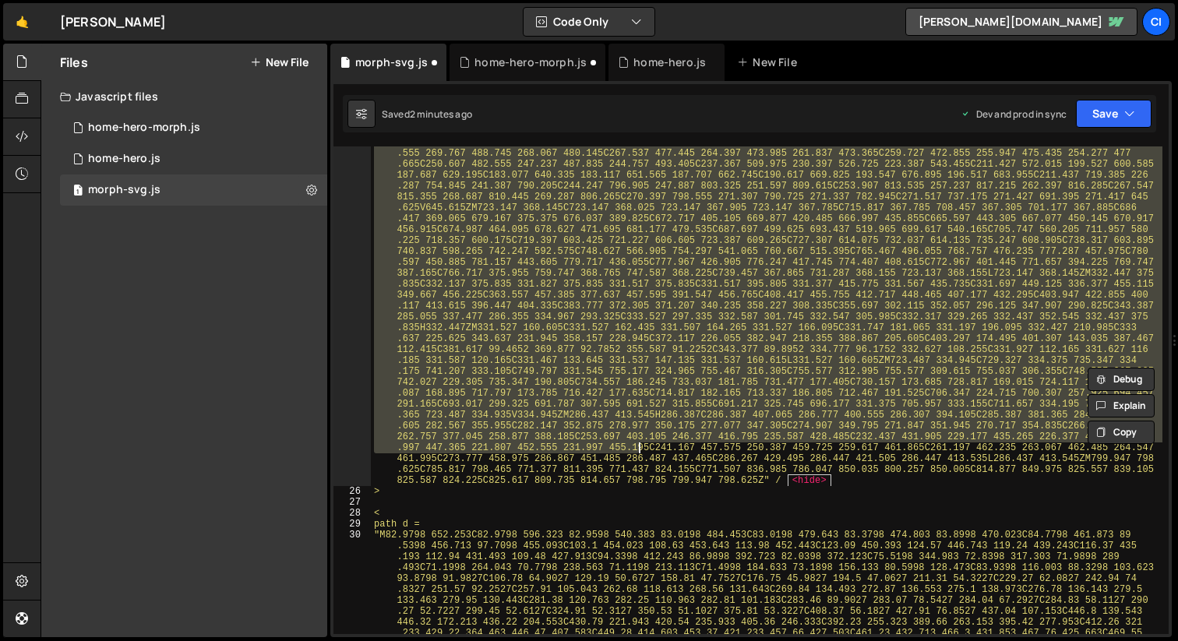
scroll to position [3911, 0]
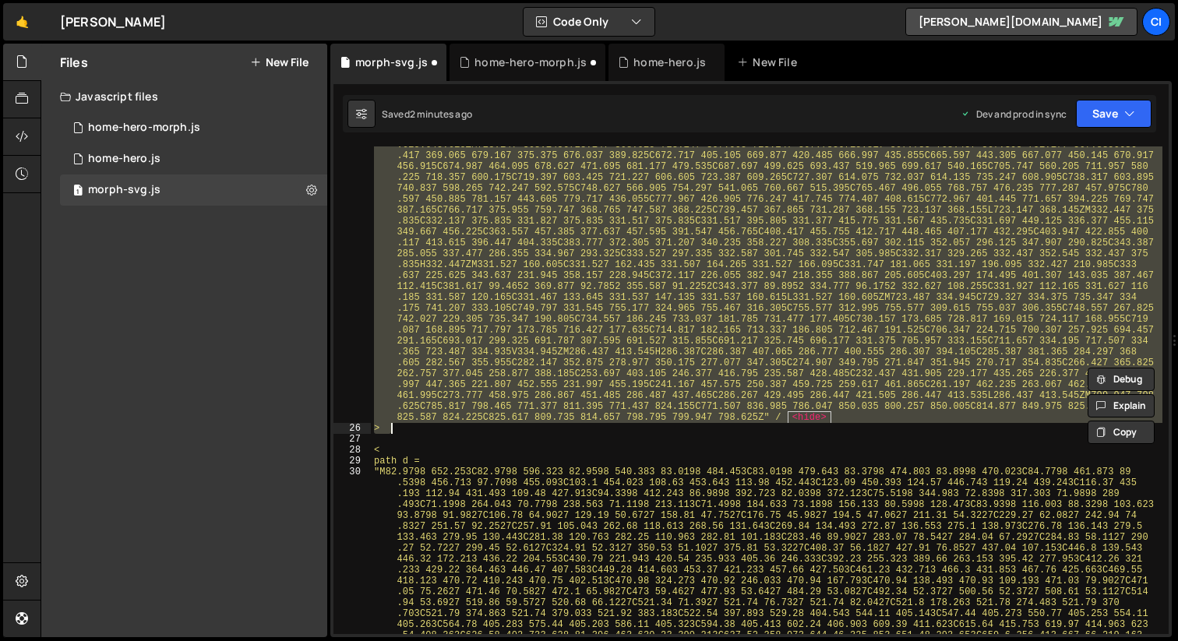
drag, startPoint x: 372, startPoint y: 165, endPoint x: 443, endPoint y: 432, distance: 276.4
click at [443, 432] on div ""M86.4573 652.265C86.4573 596.335 86.4273 540.395 86.4973 484.465C86.4973 479.4…" at bounding box center [766, 645] width 791 height 2450
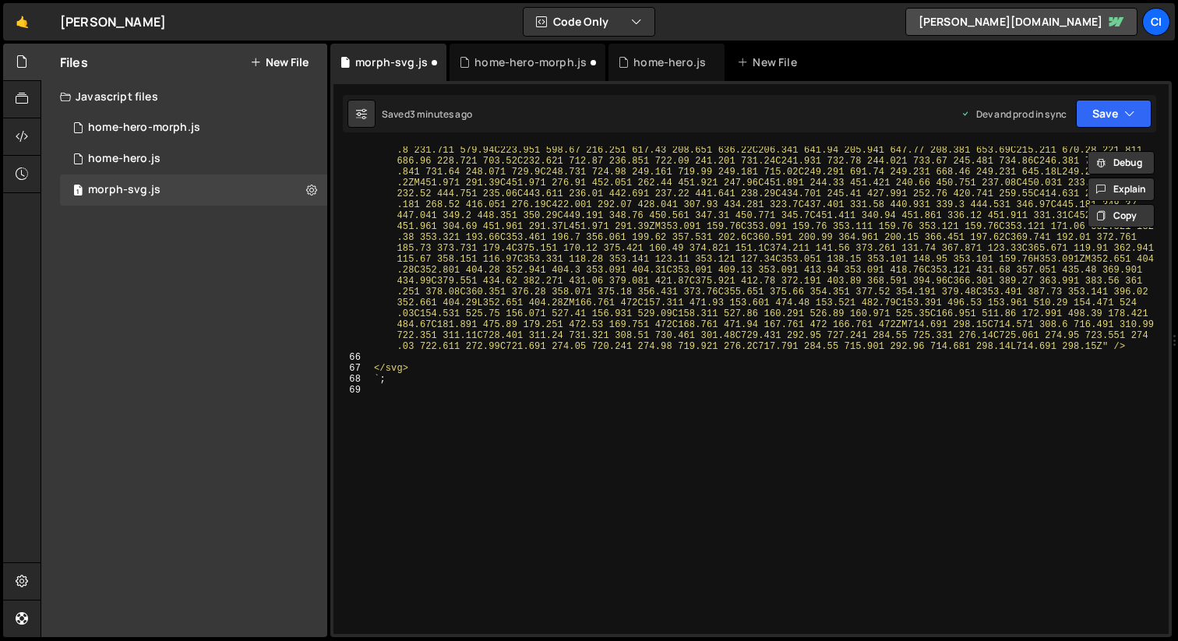
scroll to position [11527, 0]
drag, startPoint x: 432, startPoint y: 369, endPoint x: 361, endPoint y: 368, distance: 71.7
click at [361, 368] on div "65 66 67 68 69 "M64.4312 651.74C64.4312 590.82 64.4611 529.9 64.4111 468.98C64.…" at bounding box center [750, 390] width 835 height 488
type textarea "</svg>"
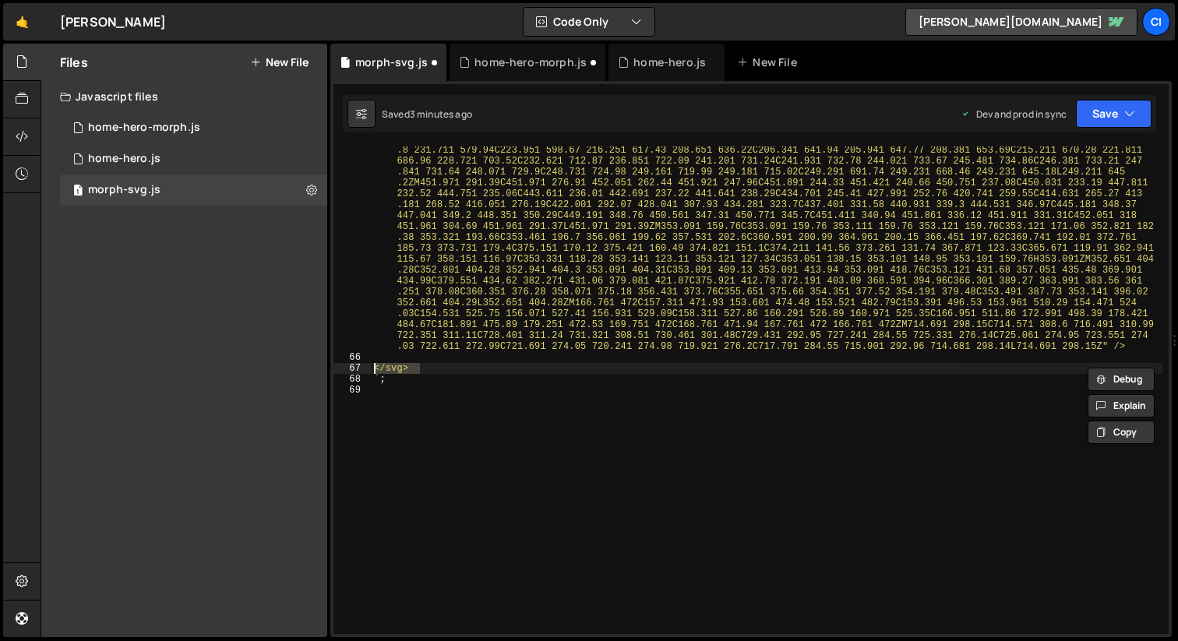
click at [442, 369] on div ""M64.4312 651.74C64.4312 590.82 64.4611 529.9 64.4111 468.98C64.4011 455.56 68.…" at bounding box center [766, 390] width 791 height 488
drag, startPoint x: 442, startPoint y: 371, endPoint x: 386, endPoint y: 368, distance: 56.9
click at [384, 368] on div ""M64.4312 651.74C64.4312 590.82 64.4611 529.9 64.4111 468.98C64.4011 455.56 68.…" at bounding box center [766, 220] width 791 height 1262
click at [215, 132] on div "1 home-hero-morph.js 0" at bounding box center [193, 127] width 267 height 31
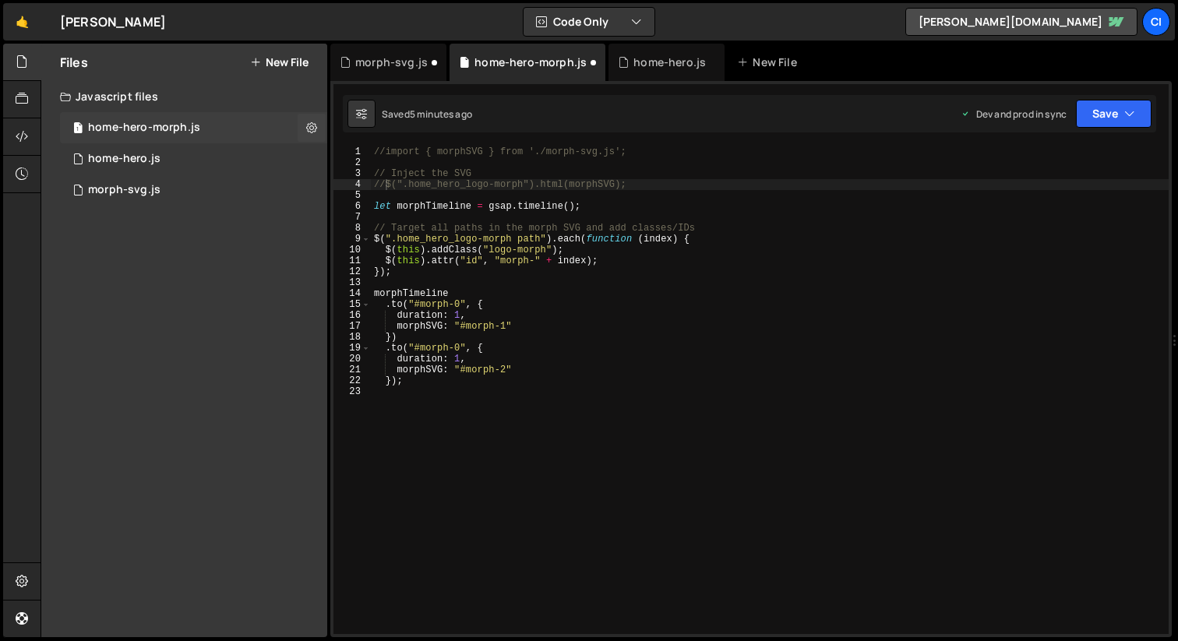
click at [215, 132] on div "1 home-hero-morph.js 0" at bounding box center [193, 127] width 267 height 31
click at [547, 561] on div "//import { morphSVG } from './morph-svg.js'; // Inject the SVG //$(".home_hero_…" at bounding box center [770, 400] width 798 height 509
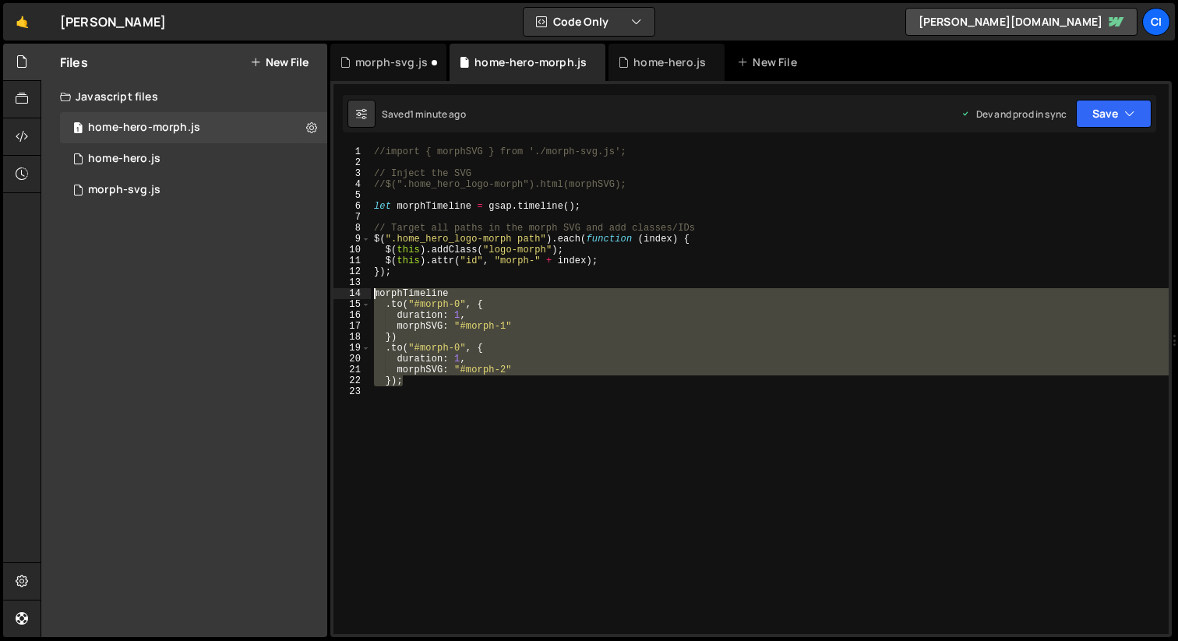
drag, startPoint x: 418, startPoint y: 384, endPoint x: 363, endPoint y: 294, distance: 105.3
click at [363, 294] on div "1 2 3 4 5 6 7 8 9 10 11 12 13 14 15 16 17 18 19 20 21 22 23 //import { morphSVG…" at bounding box center [750, 390] width 835 height 488
type textarea "morphTimeline .to("#morph-0", {"
click at [287, 59] on button "New File" at bounding box center [279, 62] width 58 height 12
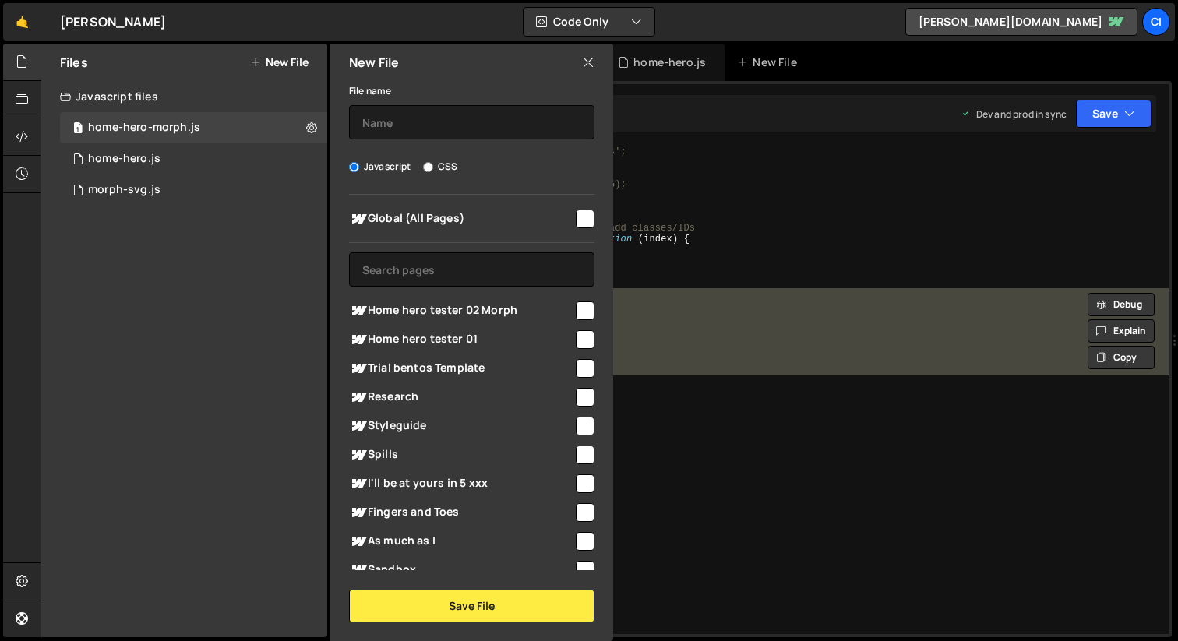
click at [590, 68] on icon at bounding box center [588, 62] width 12 height 17
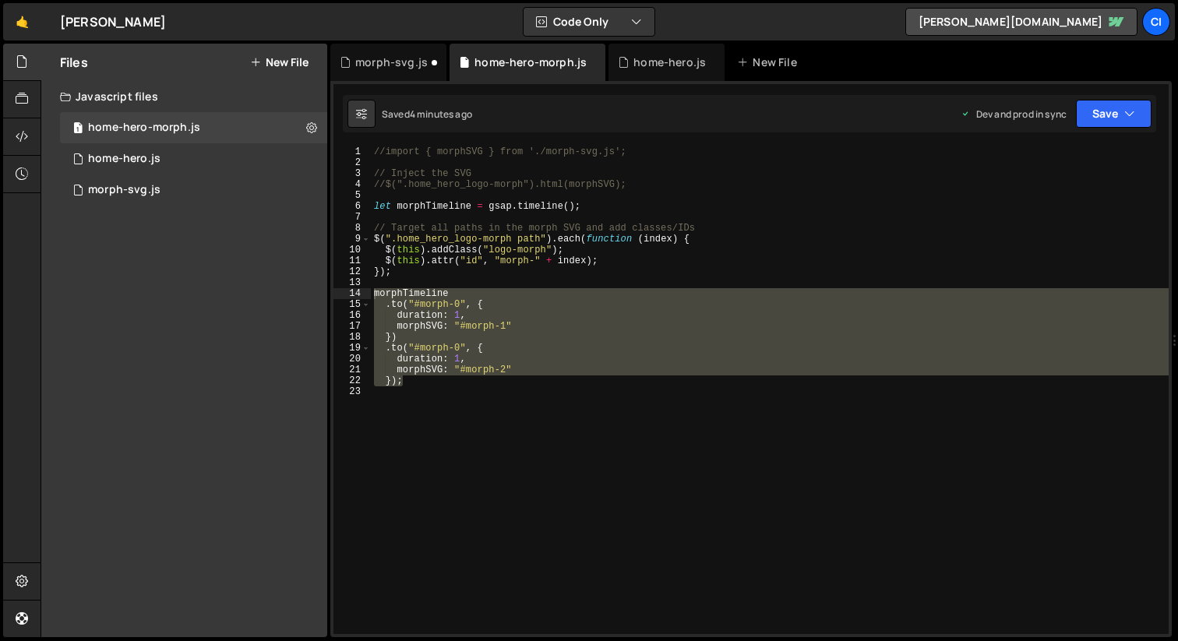
click at [442, 385] on div "//import { morphSVG } from './morph-svg.js'; // Inject the SVG //$(".home_hero_…" at bounding box center [770, 390] width 798 height 488
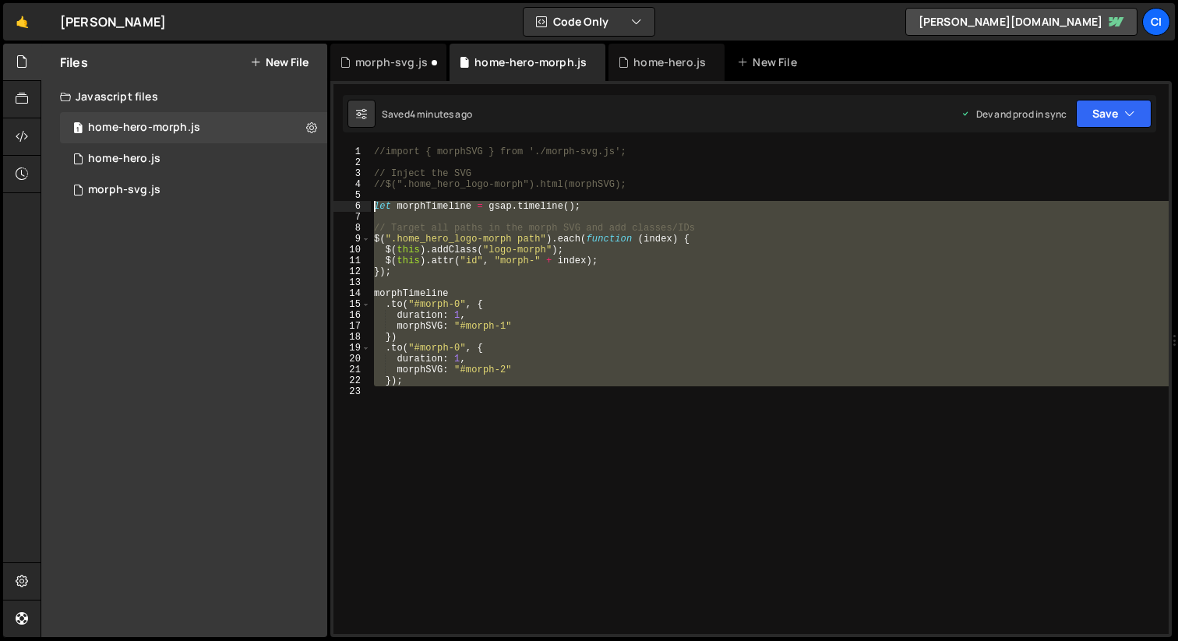
drag, startPoint x: 481, startPoint y: 391, endPoint x: 360, endPoint y: 206, distance: 221.2
click at [360, 206] on div "}); 1 2 3 4 5 6 7 8 9 10 11 12 13 14 15 16 17 18 19 20 21 22 23 //import { morp…" at bounding box center [750, 390] width 835 height 488
type textarea "let morphTimeline = gsap.timeline();"
click at [438, 193] on div "//import { morphSVG } from './morph-svg.js'; // Inject the SVG //$(".home_hero_…" at bounding box center [770, 400] width 798 height 509
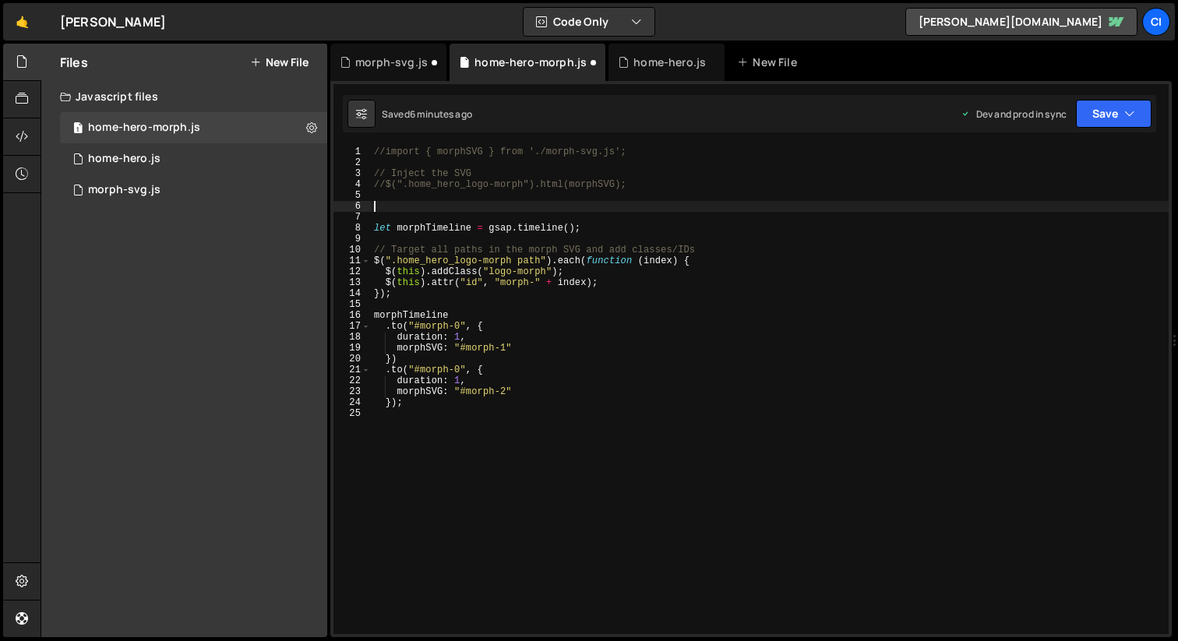
paste textarea "}"
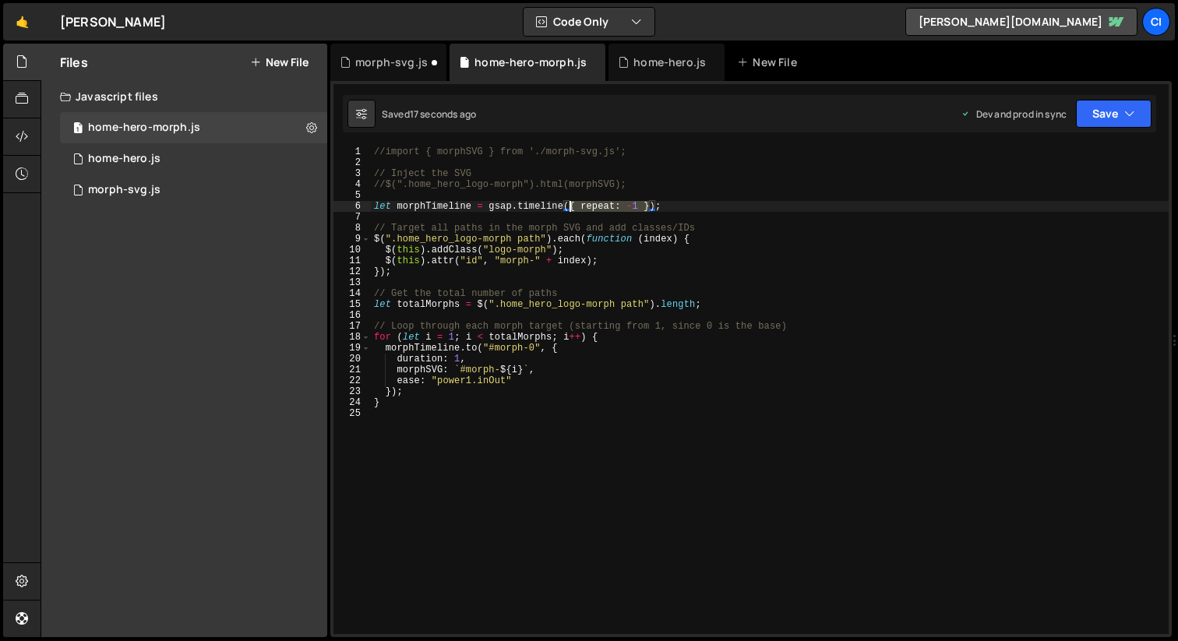
drag, startPoint x: 650, startPoint y: 207, endPoint x: 580, endPoint y: 207, distance: 69.3
click at [571, 207] on div "//import { morphSVG } from './morph-svg.js'; // Inject the SVG //$(".home_hero_…" at bounding box center [770, 400] width 798 height 509
drag, startPoint x: 574, startPoint y: 210, endPoint x: 638, endPoint y: 210, distance: 63.9
click at [574, 210] on div "//import { morphSVG } from './morph-svg.js'; // Inject the SVG //$(".home_hero_…" at bounding box center [770, 390] width 798 height 488
type textarea "let morphTimeline = gsap.timeline();"
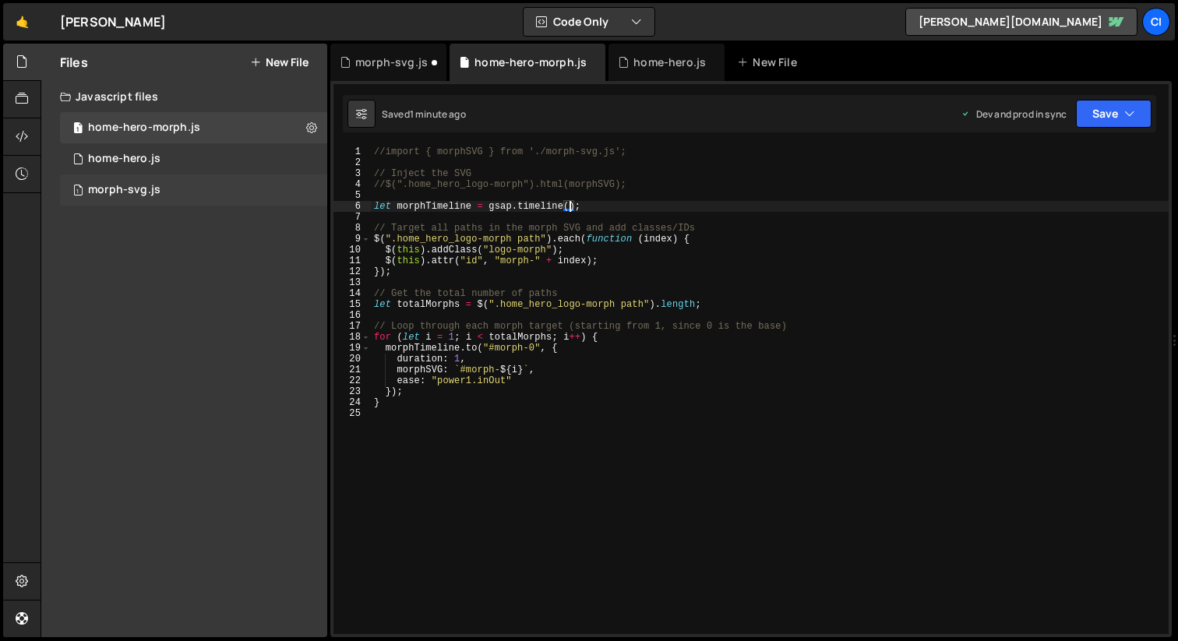
click at [141, 190] on div "morph-svg.js" at bounding box center [124, 190] width 72 height 14
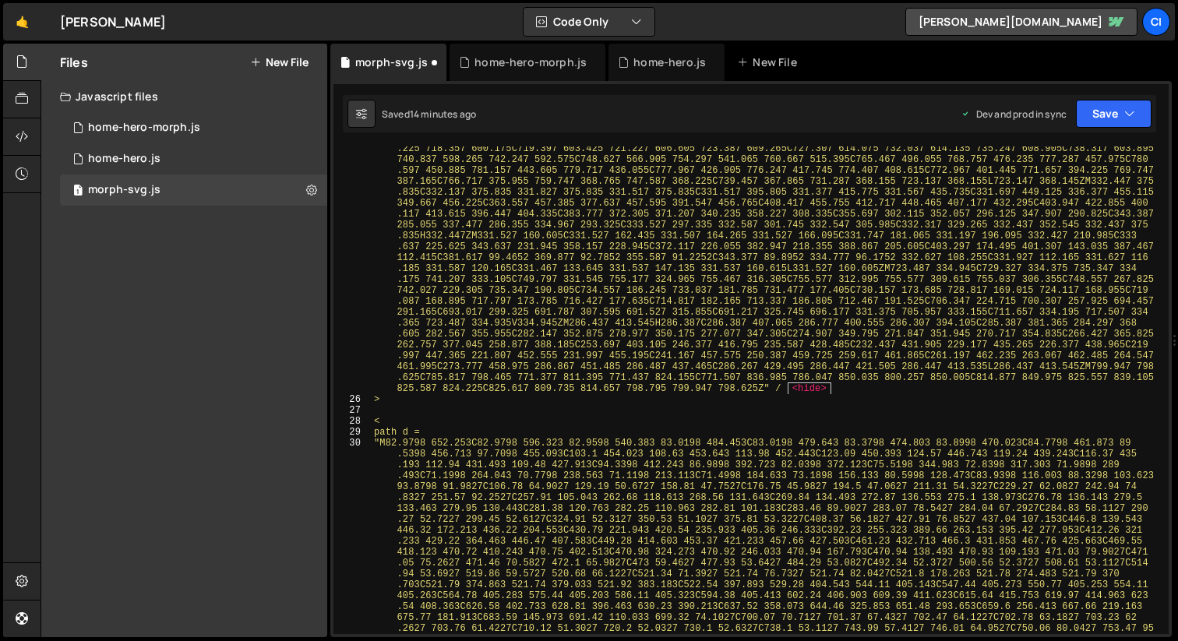
scroll to position [4005, 0]
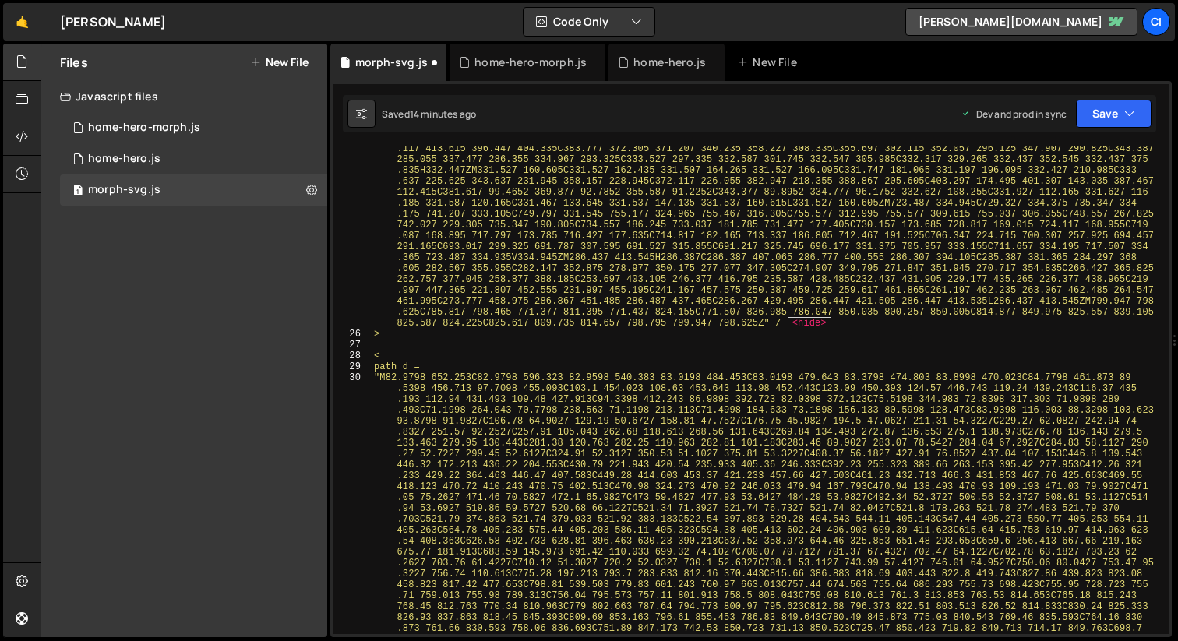
click at [396, 355] on div ""M86.4573 652.265C86.4573 596.335 86.4273 540.395 86.4973 484.465C86.4973 479.4…" at bounding box center [766, 551] width 791 height 2450
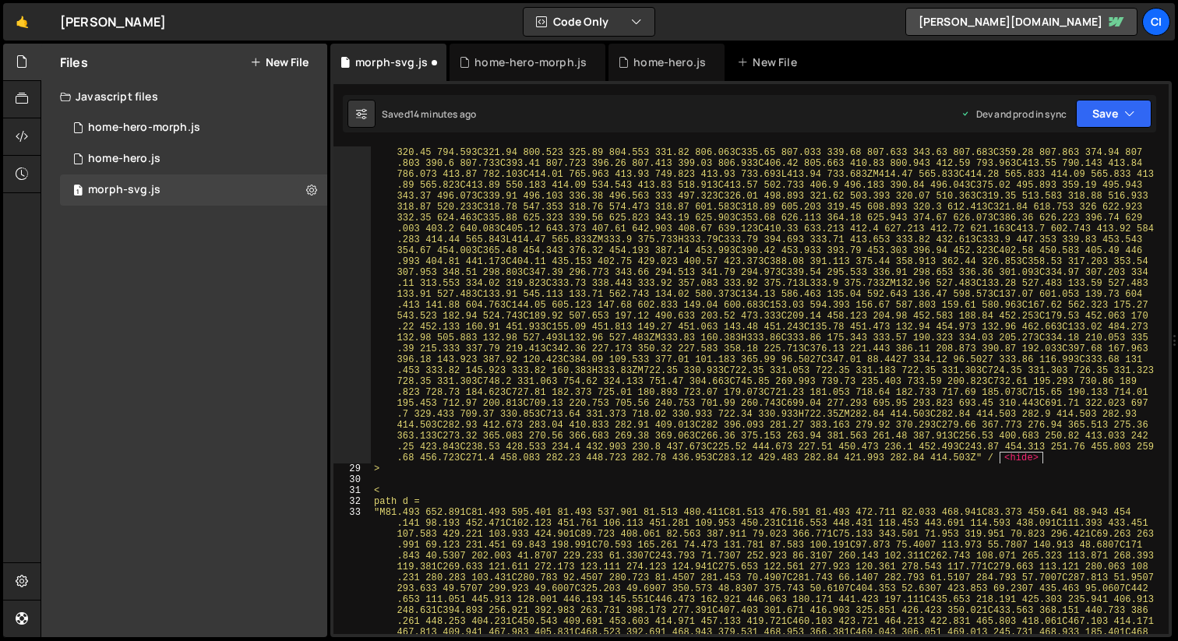
scroll to position [4865, 0]
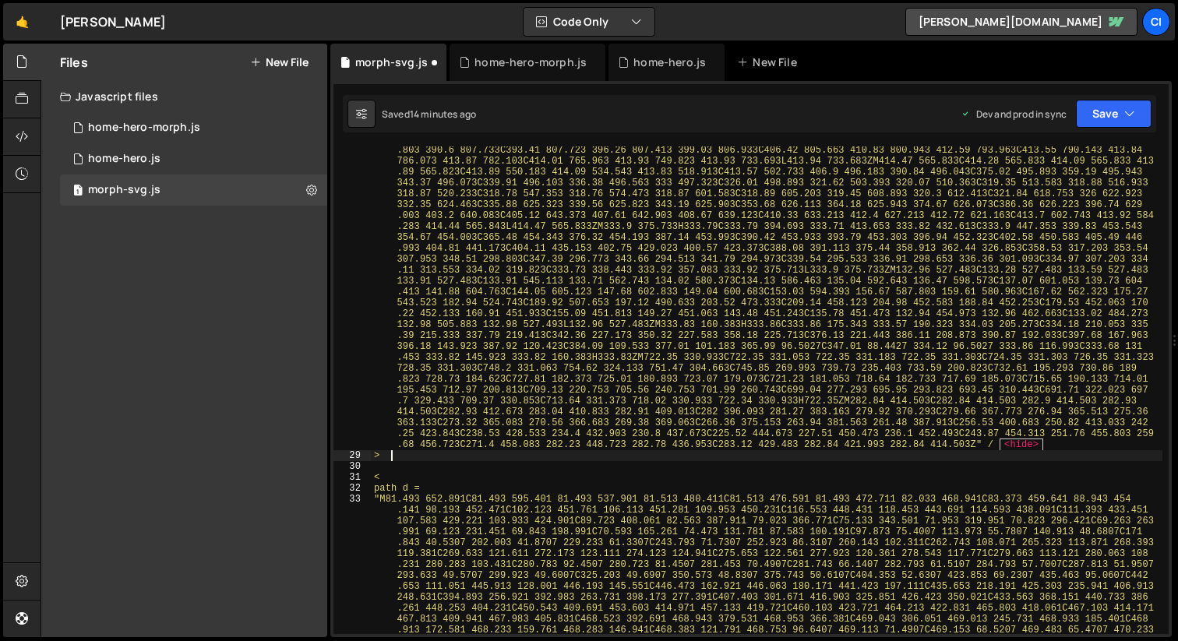
type textarea ">"
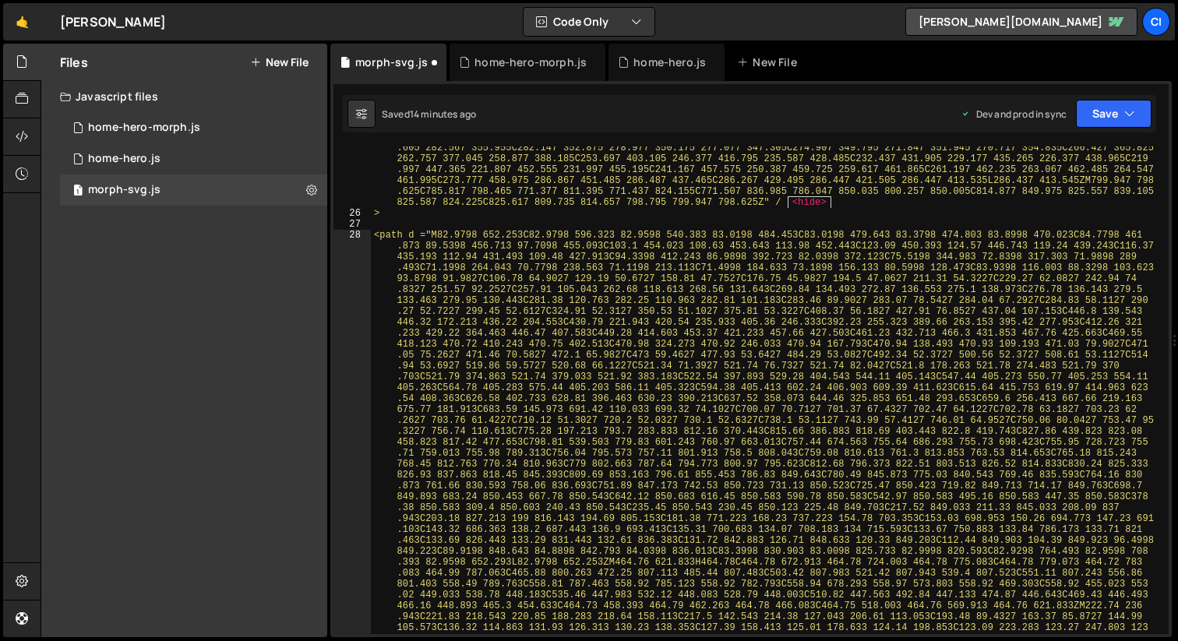
scroll to position [3947, 0]
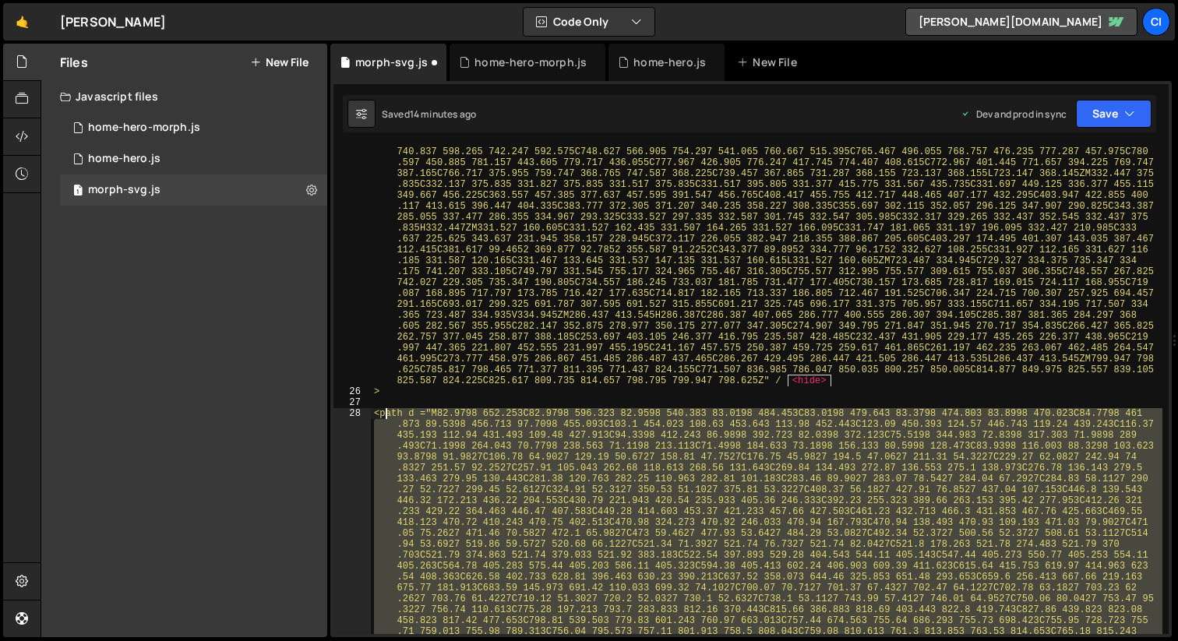
click at [386, 417] on div ""M86.4573 652.265C86.4573 596.335 86.4273 540.395 86.4973 484.465C86.4973 479.4…" at bounding box center [766, 608] width 791 height 2450
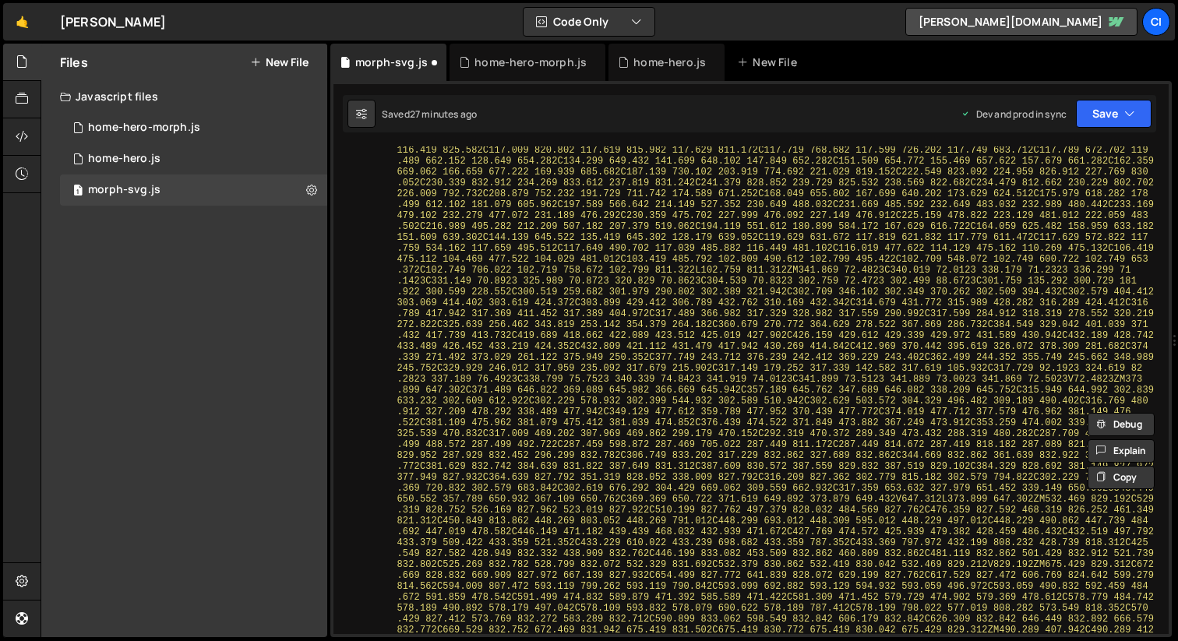
scroll to position [0, 0]
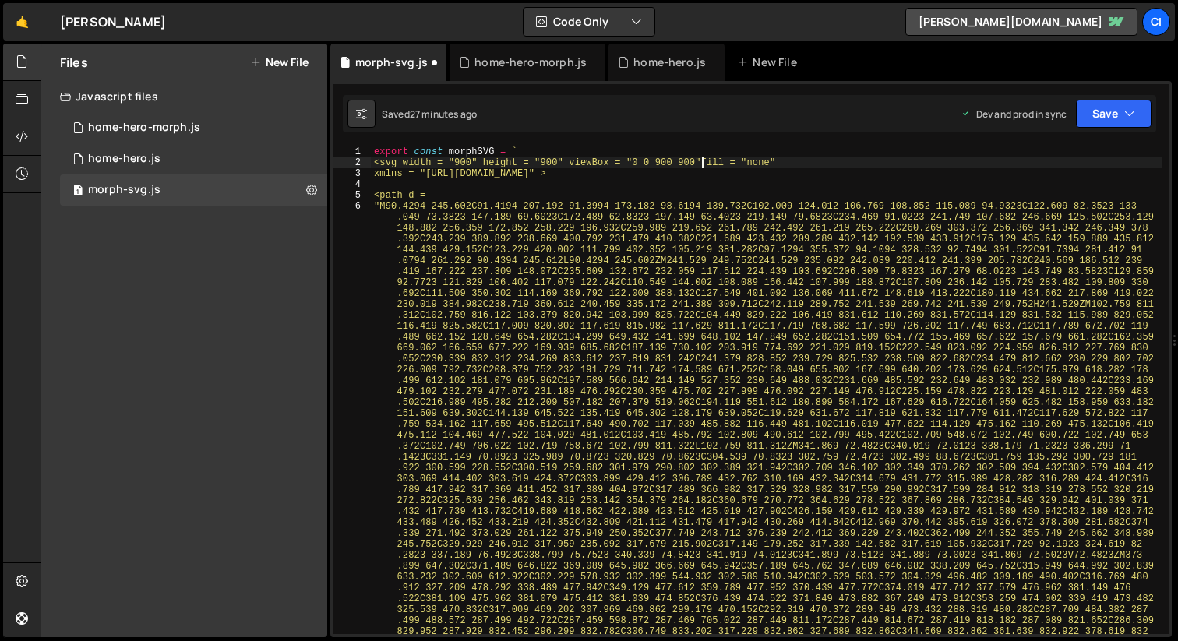
scroll to position [0, 26]
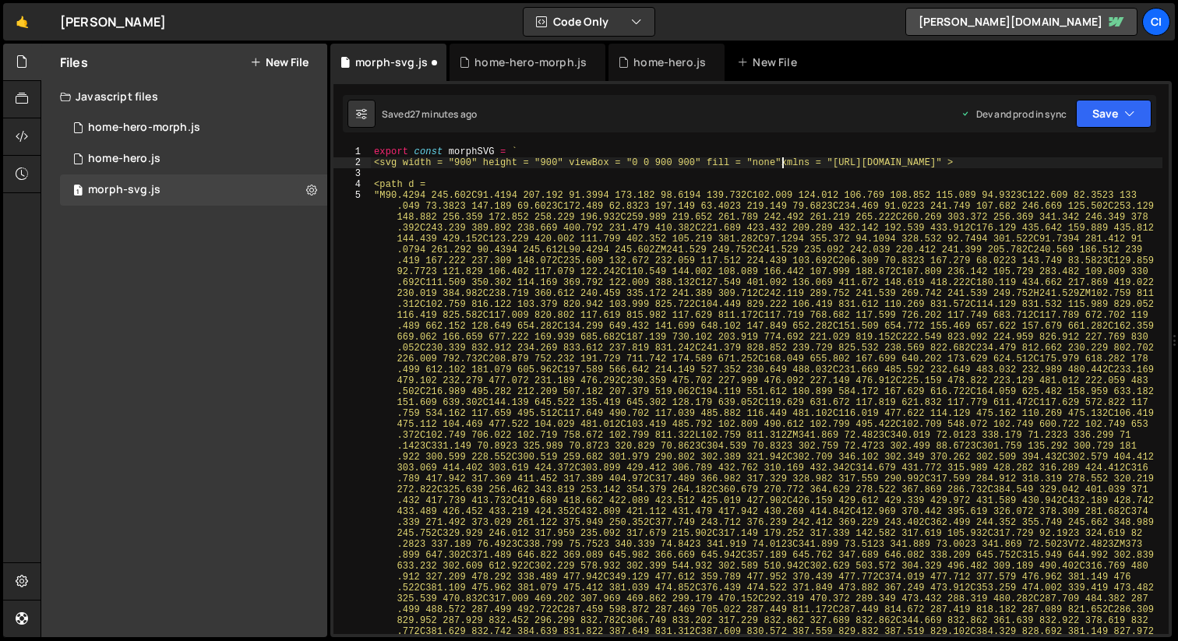
type textarea "<svg width = "900" height = "900" viewBox = "0 0 900 900" fill = "none" xmlns =…"
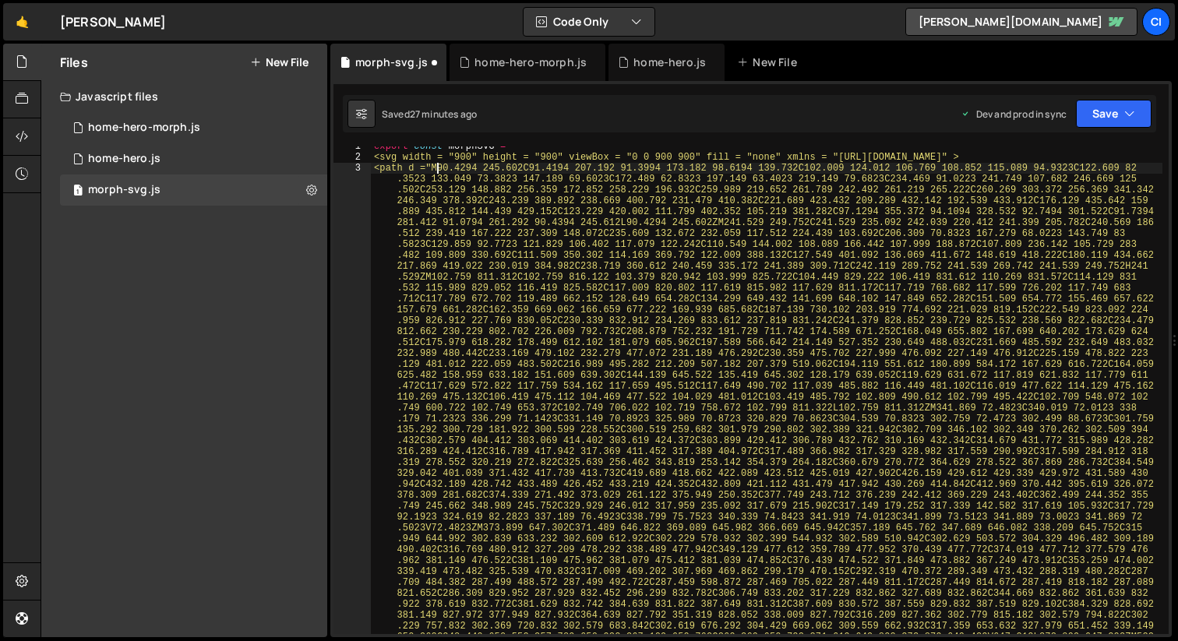
scroll to position [0, 0]
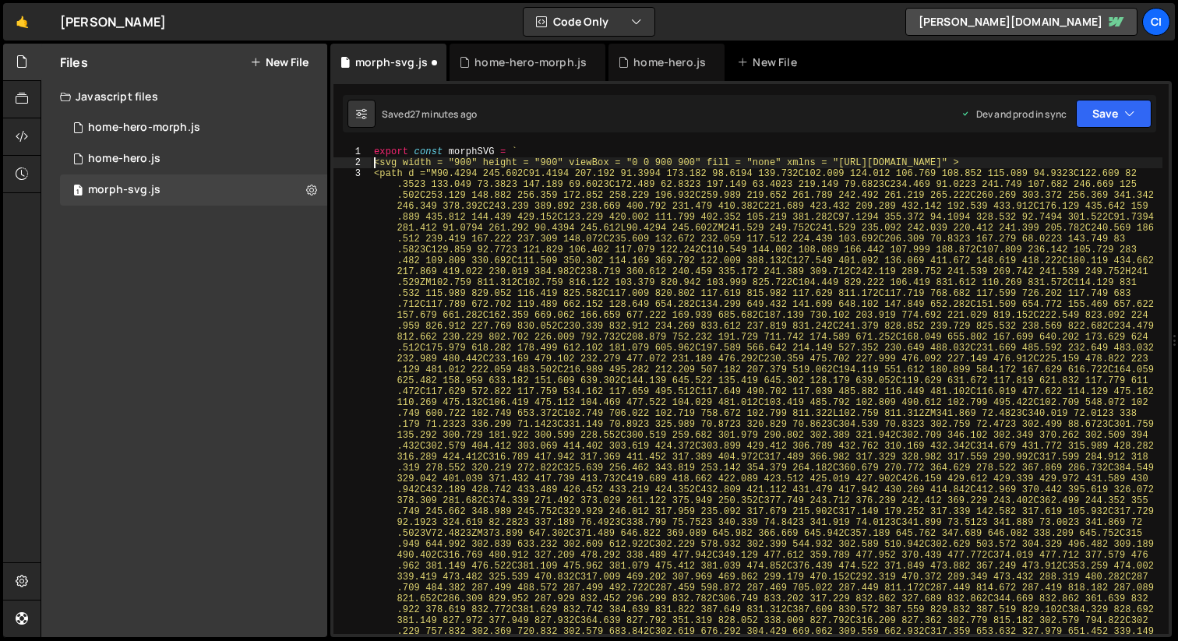
type textarea "<svg width = "900" height = "900" viewBox = "0 0 900 900" fill = "none" xmlns =…"
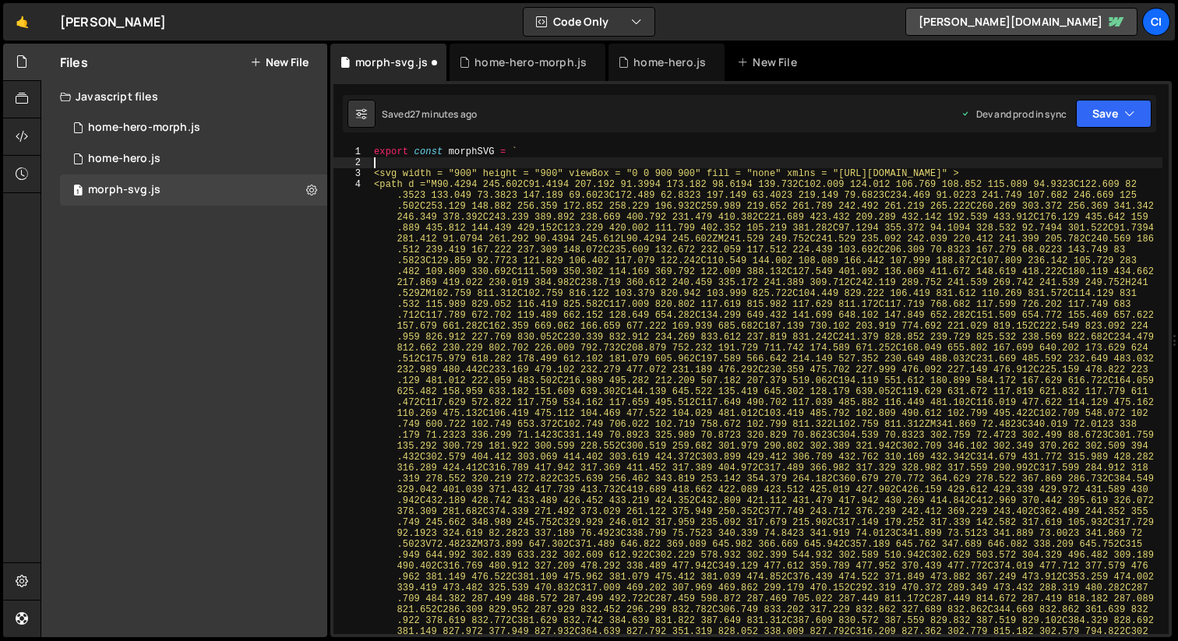
paste textarea "<div class="home_hero_logo-morph">"
type textarea "<div class="home_hero_logo-morph">"
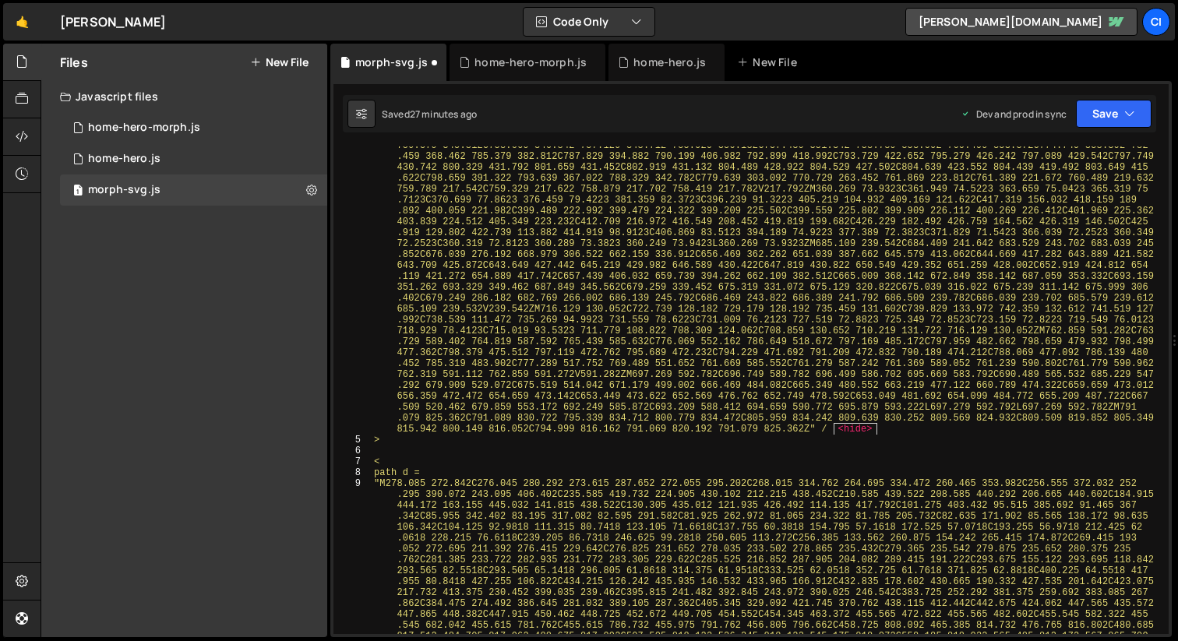
scroll to position [801, 0]
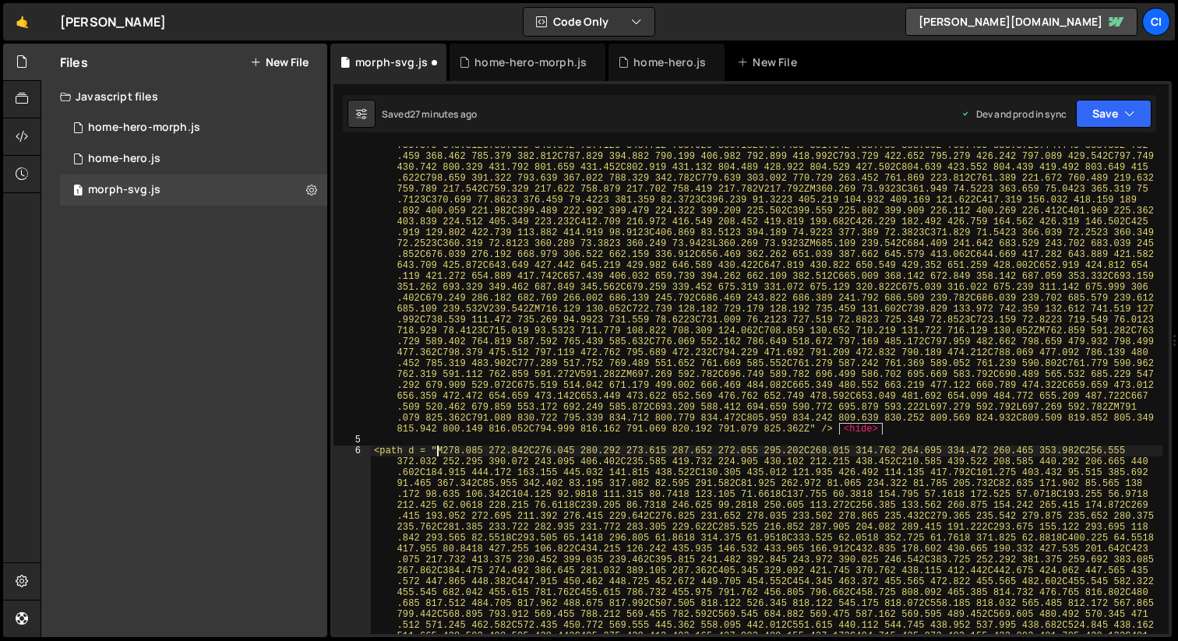
type textarea "<path d ="M278.085 272.842C276.045 280.292 273.615 287.652 272.055 295.202C268.…"
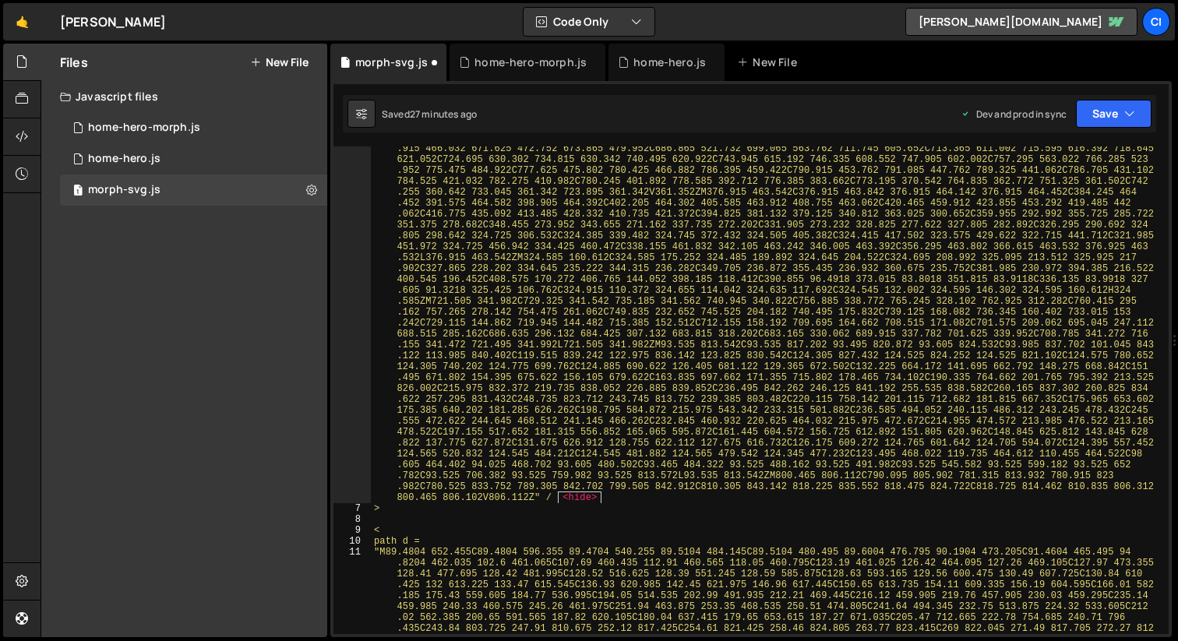
scroll to position [1832, 0]
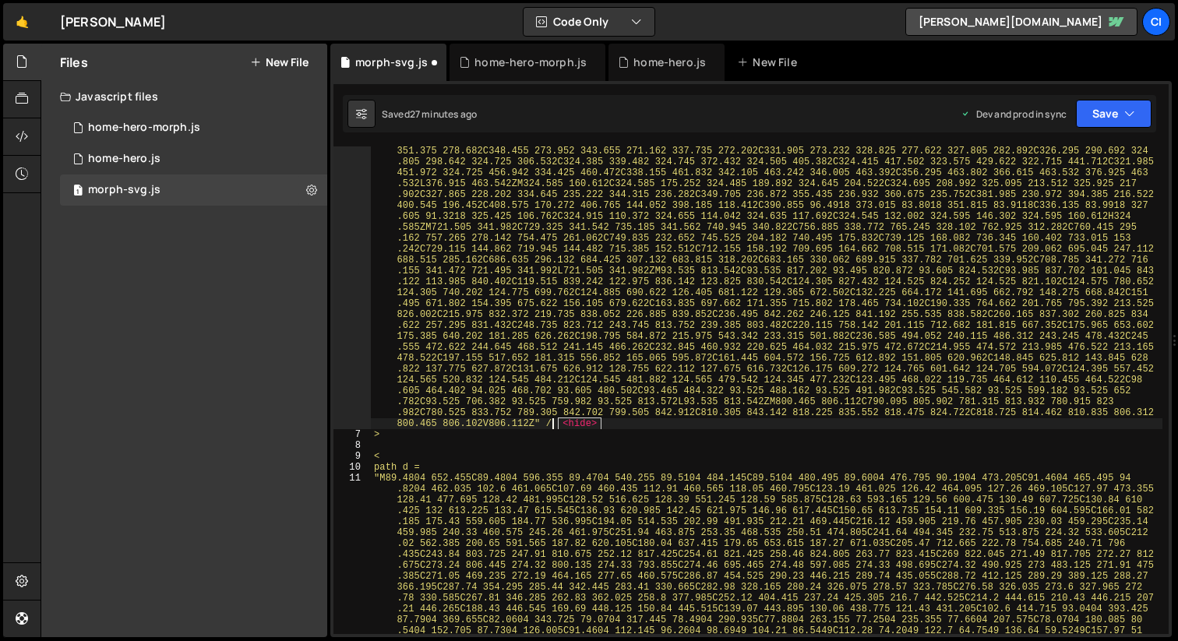
click at [624, 428] on div "<path d ="M278.085 272.842C276.045 280.292 273.615 287.652 272.055 295.202C268.…" at bounding box center [766, 607] width 791 height 2385
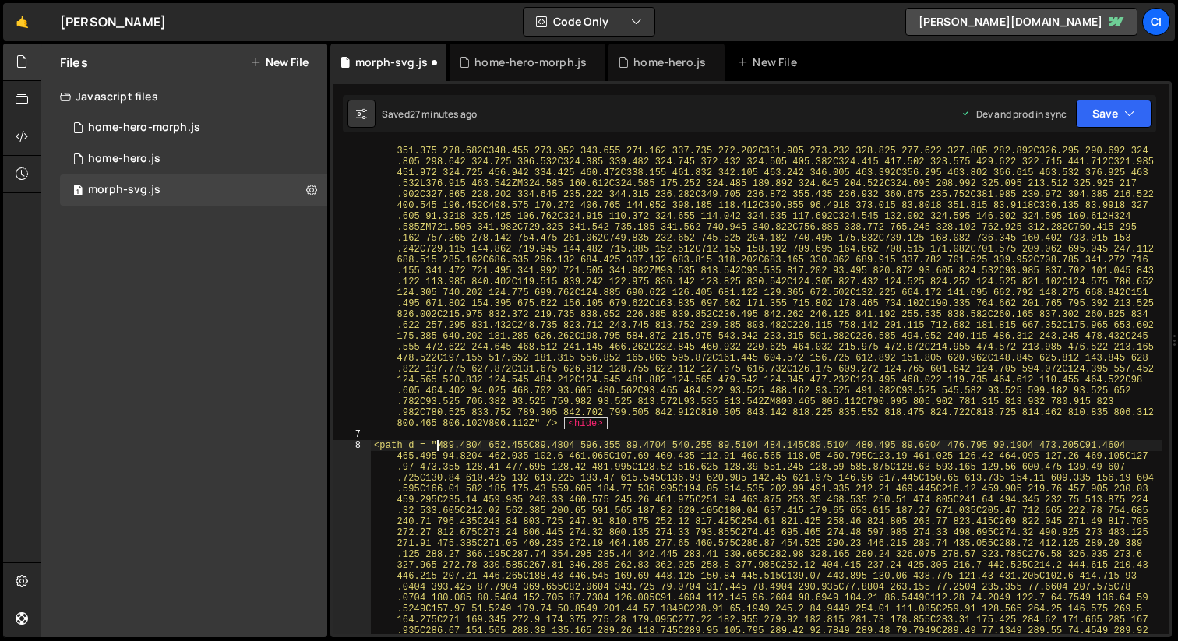
type textarea "<path d ="M89.4804 652.455C89.4804 596.355 89.4704 540.255 89.5104 484.145C89.5…"
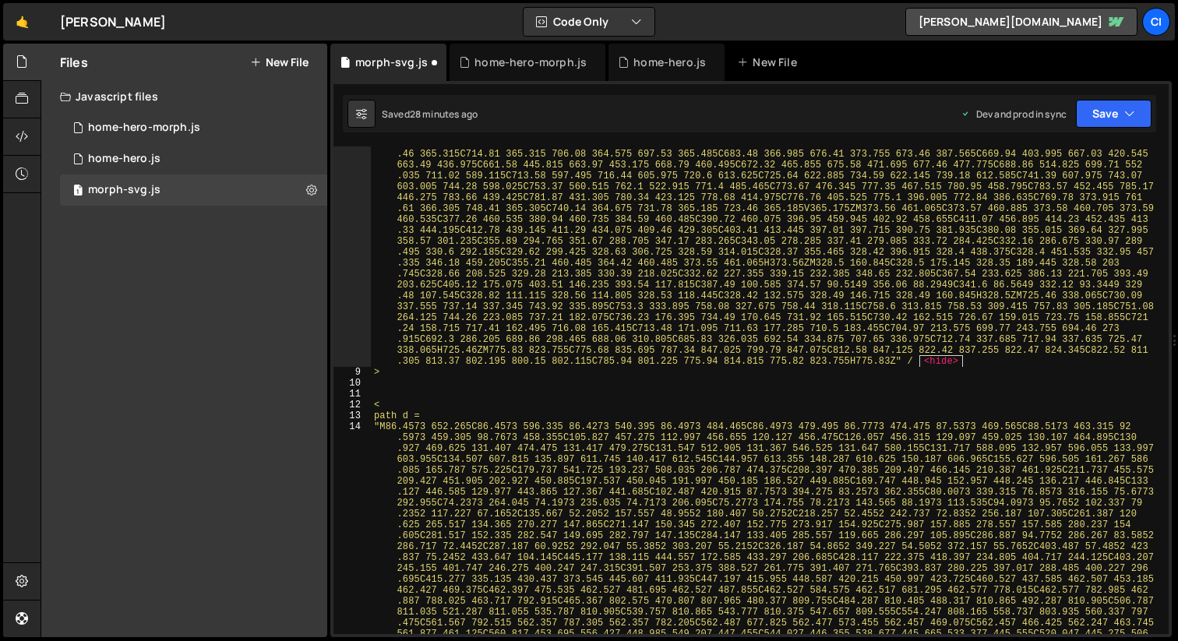
scroll to position [2818, 0]
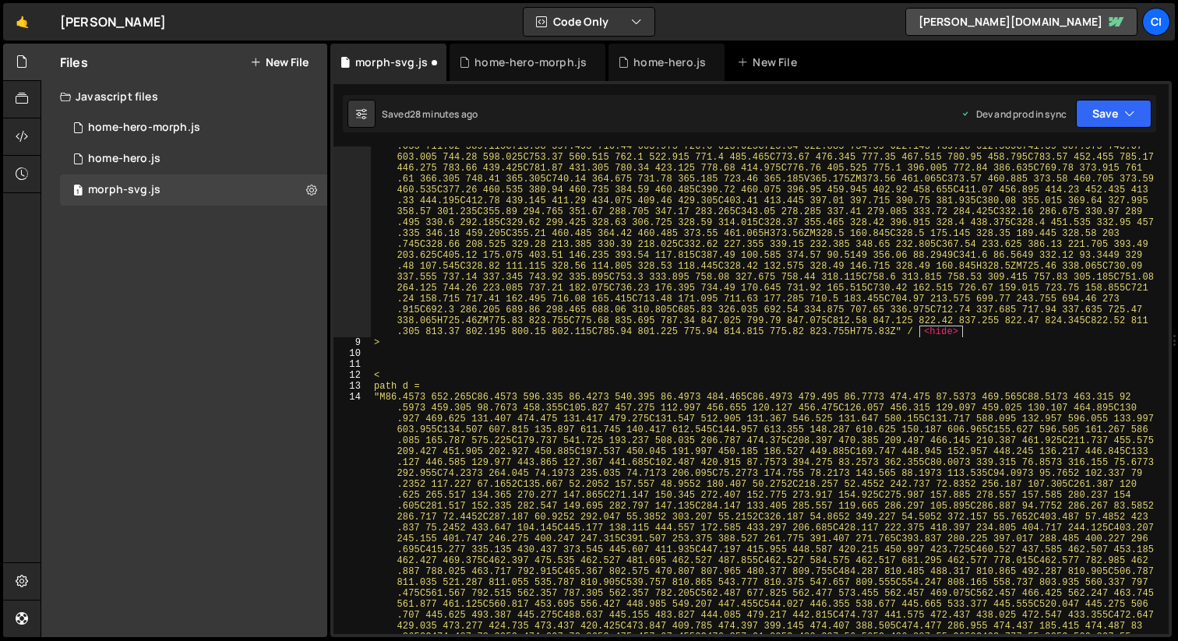
click at [1079, 336] on div "<path d ="M89.4804 652.455C89.4804 596.355 89.4704 540.255 89.5104 484.145C89.5…" at bounding box center [766, 641] width 791 height 2374
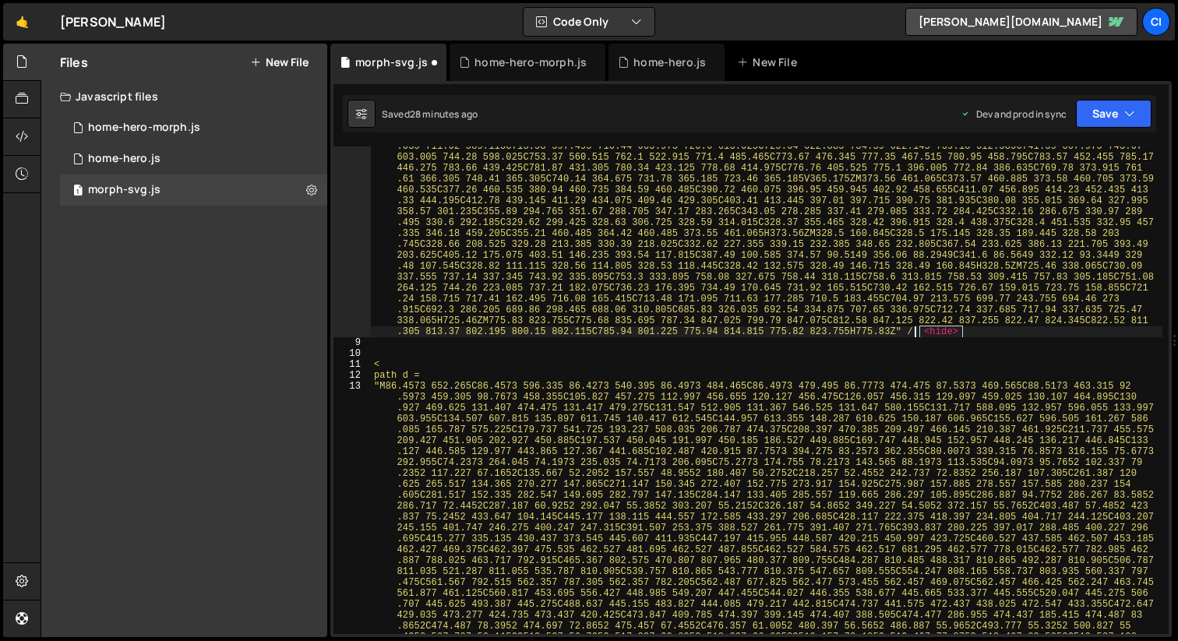
type textarea ">"
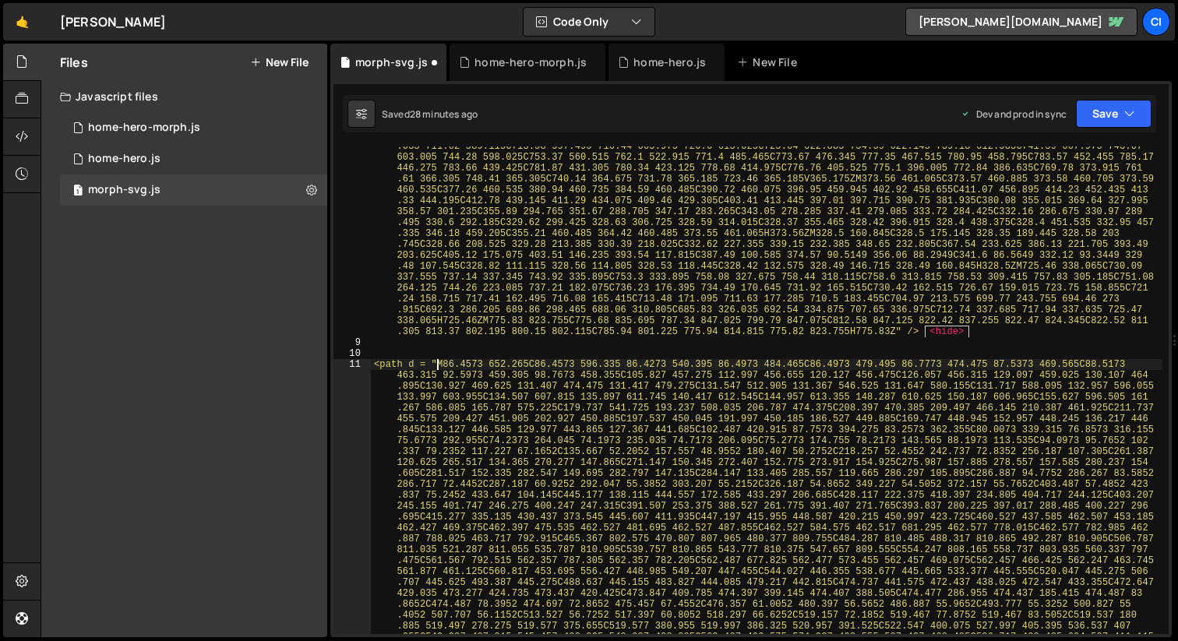
type textarea "<path d ="M86.4573 652.265C86.4573 596.335 86.4273 540.395 86.4973 484.465C86.4…"
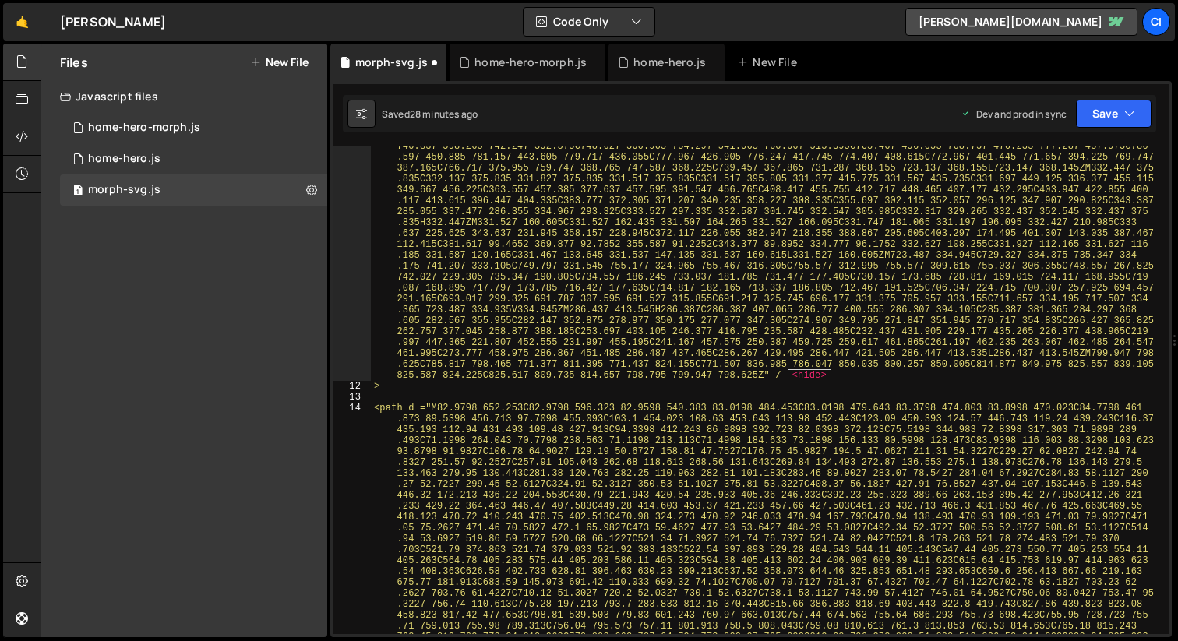
scroll to position [3805, 0]
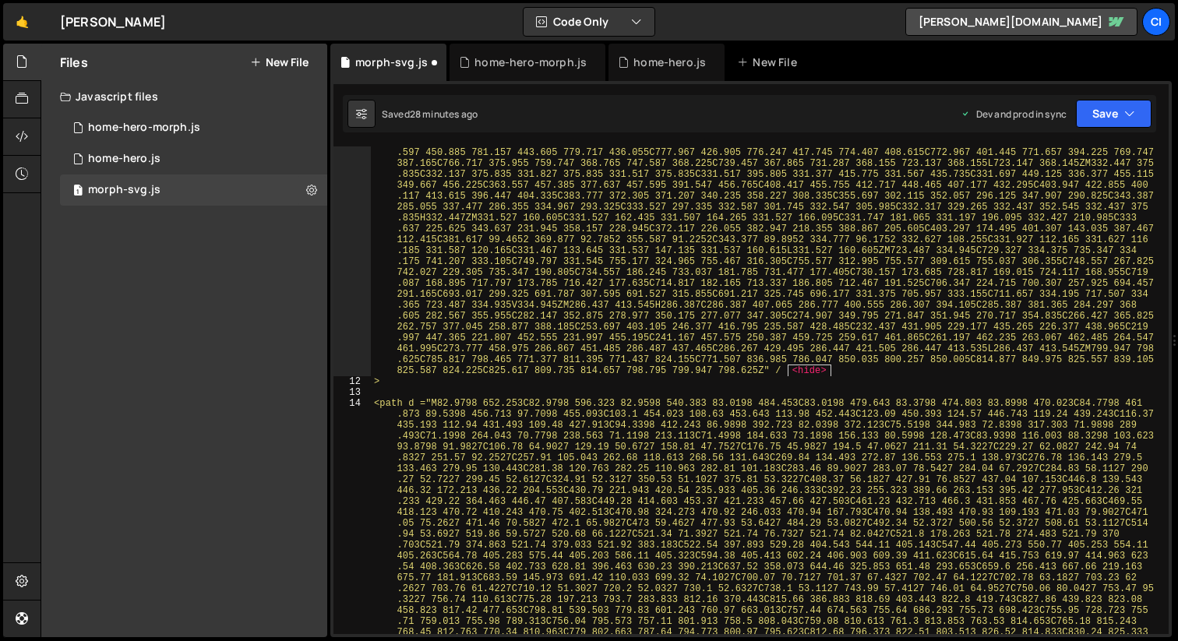
click at [886, 370] on div "<path d ="M86.4573 652.265C86.4573 596.335 86.4273 540.395 86.4973 484.465C86.4…" at bounding box center [766, 598] width 791 height 2450
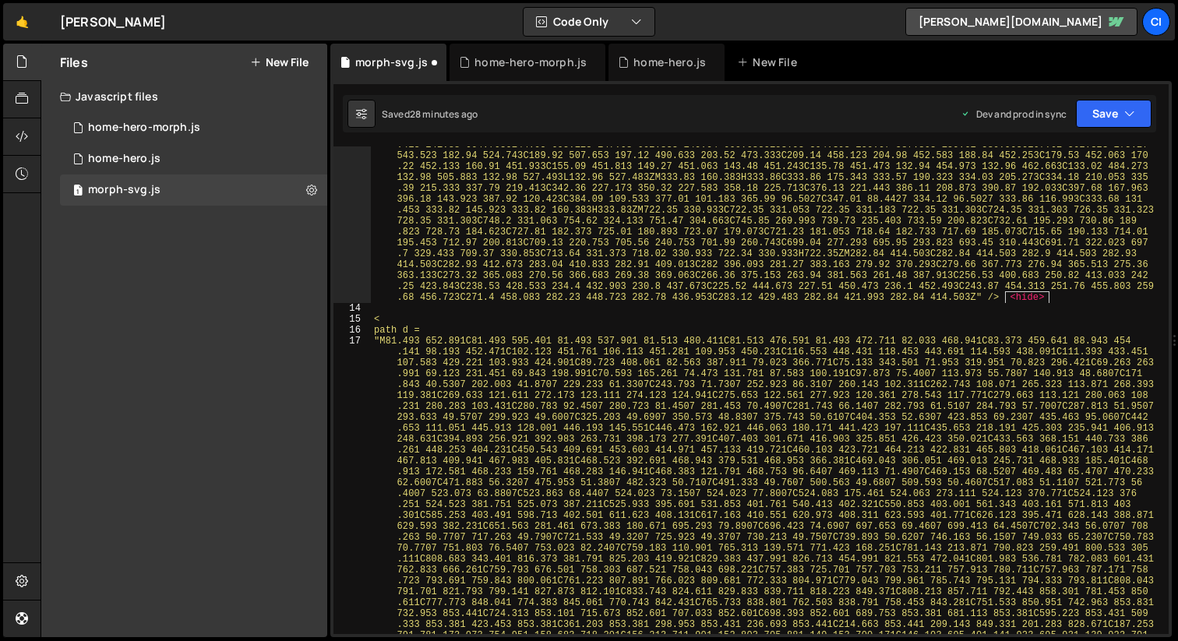
scroll to position [4860, 0]
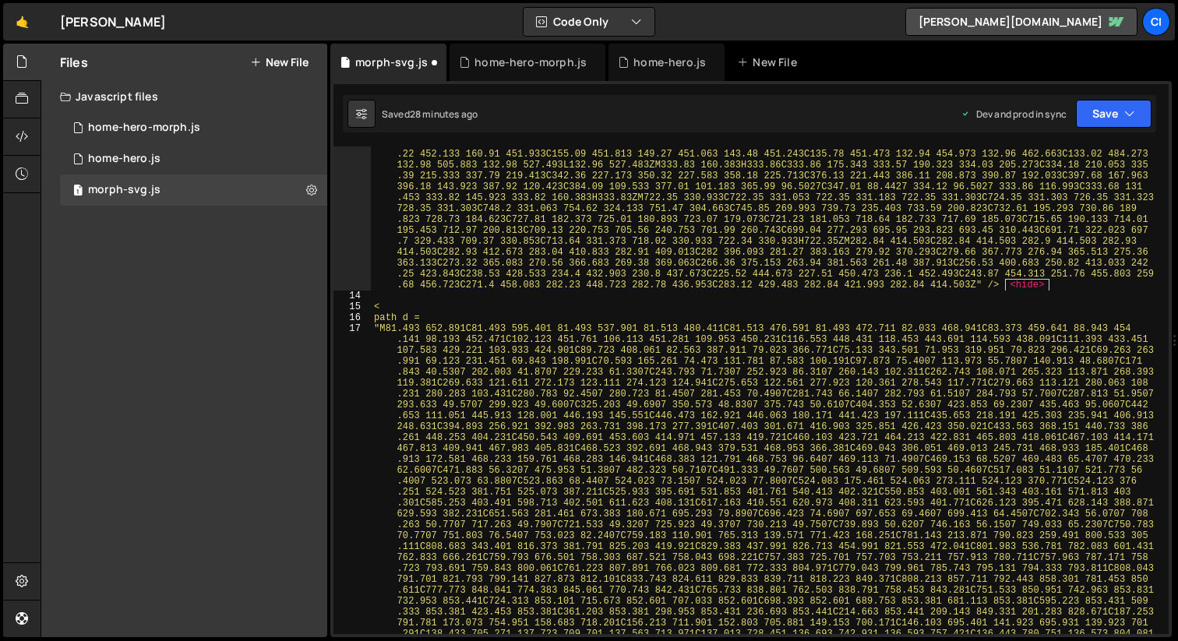
click at [548, 304] on div "<path d ="M82.9798 652.253C82.9798 596.323 82.9598 540.383 83.0198 484.453C83.0…" at bounding box center [766, 545] width 791 height 2428
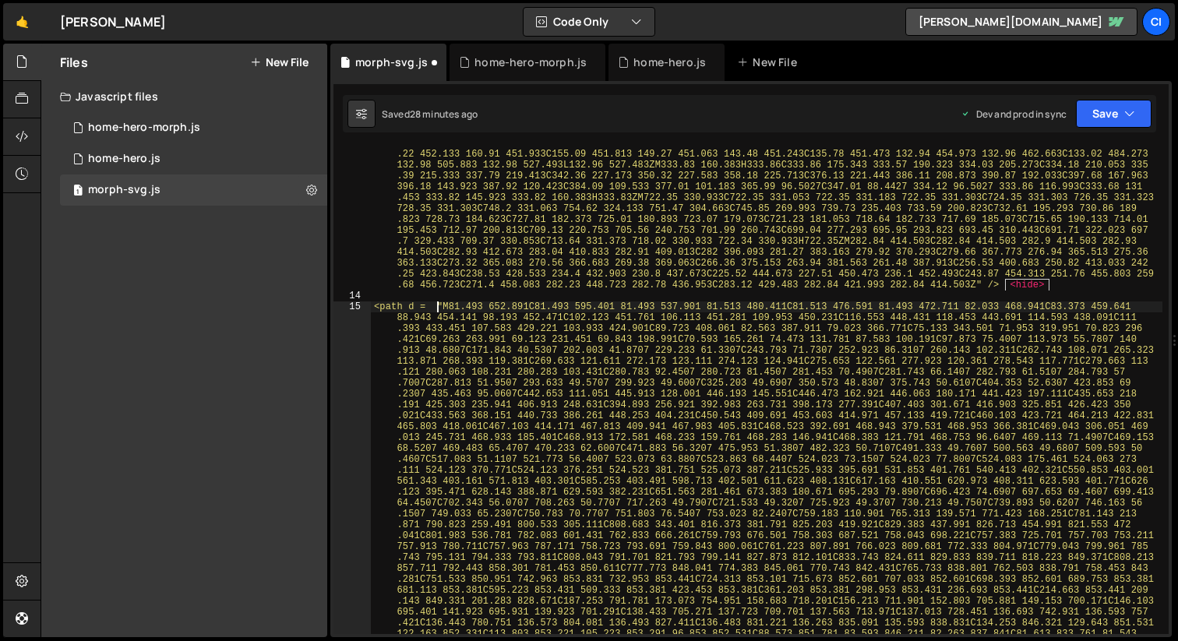
type textarea "<path d = "M81.493 652.891C81.493 595.401 81.493 537.901 81.513 480.411C81.513 …"
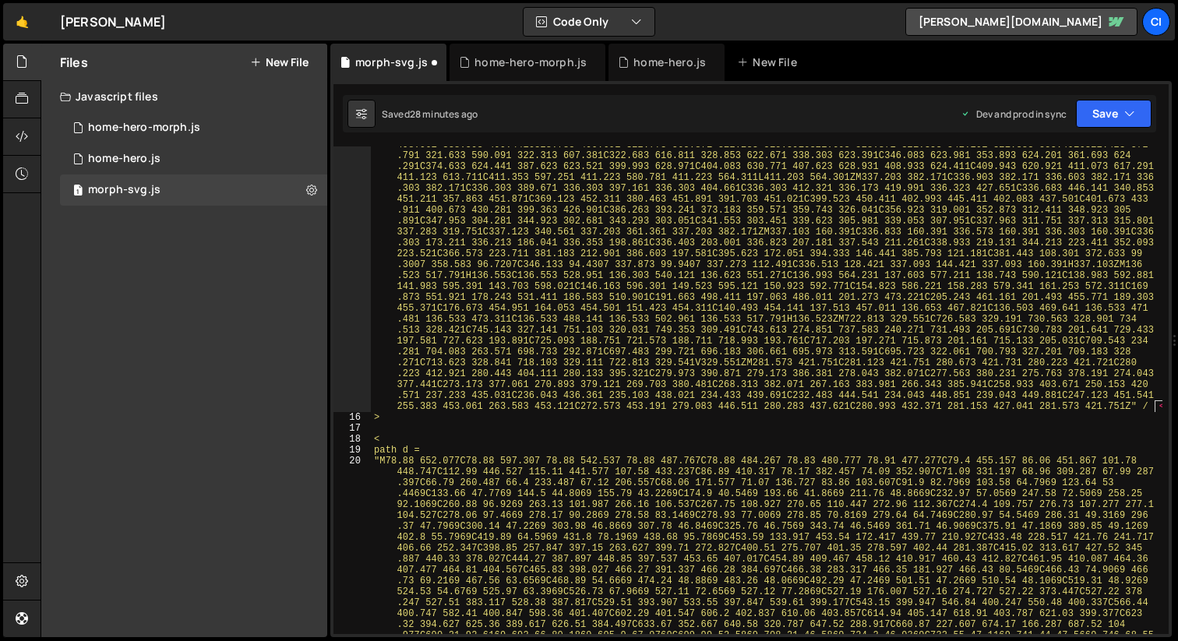
scroll to position [5731, 0]
click at [794, 423] on div "<path d ="M81.493 652.891C81.493 595.401 81.493 537.901 81.513 480.411C81.513 4…" at bounding box center [766, 601] width 791 height 2341
type textarea ">"
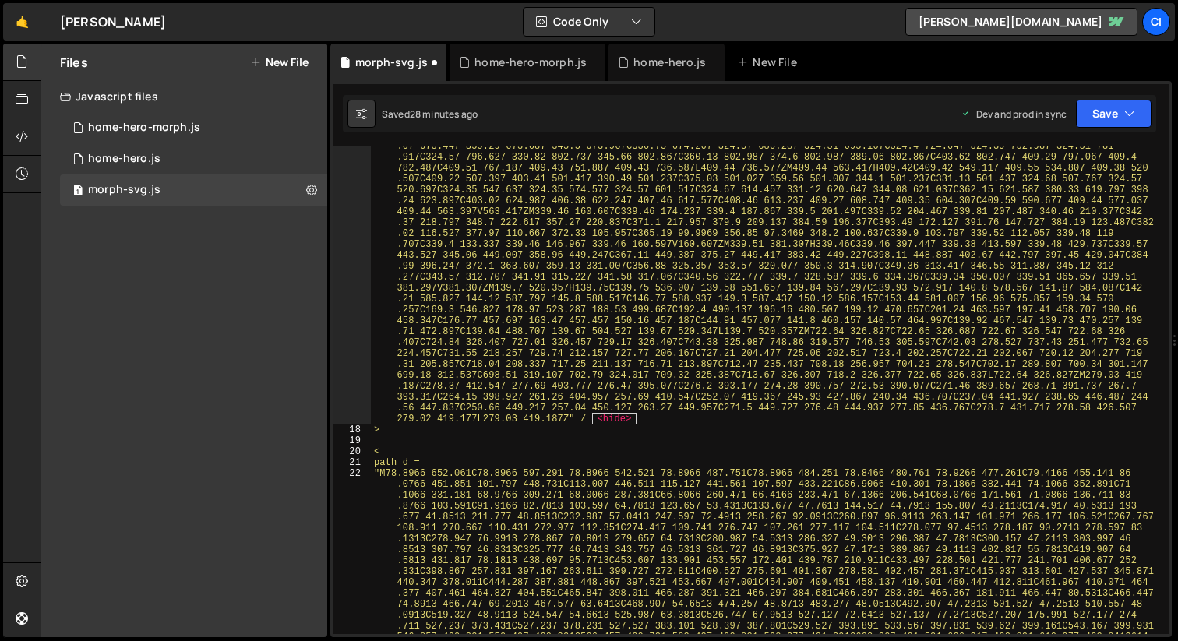
scroll to position [6613, 0]
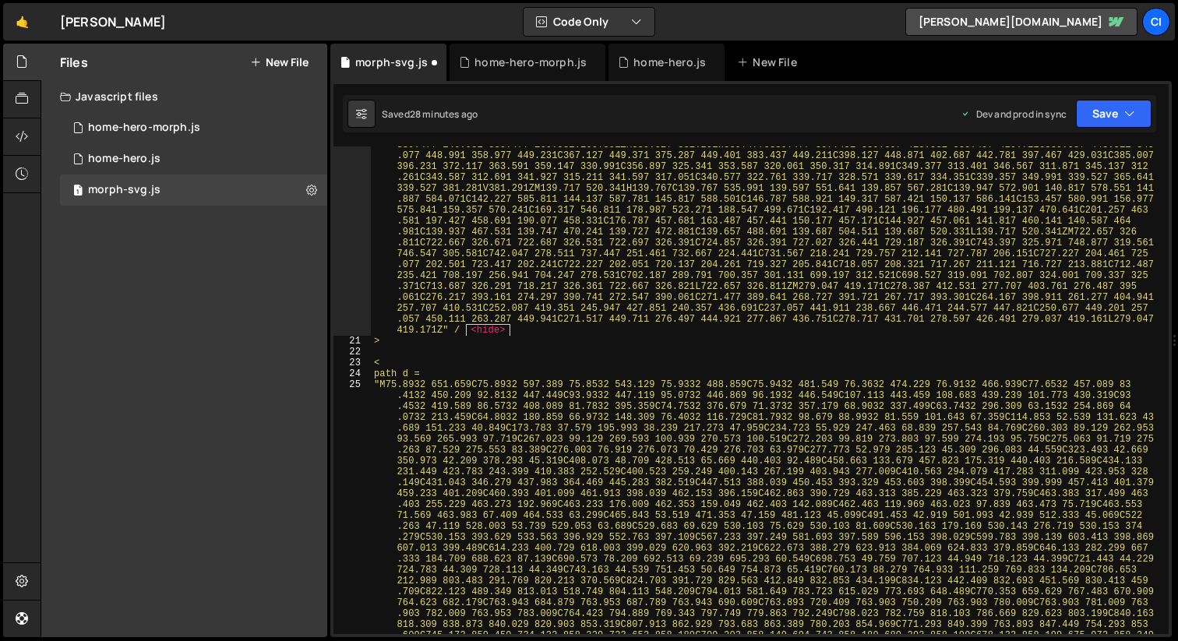
scroll to position [7723, 0]
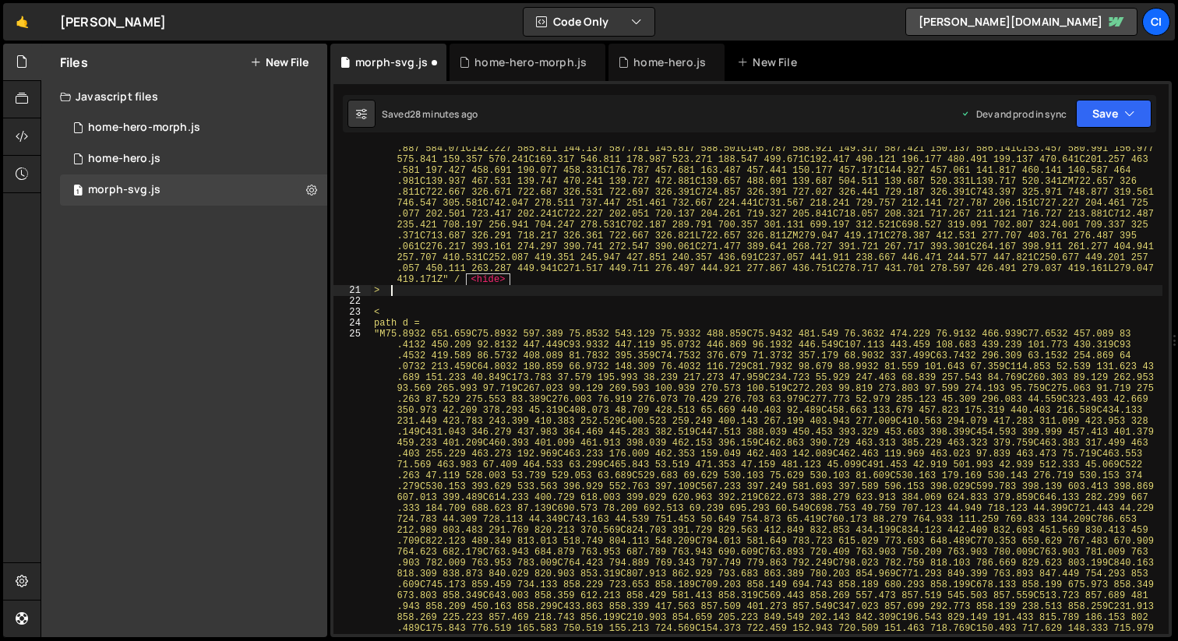
click at [667, 290] on div "<path d ="M78.8966 652.061C78.8966 597.291 78.8966 542.521 78.8966 487.751C78.8…" at bounding box center [766, 517] width 791 height 2363
type textarea ">"
click at [685, 280] on div "<path d ="M78.8966 652.061C78.8966 597.291 78.8966 542.521 78.8966 487.751C78.8…" at bounding box center [766, 517] width 791 height 2363
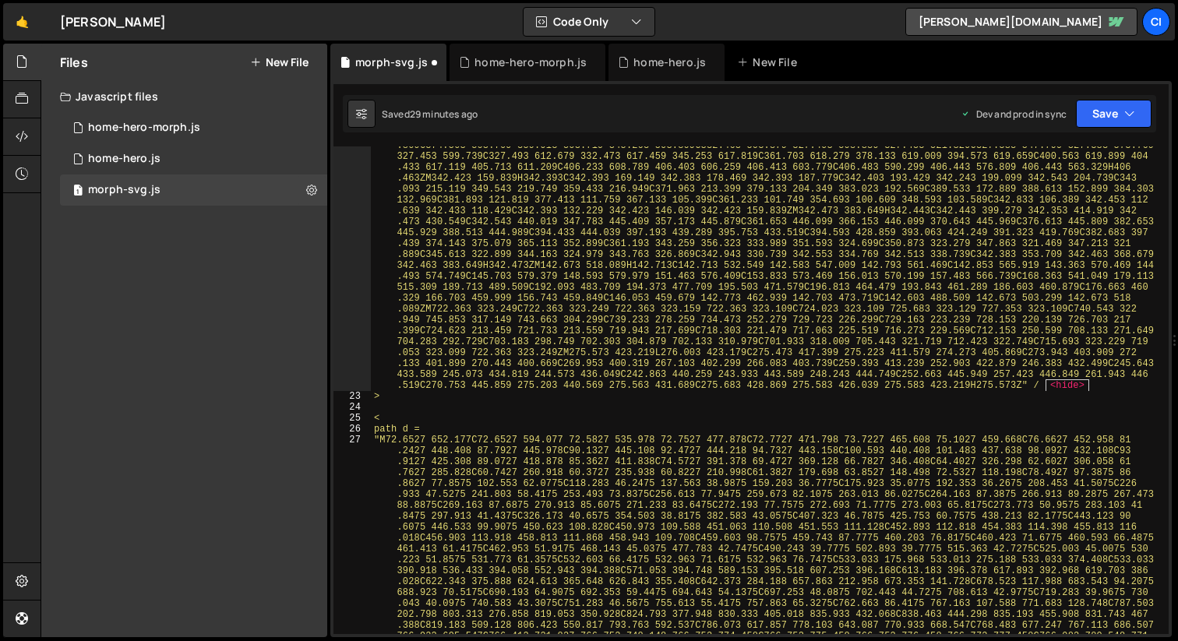
scroll to position [8697, 0]
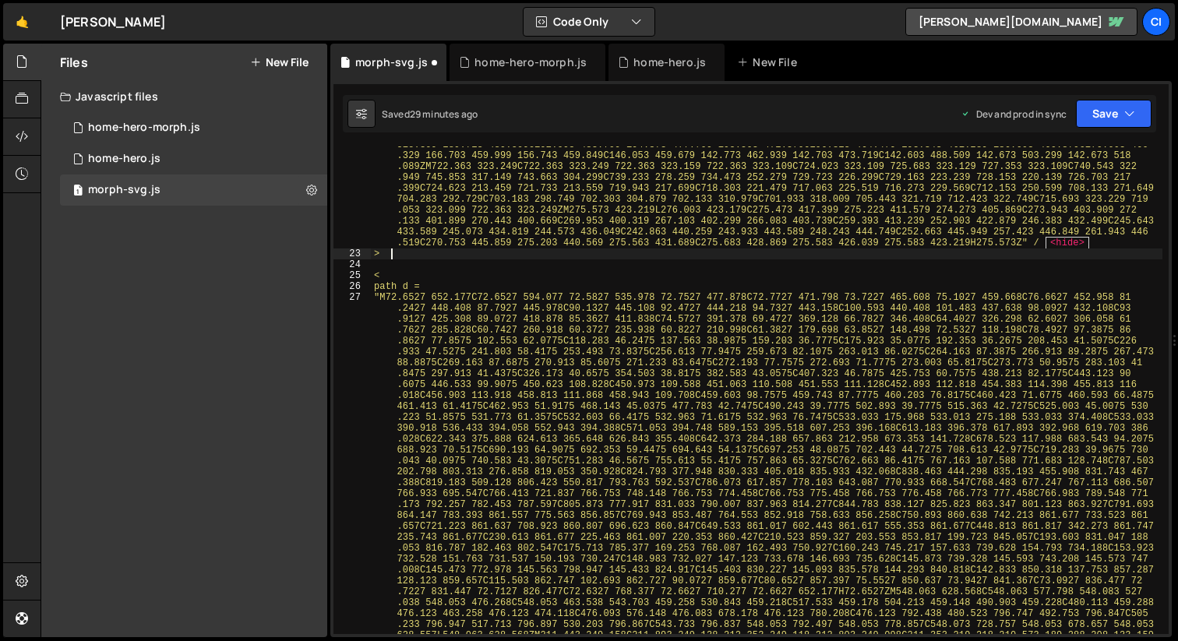
click at [551, 253] on div "<path d ="M75.8932 651.659C75.8932 597.389 75.8532 543.129 75.9332 488.859C75.9…" at bounding box center [766, 476] width 791 height 2308
click at [550, 276] on div "<path d ="M75.8932 651.659C75.8932 597.389 75.8532 543.129 75.9332 488.859C75.9…" at bounding box center [766, 476] width 791 height 2308
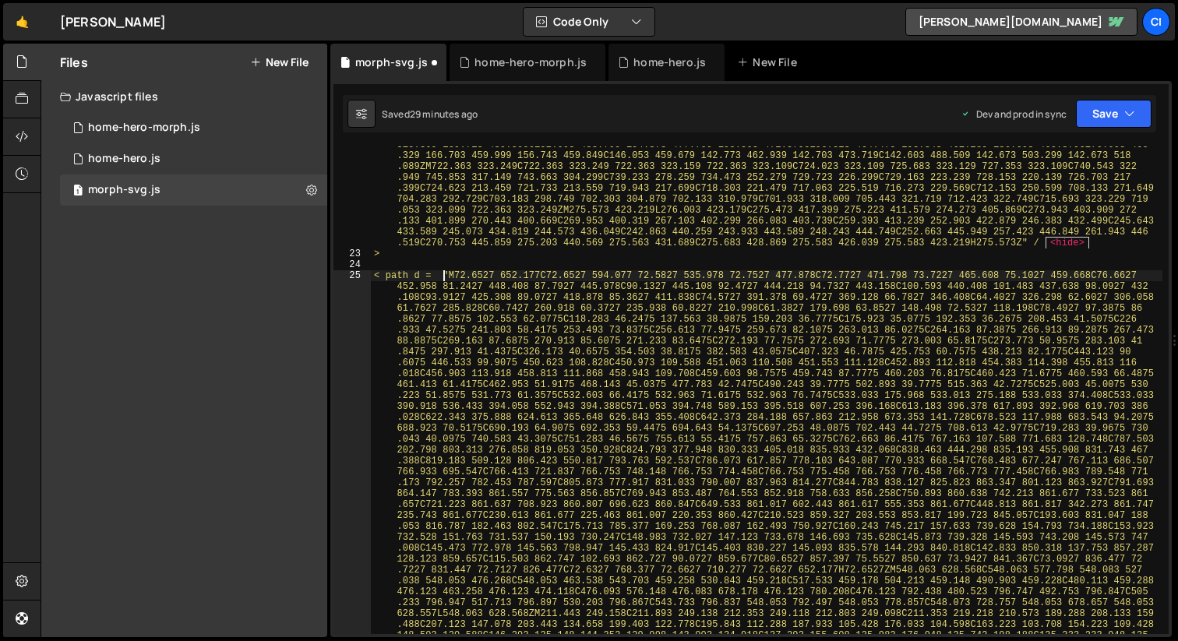
type textarea "< path d ="M72.6527 652.177C72.6527 594.077 72.5827 535.978 72.7527 477.878C72.…"
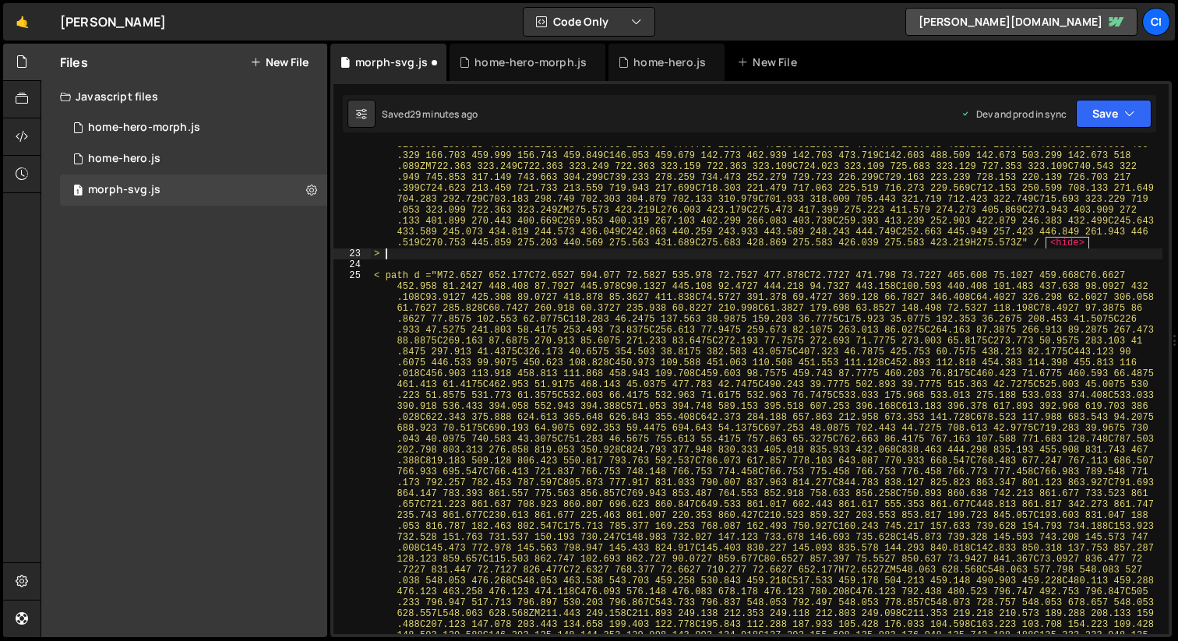
type textarea ">"
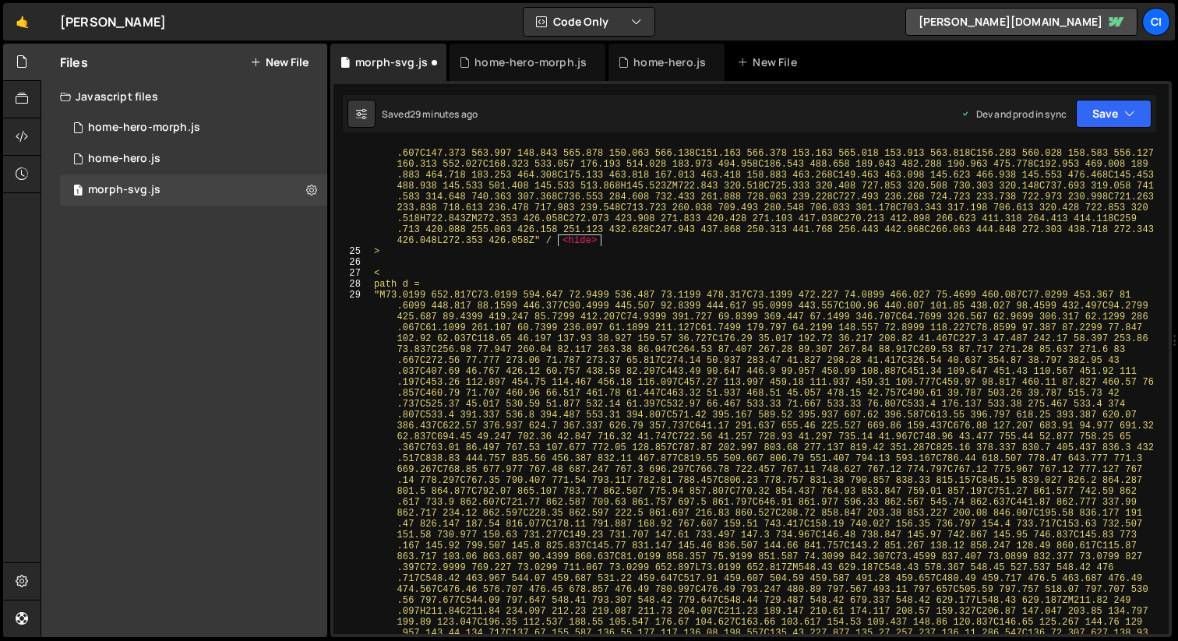
scroll to position [9513, 0]
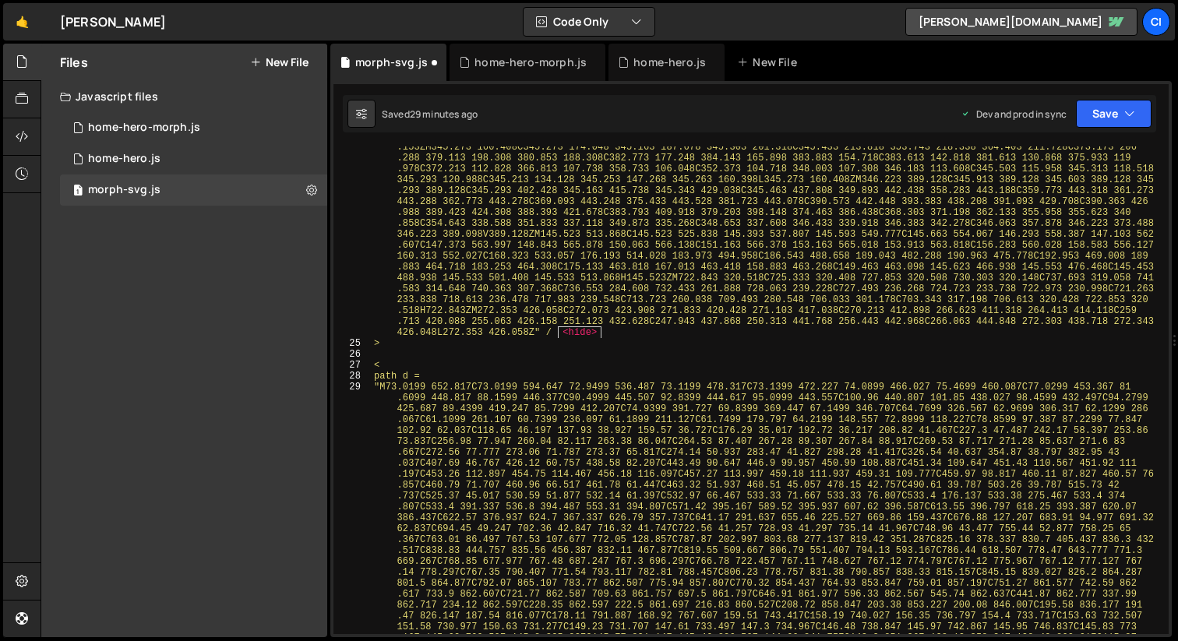
click at [507, 343] on div "< path d ="M72.6527 652.177C72.6527 594.077 72.5827 535.978 72.7527 477.878C72.…" at bounding box center [766, 560] width 791 height 2232
type textarea ">"
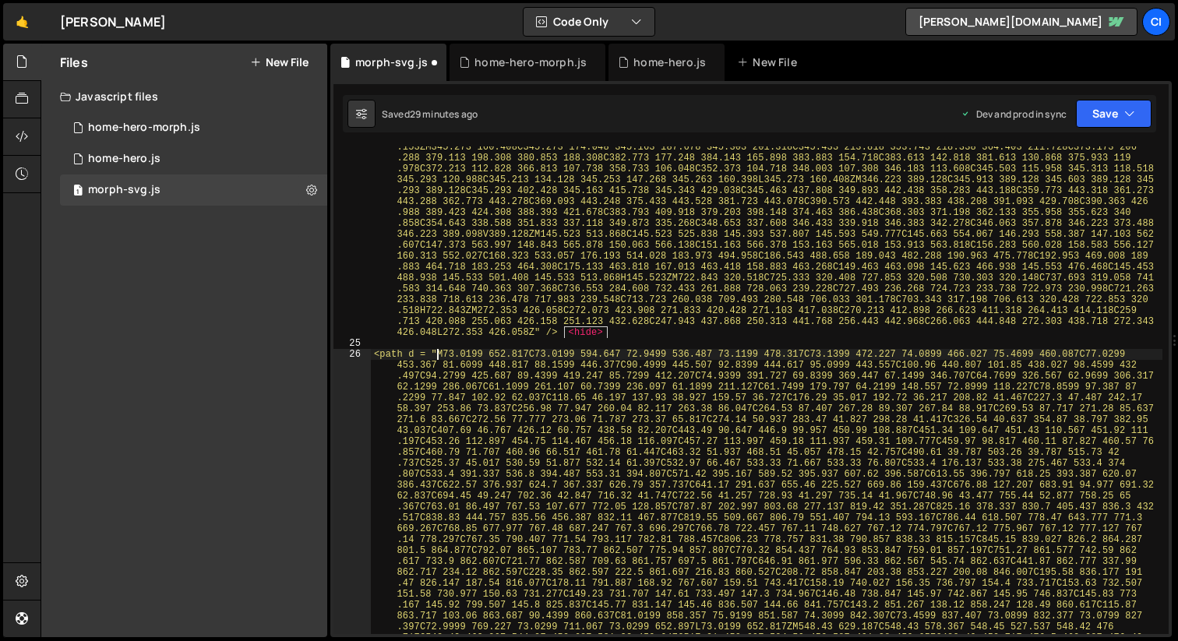
type textarea "<path d ="M73.0199 652.817C73.0199 594.647 72.9499 536.487 73.1199 478.317C73.1…"
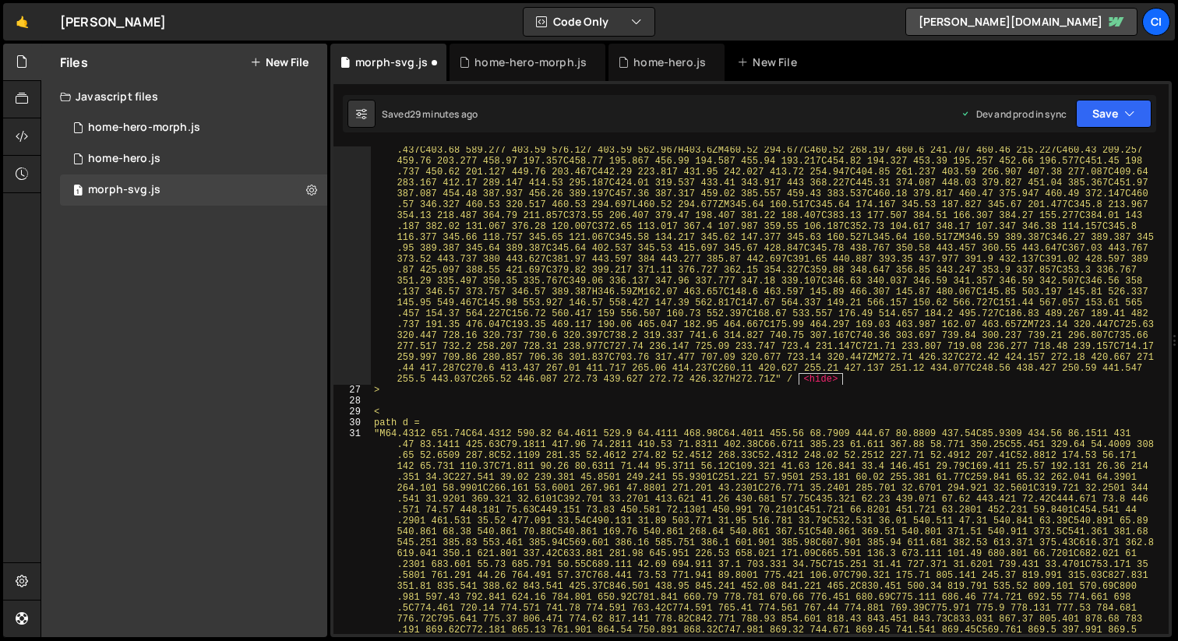
scroll to position [10353, 0]
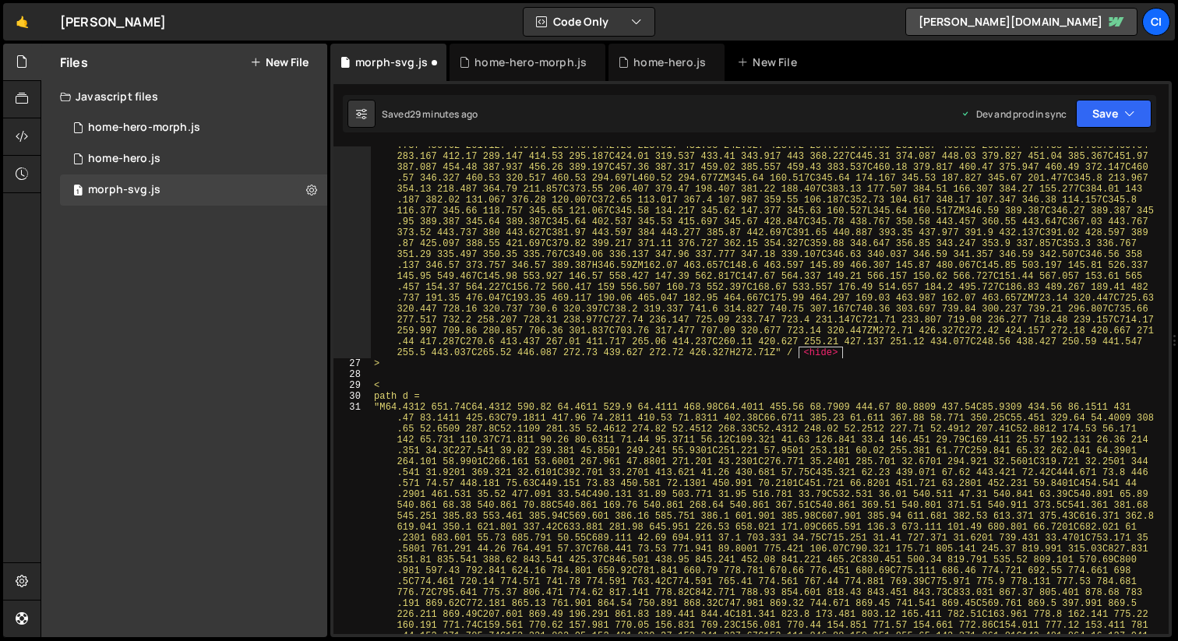
click at [979, 350] on div "<path d ="M73.0199 652.817C73.0199 594.647 72.9499 536.487 73.1199 478.317C73.1…" at bounding box center [766, 558] width 791 height 2101
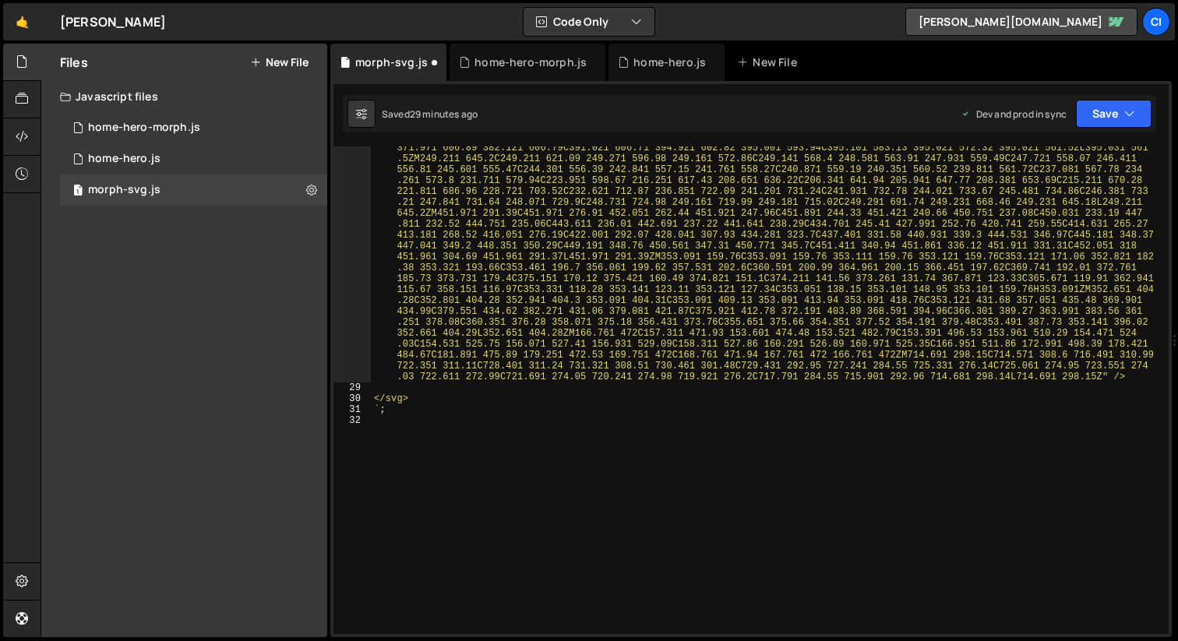
scroll to position [11134, 0]
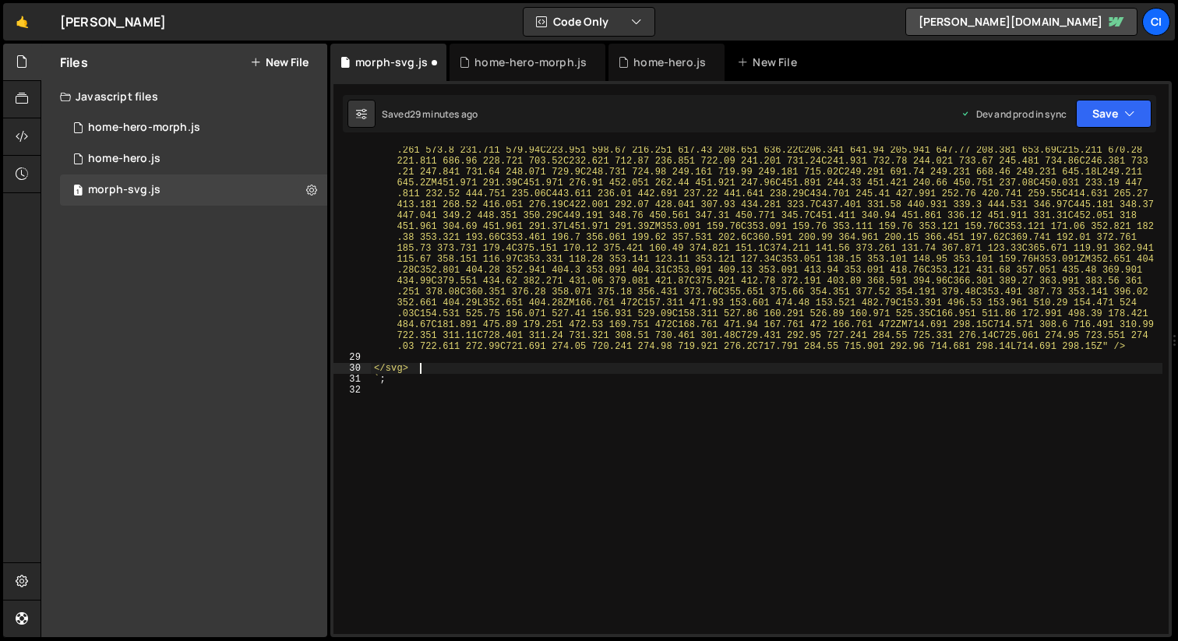
click at [523, 364] on div "<path d ="M64.4312 651.74C64.4312 590.82 64.4611 529.9 64.4111 468.98C64.4011 4…" at bounding box center [766, 220] width 791 height 1262
type textarea "</svg>"
type textarea "</div>"
click at [185, 132] on div "home-hero-morph.js" at bounding box center [144, 128] width 112 height 14
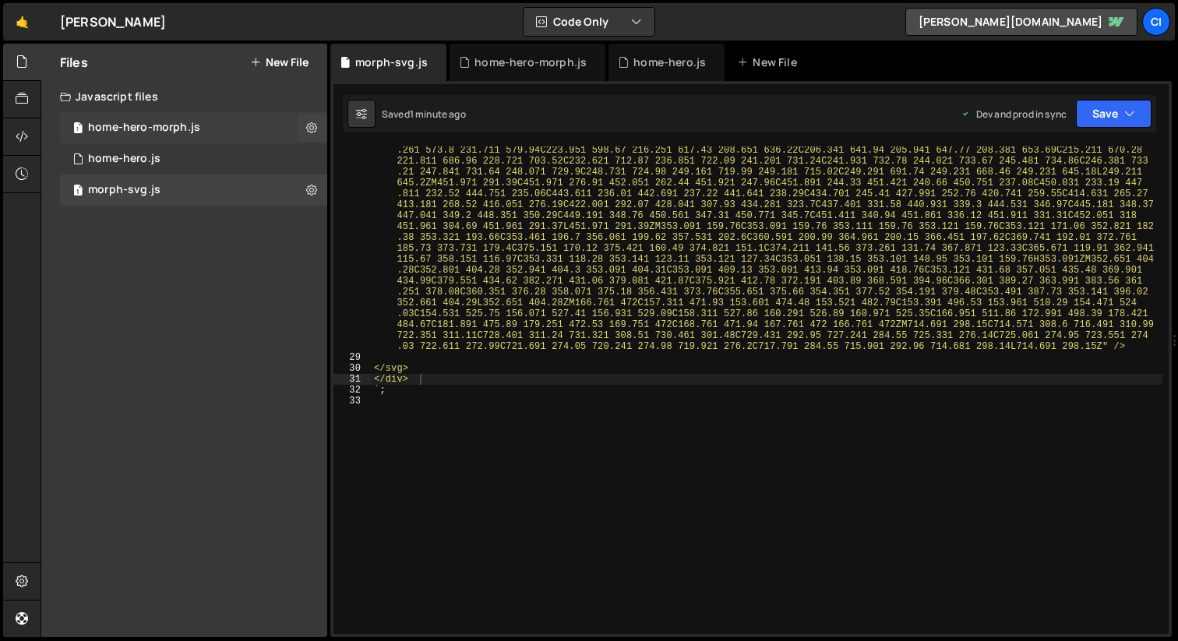
click at [185, 132] on div "home-hero-morph.js" at bounding box center [144, 128] width 112 height 14
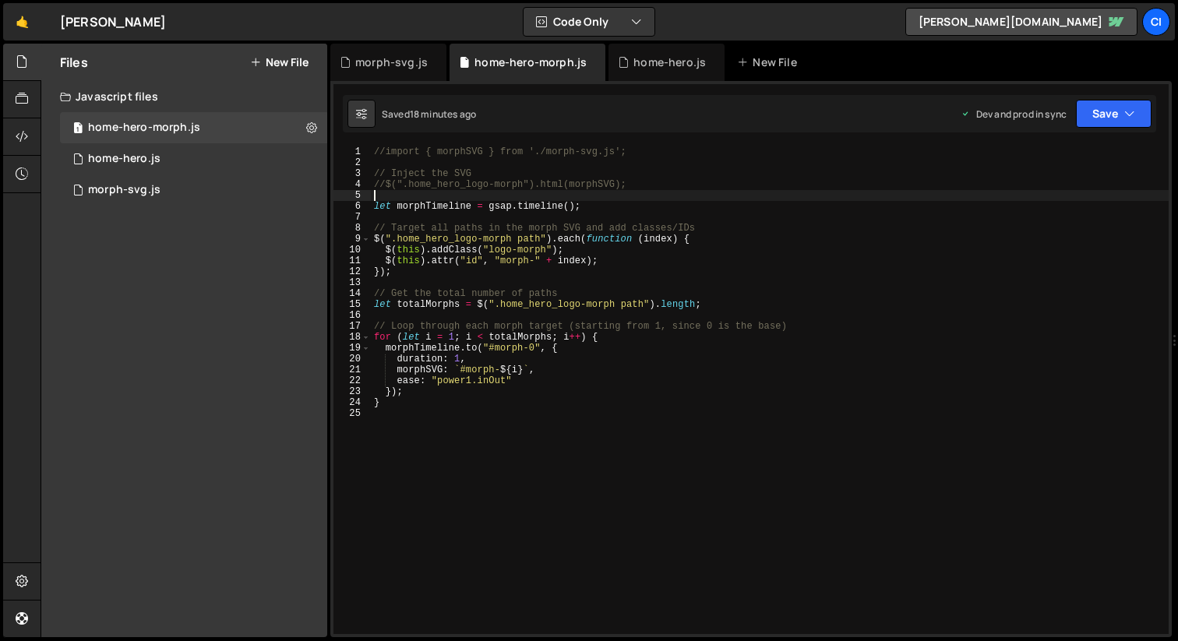
click at [444, 197] on div "//import { morphSVG } from './morph-svg.js'; // Inject the SVG //$(".home_hero_…" at bounding box center [770, 400] width 798 height 509
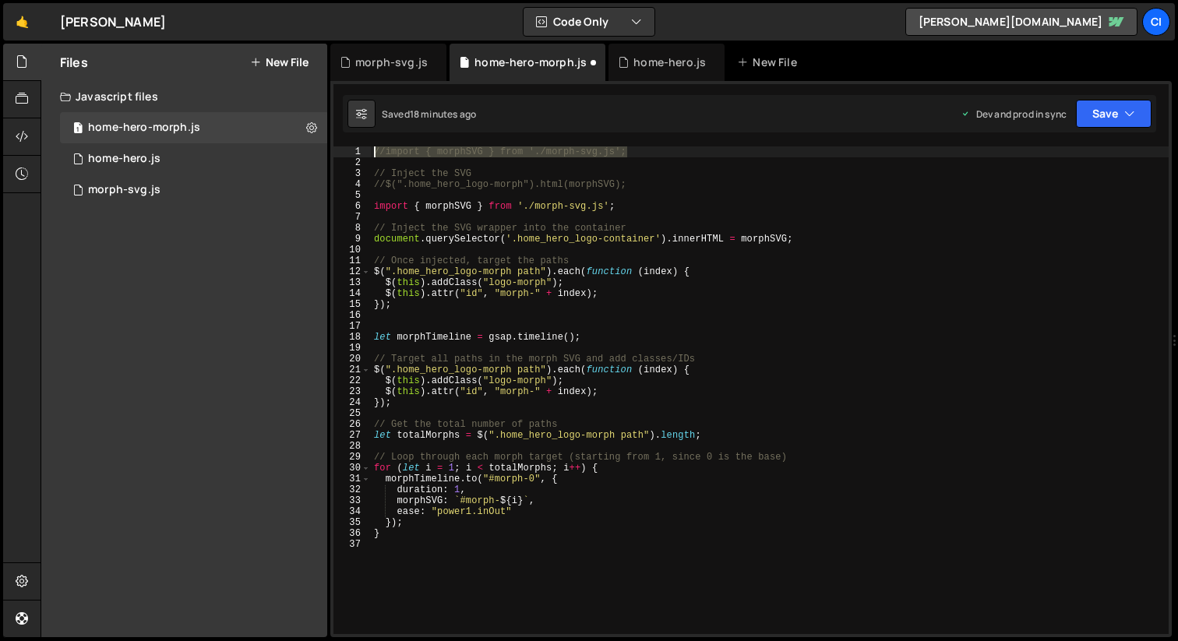
drag, startPoint x: 650, startPoint y: 152, endPoint x: 342, endPoint y: 153, distance: 308.4
click at [342, 153] on div "1 2 3 4 5 6 7 8 9 10 11 12 13 14 15 16 17 18 19 20 21 22 23 24 25 26 27 28 29 3…" at bounding box center [750, 390] width 835 height 488
type textarea "//import { morphSVG } from './morph-svg.js';"
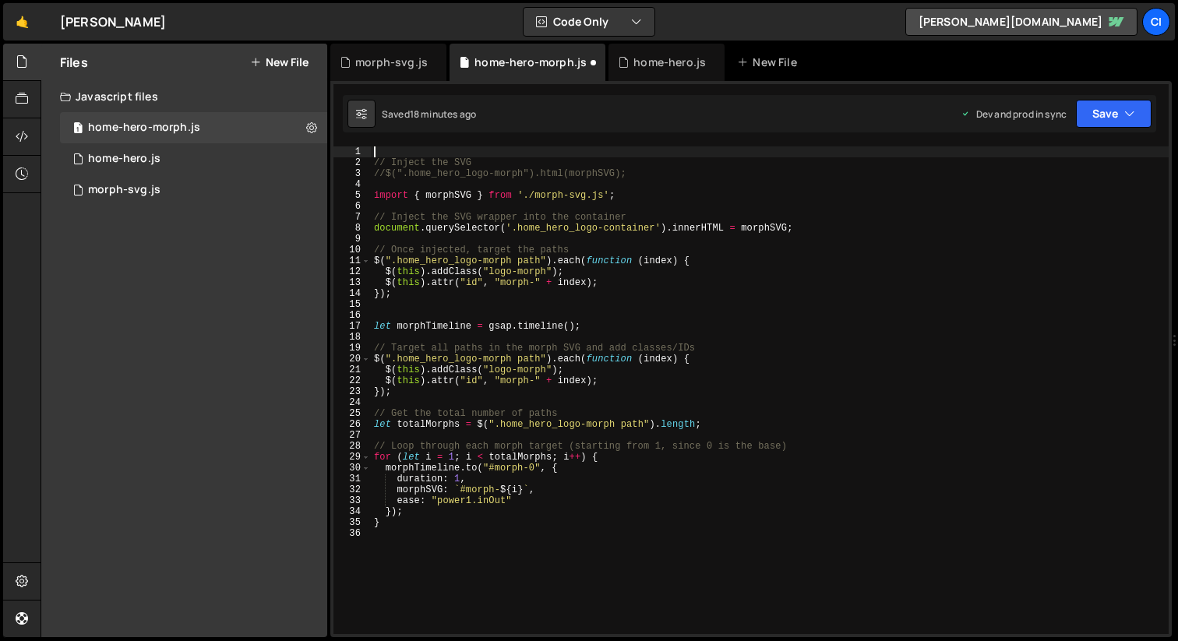
type textarea "// Inject the SVG"
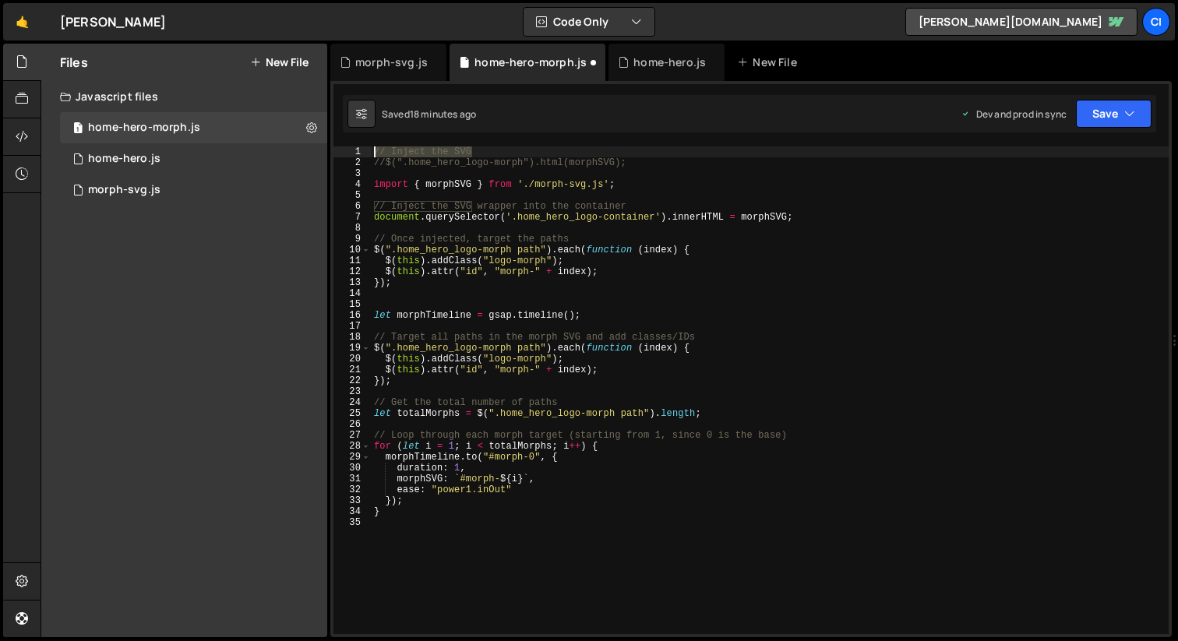
drag, startPoint x: 503, startPoint y: 150, endPoint x: 347, endPoint y: 149, distance: 156.5
click at [347, 149] on div "// Inject the SVG 1 2 3 4 5 6 7 8 9 10 11 12 13 14 15 16 17 18 19 20 21 22 23 2…" at bounding box center [750, 390] width 835 height 488
type textarea "//$(".home_hero_logo-morph").html(morphSVG);"
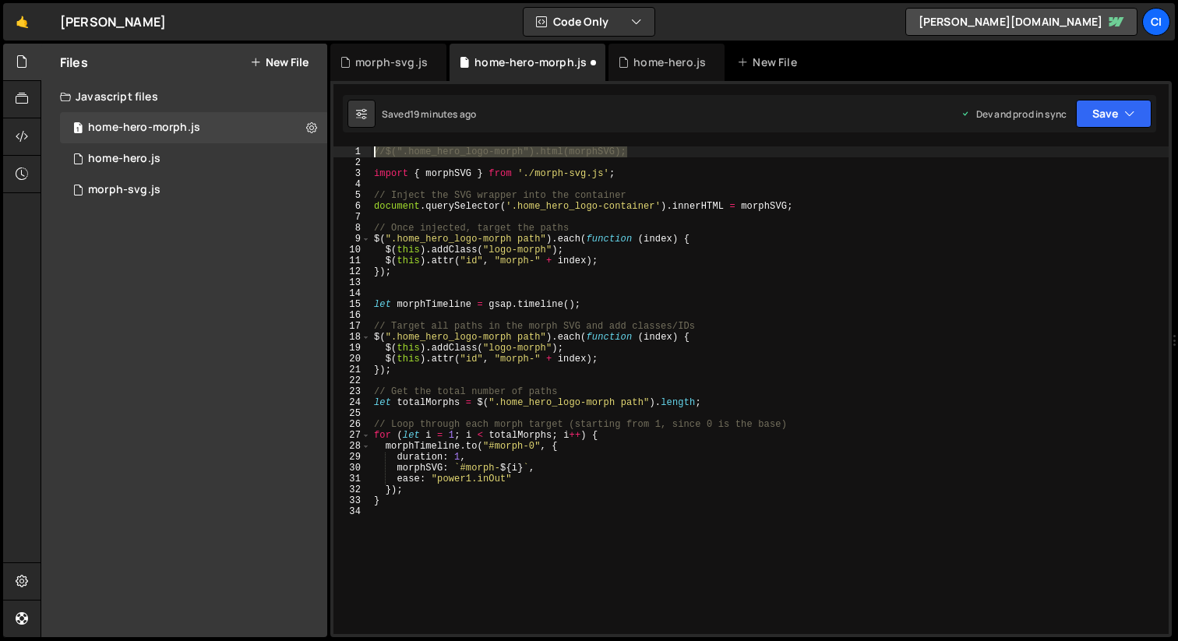
drag, startPoint x: 646, startPoint y: 149, endPoint x: 358, endPoint y: 152, distance: 287.4
click at [358, 152] on div "//$(".home_hero_logo-morph").html(morphSVG); 1 2 3 4 5 6 7 8 9 10 11 12 13 14 1…" at bounding box center [750, 390] width 835 height 488
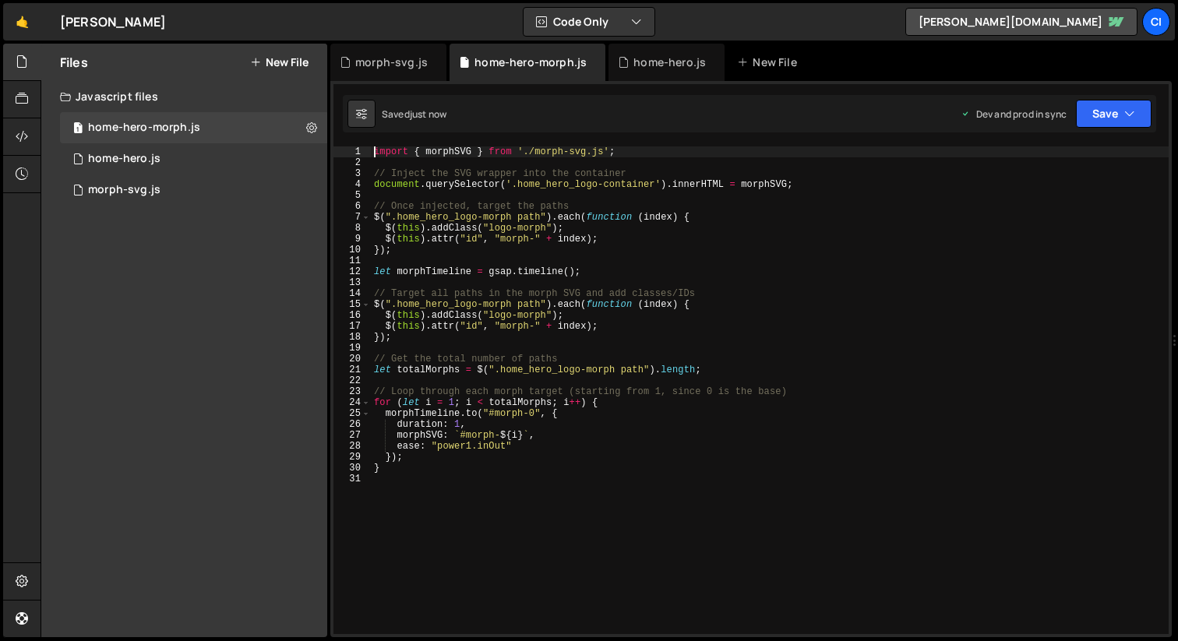
type textarea "import { morphSVG } from './morph-svg.js';"
click at [174, 193] on div "1 morph-svg.js 0" at bounding box center [193, 189] width 267 height 31
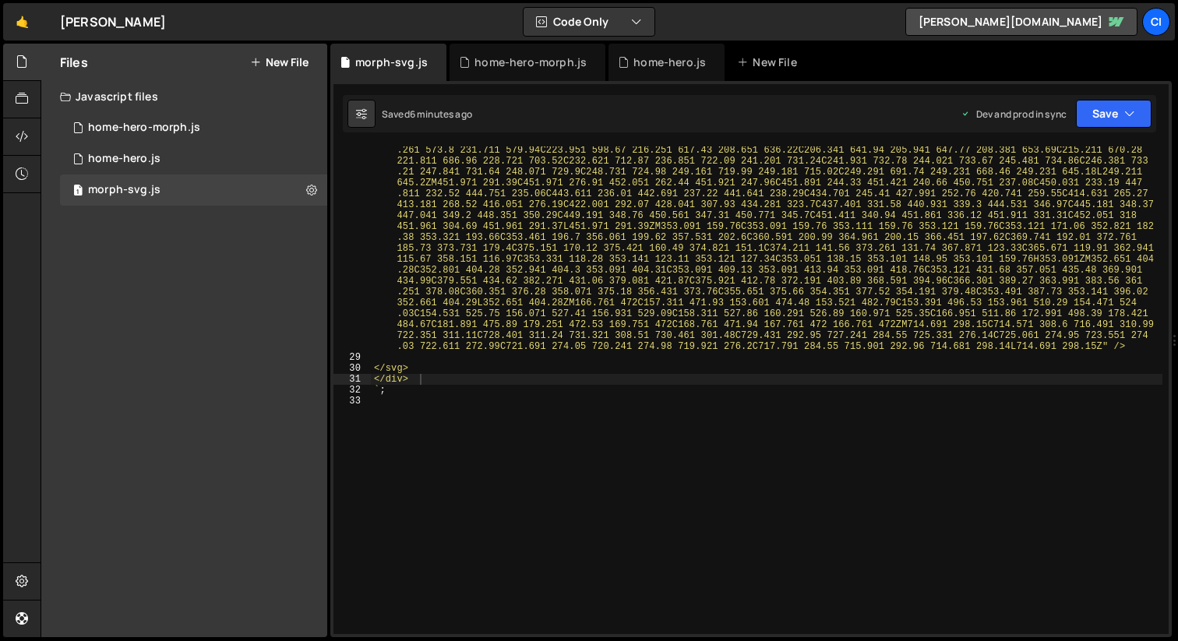
click at [408, 395] on div "<path d ="M64.4312 651.74C64.4312 590.82 64.4611 529.9 64.4111 468.98C64.4011 4…" at bounding box center [766, 220] width 791 height 1262
type textarea "export const morphSVG = ` <div class="home_hero_logo-morph">"
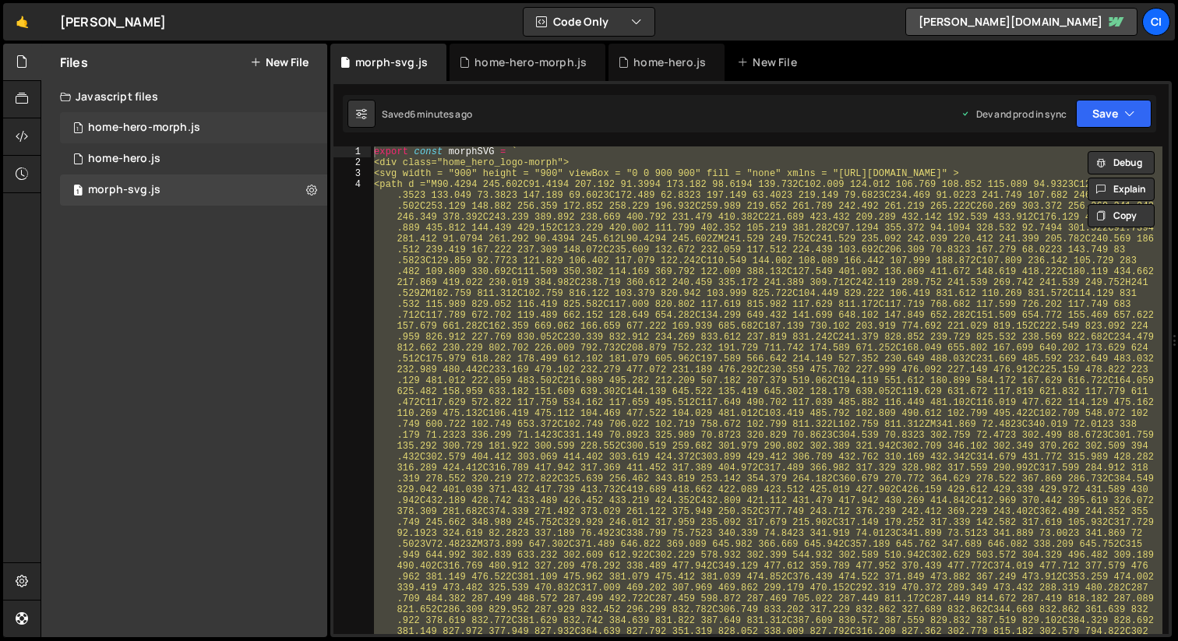
click at [195, 125] on div "home-hero-morph.js" at bounding box center [144, 128] width 112 height 14
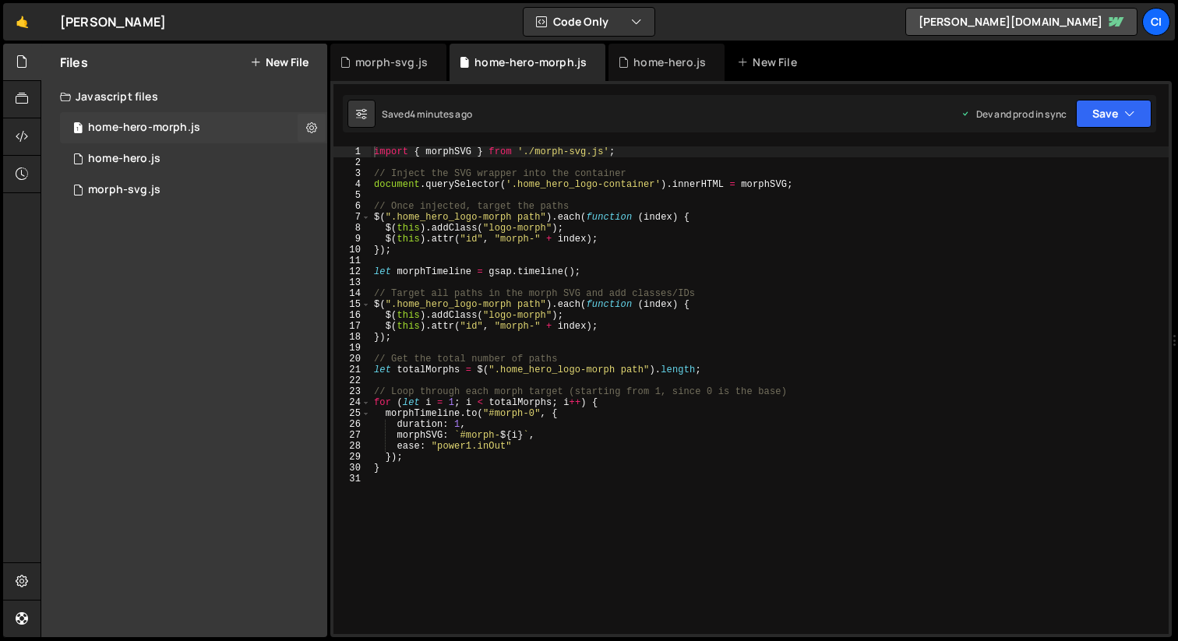
click at [195, 125] on div "home-hero-morph.js" at bounding box center [144, 128] width 112 height 14
drag, startPoint x: 631, startPoint y: 153, endPoint x: 362, endPoint y: 150, distance: 268.7
click at [362, 150] on div "import { morphSVG } from './morph-svg.js'; 1 2 3 4 5 6 7 8 9 10 11 12 13 14 15 …" at bounding box center [750, 390] width 835 height 488
paste textarea "`;"
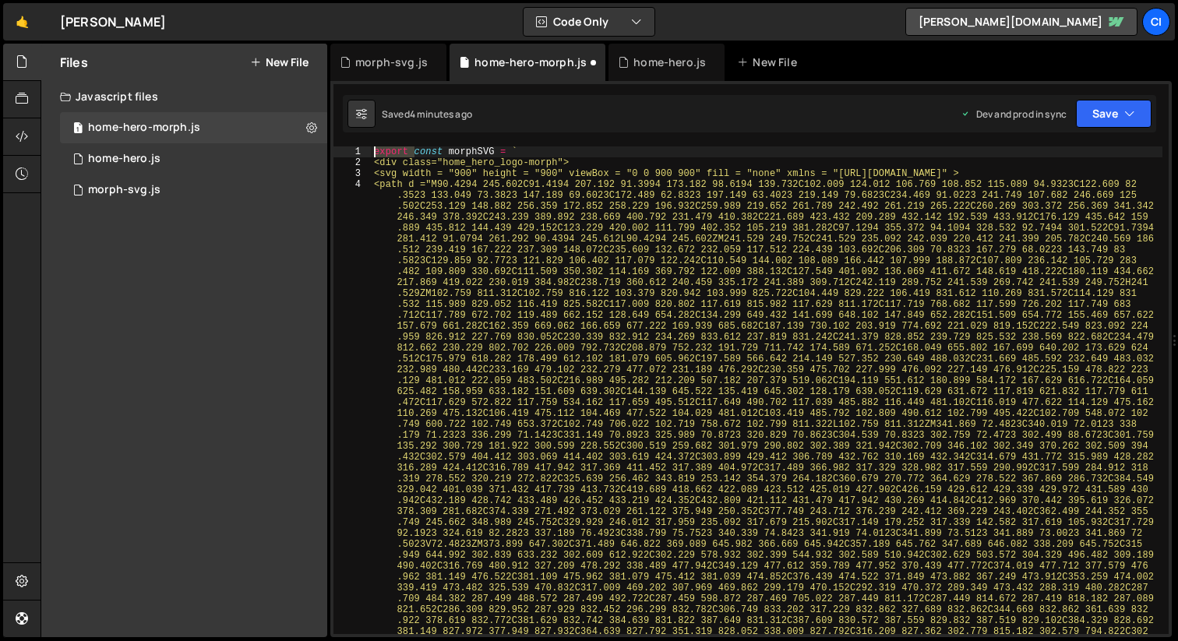
drag, startPoint x: 413, startPoint y: 153, endPoint x: 357, endPoint y: 153, distance: 55.3
click at [357, 153] on div "`; 1 2 3 4 export const morphSVG = ` <div class="home_hero_logo-morph"> <svg wi…" at bounding box center [750, 390] width 835 height 488
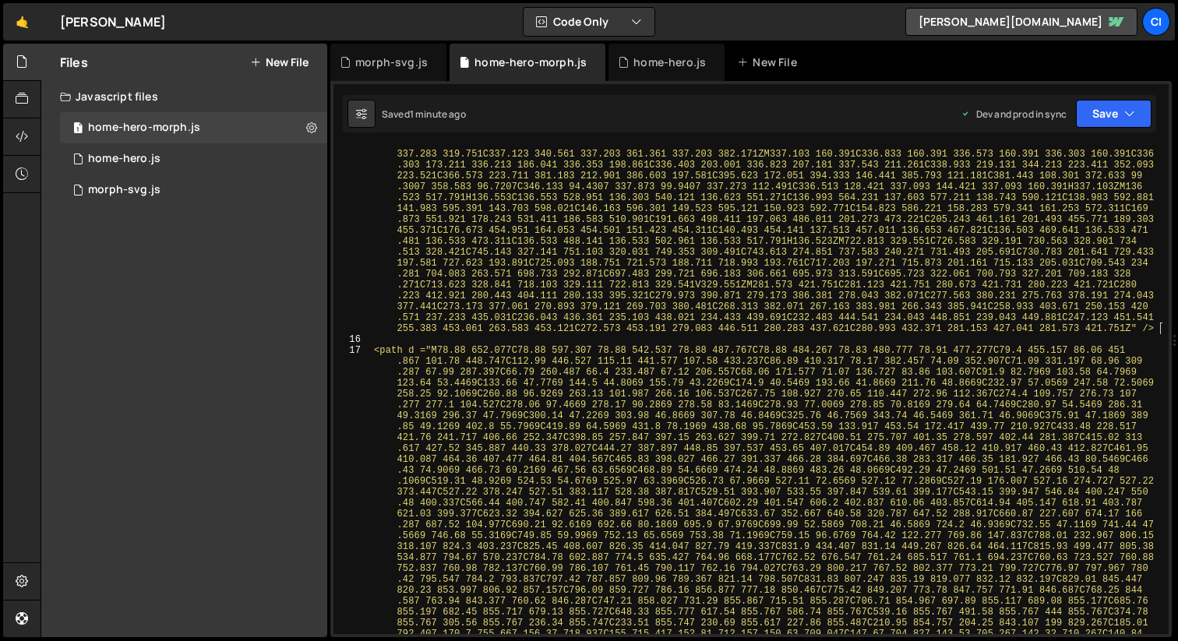
scroll to position [5812, 0]
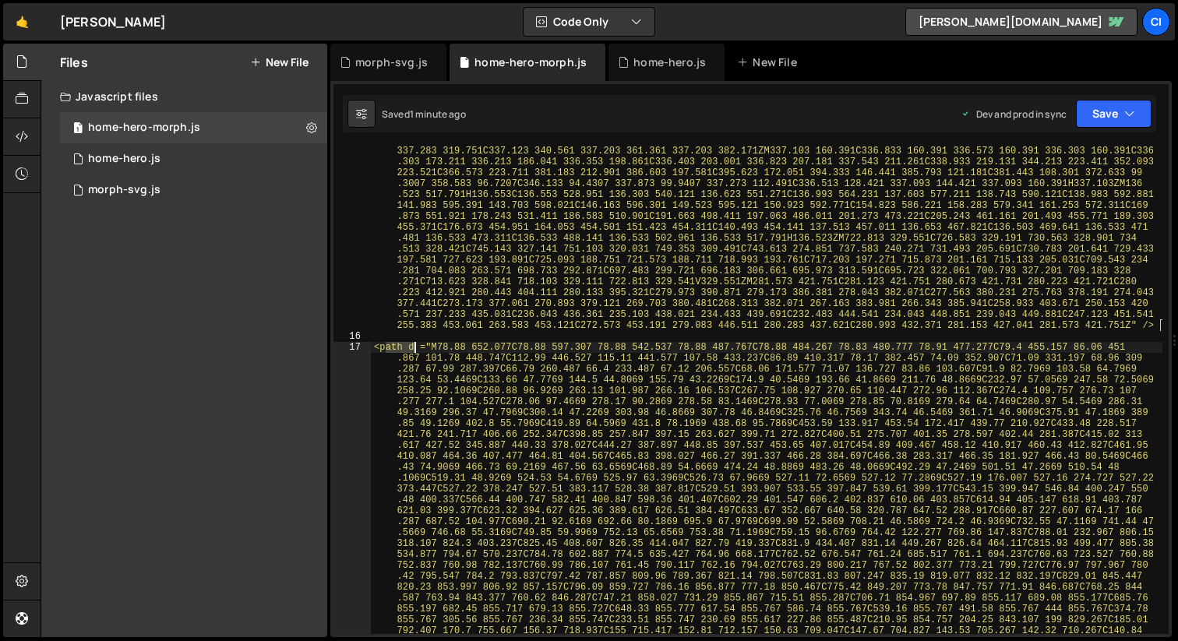
drag, startPoint x: 386, startPoint y: 349, endPoint x: 503, endPoint y: 375, distance: 120.5
click at [416, 348] on div "<path d ="M81.493 652.891C81.493 595.401 81.493 537.901 81.513 480.411C81.513 4…" at bounding box center [766, 526] width 791 height 2352
type textarea "<path d ="M78.88 652.077C78.88 597.307 78.88 542.537 78.88 487.767C78.88 484.26…"
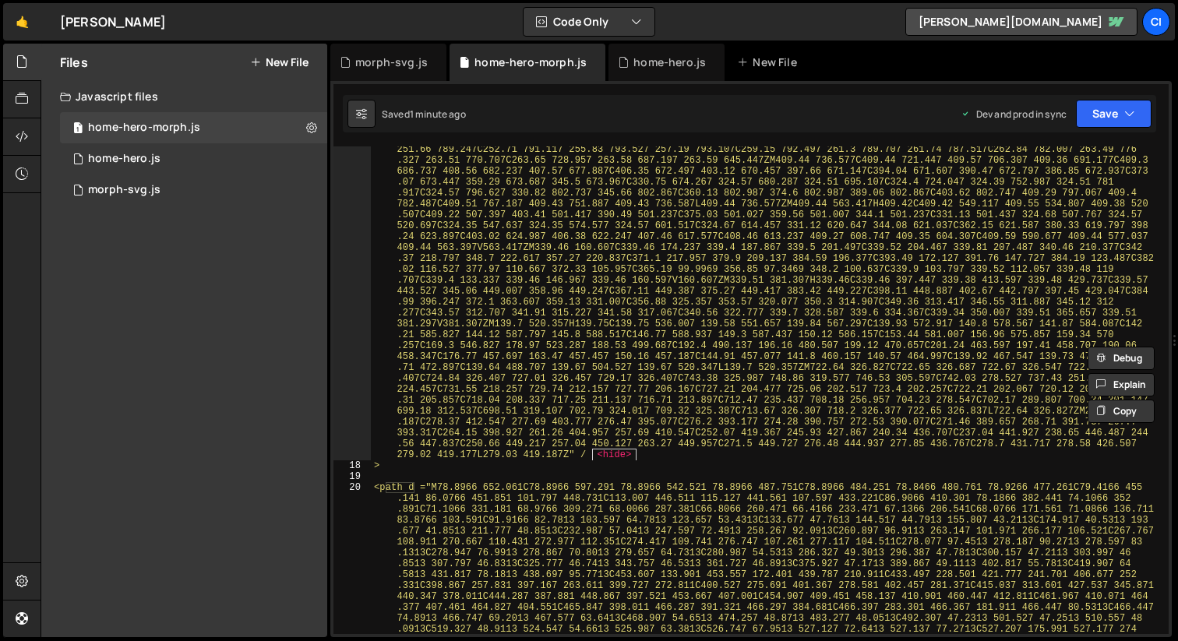
scroll to position [6581, 0]
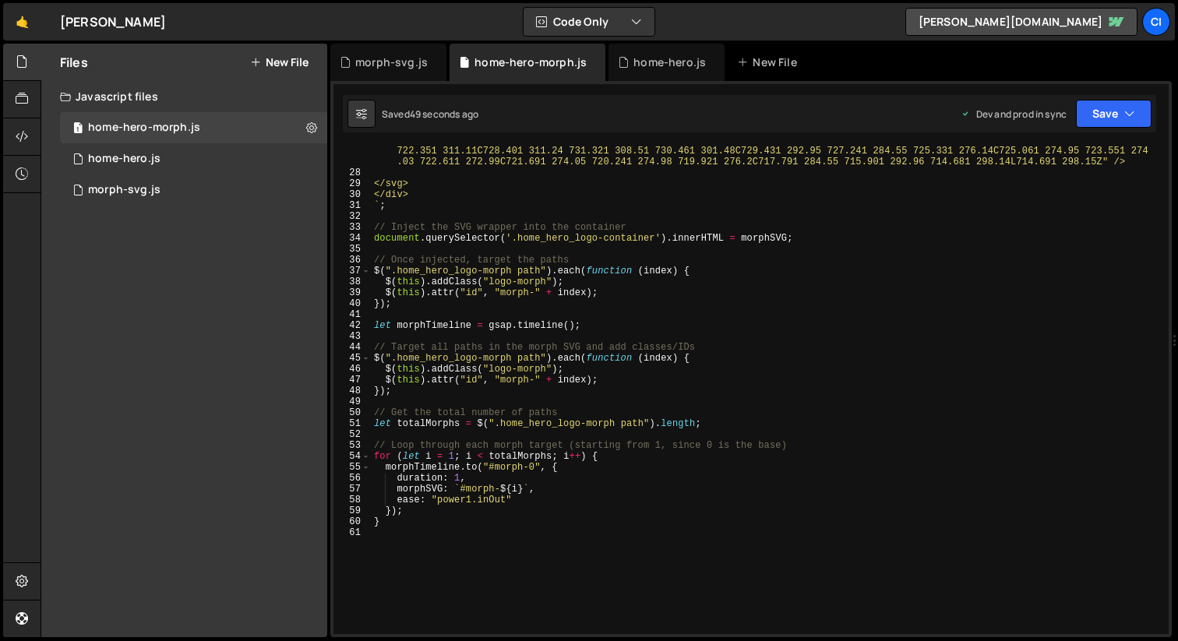
scroll to position [11308, 0]
drag, startPoint x: 614, startPoint y: 425, endPoint x: 498, endPoint y: 425, distance: 116.8
click at [498, 425] on div "<path d ="M64.4312 651.74C64.4312 590.82 64.4611 529.9 64.4111 468.98C64.4011 4…" at bounding box center [766, 35] width 791 height 1262
type textarea "let totalMorphs = $(".home_hero_logo-morph path").length;"
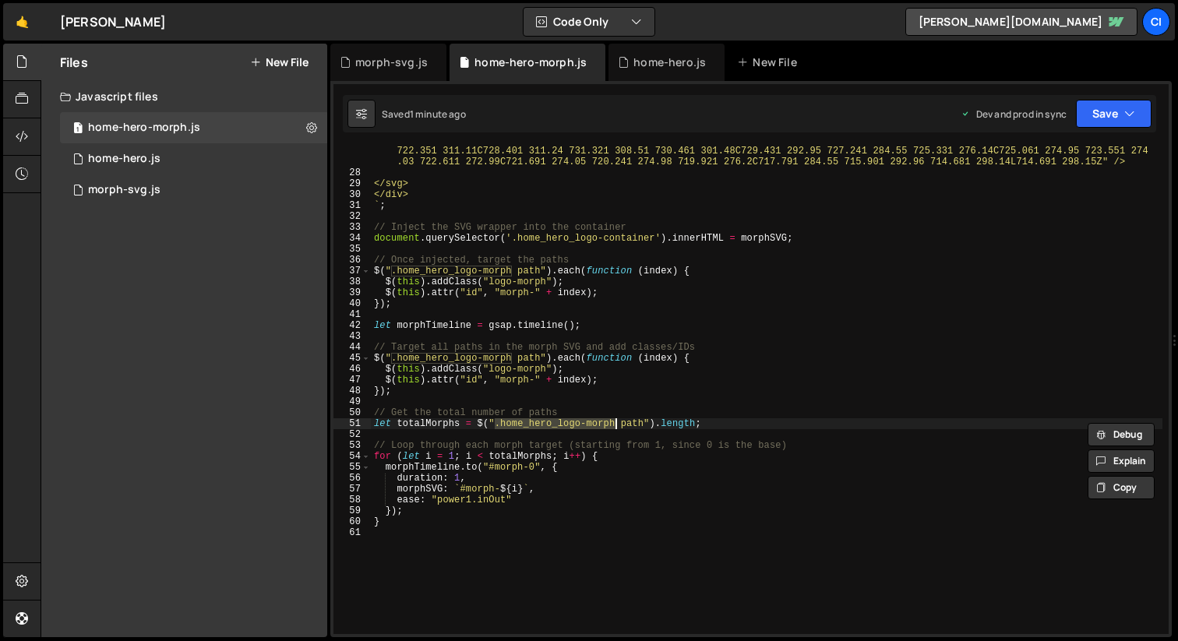
drag, startPoint x: 496, startPoint y: 425, endPoint x: 613, endPoint y: 426, distance: 116.8
click at [613, 426] on div "<path d ="M64.4312 651.74C64.4312 590.82 64.4611 529.9 64.4111 468.98C64.4011 4…" at bounding box center [766, 35] width 791 height 1262
click at [477, 537] on div "<path d ="M64.4312 651.74C64.4312 590.82 64.4611 529.9 64.4111 468.98C64.4011 4…" at bounding box center [766, 35] width 791 height 1262
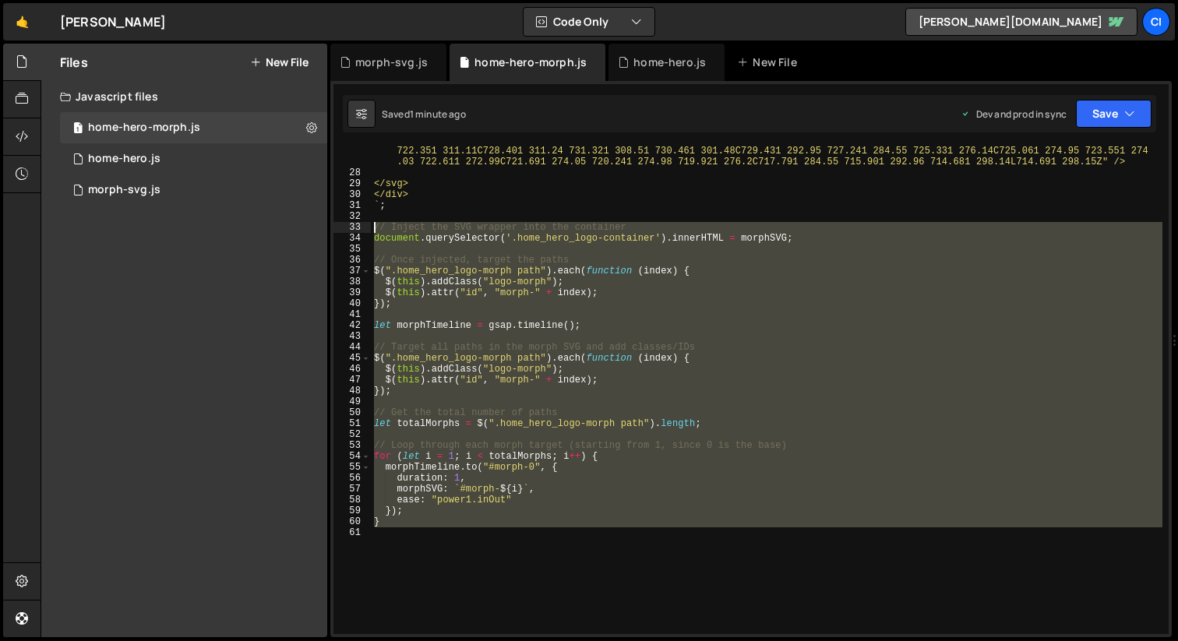
drag, startPoint x: 476, startPoint y: 536, endPoint x: 361, endPoint y: 230, distance: 326.8
click at [361, 230] on div "27 28 29 30 31 32 33 34 35 36 37 38 39 40 41 42 43 44 45 46 47 48 49 50 51 52 5…" at bounding box center [750, 390] width 835 height 488
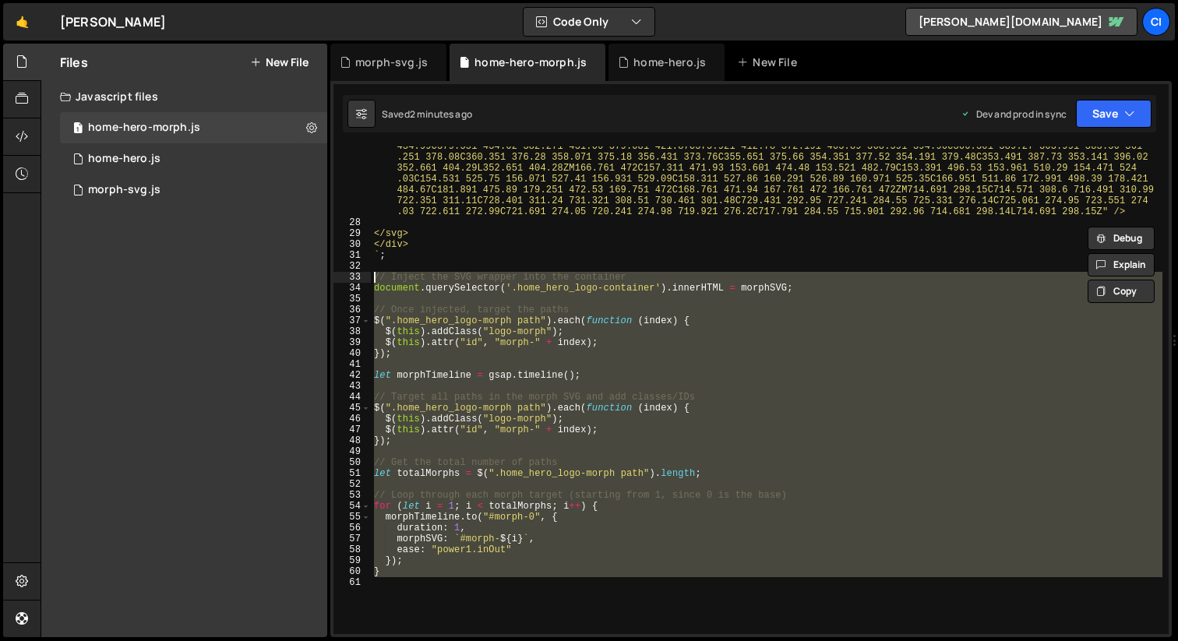
scroll to position [11258, 0]
click at [510, 294] on div "<path d ="M64.4312 651.74C64.4312 590.82 64.4611 529.9 64.4111 468.98C64.4011 4…" at bounding box center [766, 390] width 791 height 488
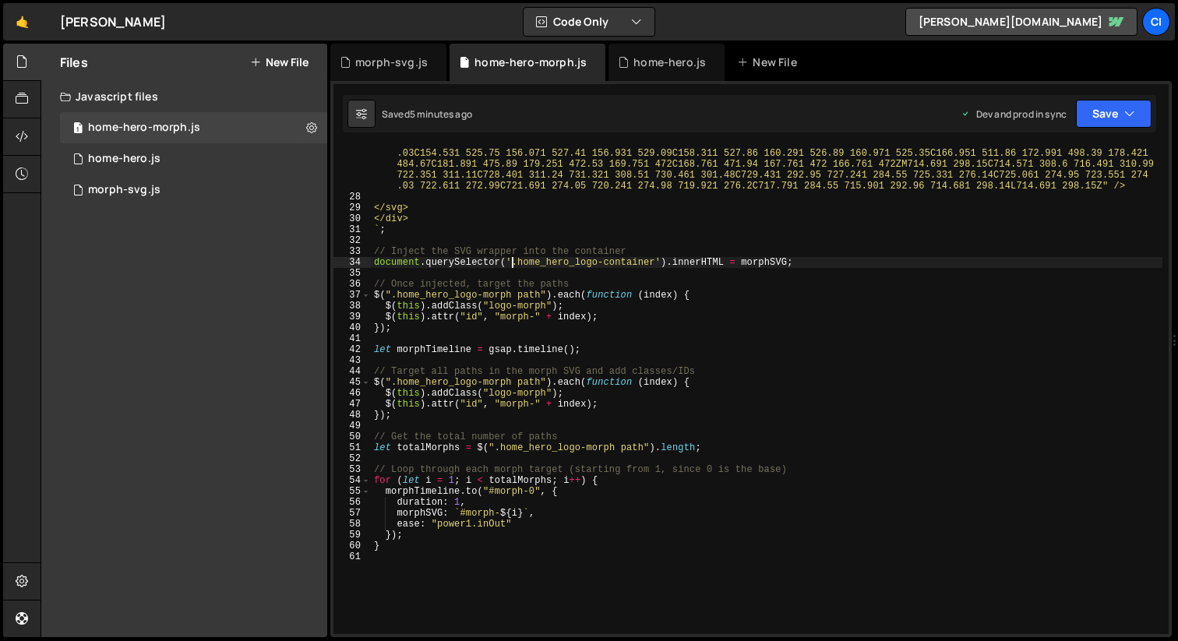
scroll to position [11292, 0]
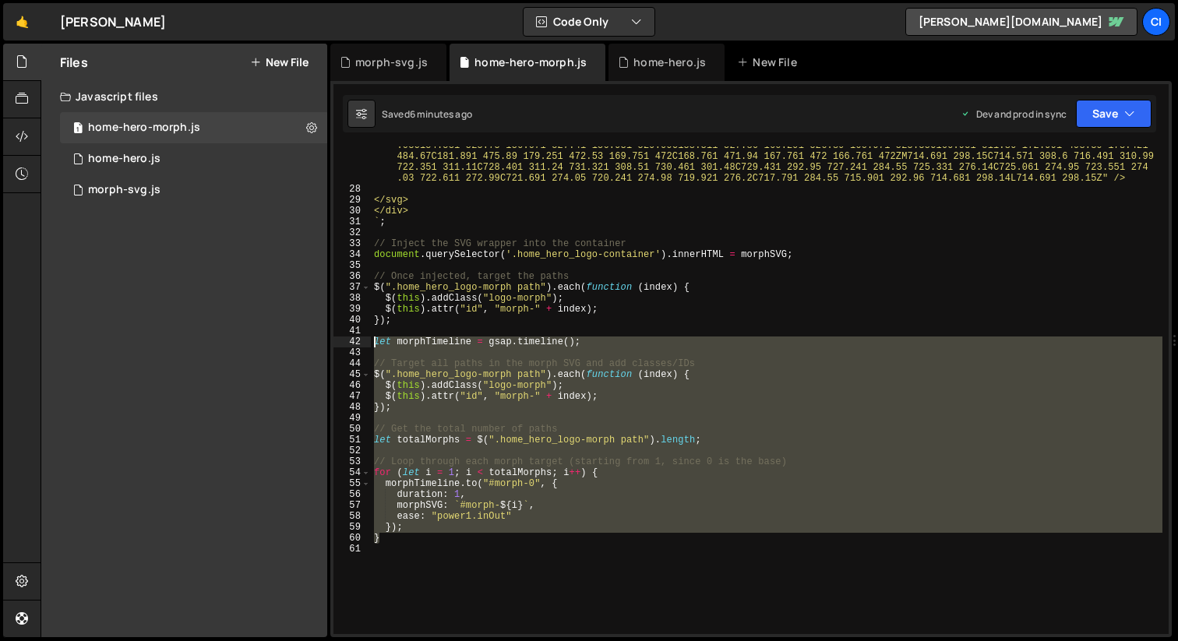
drag, startPoint x: 396, startPoint y: 528, endPoint x: 352, endPoint y: 341, distance: 192.1
click at [352, 341] on div "document.querySelector('.home_hero_logo-container').innerHTML = morphSVG; 27 28…" at bounding box center [750, 390] width 835 height 488
paste textarea "}, 0); // start at same time as morphs"
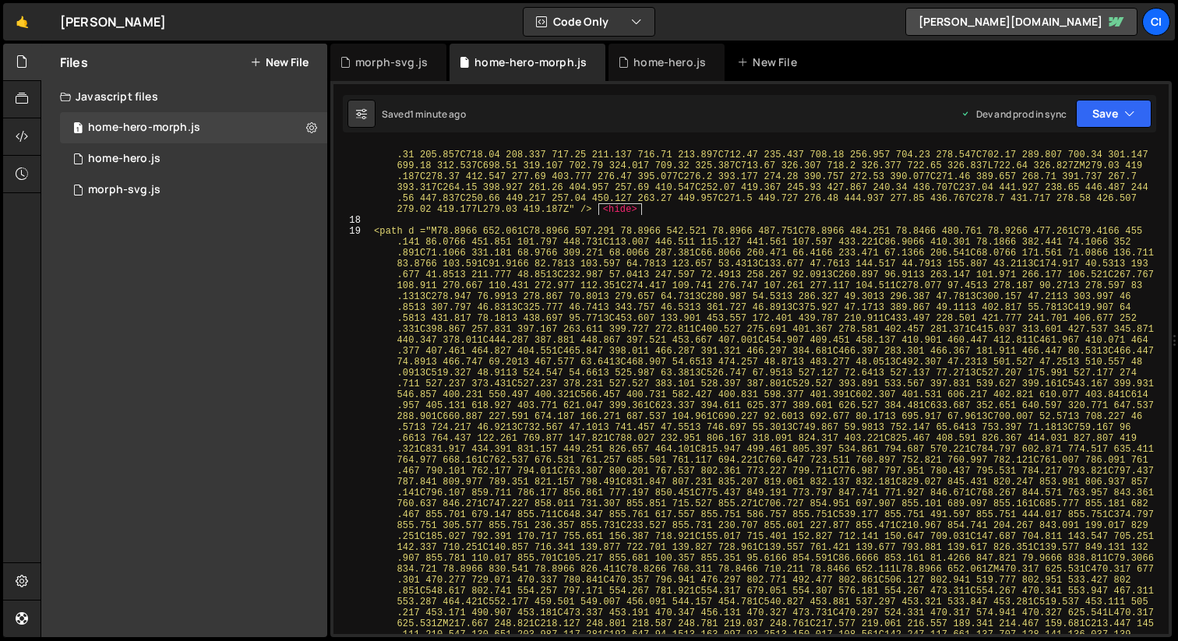
scroll to position [6858, 0]
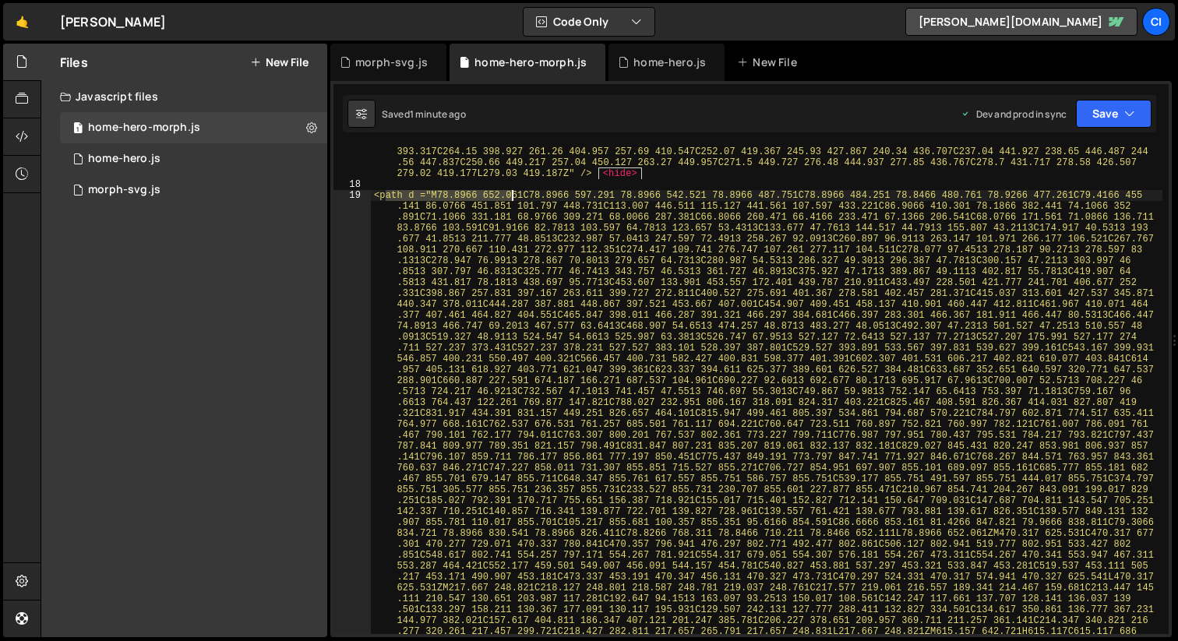
drag, startPoint x: 386, startPoint y: 195, endPoint x: 560, endPoint y: 240, distance: 180.0
click at [513, 199] on div "<path d ="M78.88 652.077C78.88 597.307 78.88 542.537 78.88 487.767C78.88 484.26…" at bounding box center [766, 455] width 791 height 2319
type textarea "<path d ="M78.8966 652.061C78.8966 597.291 78.8966 542.521 78.8966 487.751C78.8…"
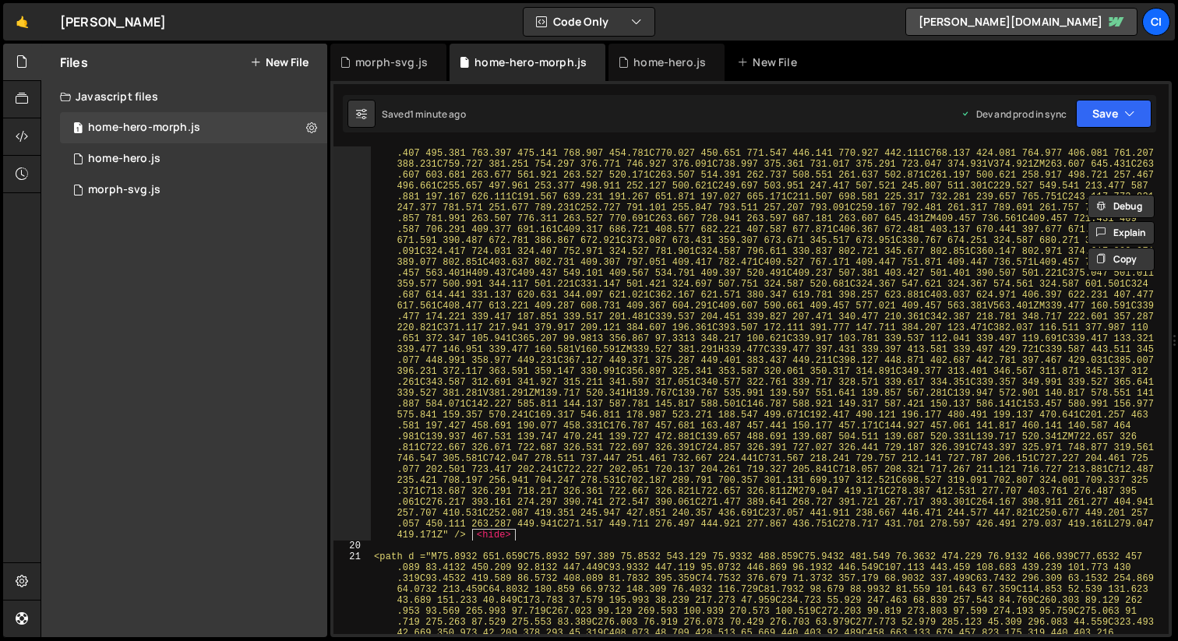
scroll to position [7502, 0]
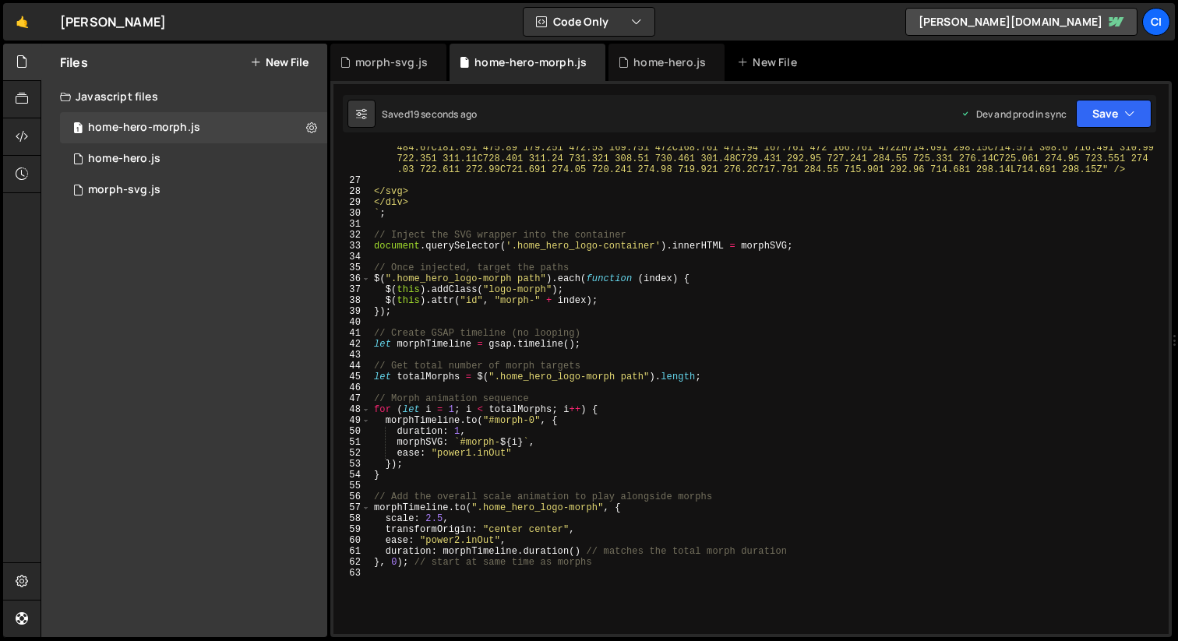
scroll to position [10329, 0]
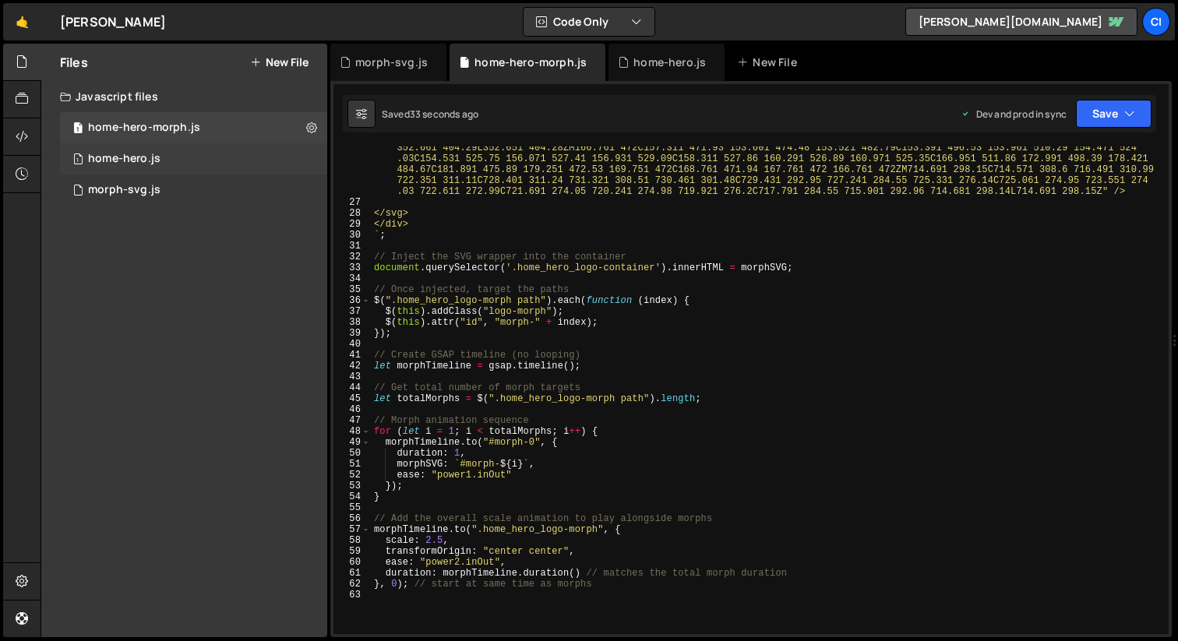
click at [171, 160] on div "1 home-hero.js 0" at bounding box center [193, 158] width 267 height 31
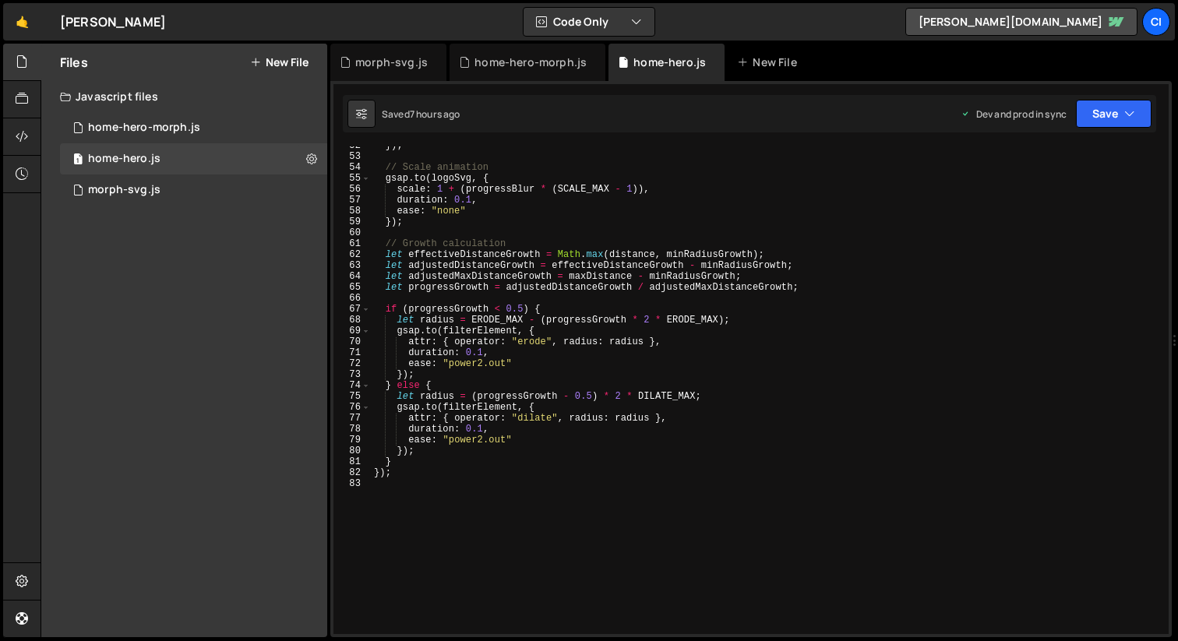
scroll to position [563, 0]
click at [431, 472] on div "}) ; // Scale animation gsap . to ( logoSvg , { scale : 1 + ( progressBlur * ( …" at bounding box center [766, 393] width 791 height 509
type textarea "});"
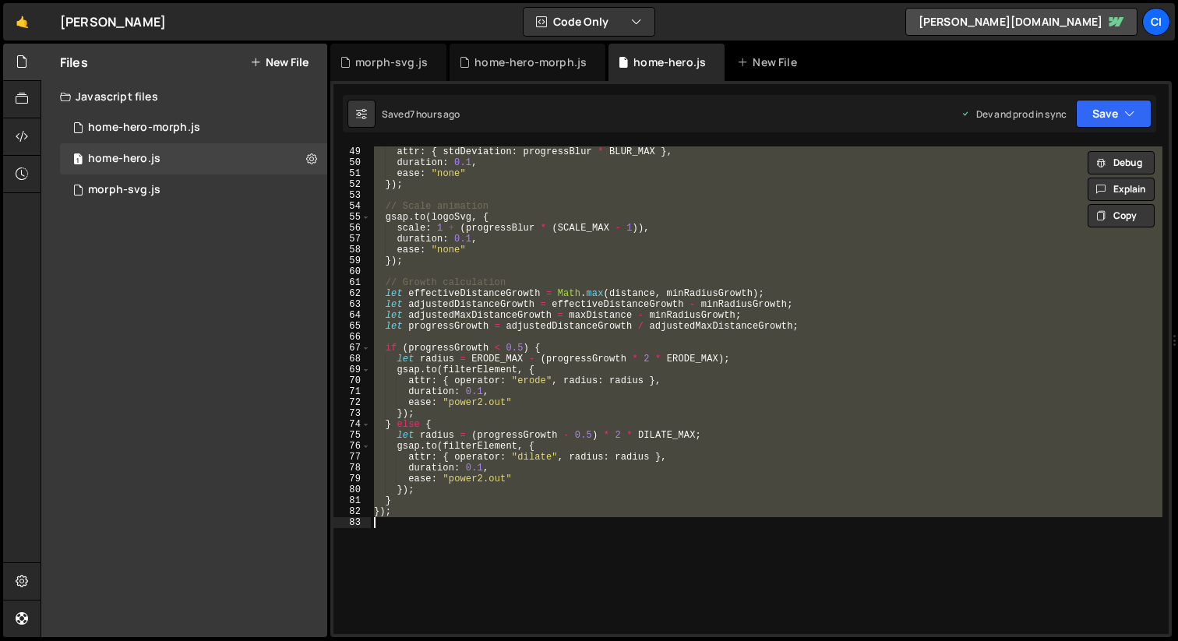
scroll to position [519, 0]
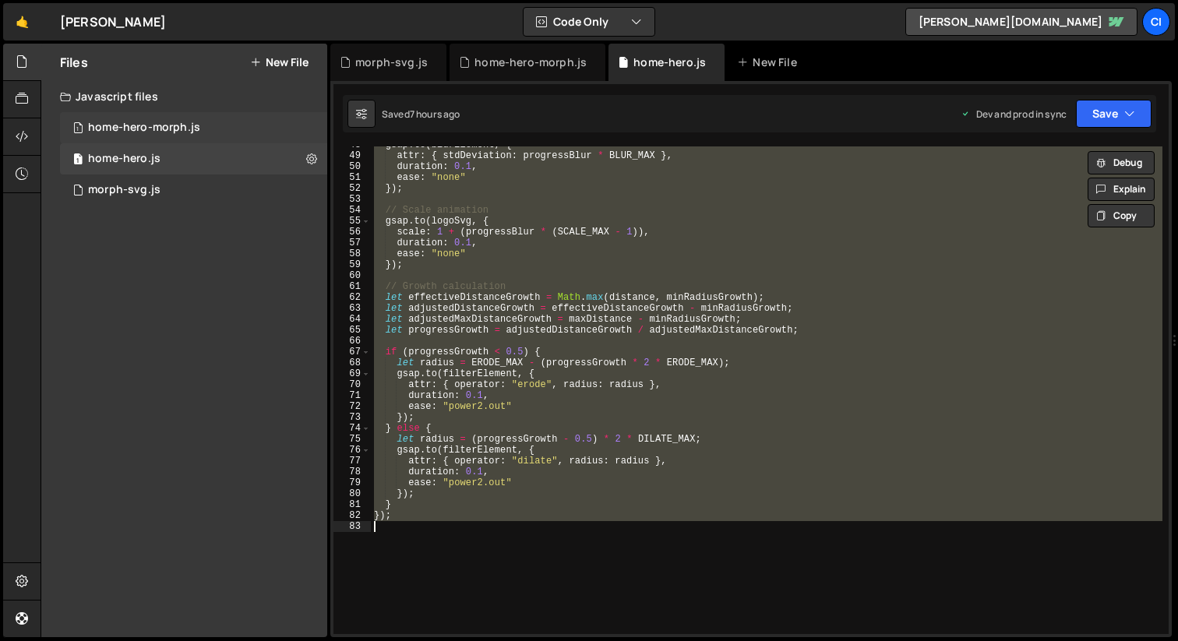
click at [206, 132] on div "1 home-hero-morph.js 0" at bounding box center [193, 127] width 267 height 31
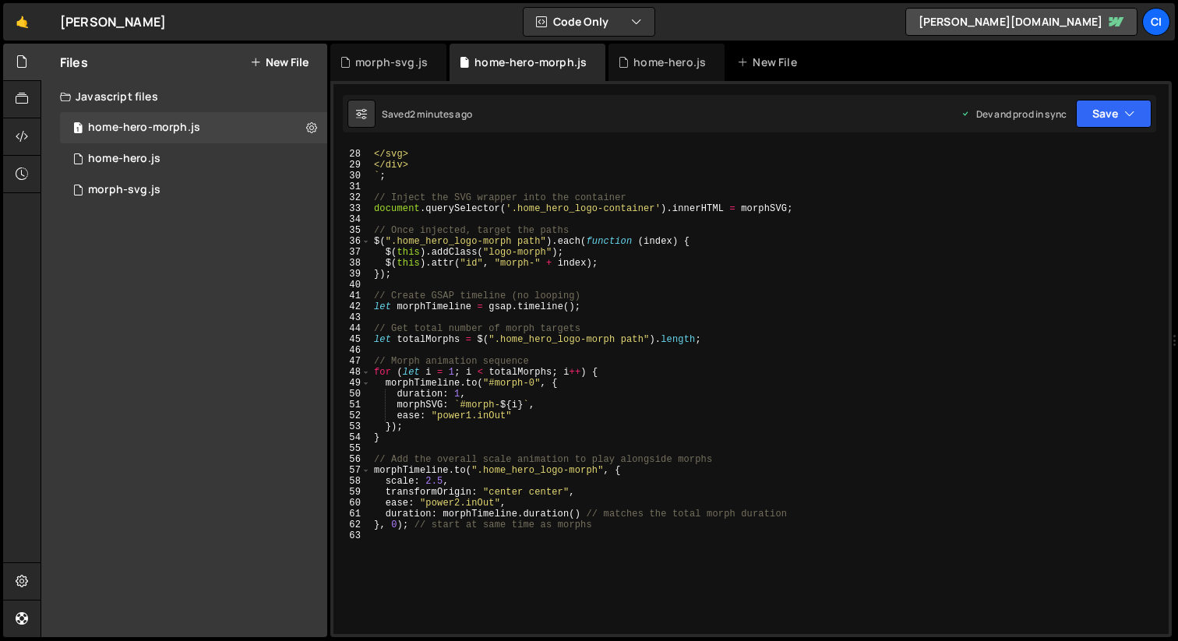
scroll to position [10405, 0]
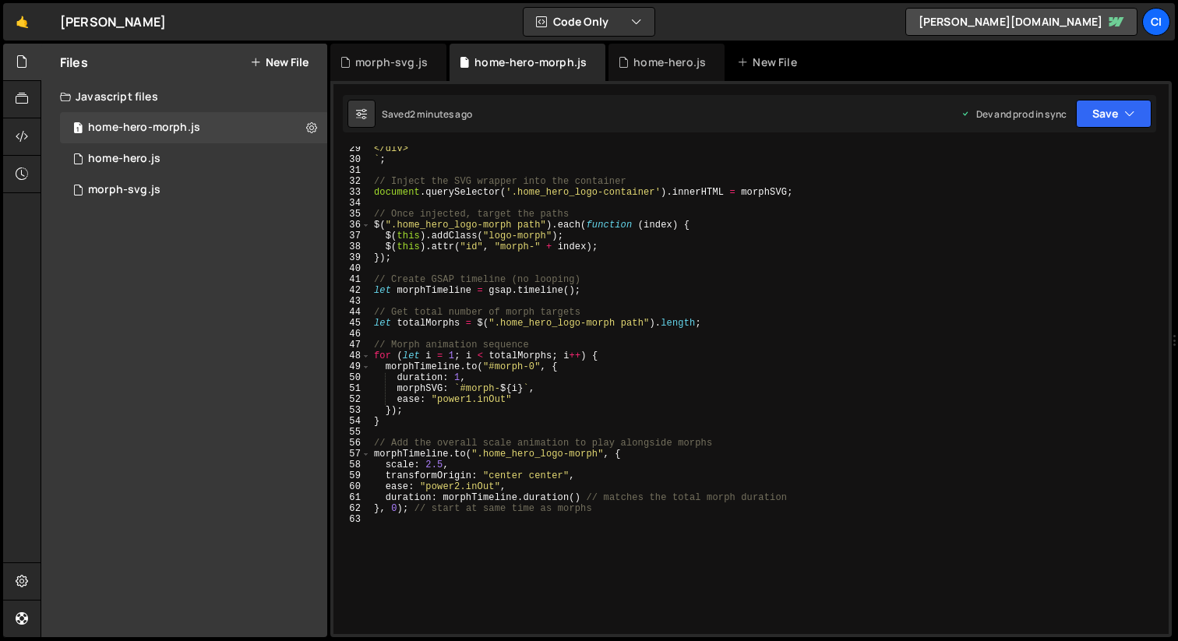
click at [404, 549] on div "</div> ` ; // Inject the SVG wrapper into the container document . querySelecto…" at bounding box center [766, 397] width 791 height 509
paste textarea "});"
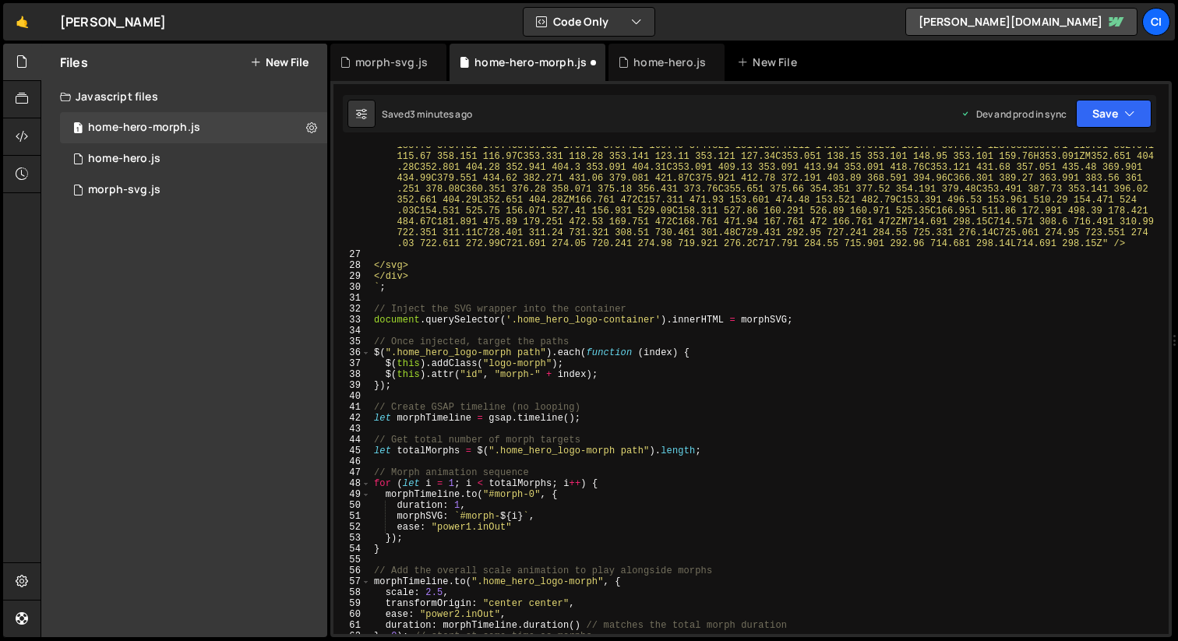
scroll to position [10277, 0]
click at [375, 311] on div "<path d ="M64.4312 651.74C64.4312 590.82 64.4611 529.9 64.4111 468.98C64.4011 4…" at bounding box center [766, 118] width 791 height 1262
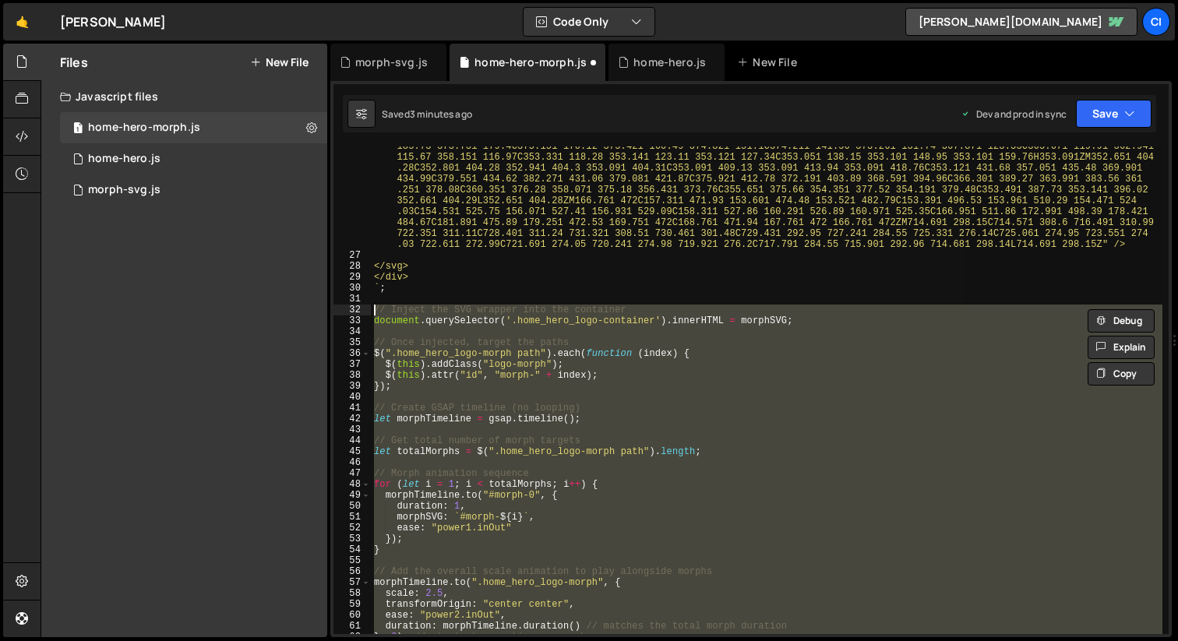
click at [751, 407] on div "<path d ="M64.4312 651.74C64.4312 590.82 64.4611 529.9 64.4111 468.98C64.4011 4…" at bounding box center [766, 390] width 791 height 488
type textarea "// Create GSAP timeline (no looping)"
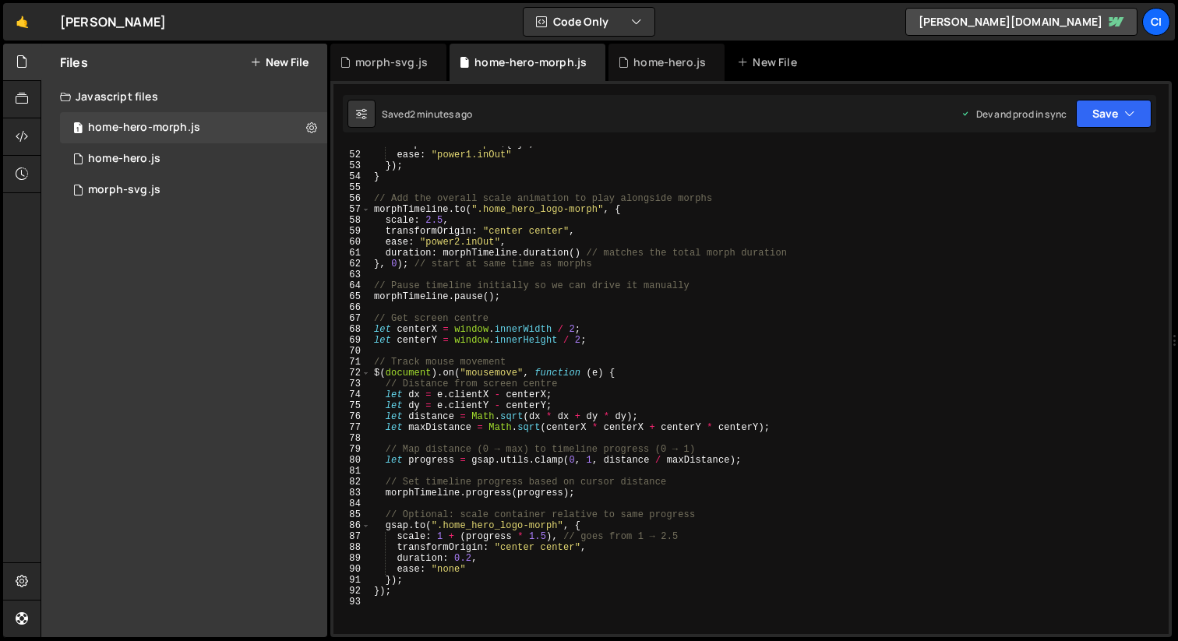
scroll to position [10634, 0]
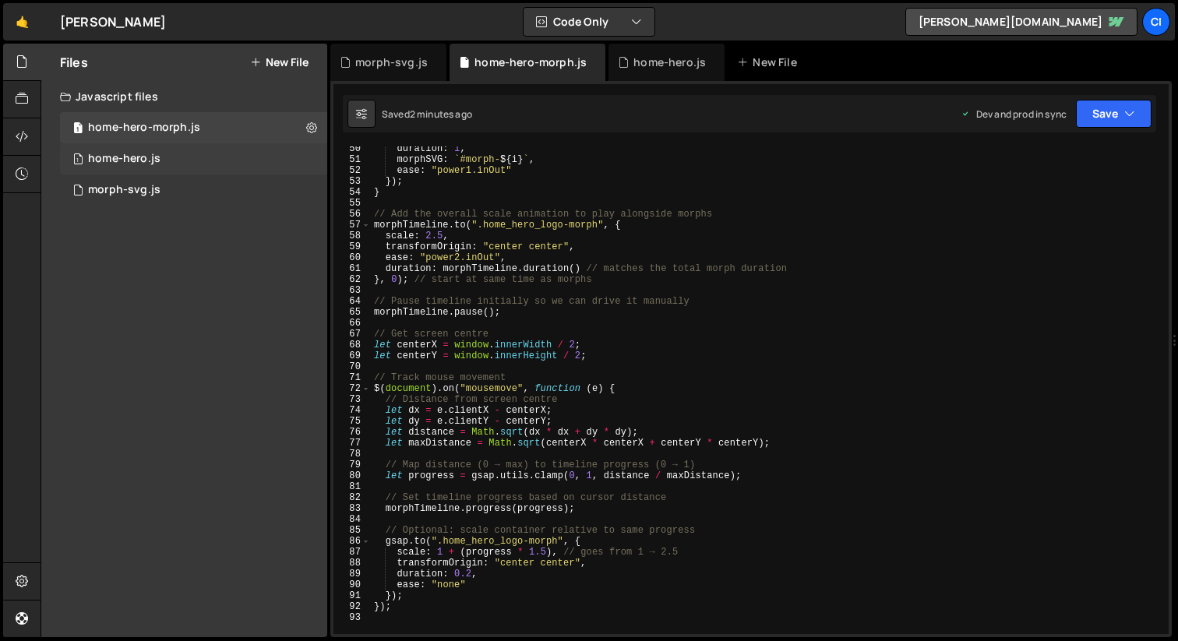
click at [139, 161] on div "home-hero.js" at bounding box center [124, 159] width 72 height 14
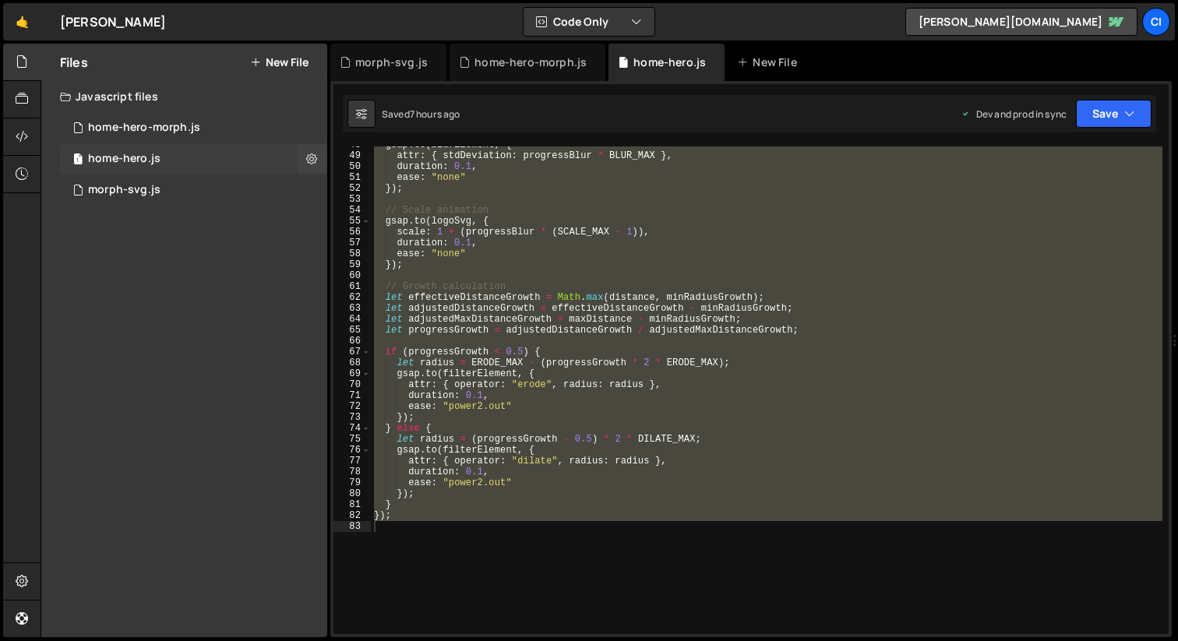
click at [139, 161] on div "home-hero.js" at bounding box center [124, 159] width 72 height 14
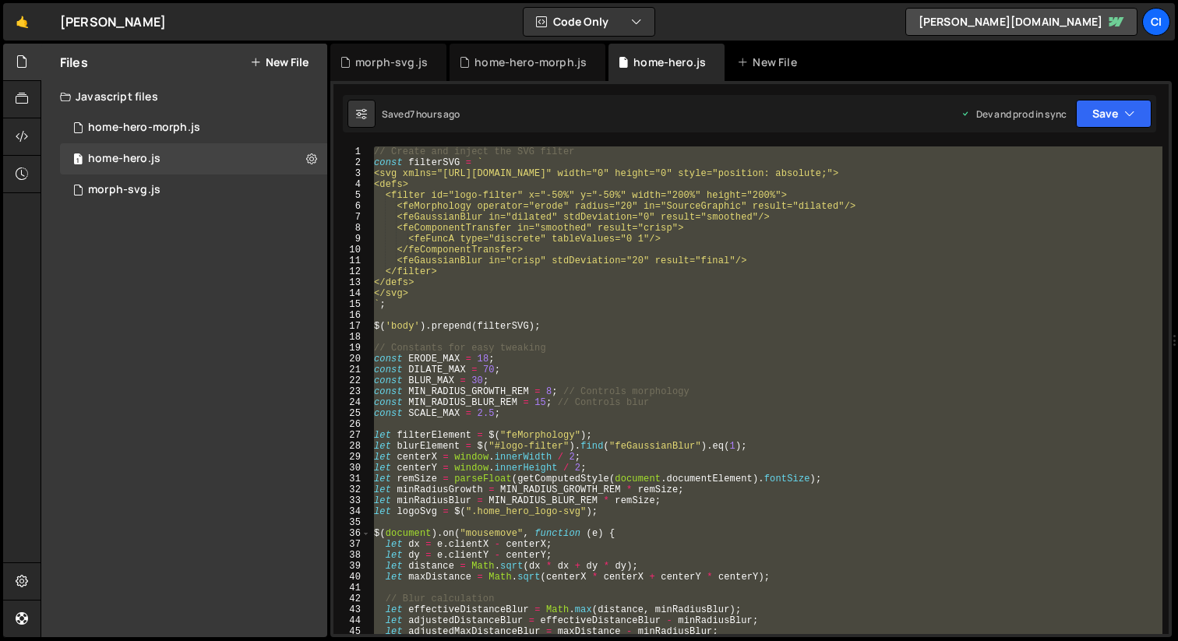
scroll to position [0, 0]
click at [642, 262] on div "// Create and inject the SVG filter const filterSVG = ` <svg xmlns="http://www.…" at bounding box center [766, 390] width 791 height 488
type textarea "<feGaussianBlur in="crisp" stdDeviation="20" result="final"/>"
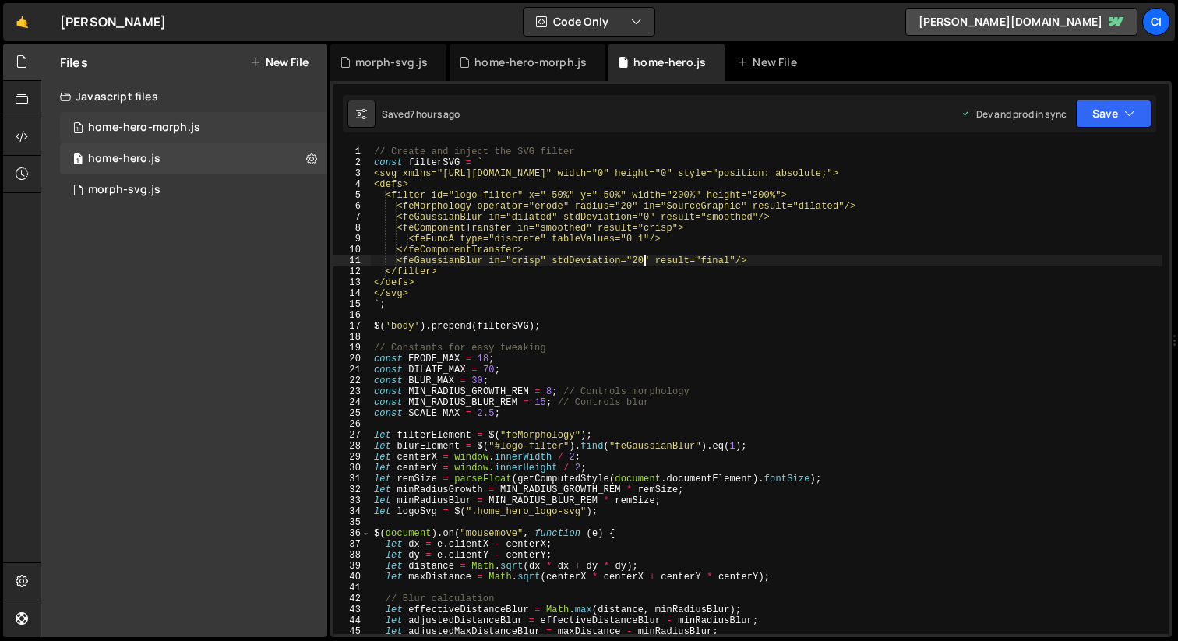
click at [174, 132] on div "home-hero-morph.js" at bounding box center [144, 128] width 112 height 14
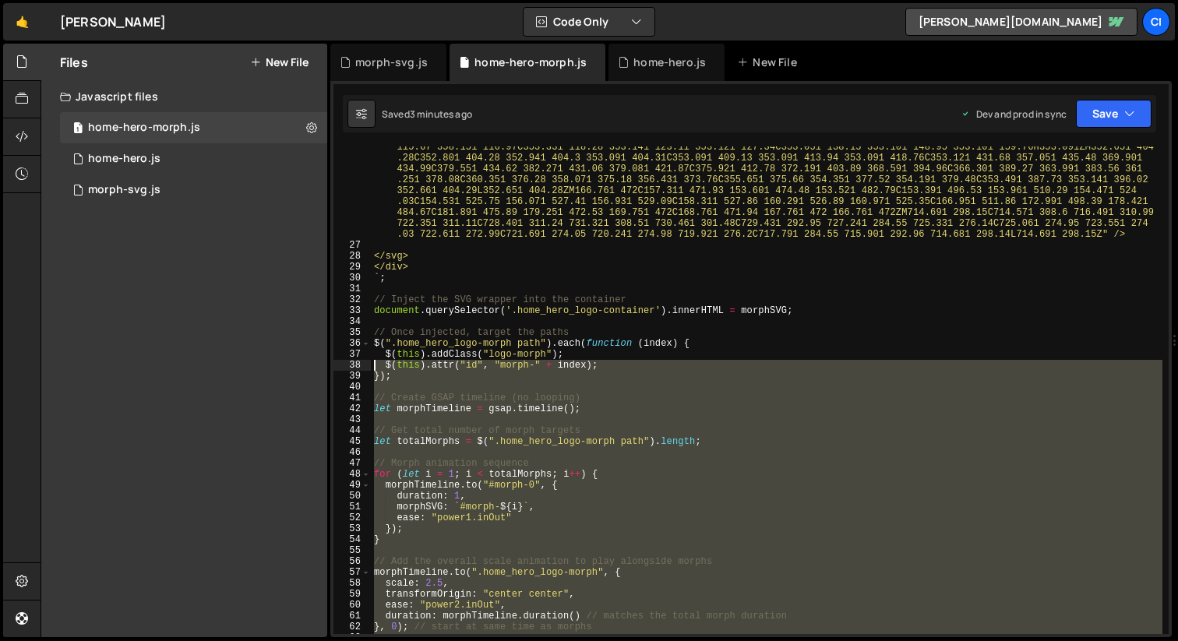
scroll to position [10287, 0]
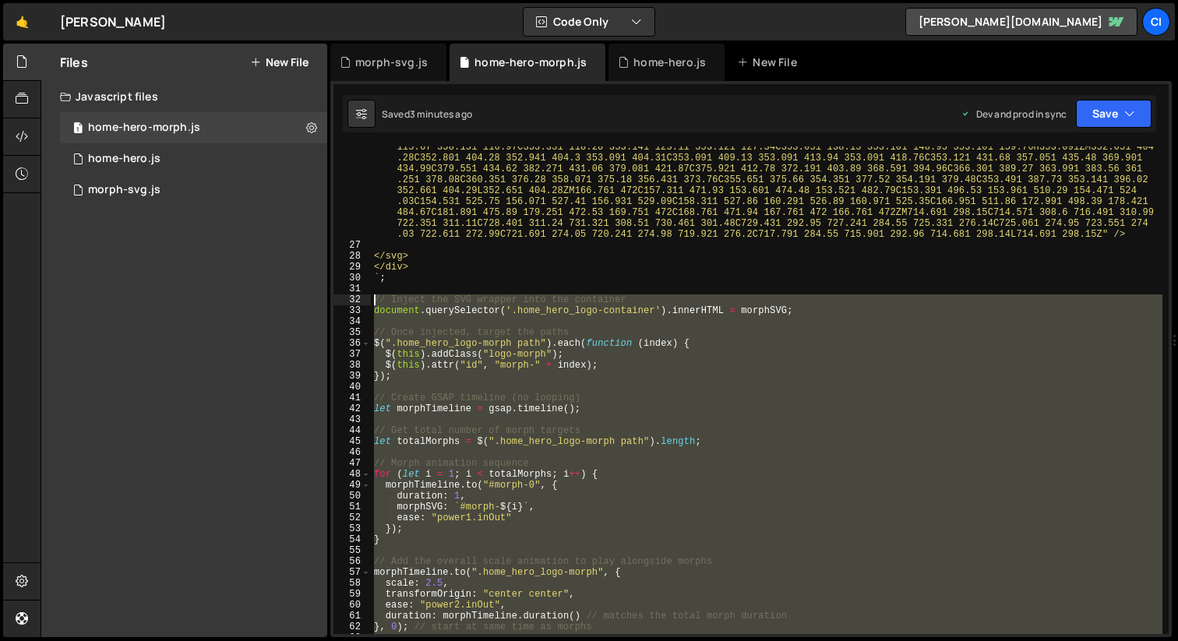
drag, startPoint x: 455, startPoint y: 483, endPoint x: 367, endPoint y: 303, distance: 200.3
click at [367, 303] on div "}); 26 27 28 29 30 31 32 33 34 35 36 37 38 39 40 41 42 43 44 45 46 47 48 49 50 …" at bounding box center [750, 390] width 835 height 488
type textarea "// Inject the SVG wrapper into the container document.querySelector('.home_hero…"
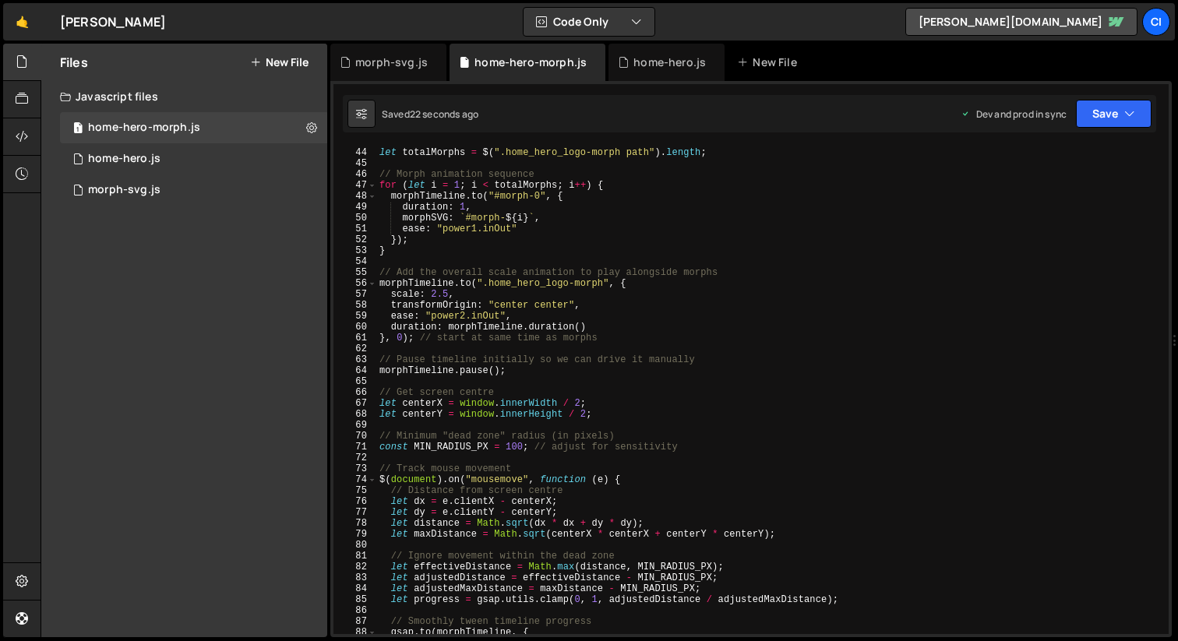
scroll to position [10749, 0]
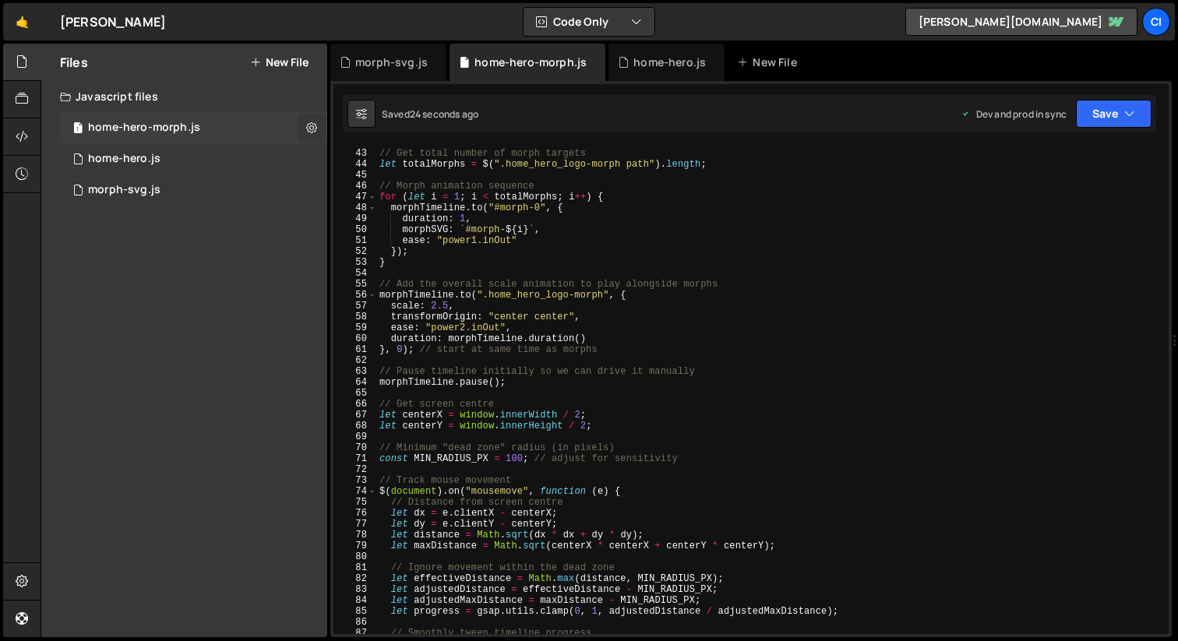
click at [312, 130] on icon at bounding box center [311, 127] width 11 height 15
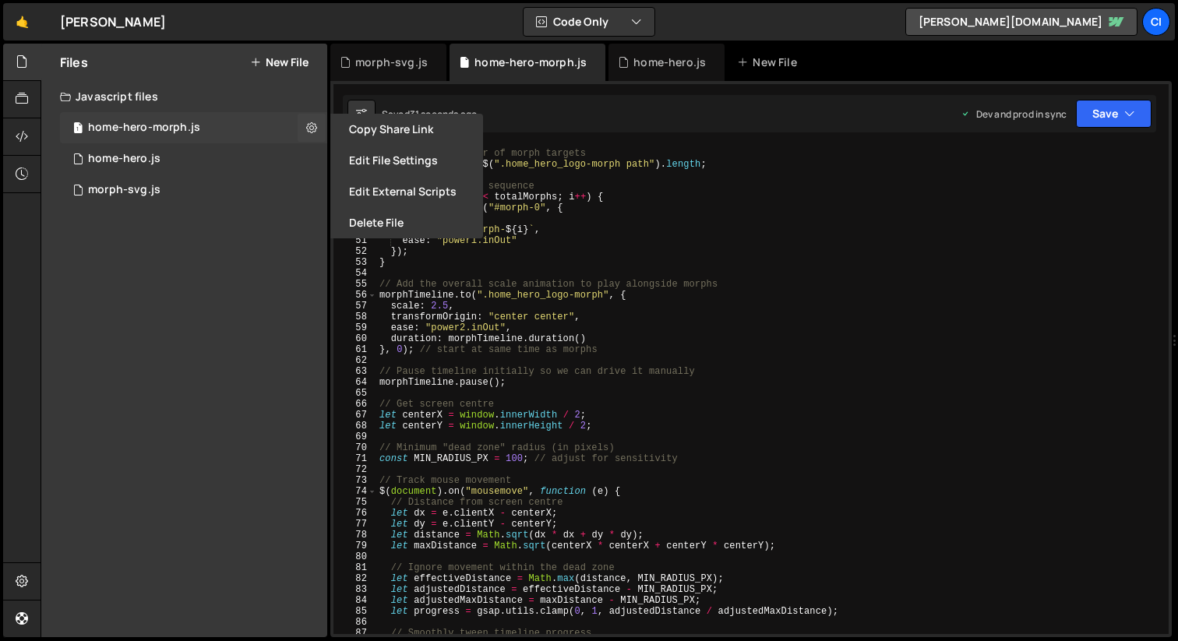
click at [217, 131] on div "1 home-hero-morph.js 0" at bounding box center [193, 127] width 267 height 31
click at [634, 305] on div "// Get total number of morph targets let totalMorphs = $ ( ".home_hero_logo-mor…" at bounding box center [769, 391] width 786 height 509
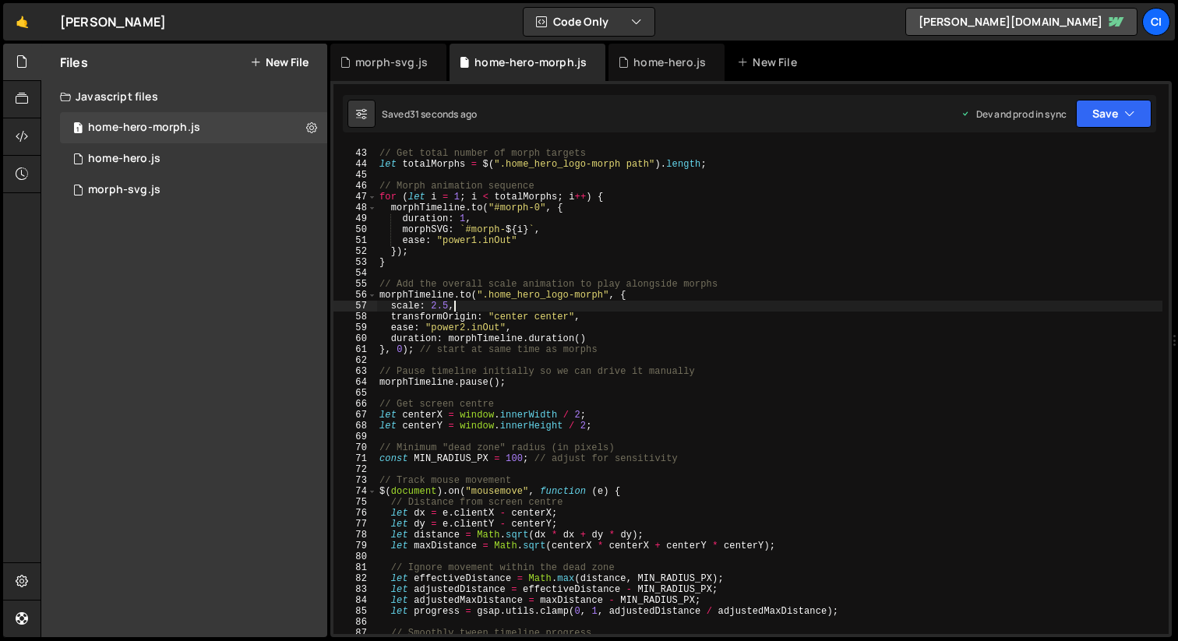
click at [634, 304] on div "// Get total number of morph targets let totalMorphs = $ ( ".home_hero_logo-mor…" at bounding box center [769, 391] width 786 height 509
type textarea "});"
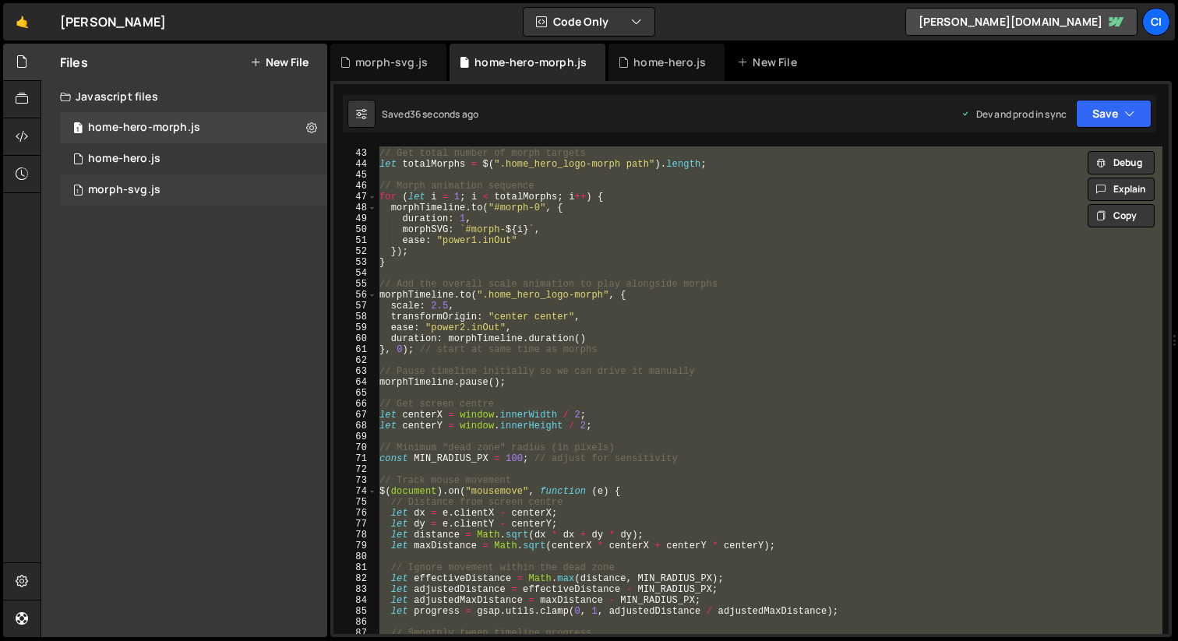
click at [198, 198] on div "1 morph-svg.js 0" at bounding box center [193, 189] width 267 height 31
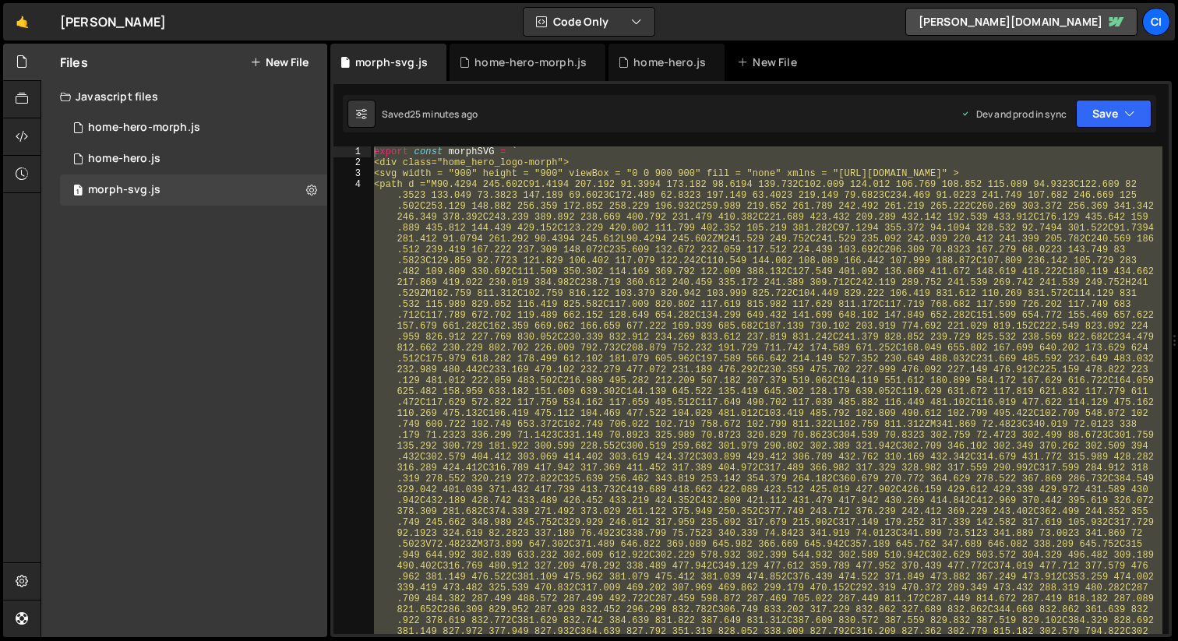
click at [452, 238] on div "export const morphSVG = ` <div class="home_hero_logo-morph"> <svg width = "900"…" at bounding box center [766, 390] width 791 height 488
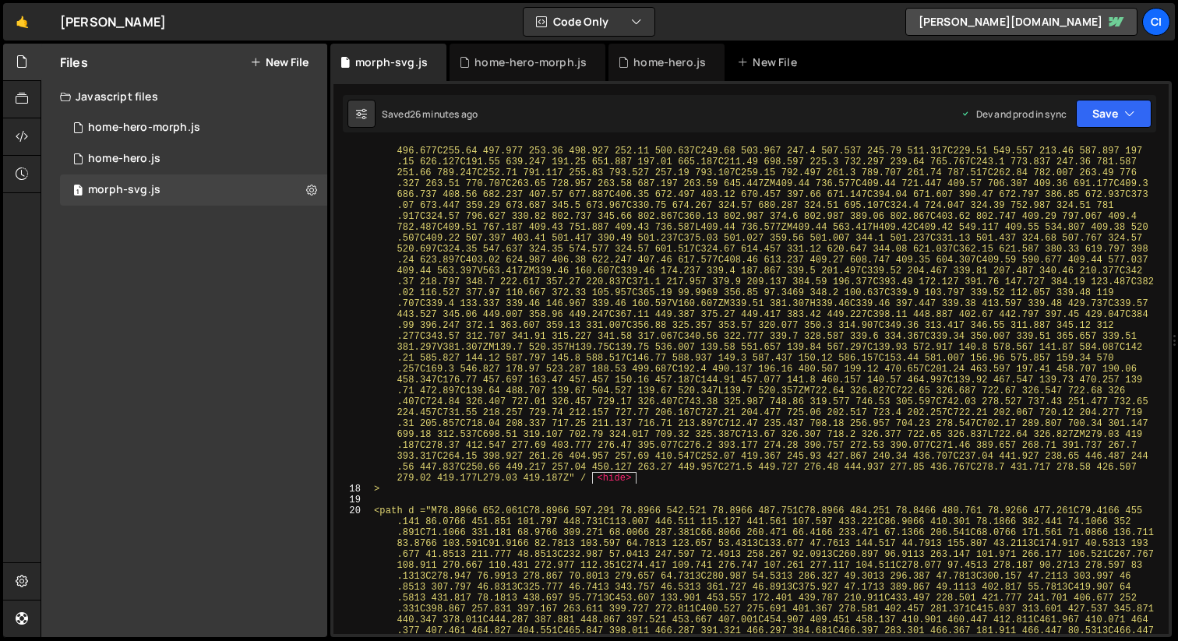
scroll to position [6615, 0]
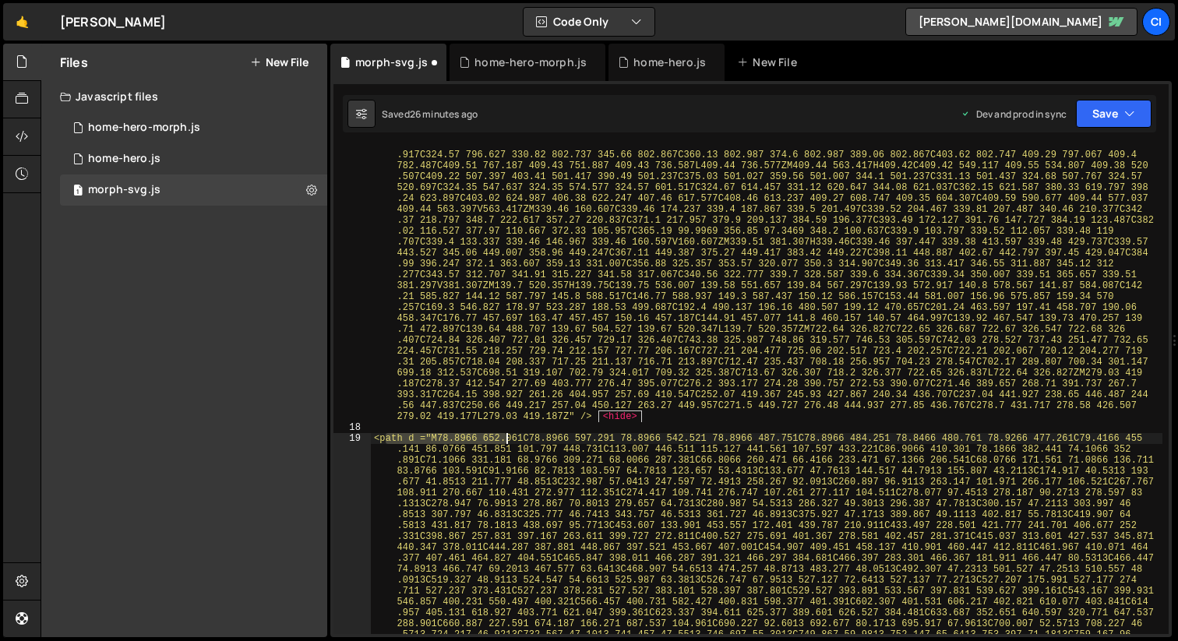
drag, startPoint x: 385, startPoint y: 439, endPoint x: 510, endPoint y: 439, distance: 125.4
type textarea "<path d ="M78.8966 652.061C78.8966 597.291 78.8966 542.521 78.8966 487.751C78.8…"
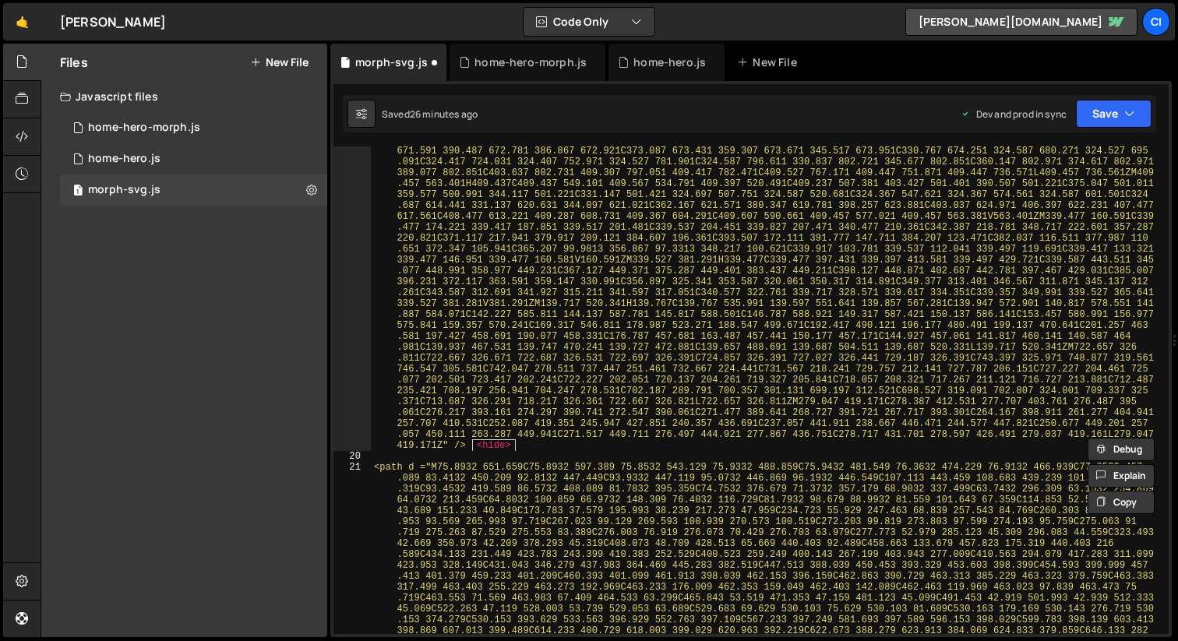
scroll to position [7566, 0]
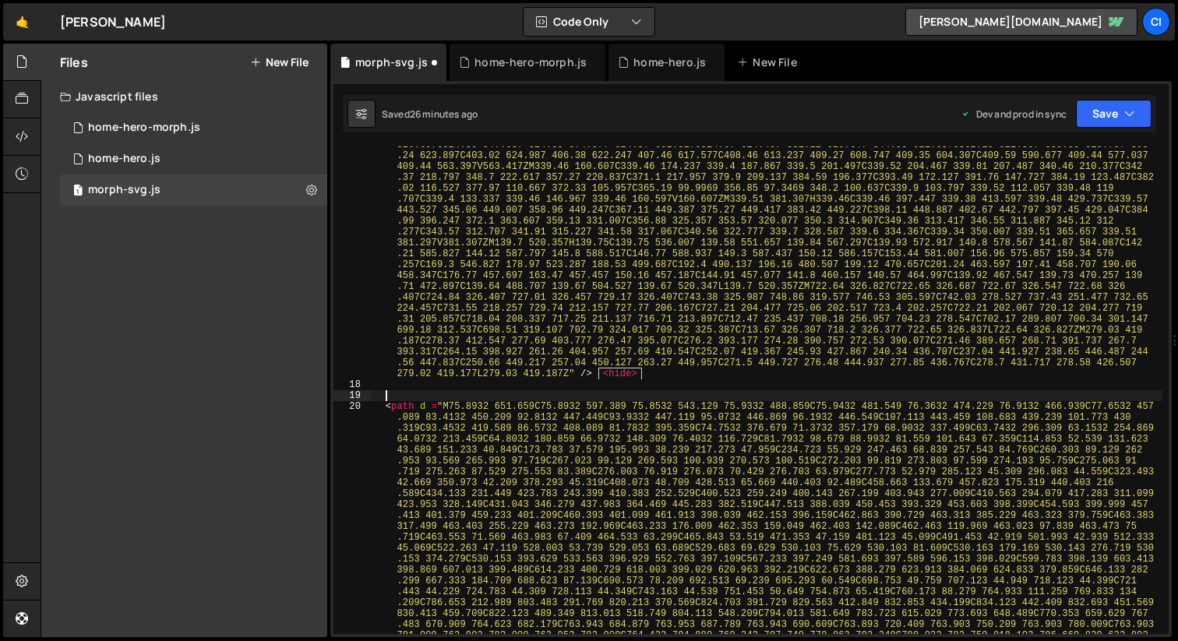
scroll to position [6658, 0]
click at [189, 132] on div "home-hero-morph.js" at bounding box center [144, 128] width 112 height 14
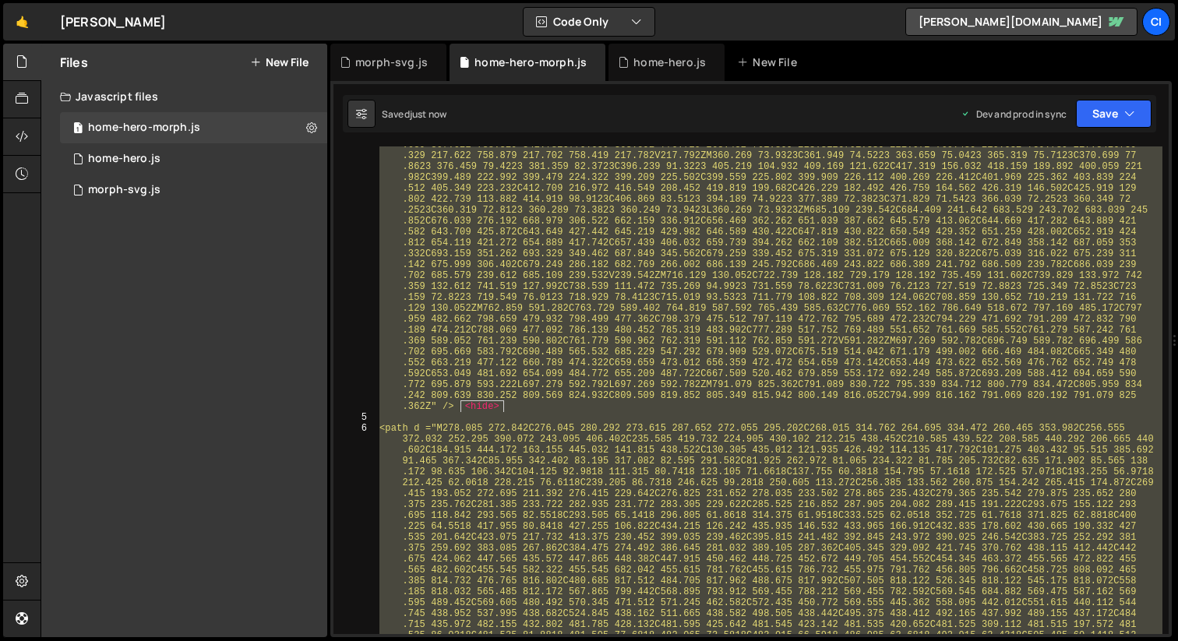
scroll to position [0, 0]
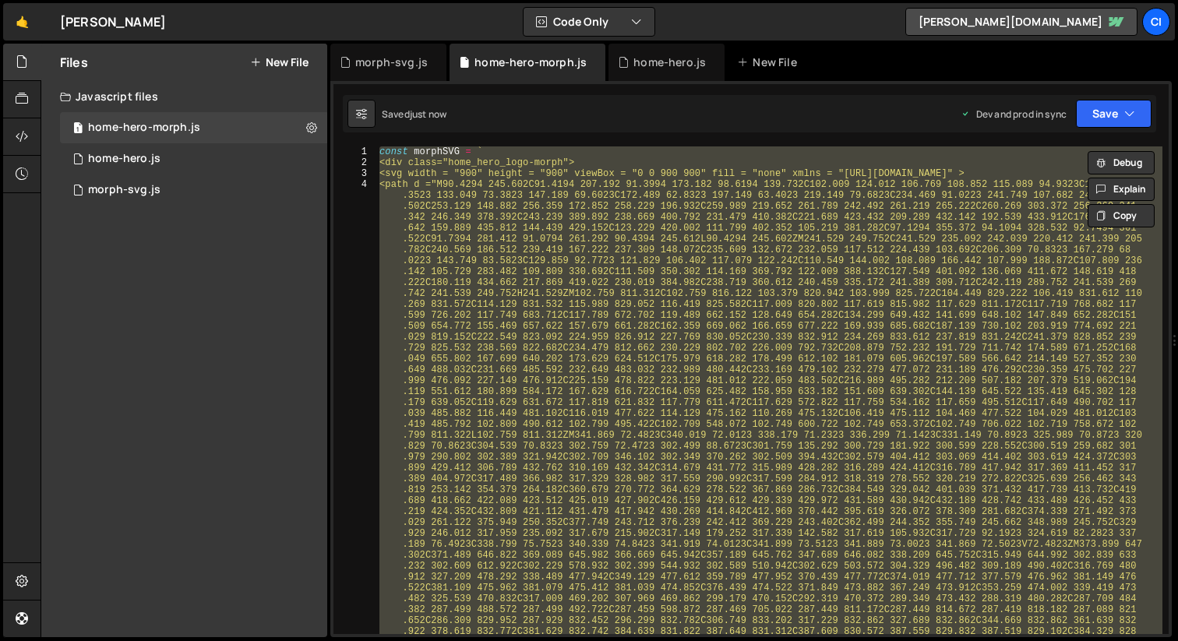
click at [642, 403] on div "const morphSVG = ` <div class="home_hero_logo-morph"> <svg width = "900" height…" at bounding box center [769, 390] width 786 height 488
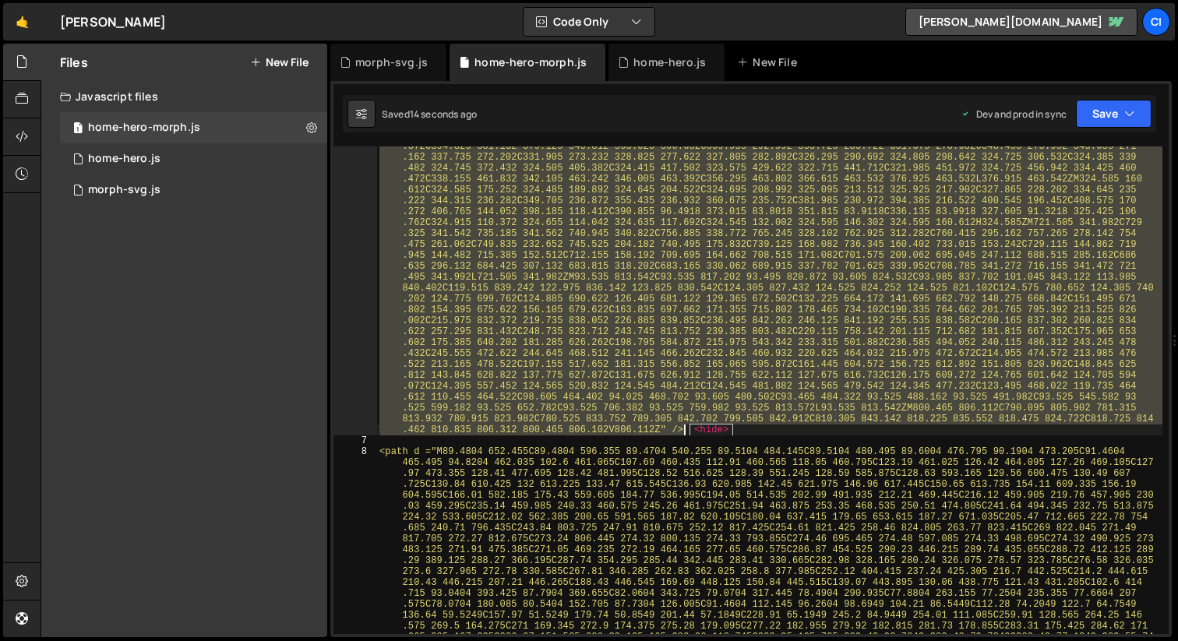
scroll to position [1881, 0]
drag, startPoint x: 389, startPoint y: 436, endPoint x: 844, endPoint y: 431, distance: 454.9
click at [844, 431] on div "<path d ="M278.085 272.842C276.045 280.292 273.615 287.652 272.055 295.202C268.…" at bounding box center [769, 608] width 786 height 2417
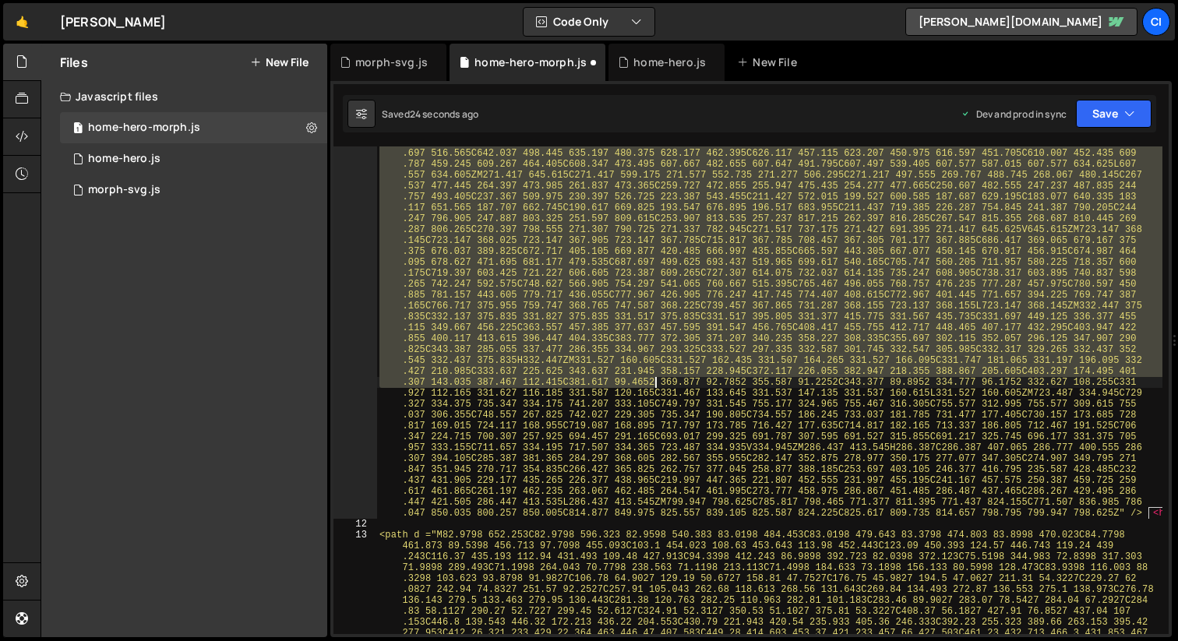
scroll to position [2737, 0]
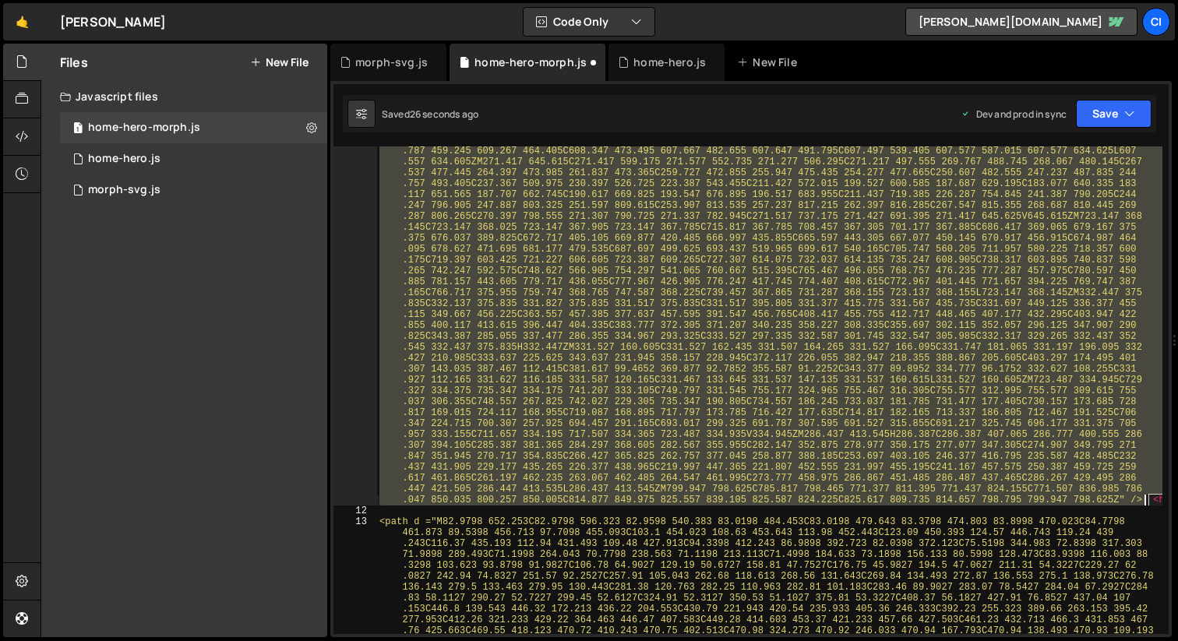
drag, startPoint x: 390, startPoint y: 370, endPoint x: 1149, endPoint y: 499, distance: 769.5
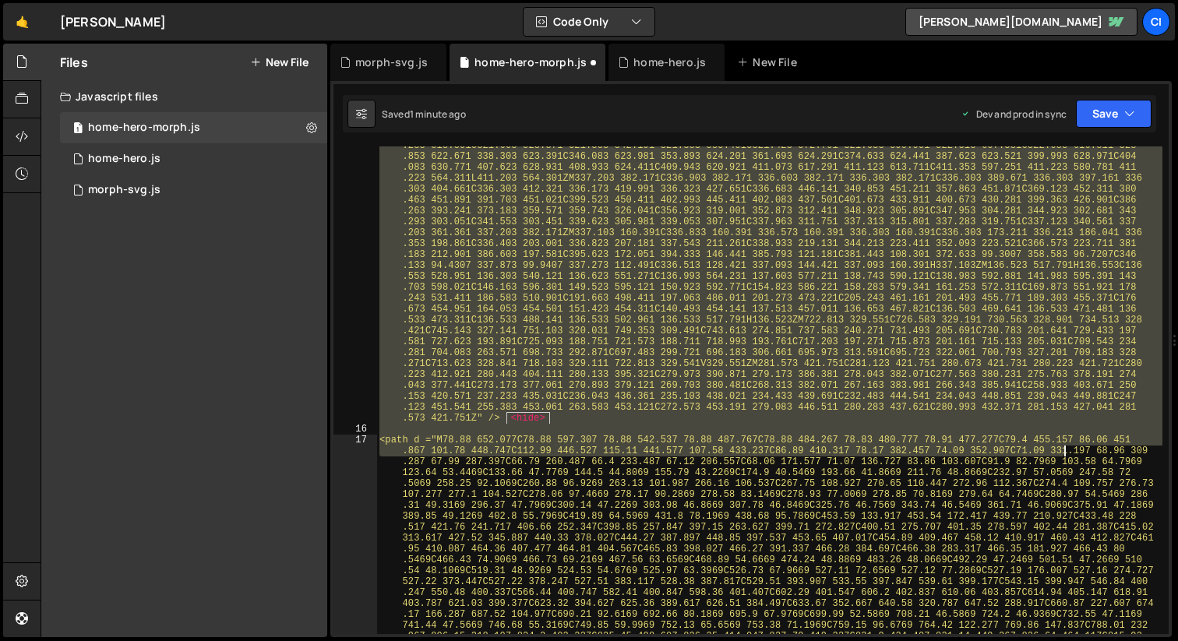
scroll to position [3813, 0]
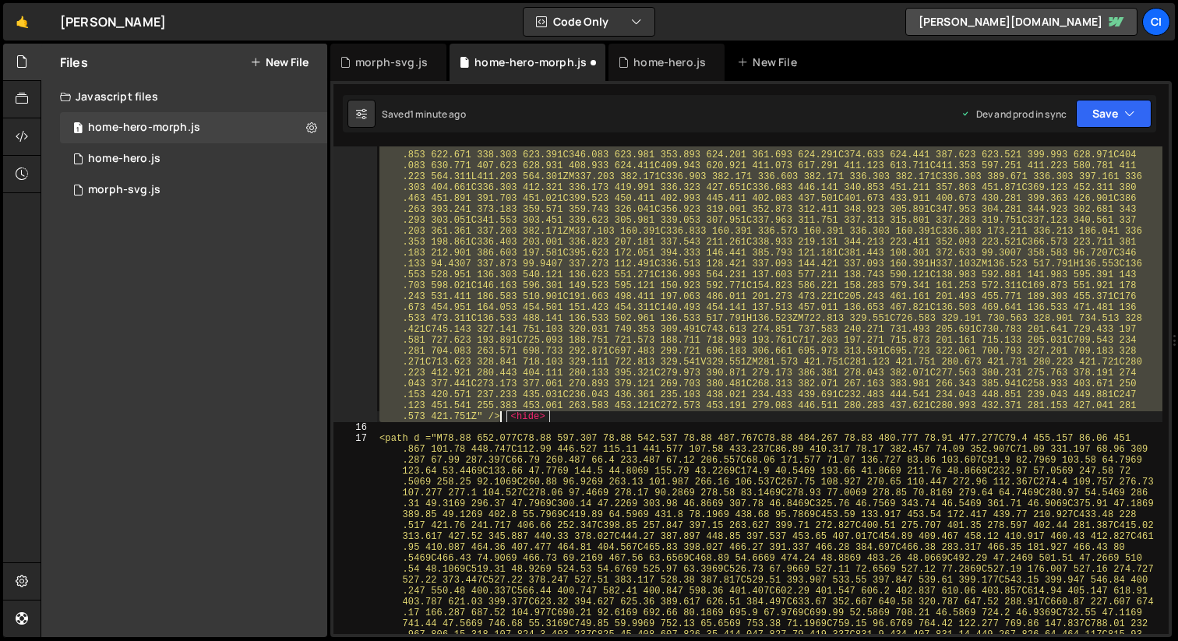
drag, startPoint x: 391, startPoint y: 301, endPoint x: 1104, endPoint y: 418, distance: 722.9
click at [1104, 418] on div "<path d ="M81.493 652.891C81.493 595.401 81.493 537.901 81.513 480.411C81.513 4…" at bounding box center [769, 600] width 786 height 2385
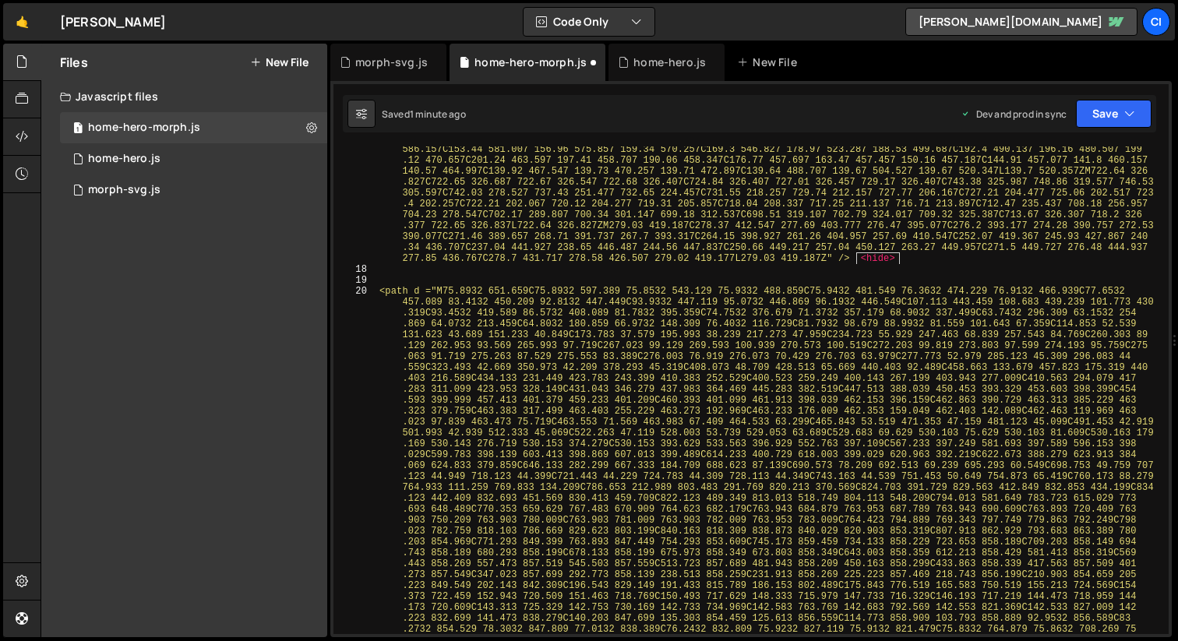
scroll to position [3864, 0]
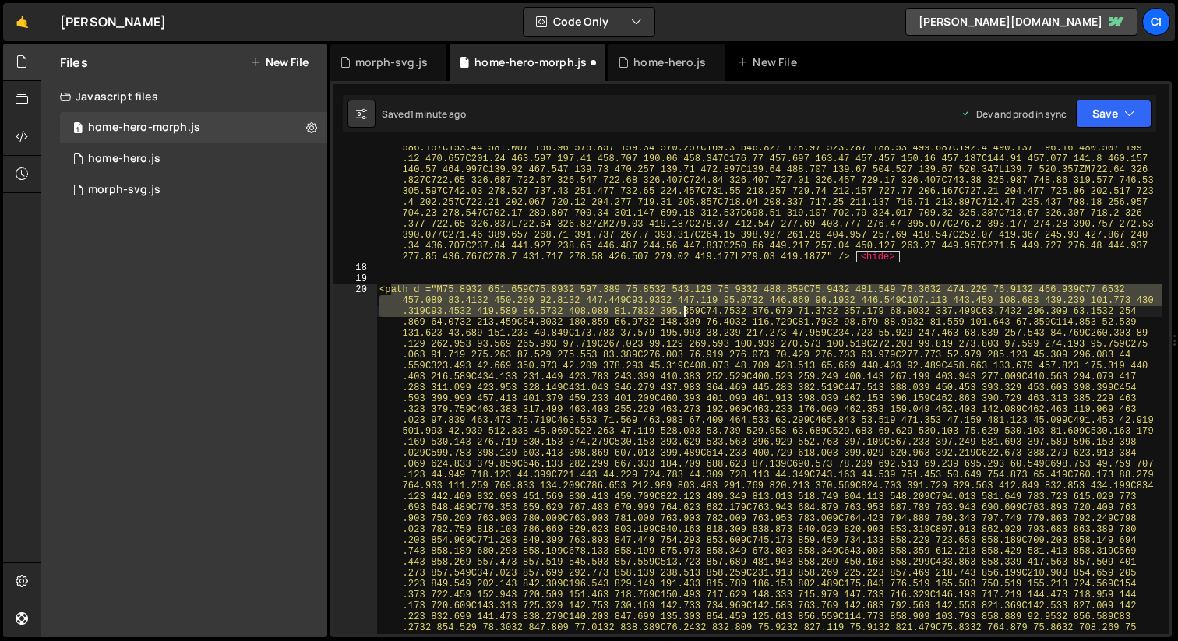
drag, startPoint x: 392, startPoint y: 291, endPoint x: 703, endPoint y: 357, distance: 317.7
click at [682, 313] on div "<path d ="M78.88 652.077C78.88 597.307 78.88 542.537 78.88 487.767C78.88 484.26…" at bounding box center [769, 538] width 786 height 2319
type textarea "<path d ="M75.8932 651.659C75.8932 597.389 75.8532 543.129 75.9332 488.859C75.9…"
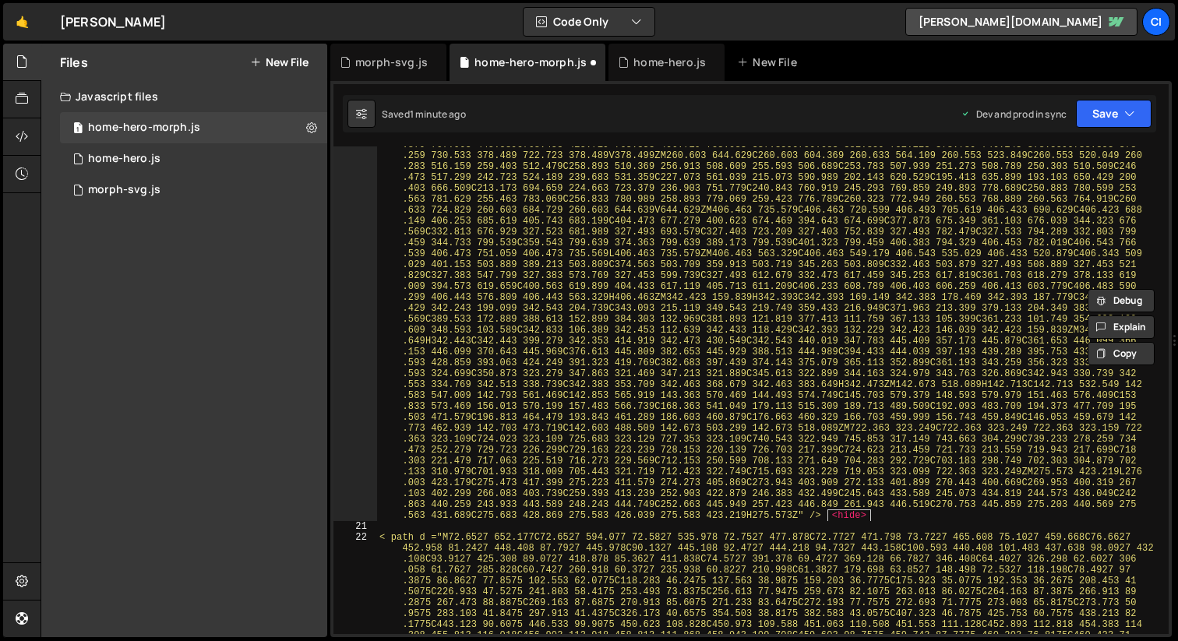
scroll to position [4583, 0]
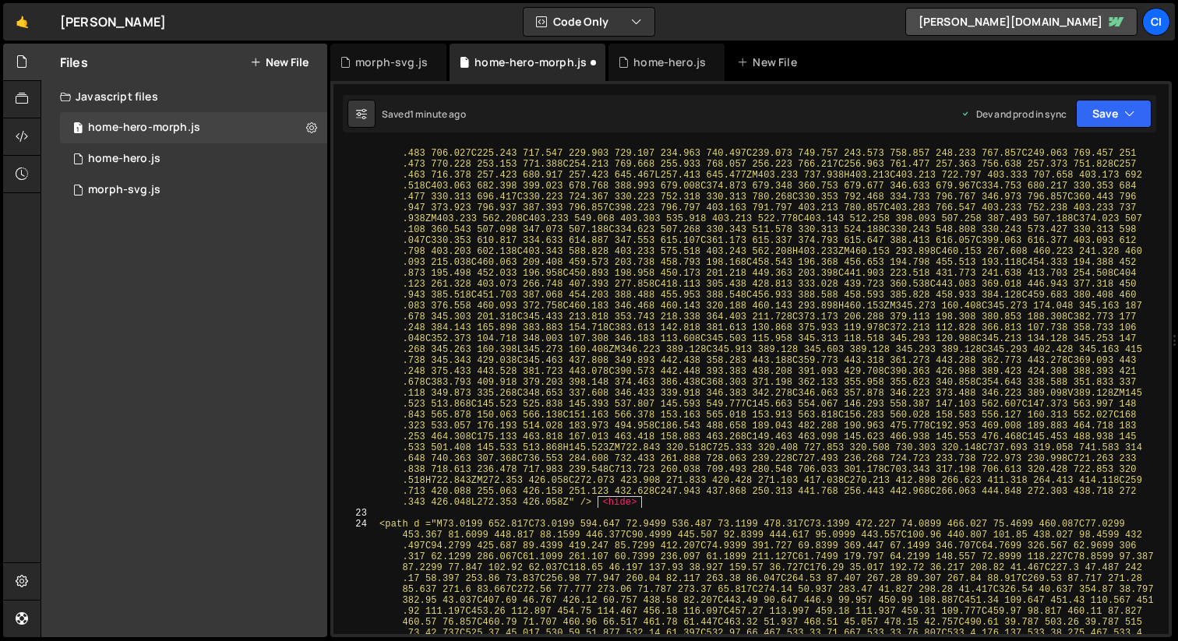
scroll to position [4607, 0]
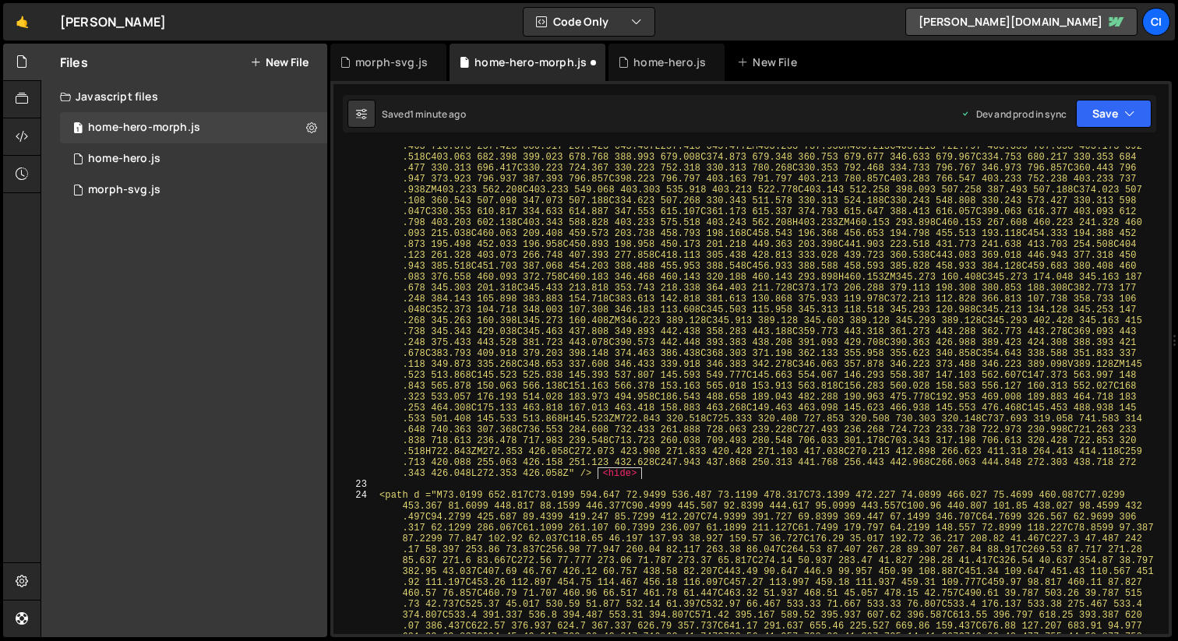
drag, startPoint x: 391, startPoint y: 495, endPoint x: 617, endPoint y: 500, distance: 225.9
type textarea "<path d ="M73.0199 652.817C73.0199 594.647 72.9499 536.487 73.1199 478.317C73.1…"
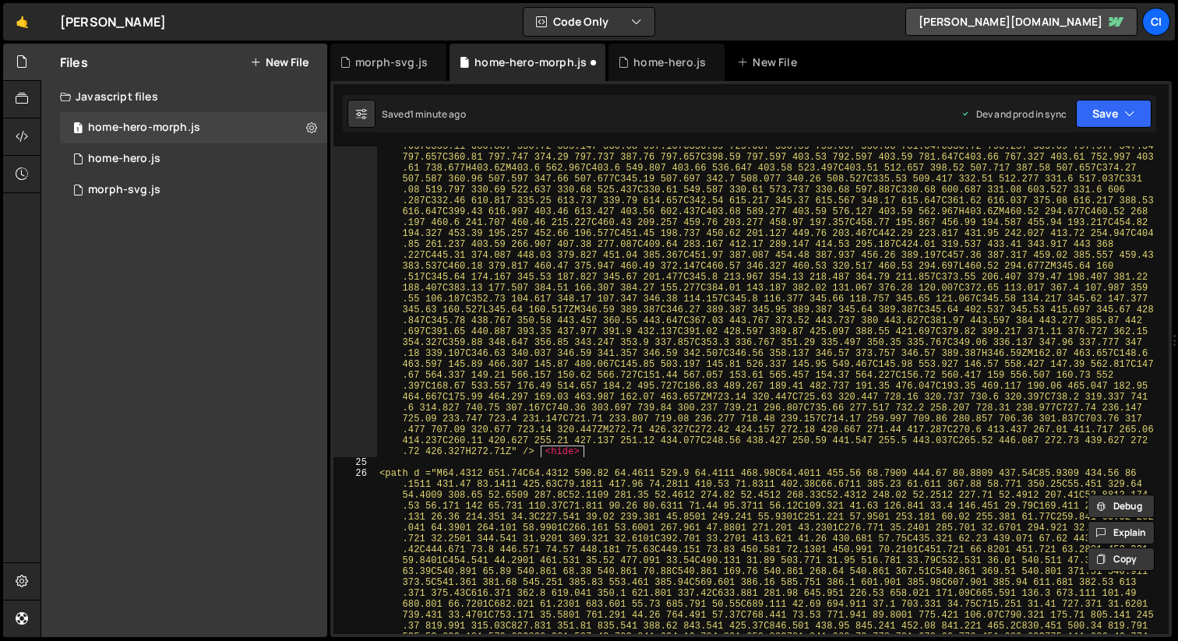
scroll to position [5548, 0]
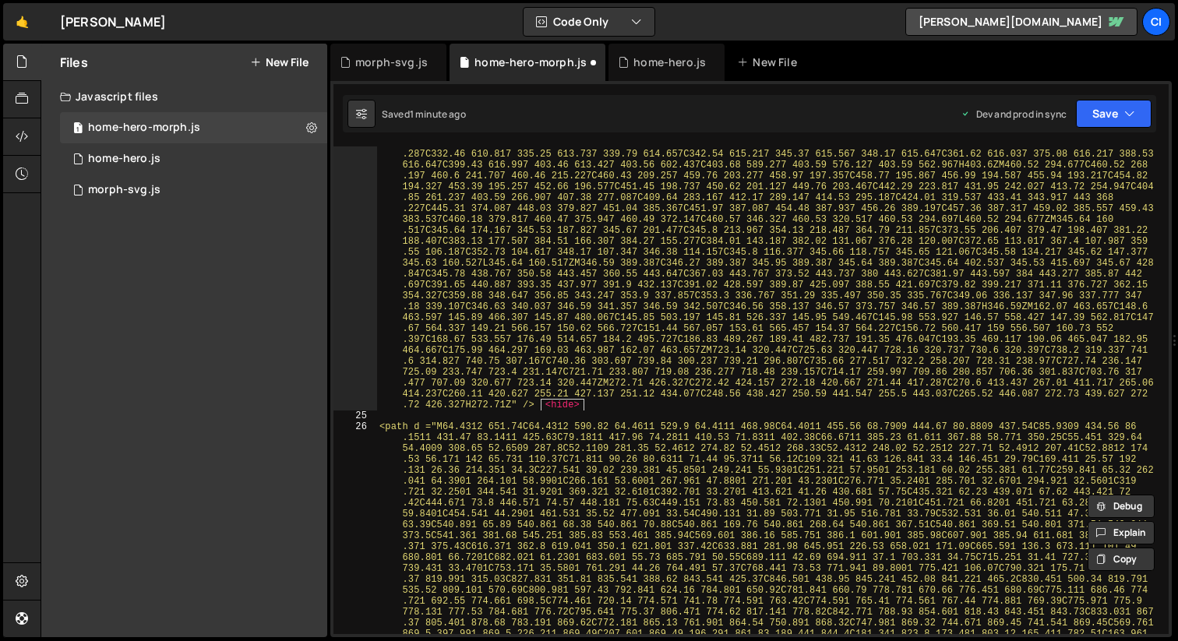
click at [619, 406] on div "<path d ="M73.0199 652.817C73.0199 594.647 72.9499 536.487 73.1199 478.317C73.1…" at bounding box center [769, 610] width 786 height 2123
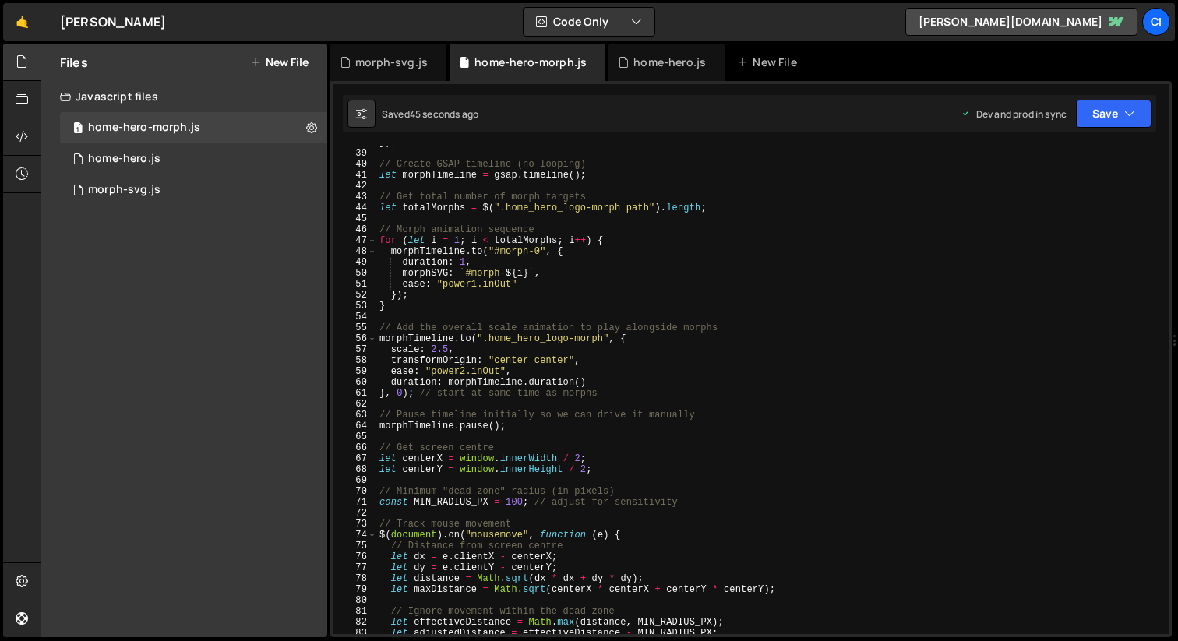
scroll to position [5879, 0]
click at [445, 350] on div "// Create GSAP timeline (no looping) let morphTimeline = gsap . timeline ( ) ; …" at bounding box center [769, 399] width 786 height 509
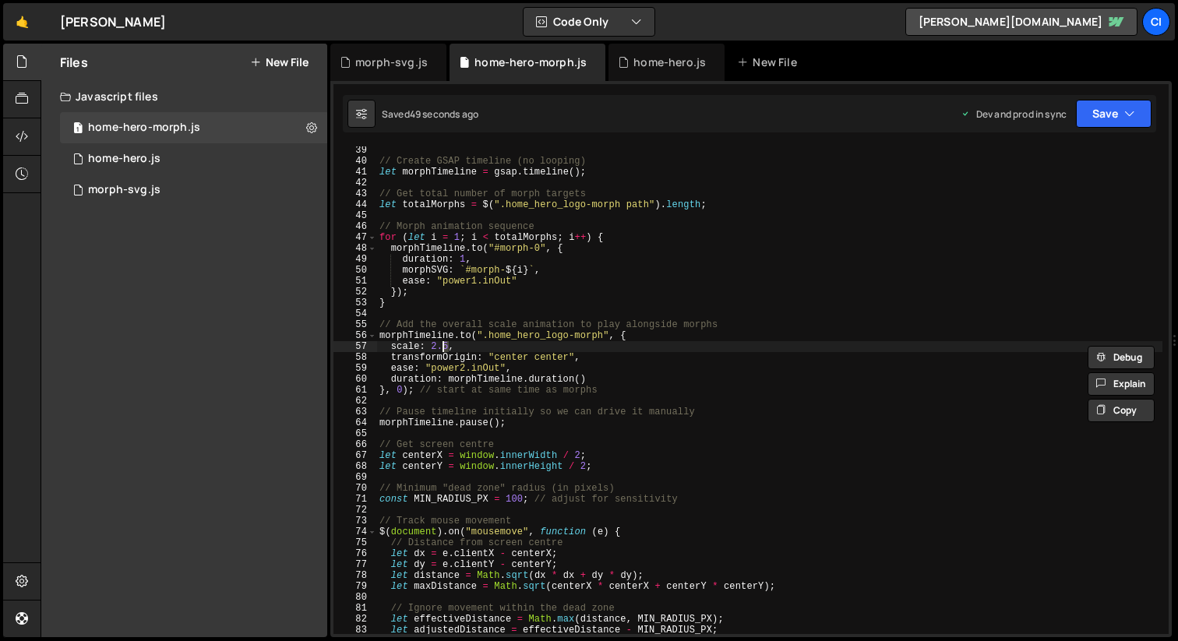
scroll to position [0, 5]
click at [772, 281] on div "// Create GSAP timeline (no looping) let morphTimeline = gsap . timeline ( ) ; …" at bounding box center [769, 399] width 786 height 509
click at [1008, 253] on div "// Create GSAP timeline (no looping) let morphTimeline = gsap . timeline ( ) ; …" at bounding box center [769, 399] width 786 height 509
drag, startPoint x: 449, startPoint y: 347, endPoint x: 435, endPoint y: 348, distance: 13.3
click at [435, 348] on div "// Create GSAP timeline (no looping) let morphTimeline = gsap . timeline ( ) ; …" at bounding box center [769, 399] width 786 height 509
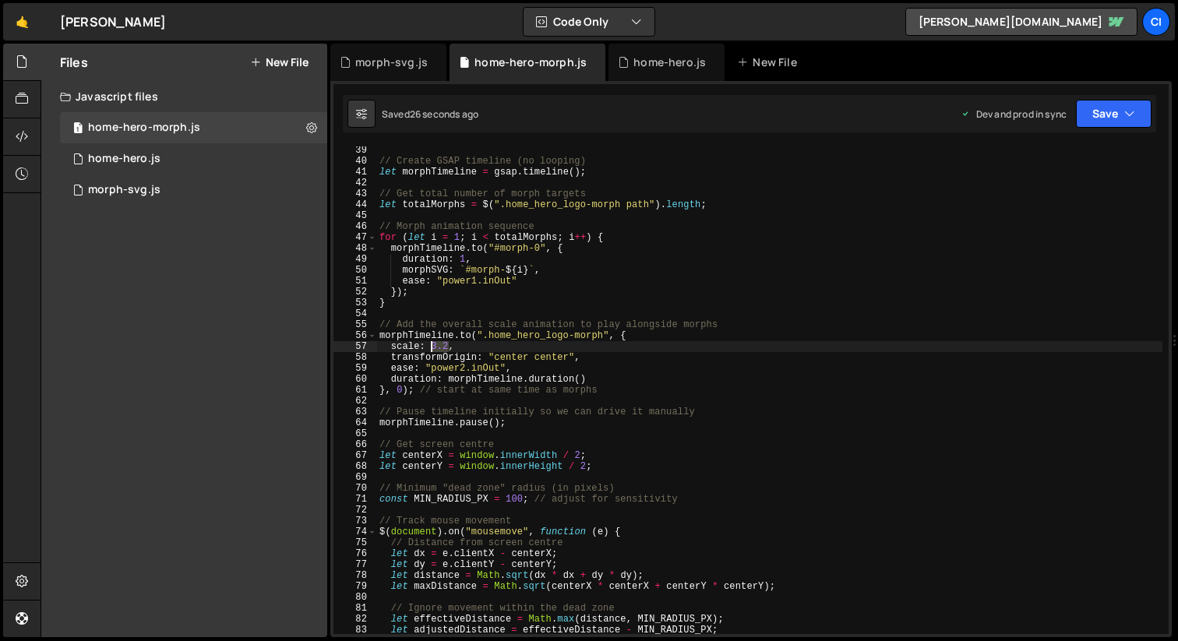
drag, startPoint x: 447, startPoint y: 347, endPoint x: 433, endPoint y: 347, distance: 14.0
click at [431, 347] on div "// Create GSAP timeline (no looping) let morphTimeline = gsap . timeline ( ) ; …" at bounding box center [769, 399] width 786 height 509
click at [833, 330] on div "// Create GSAP timeline (no looping) let morphTimeline = gsap . timeline ( ) ; …" at bounding box center [769, 399] width 786 height 509
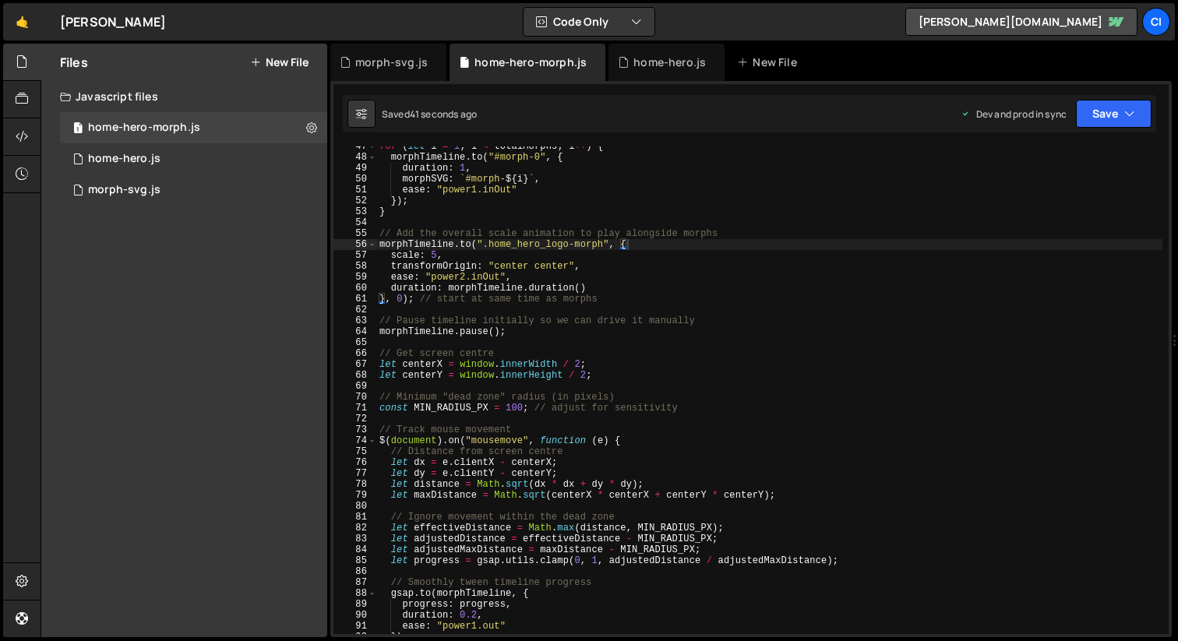
scroll to position [5965, 0]
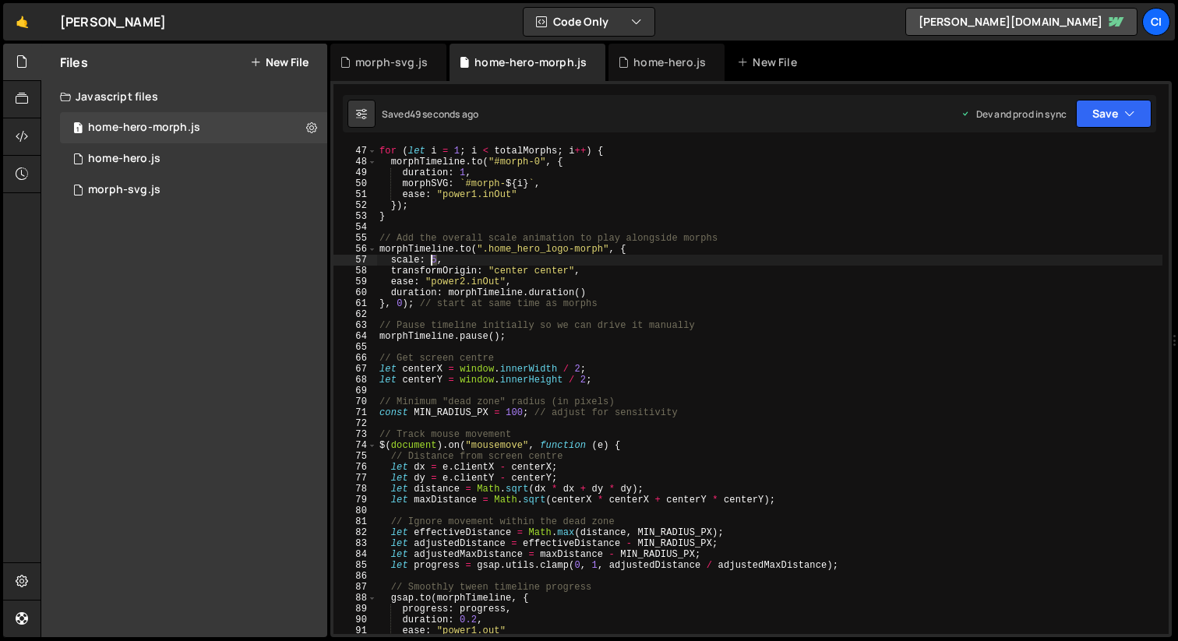
click at [433, 262] on div "for ( let i = 1 ; i < totalMorphs ; i ++ ) { morphTimeline . to ( "#morph-0" , …" at bounding box center [769, 400] width 786 height 509
type textarea "scale: 2.5,"
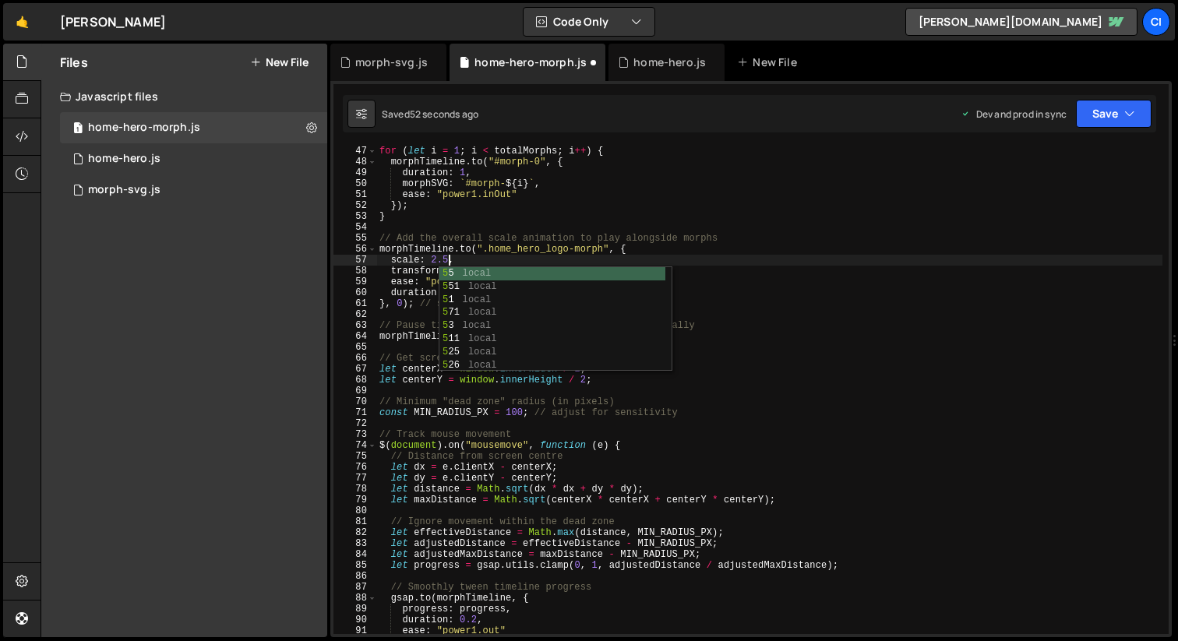
scroll to position [0, 5]
click at [528, 222] on div "for ( let i = 1 ; i < totalMorphs ; i ++ ) { morphTimeline . to ( "#morph-0" , …" at bounding box center [769, 400] width 786 height 509
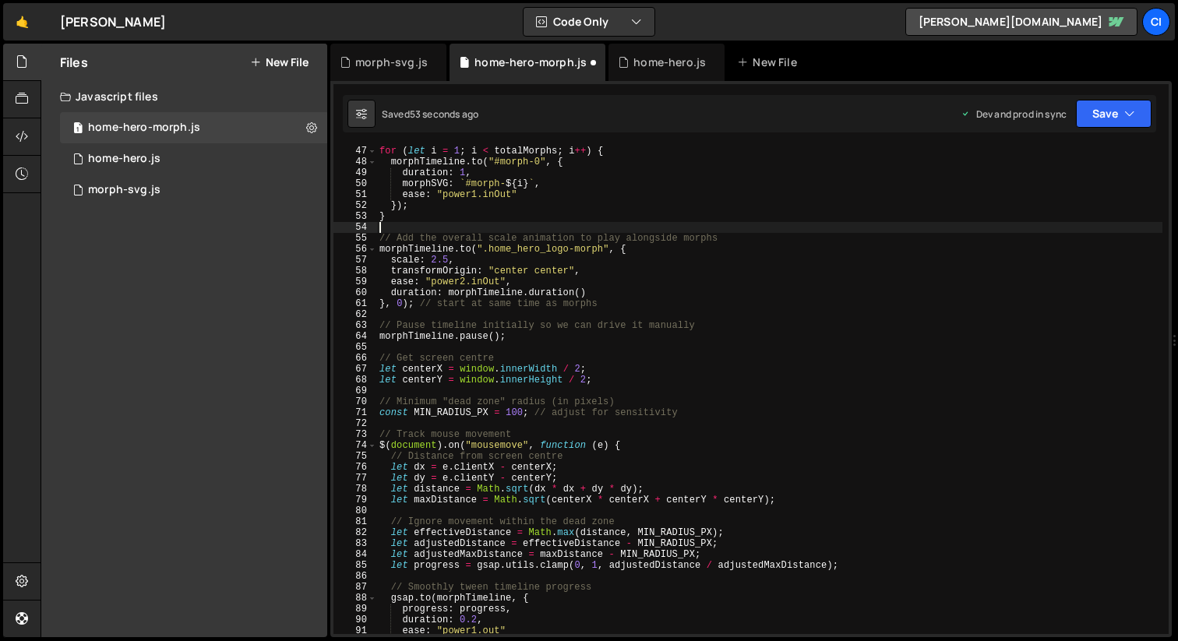
scroll to position [0, 0]
click at [488, 261] on div "for ( let i = 1 ; i < totalMorphs ; i ++ ) { morphTimeline . to ( "#morph-0" , …" at bounding box center [769, 400] width 786 height 509
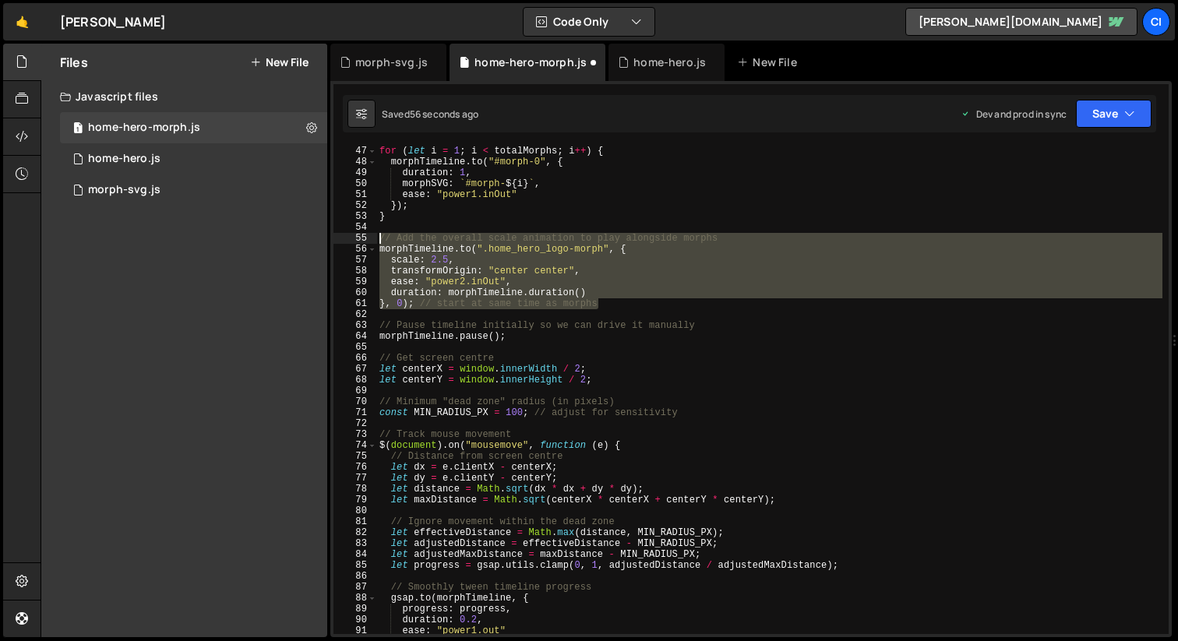
drag, startPoint x: 495, startPoint y: 278, endPoint x: 336, endPoint y: 237, distance: 164.2
click at [336, 237] on div "scale: 2.5, 47 48 49 50 51 52 53 54 55 56 57 58 59 60 61 62 63 64 65 66 67 68 6…" at bounding box center [750, 390] width 835 height 488
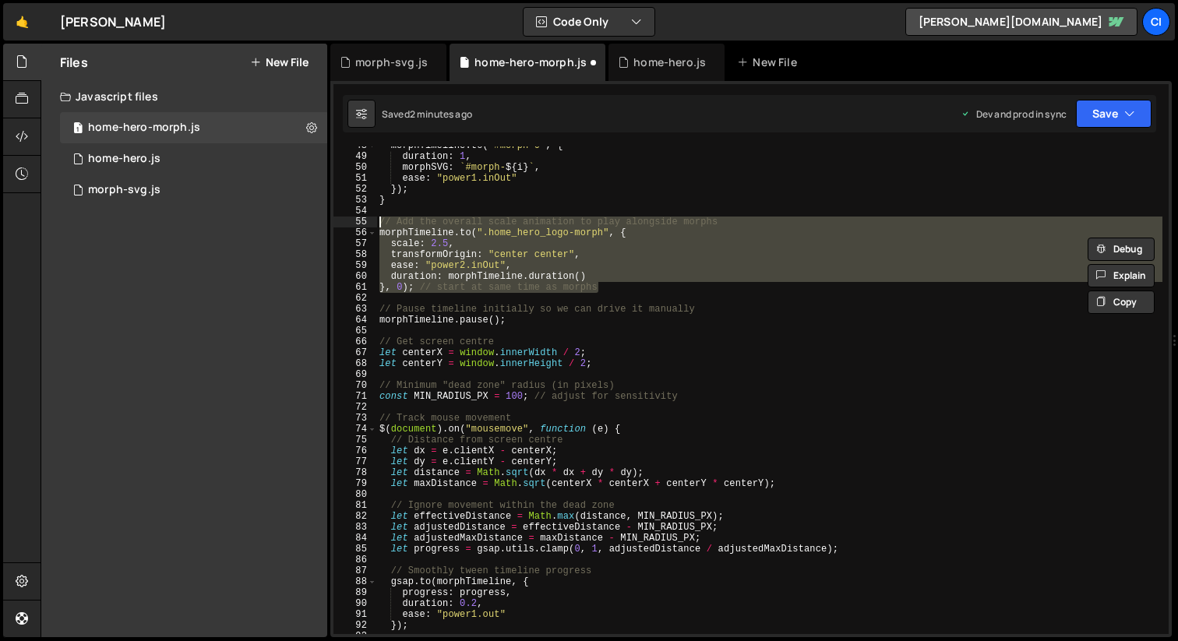
scroll to position [5981, 0]
click at [383, 236] on div "morphTimeline . to ( "#morph-0" , { duration : 1 , morphSVG : ` #morph- ${ i } …" at bounding box center [769, 390] width 786 height 488
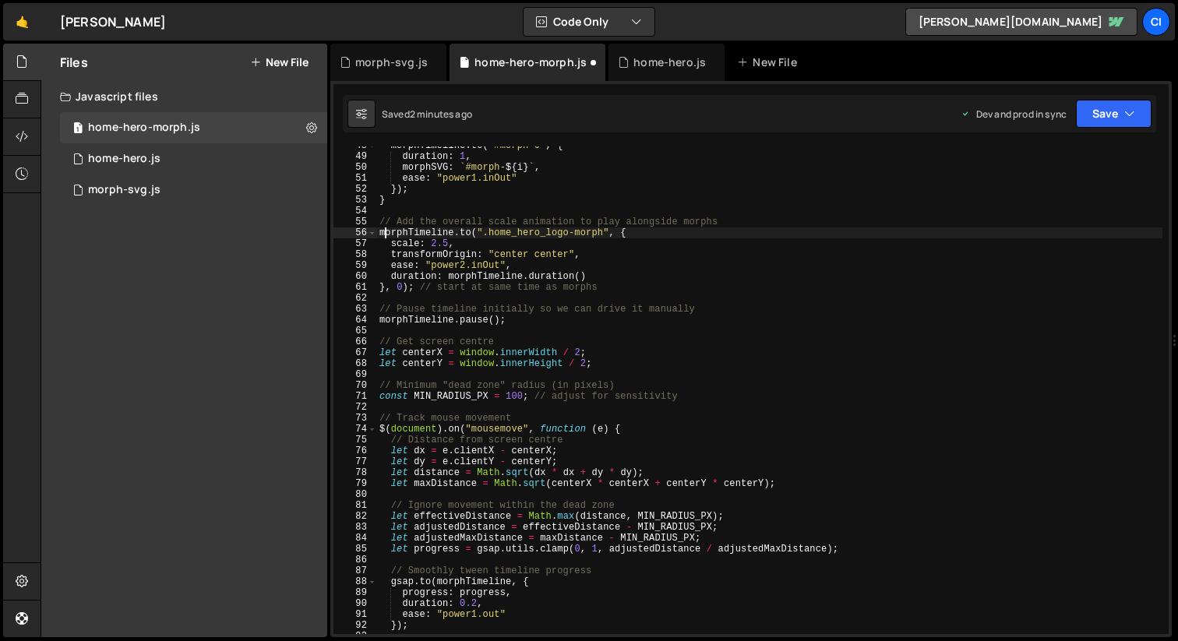
click at [379, 234] on div "morphTimeline . to ( "#morph-0" , { duration : 1 , morphSVG : ` #morph- ${ i } …" at bounding box center [769, 394] width 786 height 509
drag, startPoint x: 379, startPoint y: 245, endPoint x: 417, endPoint y: 250, distance: 37.8
click at [379, 245] on div "morphTimeline . to ( "#morph-0" , { duration : 1 , morphSVG : ` #morph- ${ i } …" at bounding box center [769, 394] width 786 height 509
click at [376, 259] on div "58" at bounding box center [355, 254] width 44 height 11
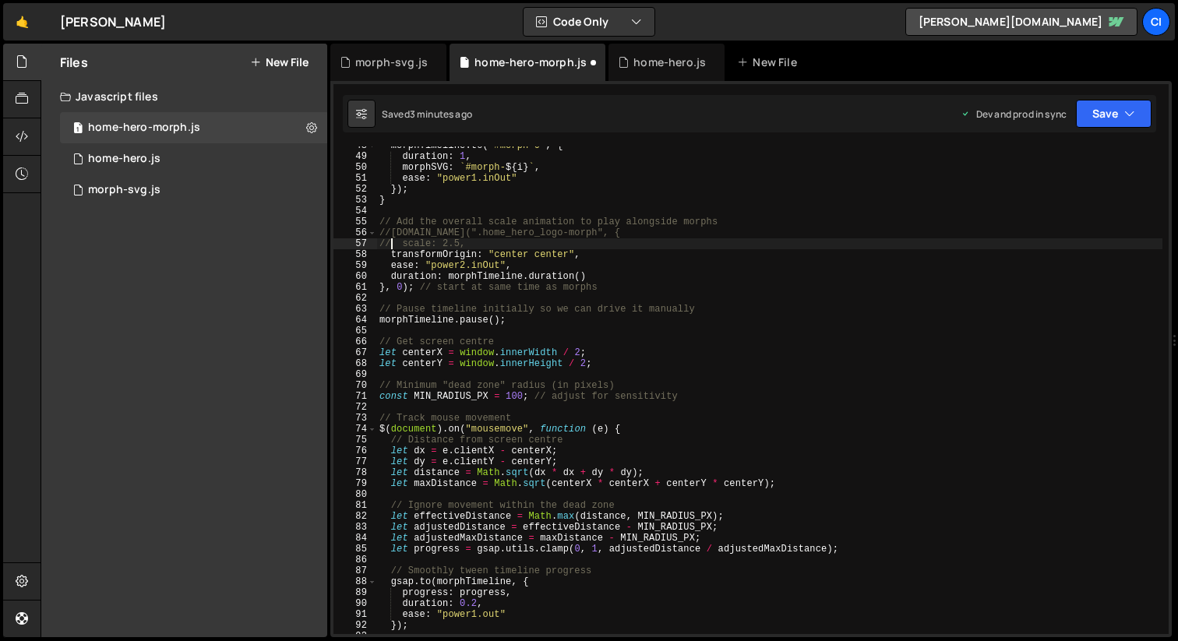
click at [379, 257] on div "morphTimeline . to ( "#morph-0" , { duration : 1 , morphSVG : ` #morph- ${ i } …" at bounding box center [769, 394] width 786 height 509
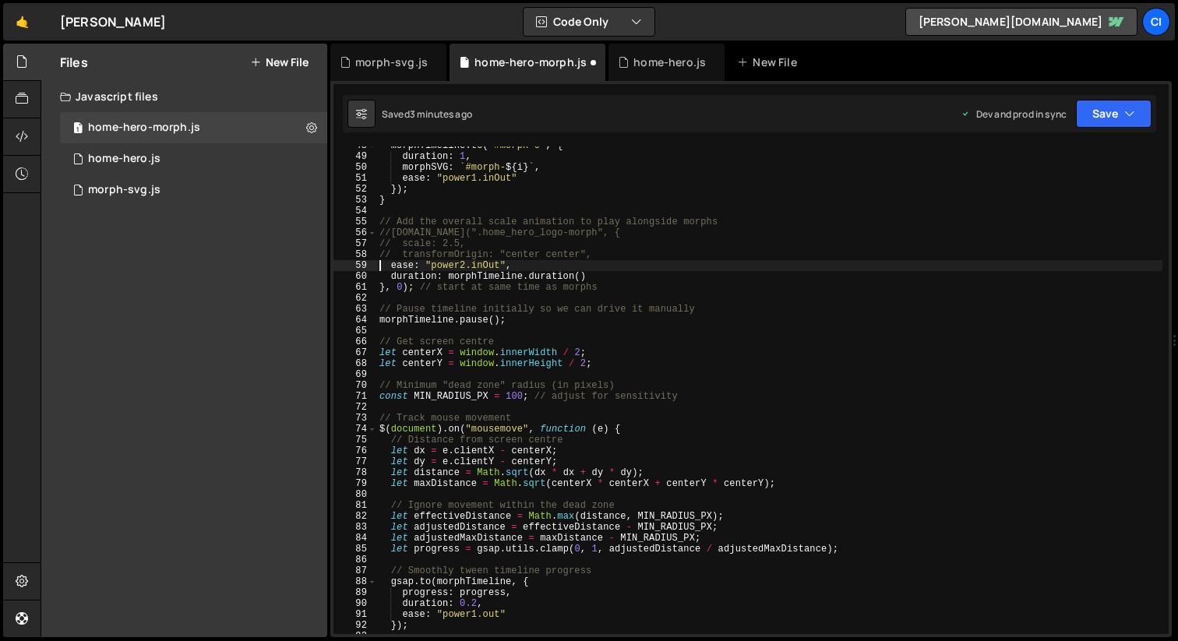
click at [377, 267] on div "morphTimeline . to ( "#morph-0" , { duration : 1 , morphSVG : ` #morph- ${ i } …" at bounding box center [769, 394] width 786 height 509
click at [376, 276] on div "60" at bounding box center [355, 276] width 44 height 11
click at [378, 276] on div "morphTimeline . to ( "#morph-0" , { duration : 1 , morphSVG : ` #morph- ${ i } …" at bounding box center [769, 394] width 786 height 509
click at [376, 288] on div "61" at bounding box center [355, 287] width 44 height 11
click at [379, 288] on div "morphTimeline . to ( "#morph-0" , { duration : 1 , morphSVG : ` #morph- ${ i } …" at bounding box center [769, 394] width 786 height 509
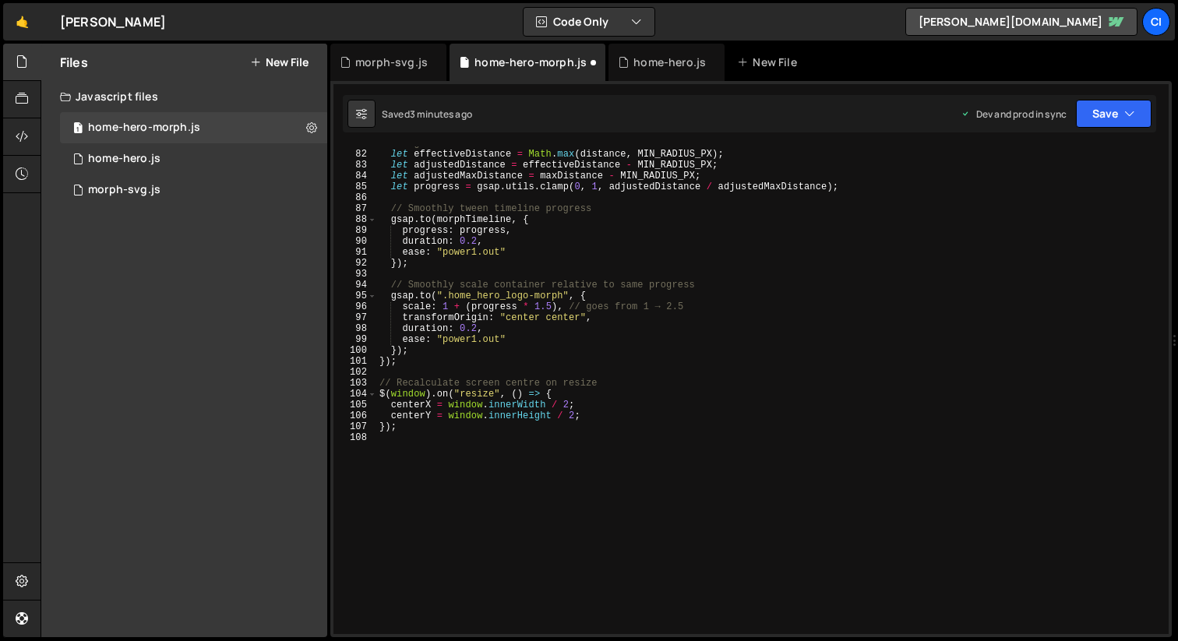
scroll to position [6344, 0]
drag, startPoint x: 551, startPoint y: 308, endPoint x: 536, endPoint y: 308, distance: 14.8
click at [536, 308] on div "// Ignore movement within the dead zone let effectiveDistance = Math . max ( di…" at bounding box center [769, 392] width 786 height 509
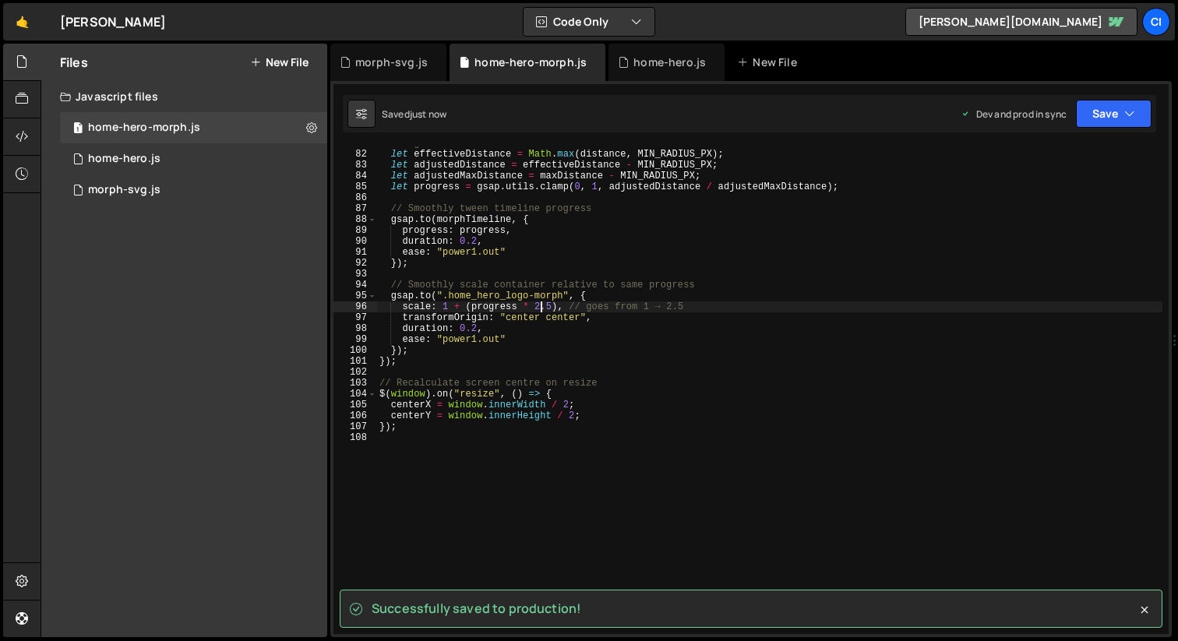
type textarea "scale: 1 + (progress * 2.5), // goes from 1 → 2.5"
